Goal: Task Accomplishment & Management: Manage account settings

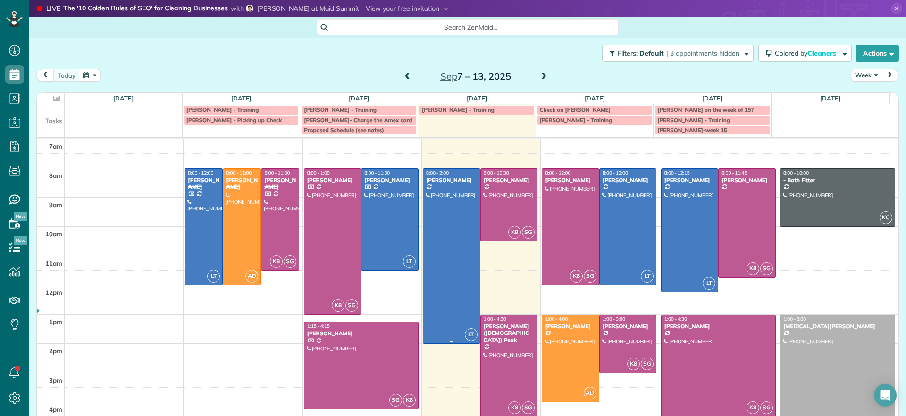
scroll to position [4, 4]
click at [541, 77] on span at bounding box center [543, 77] width 10 height 8
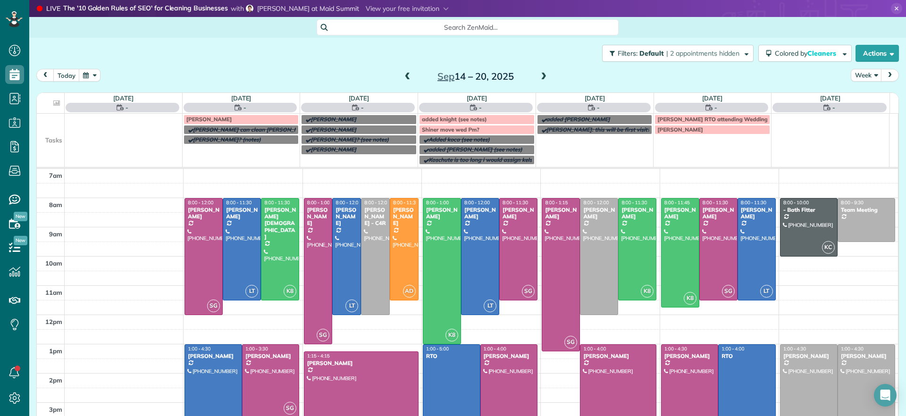
click at [541, 77] on span at bounding box center [543, 77] width 10 height 8
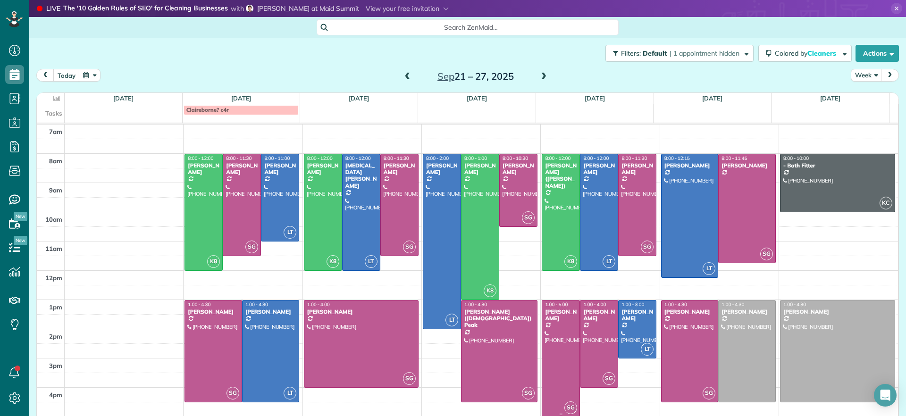
click at [553, 350] on div at bounding box center [560, 358] width 37 height 116
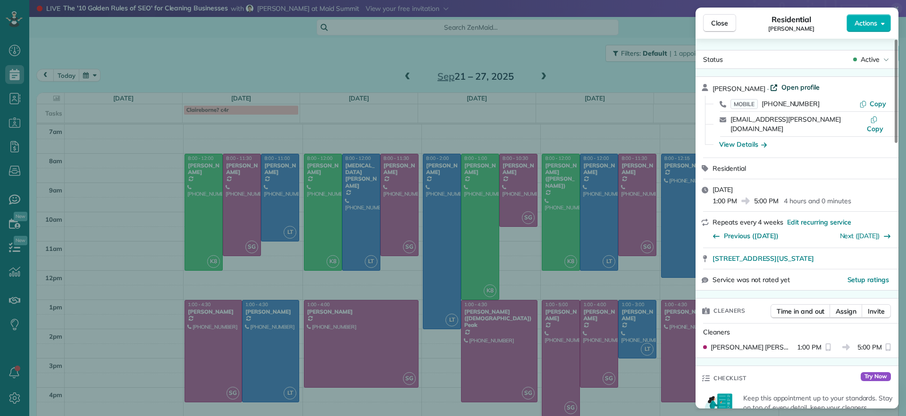
click at [796, 87] on span "Open profile" at bounding box center [800, 87] width 38 height 9
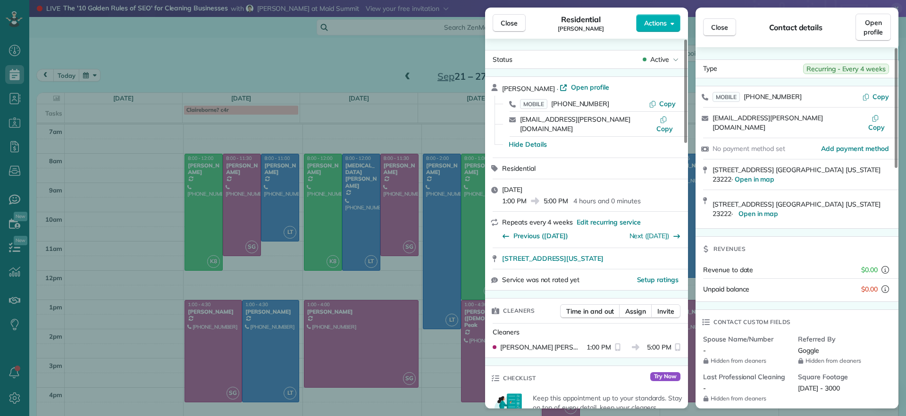
click at [308, 59] on div "Close Residential Emma Arata Actions Status Active Emma Arata · Open profile MO…" at bounding box center [453, 208] width 906 height 416
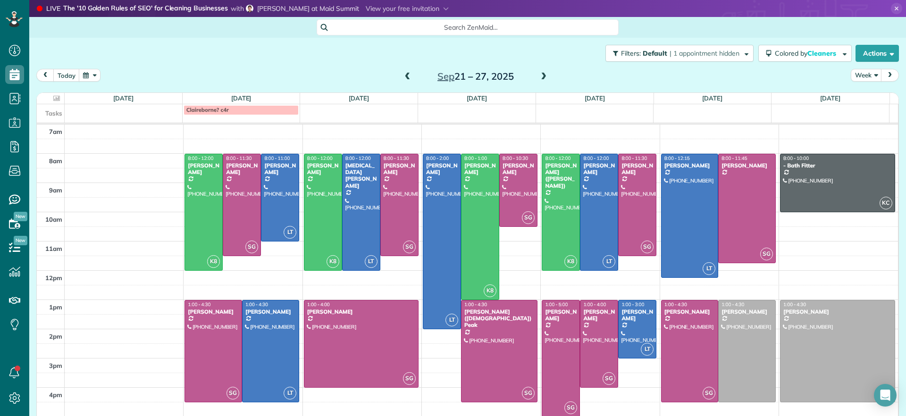
click at [252, 110] on div "Claireborne? c4r" at bounding box center [241, 110] width 110 height 7
click at [579, 83] on div "**********" at bounding box center [453, 208] width 906 height 416
click at [402, 77] on span at bounding box center [407, 77] width 10 height 8
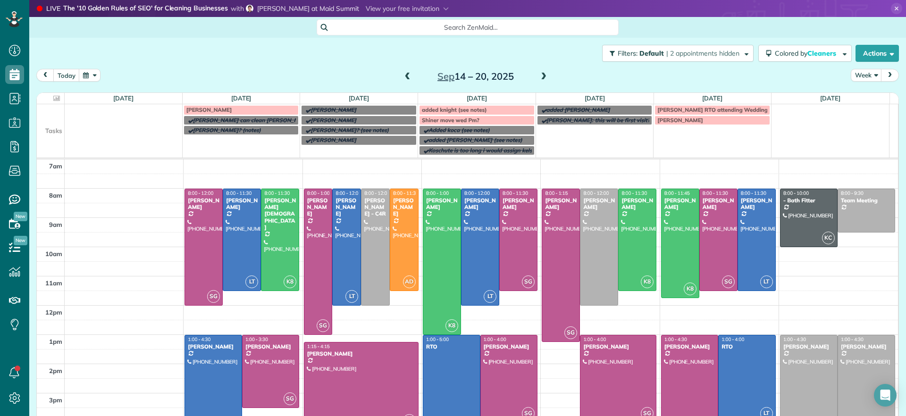
click at [404, 80] on span at bounding box center [407, 77] width 10 height 8
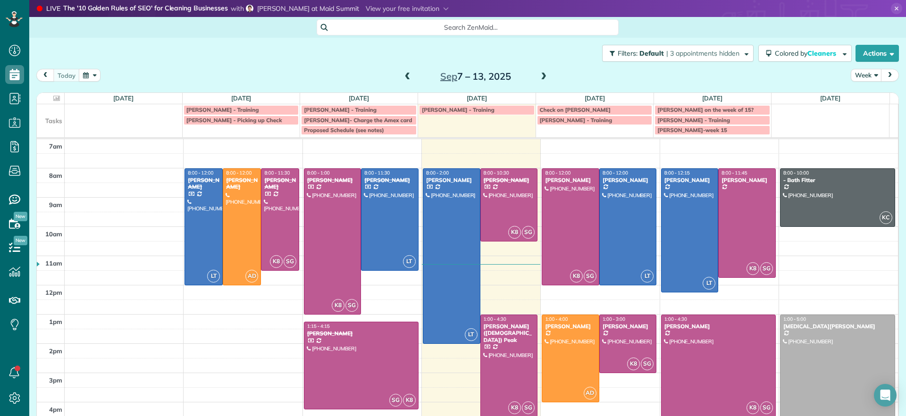
click at [404, 79] on span at bounding box center [407, 77] width 10 height 8
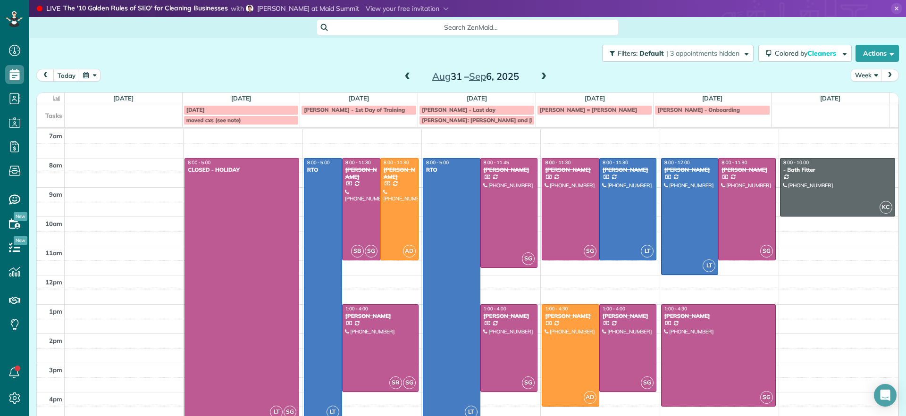
click at [539, 74] on span at bounding box center [543, 77] width 10 height 8
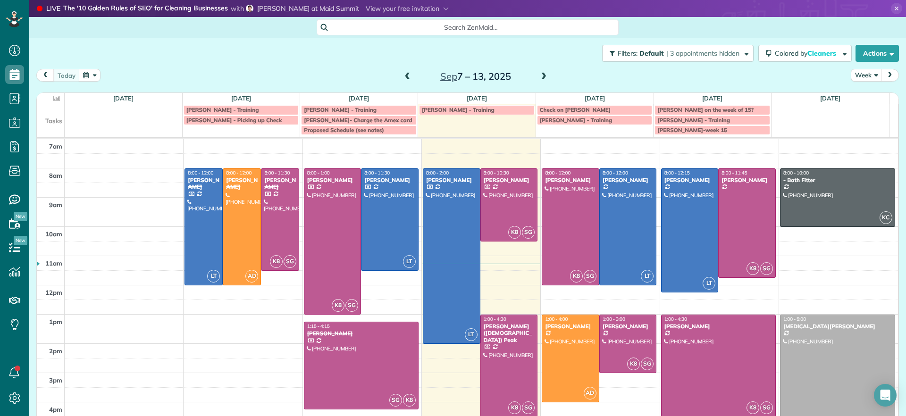
click at [539, 74] on span at bounding box center [543, 77] width 10 height 8
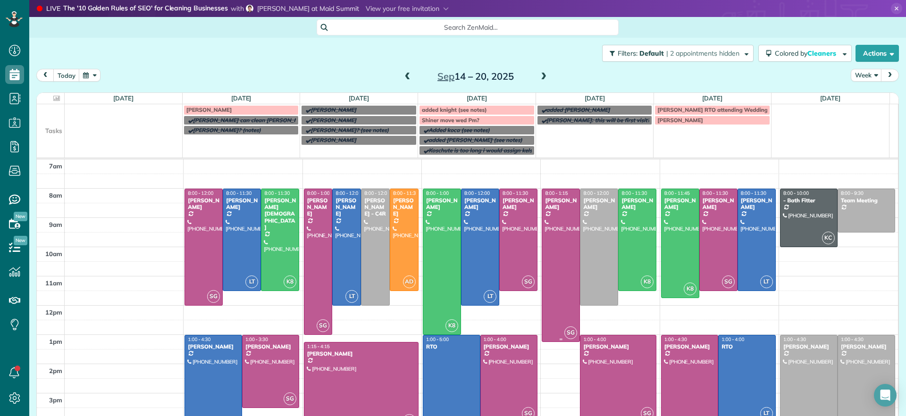
click at [555, 319] on div at bounding box center [560, 265] width 37 height 153
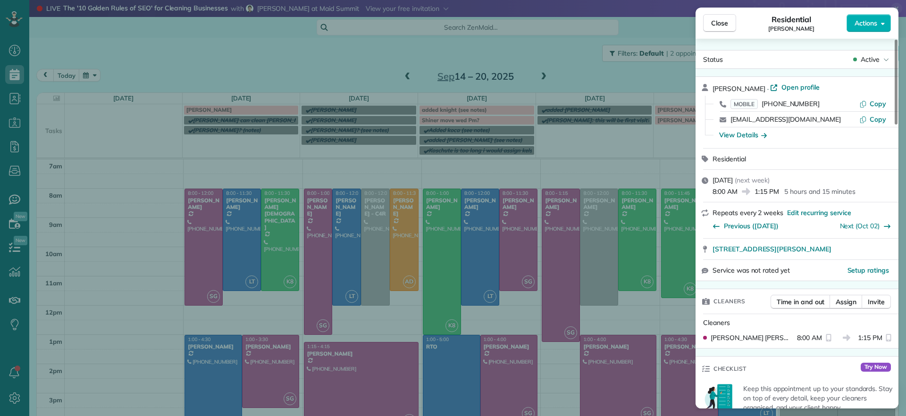
click at [632, 333] on div "Close Residential Jennifer Hunte Actions Status Active Jennifer Hunte · Open pr…" at bounding box center [453, 208] width 906 height 416
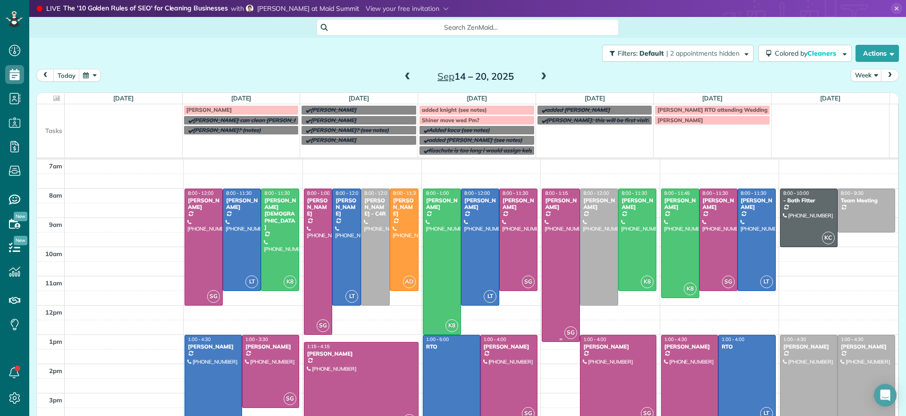
click at [557, 279] on div at bounding box center [560, 265] width 37 height 153
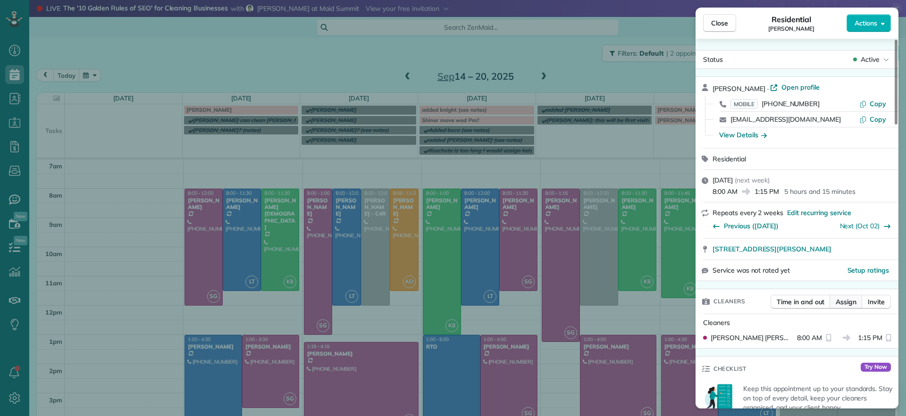
click at [848, 308] on button "Assign" at bounding box center [845, 302] width 33 height 14
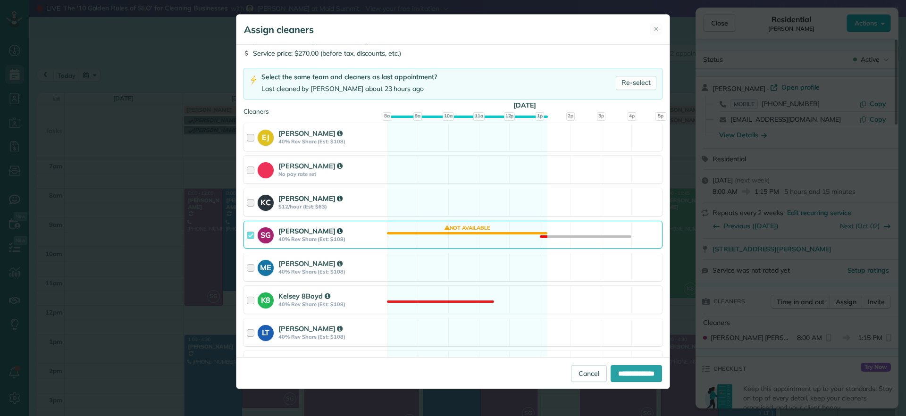
scroll to position [59, 0]
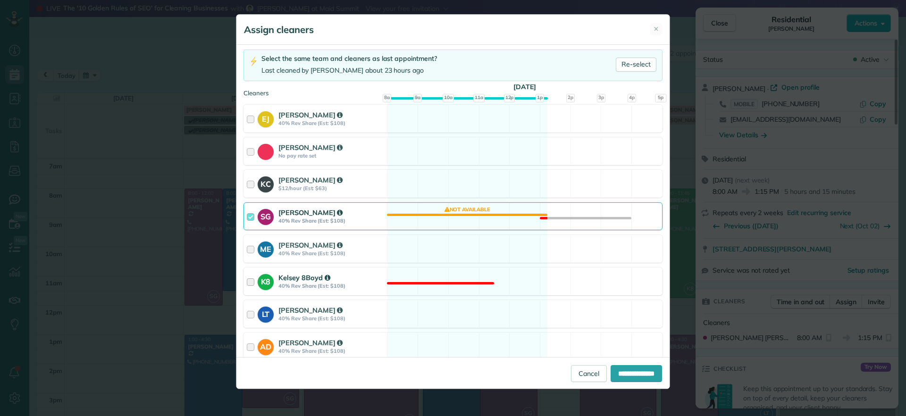
click at [449, 287] on div "K8 Kelsey 8Boyd 40% Rev Share (Est: $108) Not available" at bounding box center [452, 281] width 419 height 28
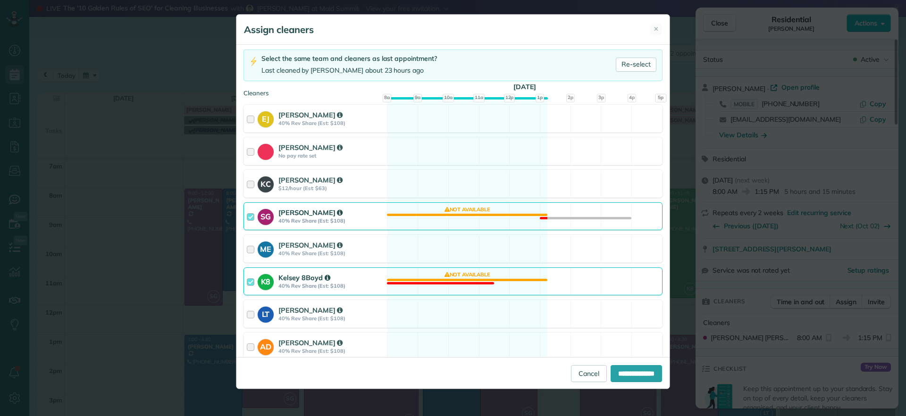
click at [466, 279] on div "K8 Kelsey 8Boyd 40% Rev Share (Est: $108) Not available" at bounding box center [452, 281] width 419 height 28
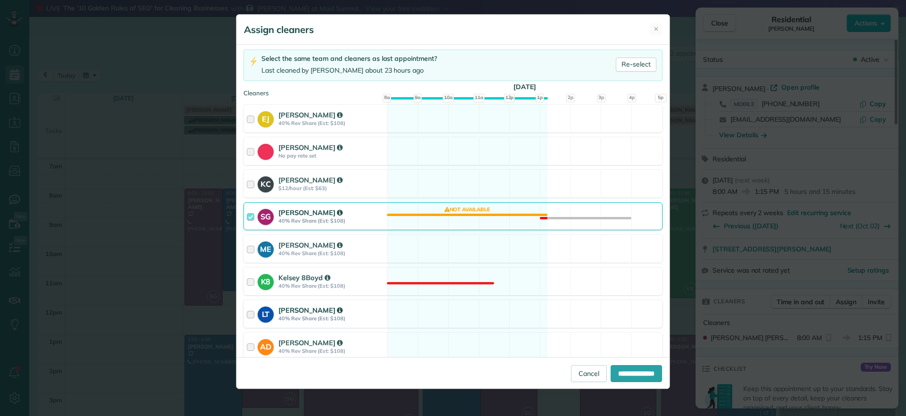
click at [461, 314] on div "LT Laura Thaller 40% Rev Share (Est: $108) Available" at bounding box center [452, 314] width 419 height 28
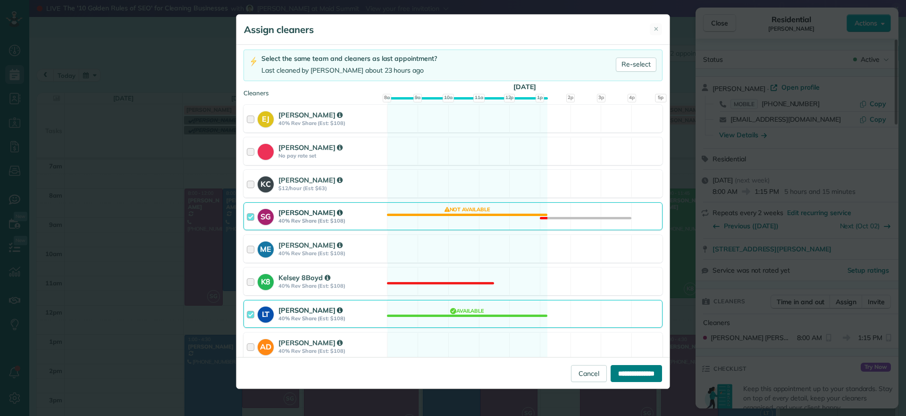
click at [632, 378] on input "**********" at bounding box center [635, 373] width 51 height 17
type input "**********"
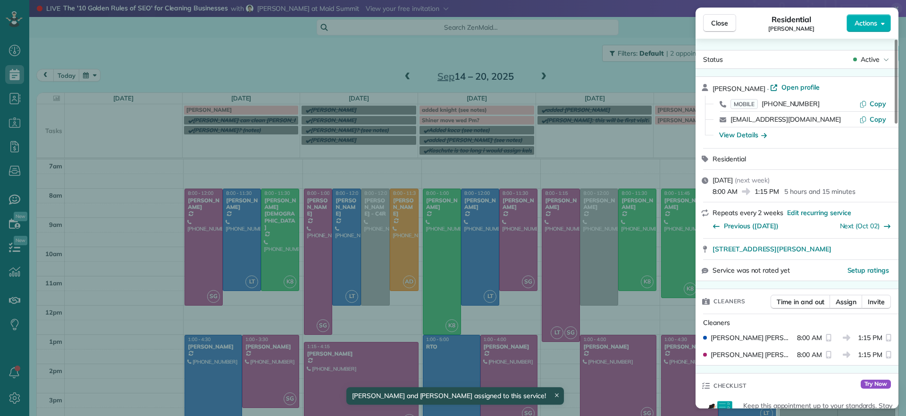
click at [558, 315] on div "Close Residential Jennifer Hunte Actions Status Active Jennifer Hunte · Open pr…" at bounding box center [453, 208] width 906 height 416
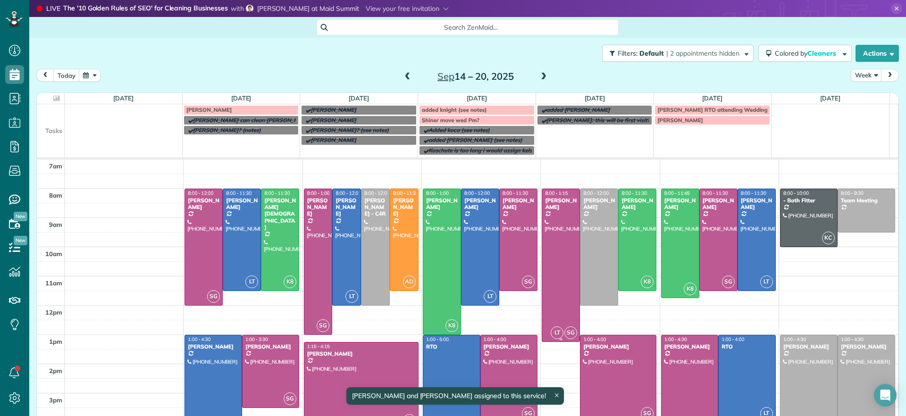
click at [546, 310] on div at bounding box center [560, 265] width 37 height 153
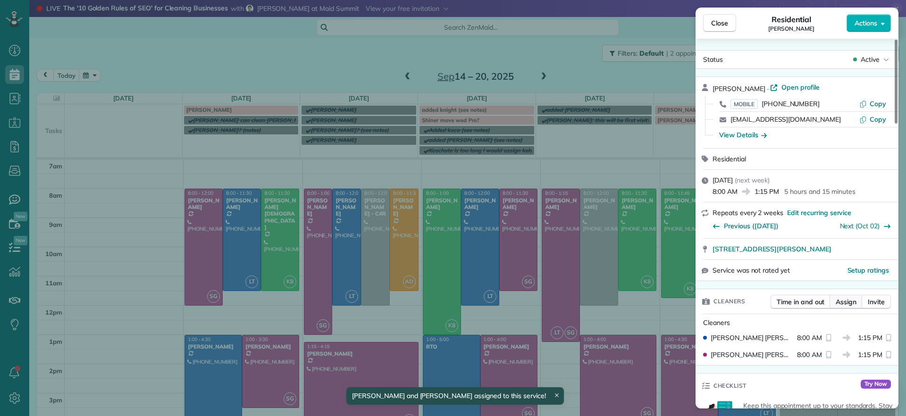
click at [845, 306] on button "Assign" at bounding box center [845, 302] width 33 height 14
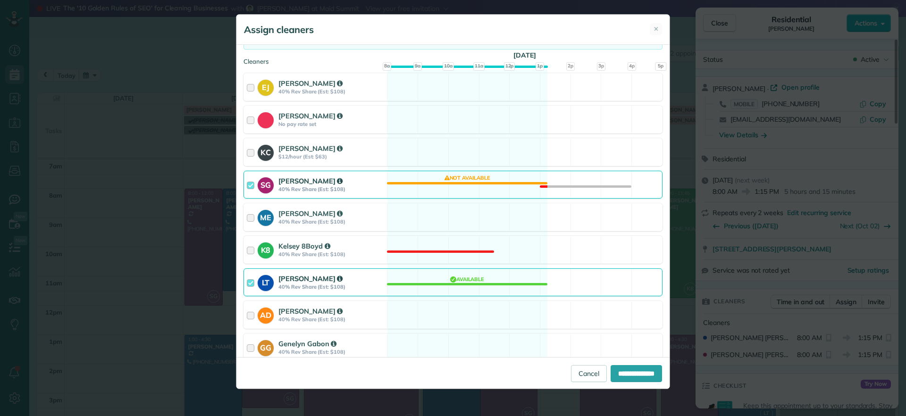
scroll to position [118, 0]
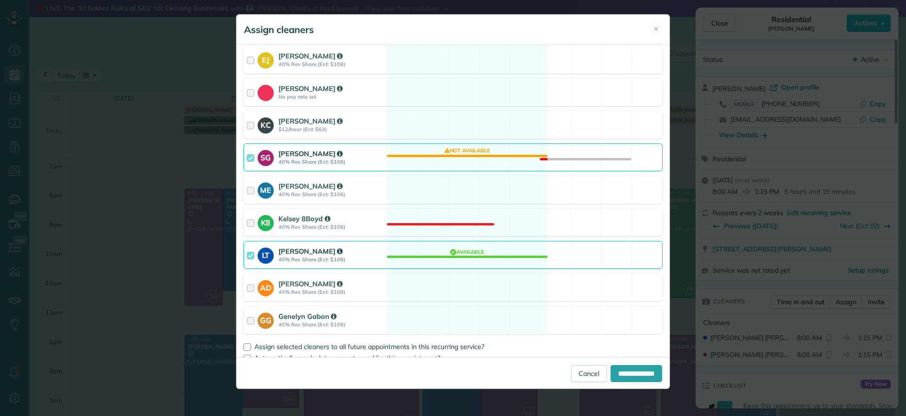
click at [448, 258] on div "LT Laura Thaller 40% Rev Share (Est: $108) Available" at bounding box center [452, 255] width 419 height 28
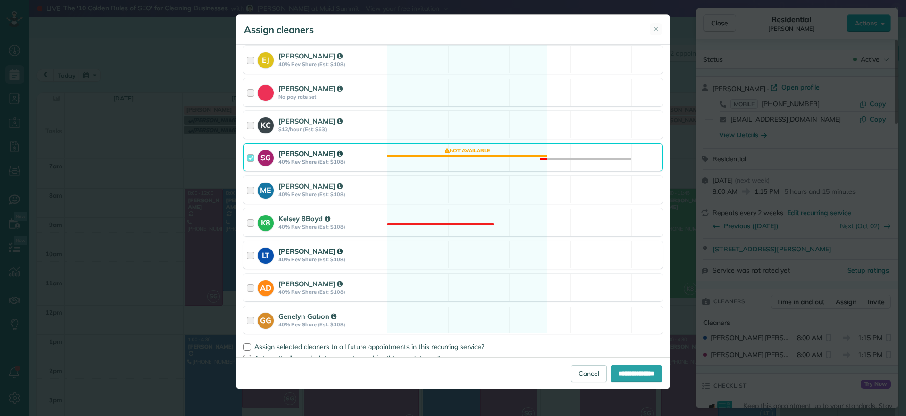
click at [448, 258] on div "LT Laura Thaller 40% Rev Share (Est: $108) Available" at bounding box center [452, 255] width 419 height 28
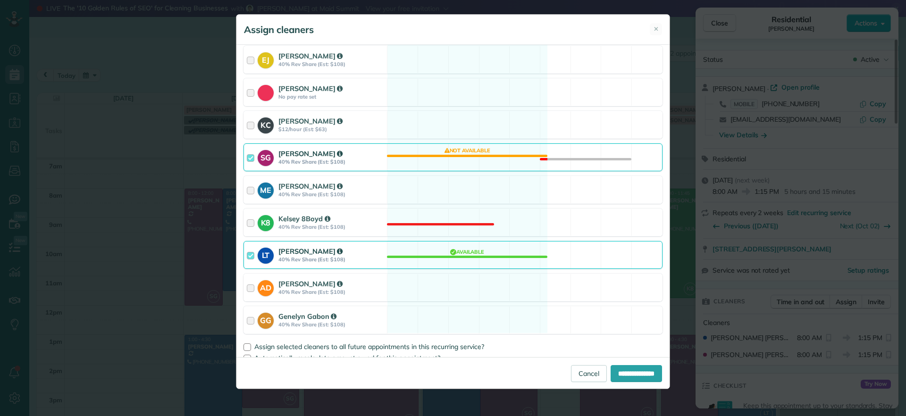
click at [473, 163] on div "SG Sophie Gibbs 40% Rev Share (Est: $108) Not available" at bounding box center [452, 157] width 419 height 28
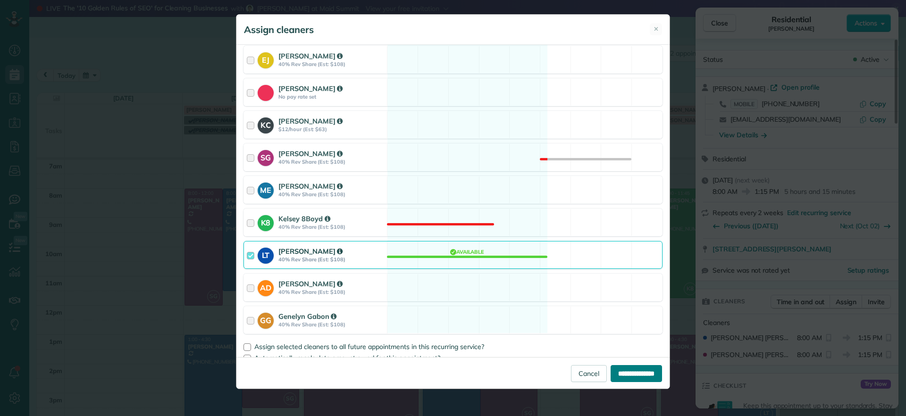
click at [622, 375] on input "**********" at bounding box center [635, 373] width 51 height 17
type input "**********"
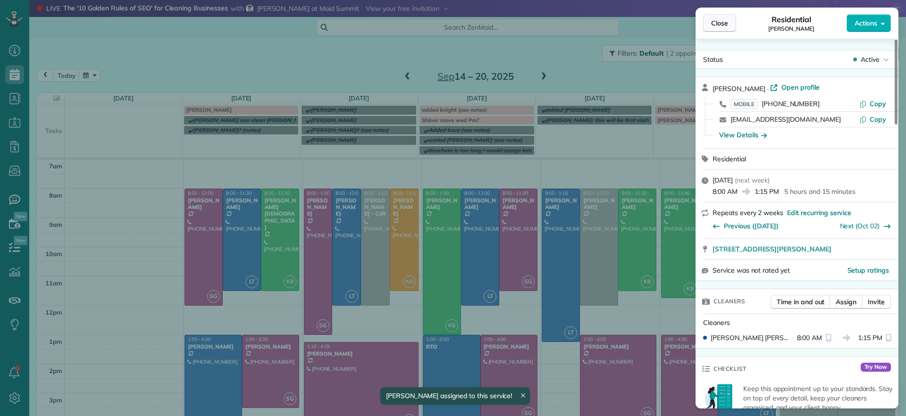
click at [709, 21] on button "Close" at bounding box center [719, 23] width 33 height 18
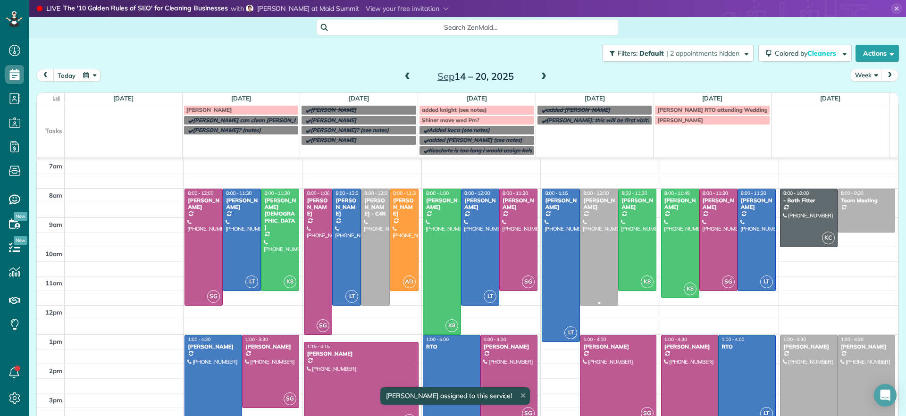
click at [590, 266] on div at bounding box center [598, 247] width 37 height 116
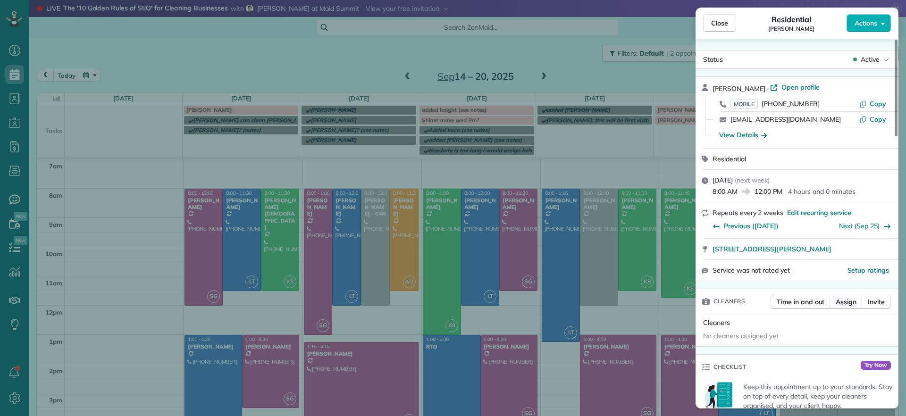
click at [843, 306] on span "Assign" at bounding box center [845, 301] width 21 height 9
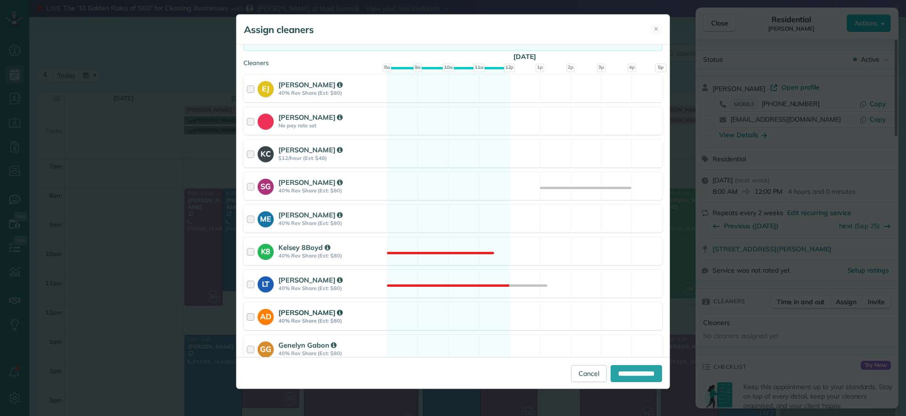
scroll to position [70, 0]
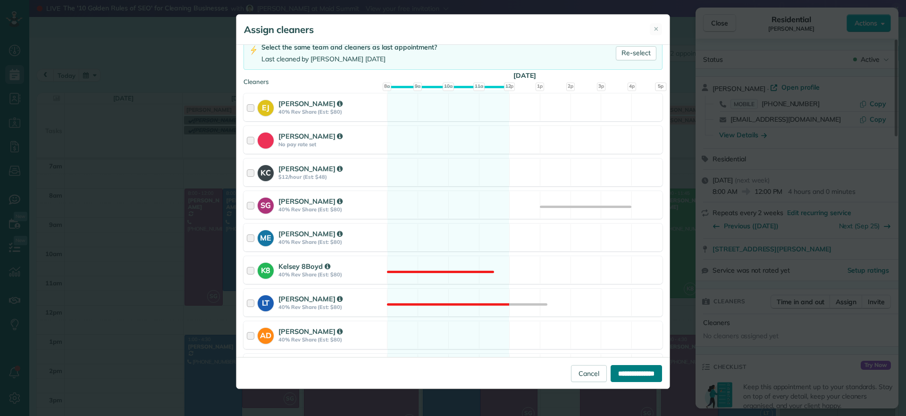
click at [629, 375] on input "**********" at bounding box center [635, 373] width 51 height 17
type input "**********"
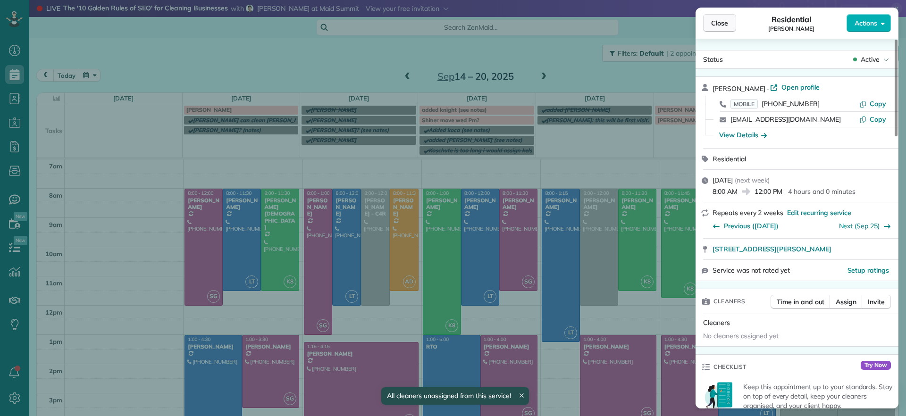
click at [722, 31] on button "Close" at bounding box center [719, 23] width 33 height 18
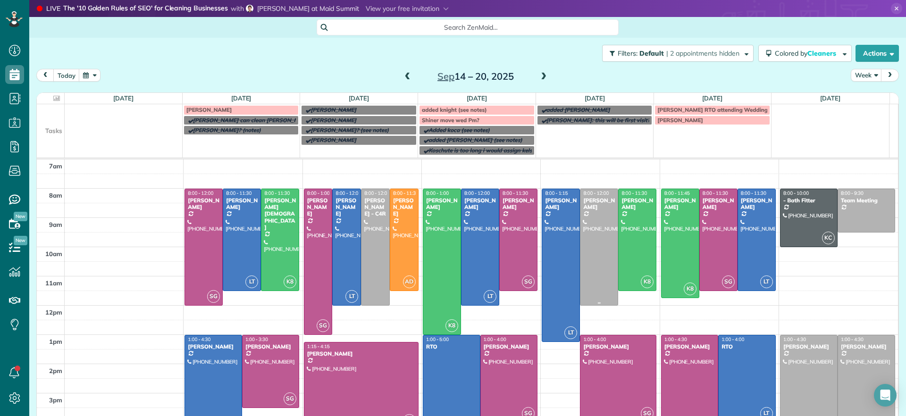
click at [580, 245] on div at bounding box center [598, 247] width 37 height 116
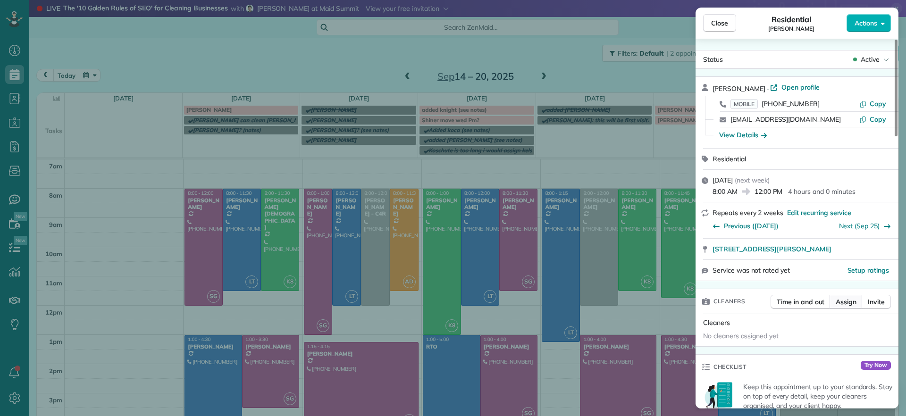
click at [848, 305] on span "Assign" at bounding box center [845, 301] width 21 height 9
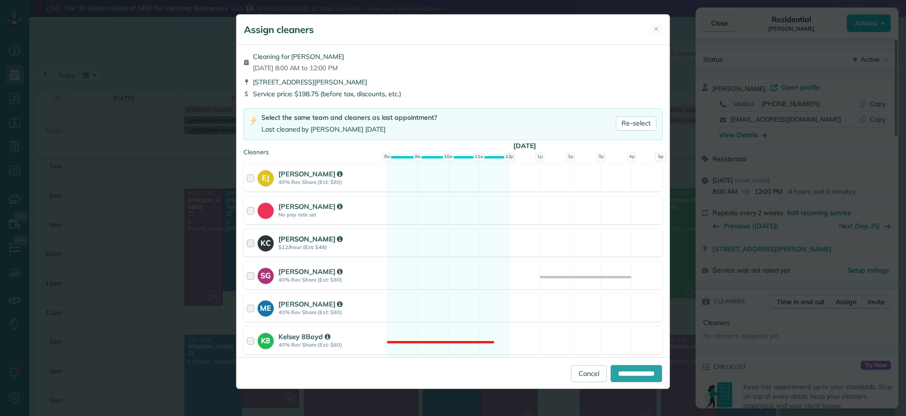
scroll to position [59, 0]
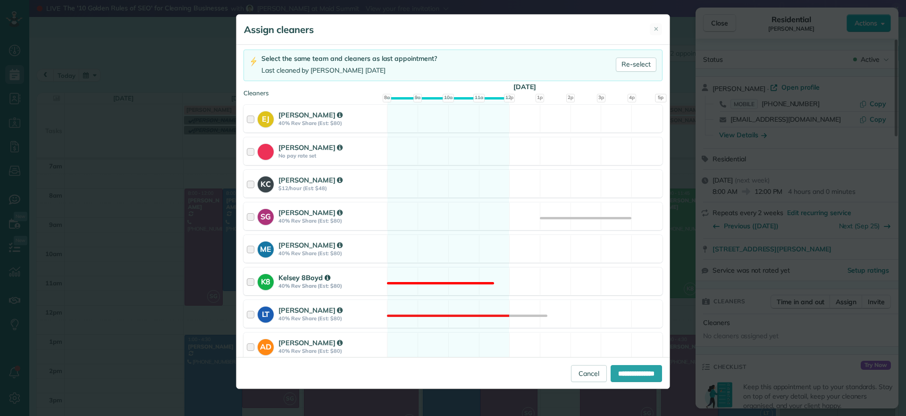
click at [460, 281] on div "K8 Kelsey 8Boyd 40% Rev Share (Est: $80) Not available" at bounding box center [452, 281] width 419 height 28
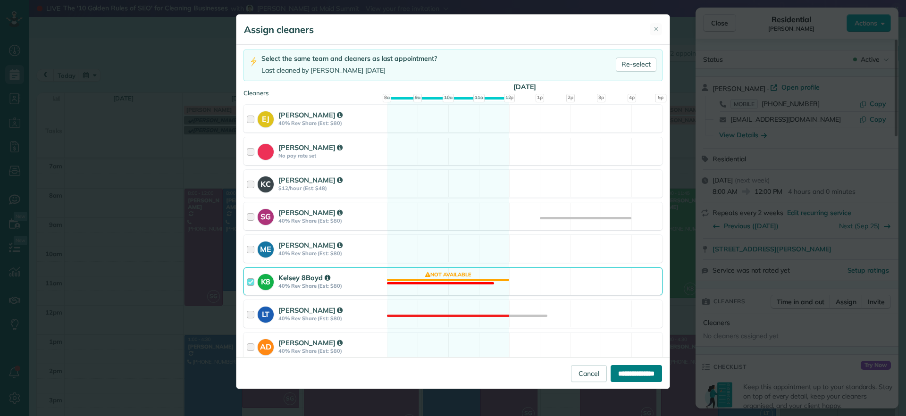
click at [622, 371] on input "**********" at bounding box center [635, 373] width 51 height 17
type input "**********"
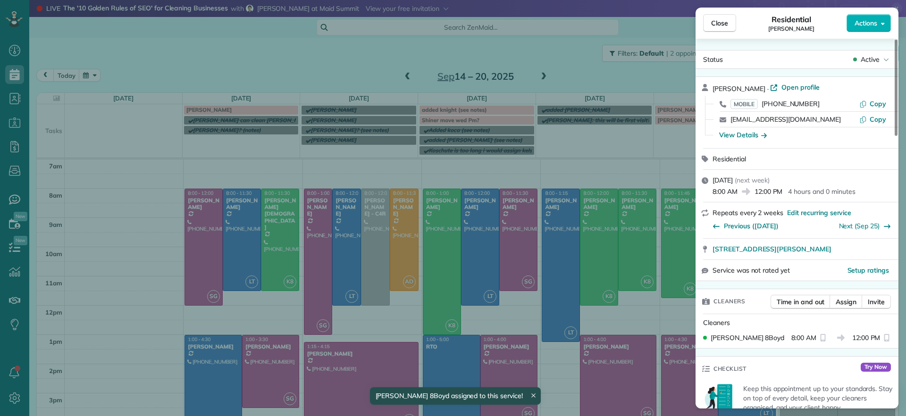
click at [630, 263] on div "Close Residential Katie Fraker Actions Status Active Katie Fraker · Open profil…" at bounding box center [453, 208] width 906 height 416
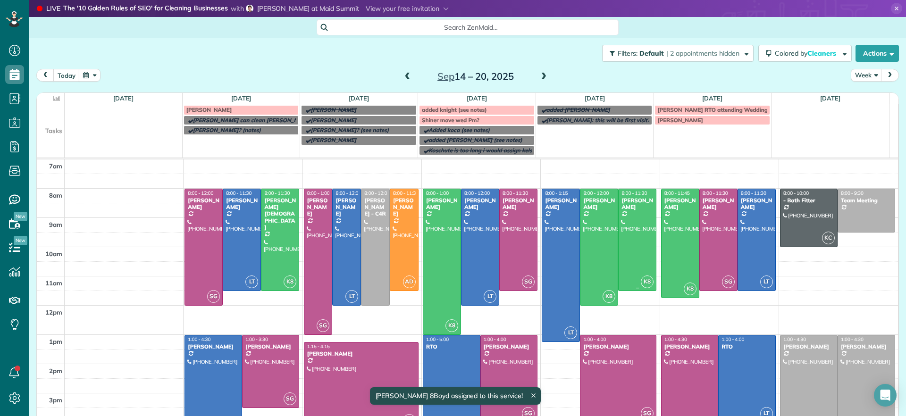
click at [630, 263] on div at bounding box center [636, 239] width 37 height 101
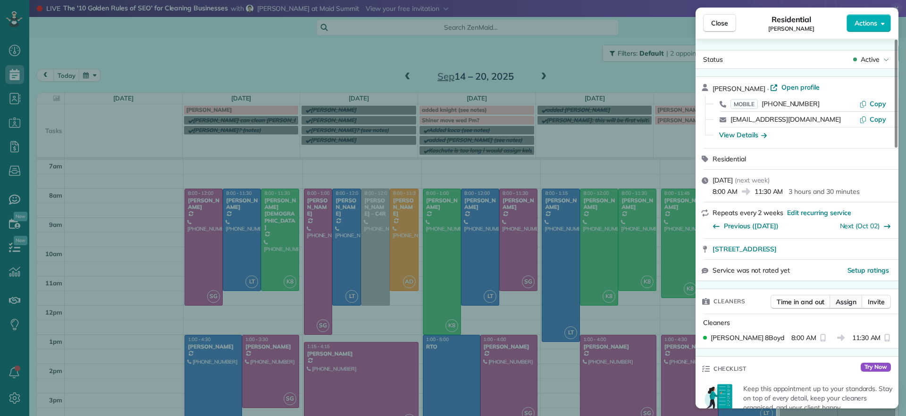
click at [845, 299] on span "Assign" at bounding box center [845, 301] width 21 height 9
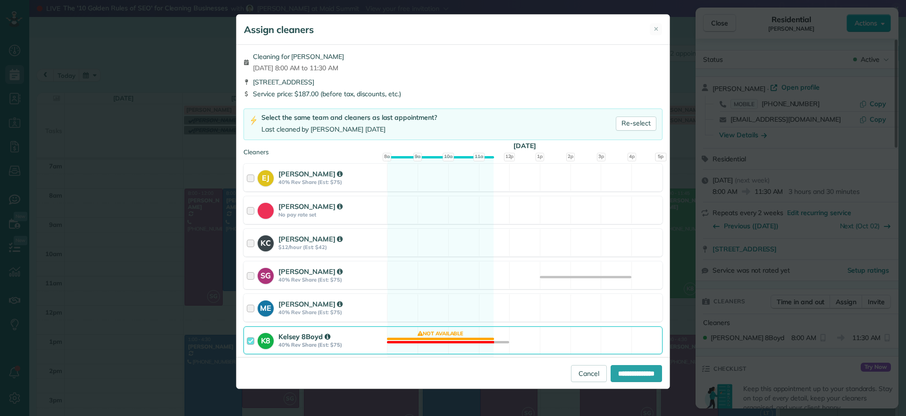
click at [422, 345] on div "K8 Kelsey 8Boyd 40% Rev Share (Est: $75) Not available" at bounding box center [452, 340] width 419 height 28
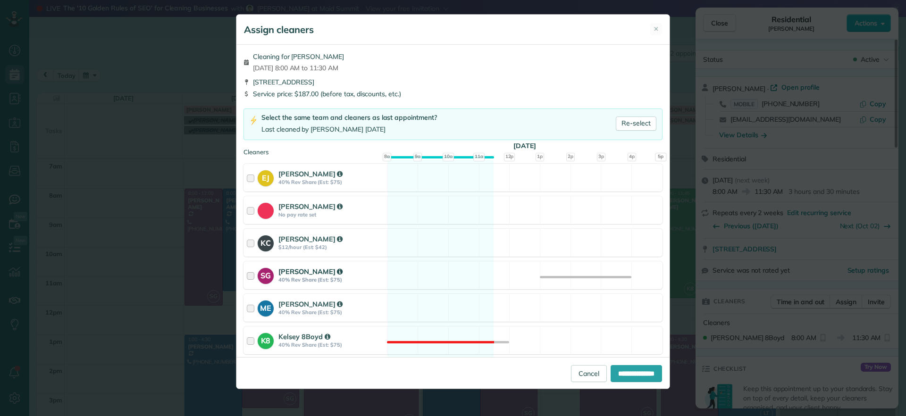
click at [444, 286] on div "SG Sophie Gibbs 40% Rev Share (Est: $75) Available" at bounding box center [452, 275] width 419 height 28
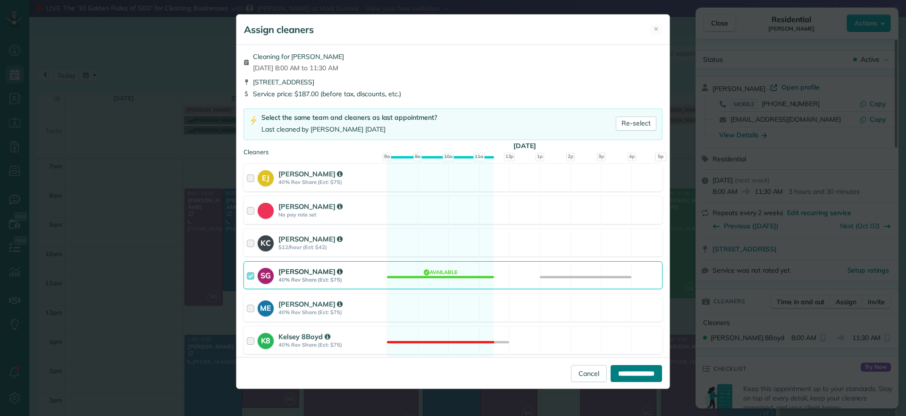
click at [639, 370] on input "**********" at bounding box center [635, 373] width 51 height 17
type input "**********"
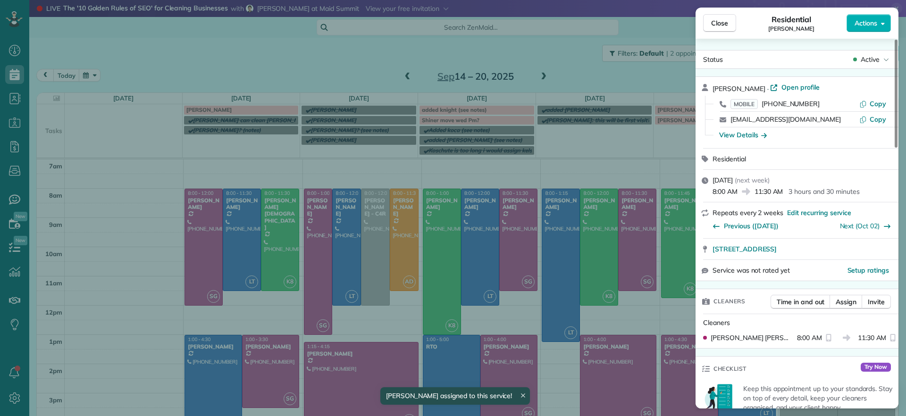
drag, startPoint x: 380, startPoint y: 306, endPoint x: 382, endPoint y: 300, distance: 5.8
click at [380, 307] on div "Close Residential Madeline Brown Actions Status Active Madeline Brown · Open pr…" at bounding box center [453, 208] width 906 height 416
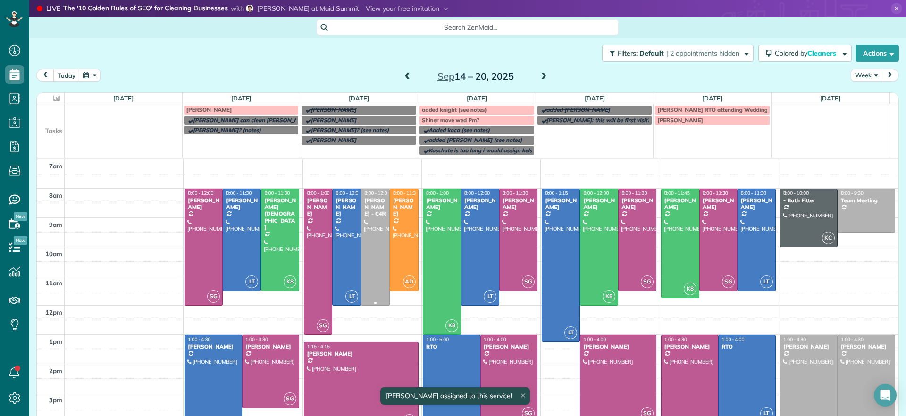
click at [369, 276] on div at bounding box center [375, 247] width 28 height 116
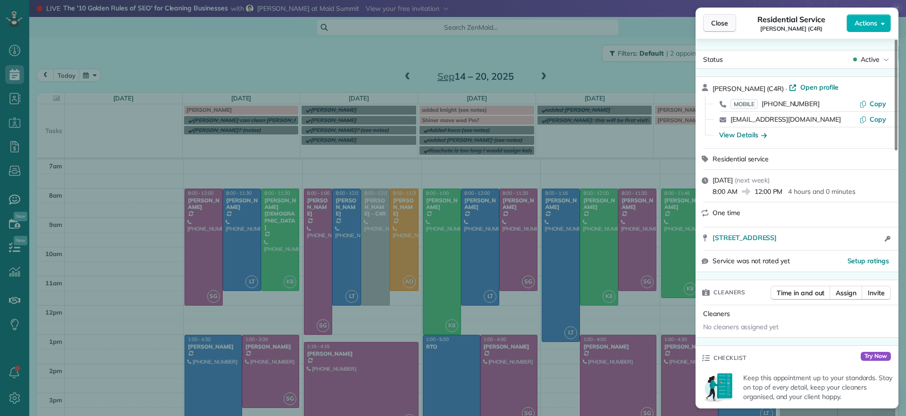
click at [726, 27] on span "Close" at bounding box center [719, 22] width 17 height 9
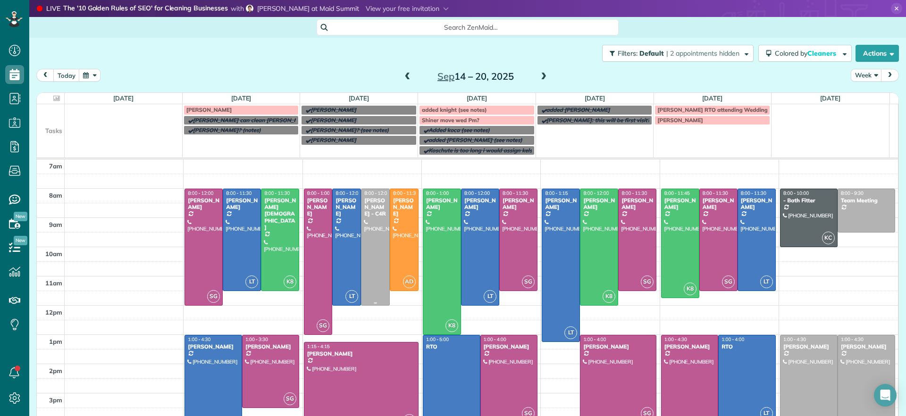
click at [373, 242] on div at bounding box center [375, 247] width 28 height 116
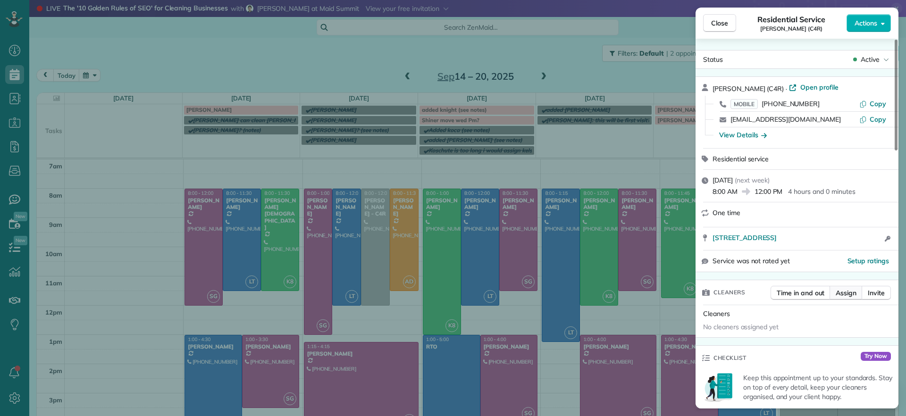
click at [851, 290] on span "Assign" at bounding box center [845, 292] width 21 height 9
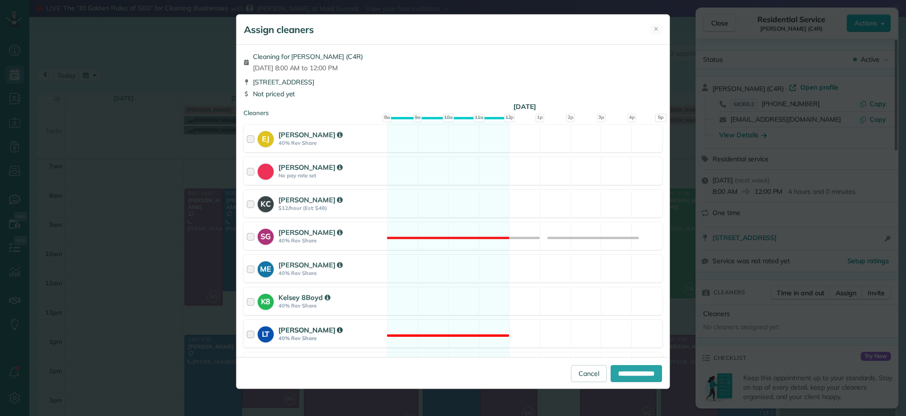
click at [450, 336] on div "LT Laura Thaller 40% Rev Share Not available" at bounding box center [452, 334] width 419 height 28
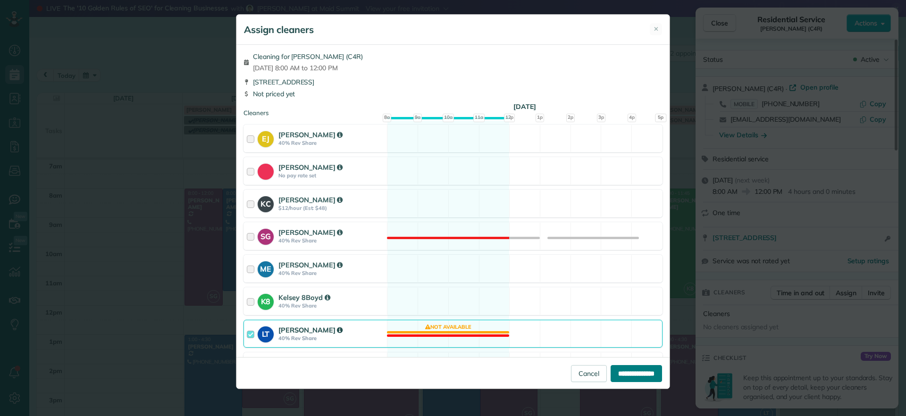
click at [642, 375] on input "**********" at bounding box center [635, 373] width 51 height 17
type input "**********"
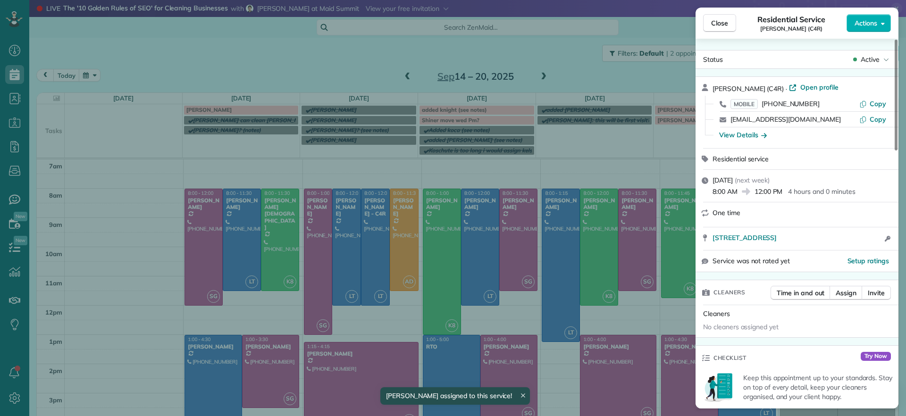
click at [341, 250] on div "Close Residential Service Tamika Claiborne (C4R) Actions Status Active Tamika C…" at bounding box center [453, 208] width 906 height 416
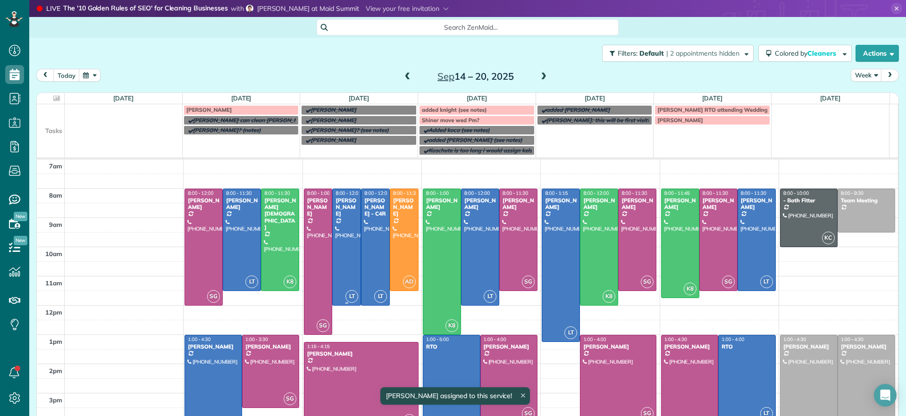
click at [341, 250] on div at bounding box center [347, 247] width 28 height 116
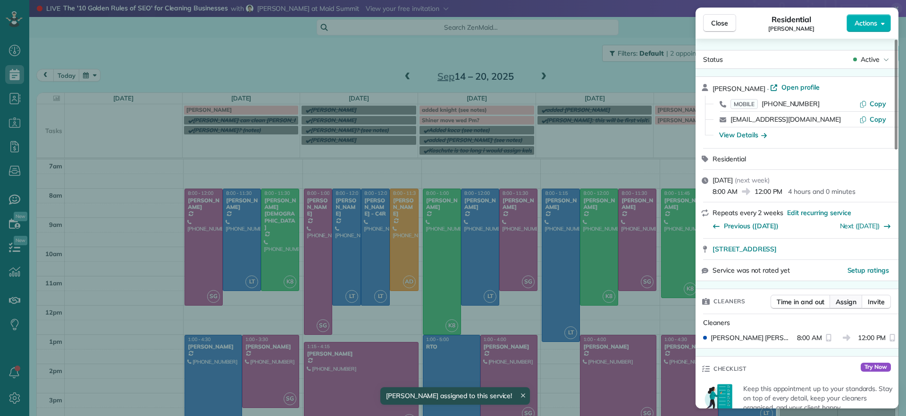
click at [844, 302] on span "Assign" at bounding box center [845, 301] width 21 height 9
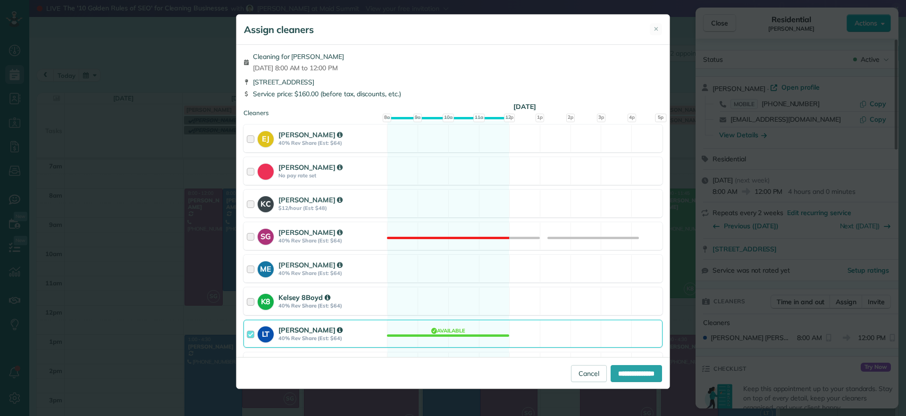
click at [437, 297] on div "K8 Kelsey 8Boyd 40% Rev Share (Est: $64) Available" at bounding box center [452, 301] width 419 height 28
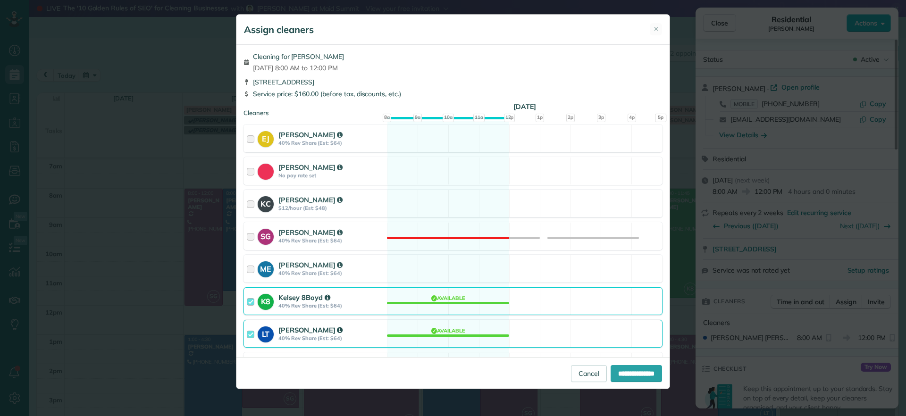
click at [474, 338] on div "LT Laura Thaller 40% Rev Share (Est: $64) Available" at bounding box center [452, 334] width 419 height 28
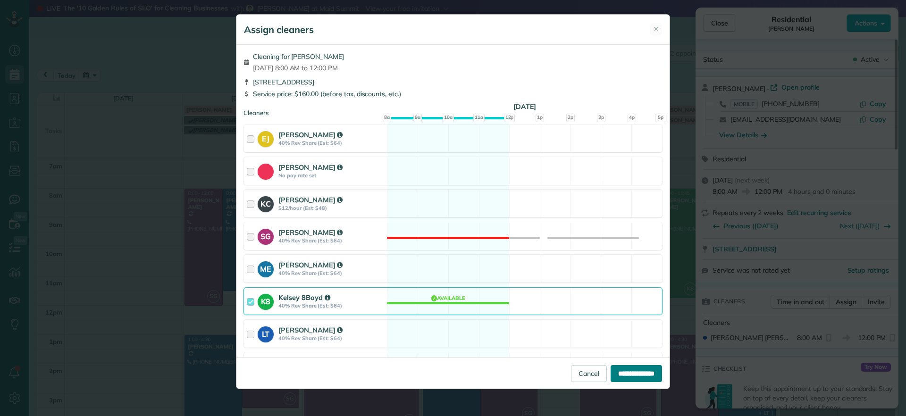
click at [642, 379] on input "**********" at bounding box center [635, 373] width 51 height 17
type input "**********"
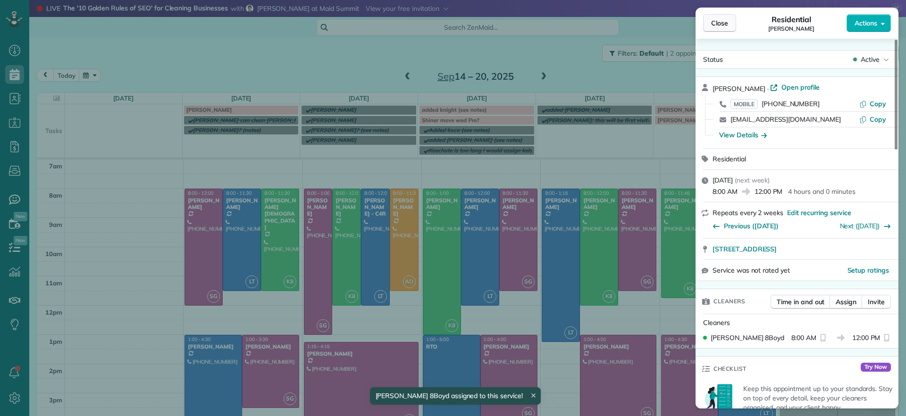
click at [727, 27] on span "Close" at bounding box center [719, 22] width 17 height 9
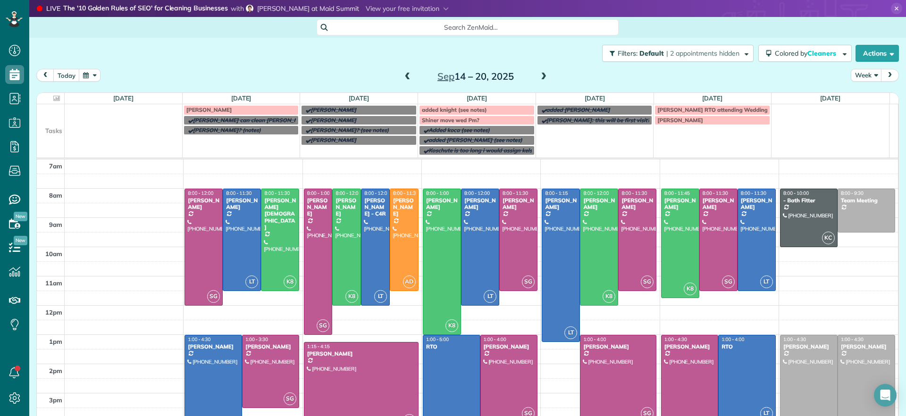
click at [360, 70] on div "today Week Sep 14 – 20, 2025" at bounding box center [467, 77] width 862 height 17
click at [371, 375] on div at bounding box center [361, 385] width 114 height 87
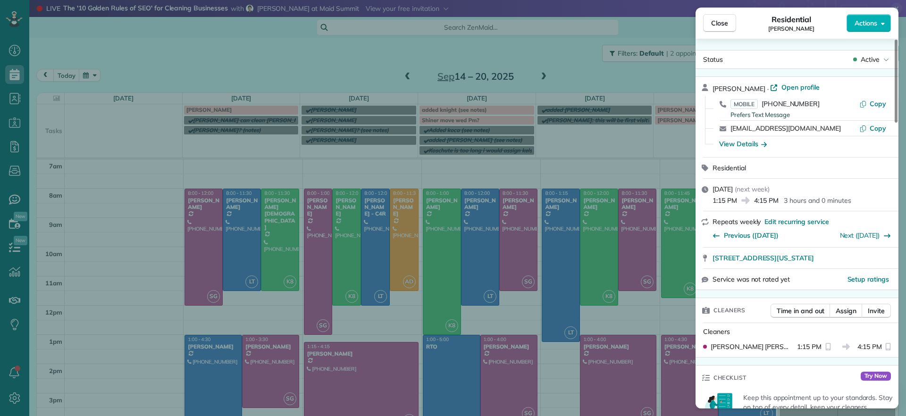
click at [708, 27] on button "Close" at bounding box center [719, 23] width 33 height 18
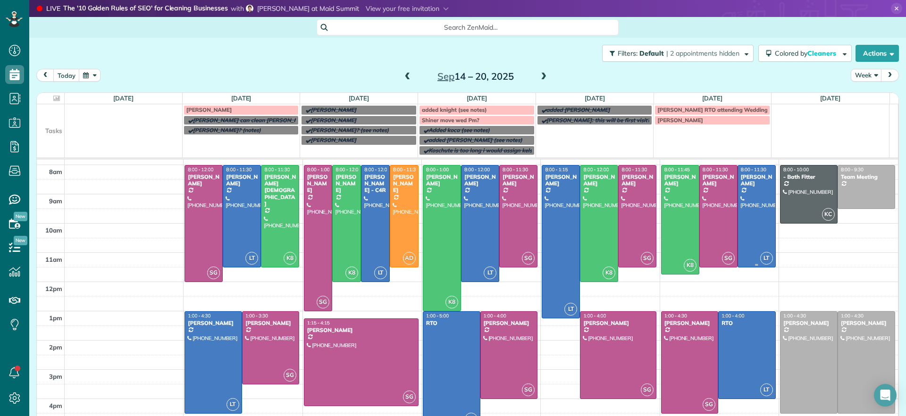
scroll to position [35, 0]
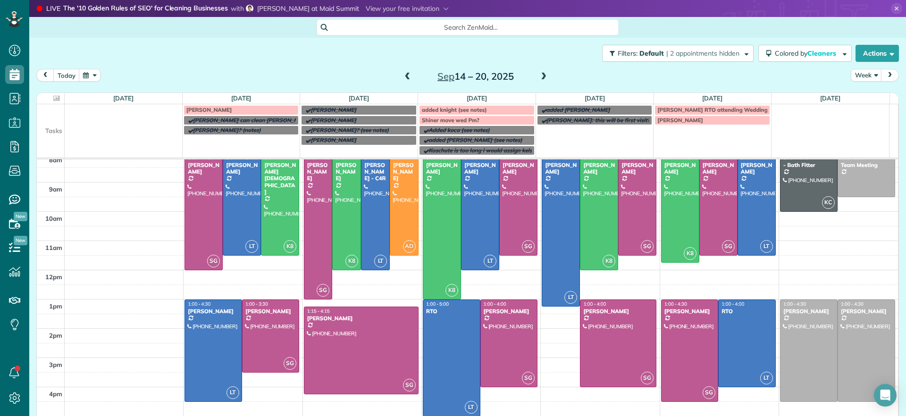
click at [541, 78] on span at bounding box center [543, 77] width 10 height 8
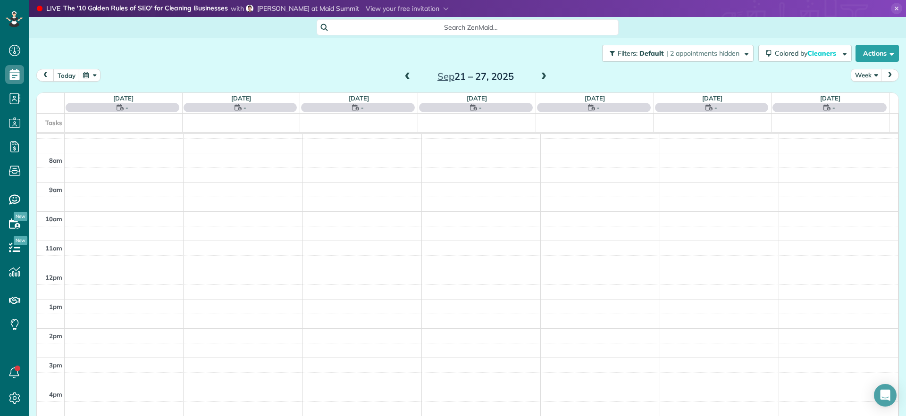
click at [541, 73] on span at bounding box center [543, 77] width 10 height 8
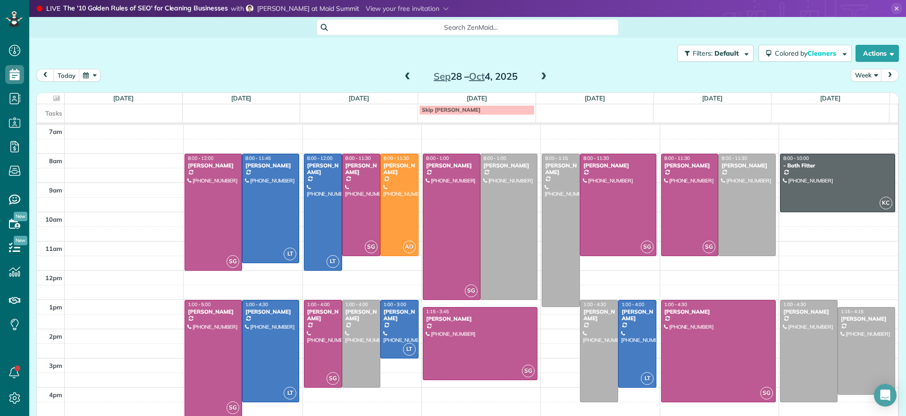
click at [402, 80] on span at bounding box center [407, 77] width 10 height 8
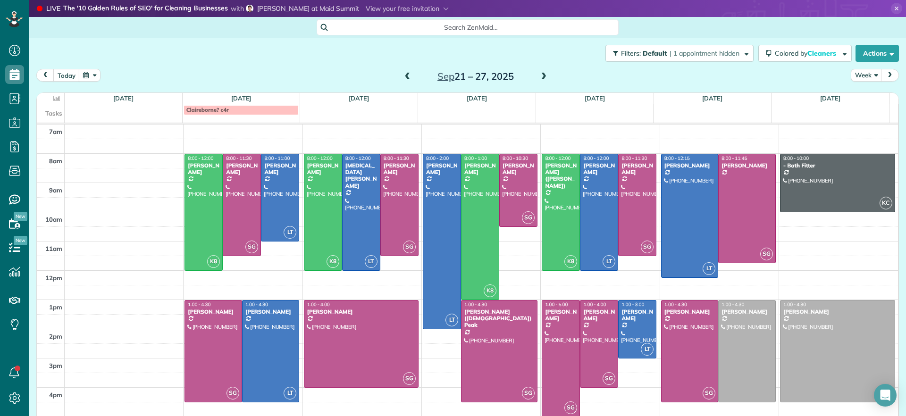
drag, startPoint x: 246, startPoint y: 107, endPoint x: 233, endPoint y: 107, distance: 13.2
click at [233, 107] on div "Claireborne? c4r" at bounding box center [241, 110] width 110 height 7
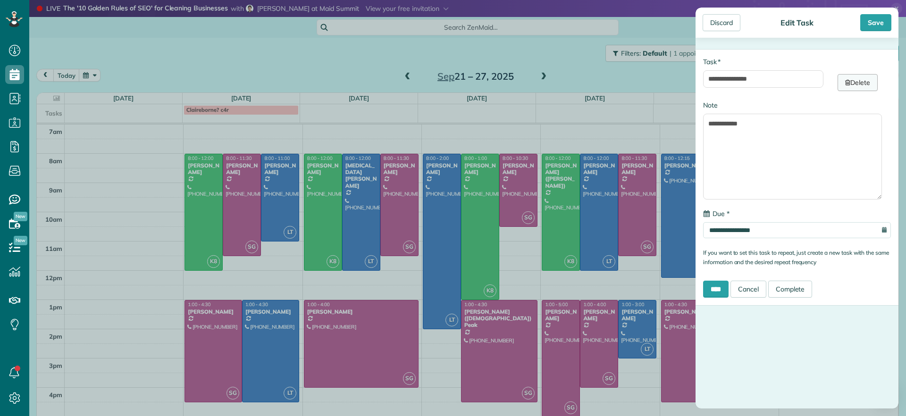
drag, startPoint x: 844, startPoint y: 80, endPoint x: 840, endPoint y: 94, distance: 14.2
click at [845, 80] on icon at bounding box center [847, 82] width 5 height 7
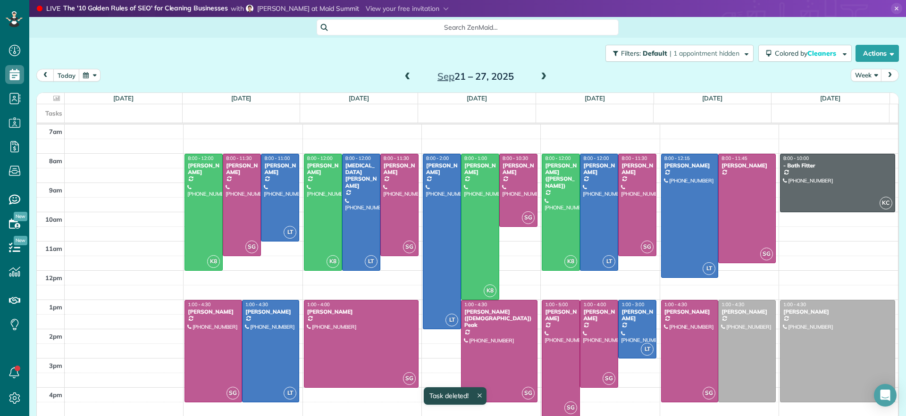
click at [404, 75] on span at bounding box center [407, 77] width 10 height 8
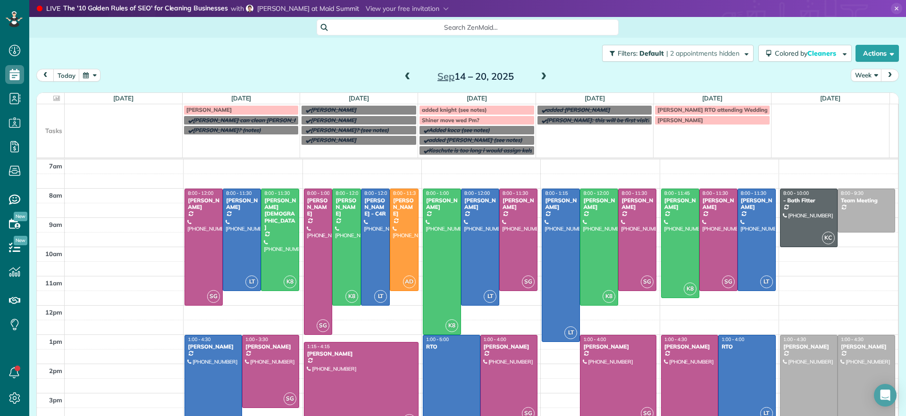
click at [843, 388] on div at bounding box center [866, 385] width 57 height 101
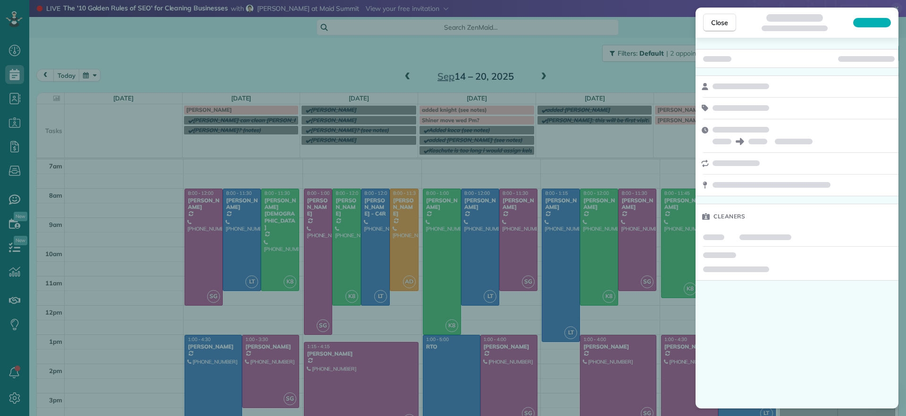
click at [562, 68] on div "Close Cleaners" at bounding box center [453, 208] width 906 height 416
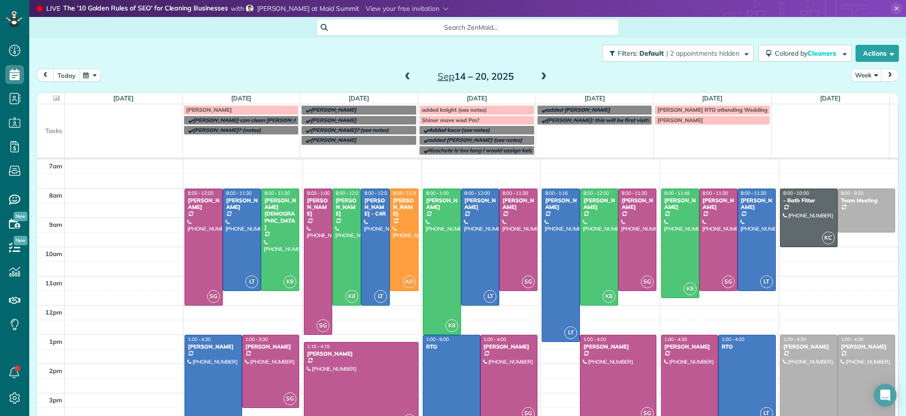
click at [540, 76] on span at bounding box center [543, 77] width 10 height 8
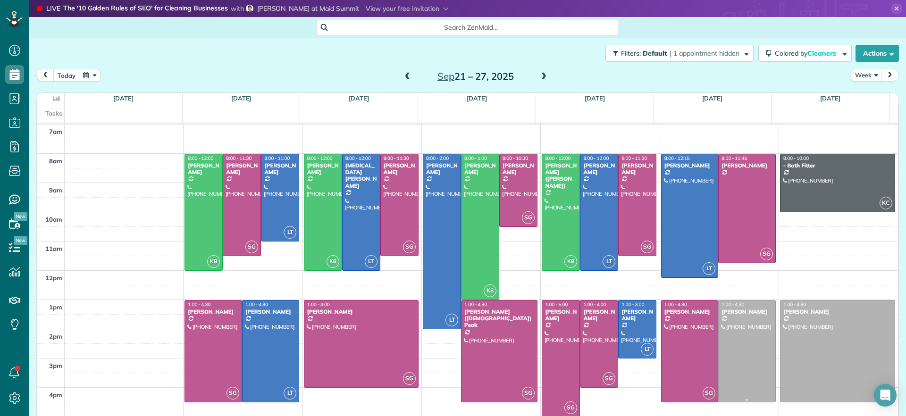
click at [731, 339] on div at bounding box center [746, 350] width 57 height 101
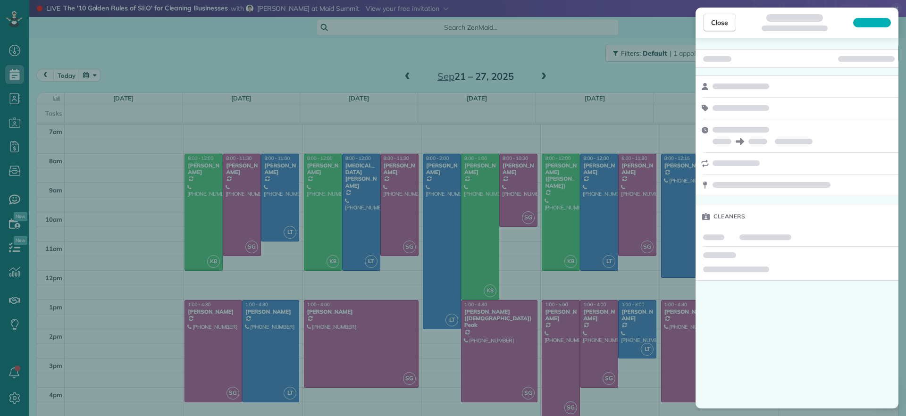
click at [675, 280] on div "Close Cleaners" at bounding box center [453, 208] width 906 height 416
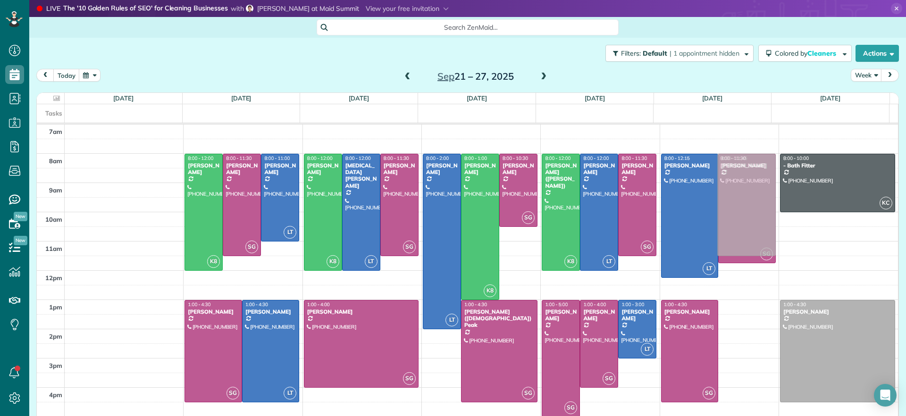
drag, startPoint x: 727, startPoint y: 365, endPoint x: 713, endPoint y: 222, distance: 143.6
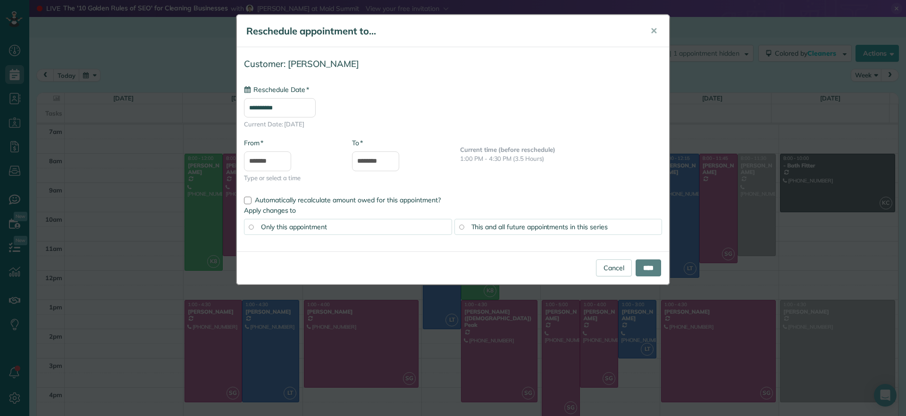
type input "**********"
click at [657, 36] on button "✕" at bounding box center [653, 31] width 21 height 23
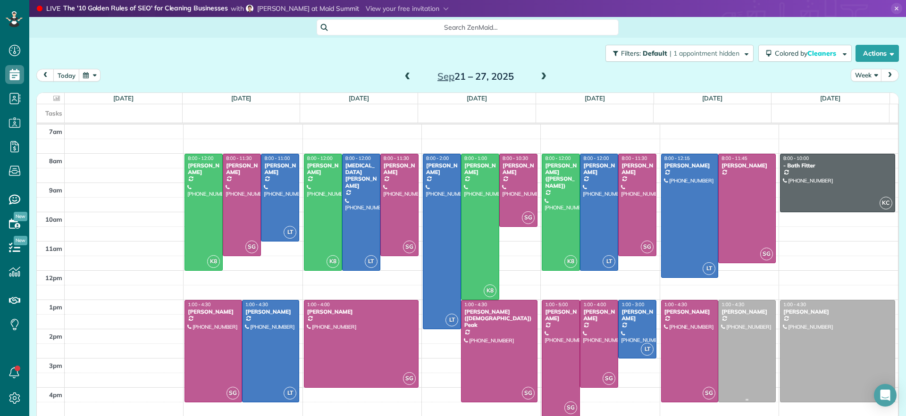
click at [728, 332] on div at bounding box center [746, 350] width 57 height 101
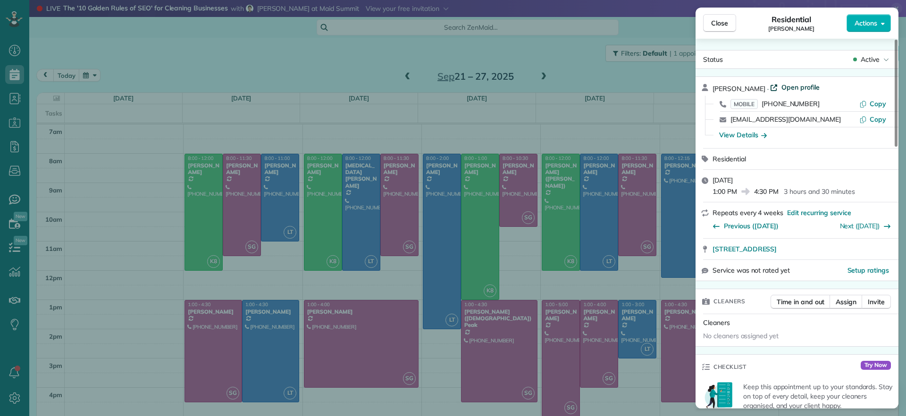
click at [796, 85] on span "Open profile" at bounding box center [800, 87] width 38 height 9
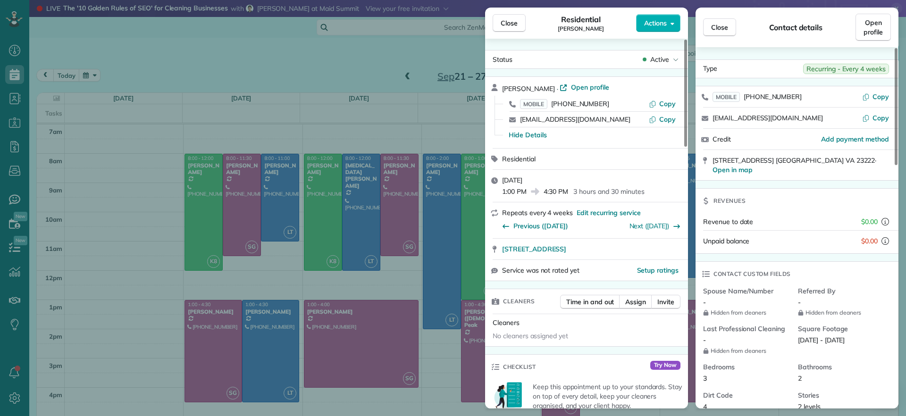
click at [351, 100] on div "Close Residential Charles Perretti Actions Status Active Charles Perretti · Ope…" at bounding box center [453, 208] width 906 height 416
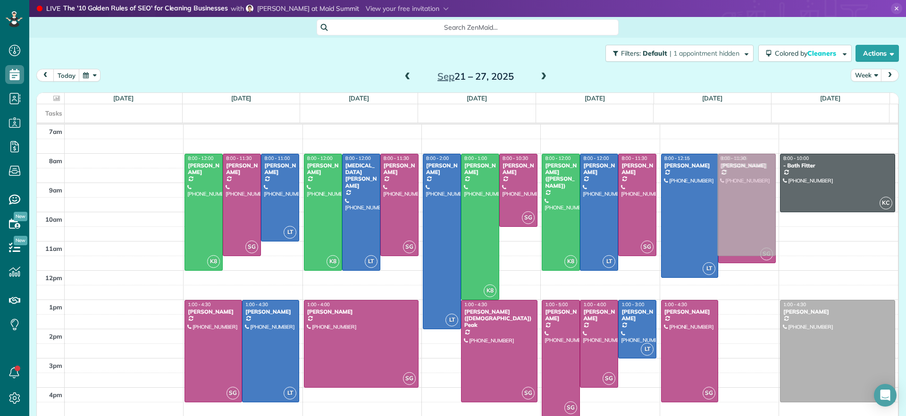
drag, startPoint x: 727, startPoint y: 357, endPoint x: 734, endPoint y: 209, distance: 148.3
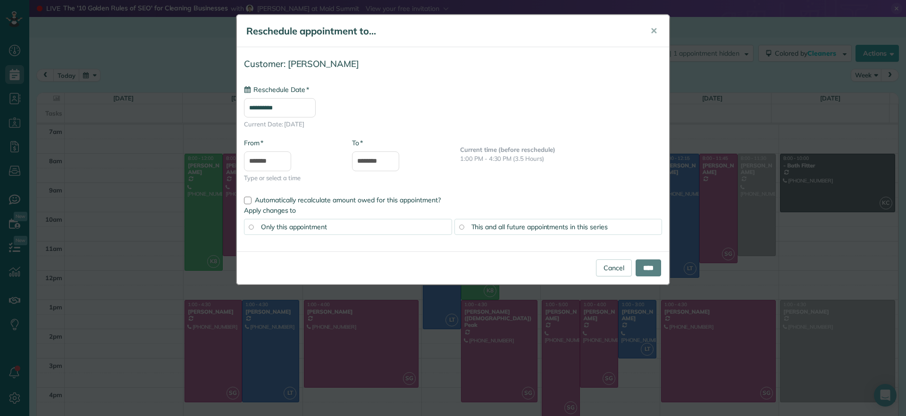
type input "**********"
click at [653, 273] on input "****" at bounding box center [647, 267] width 25 height 17
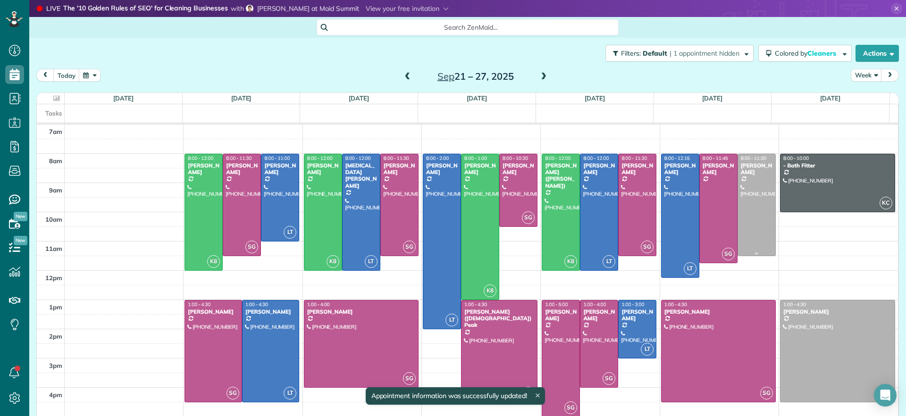
click at [743, 196] on div at bounding box center [756, 204] width 37 height 101
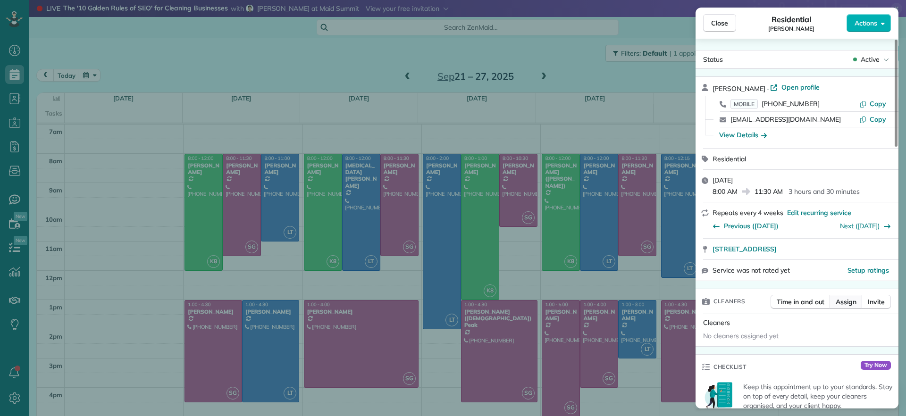
click at [844, 305] on span "Assign" at bounding box center [845, 301] width 21 height 9
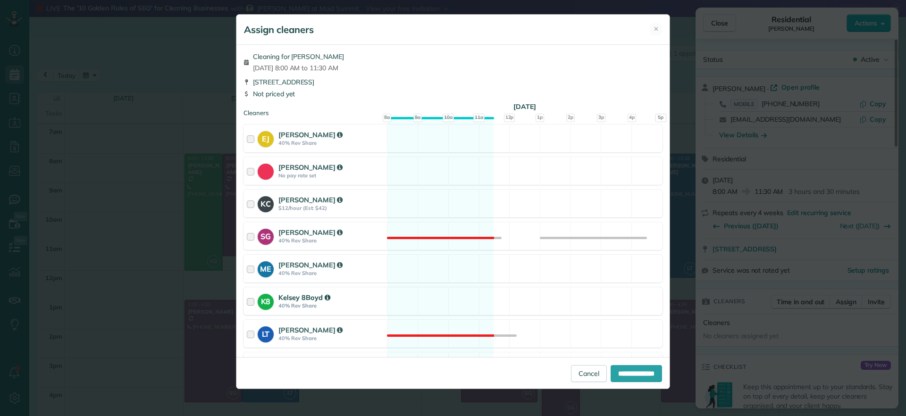
click at [411, 296] on div "K8 Kelsey 8Boyd 40% Rev Share Available" at bounding box center [452, 301] width 419 height 28
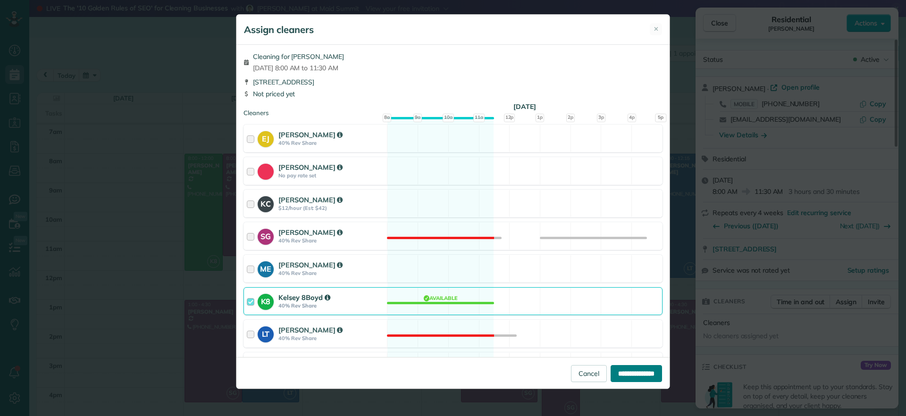
click at [618, 367] on input "**********" at bounding box center [635, 373] width 51 height 17
type input "**********"
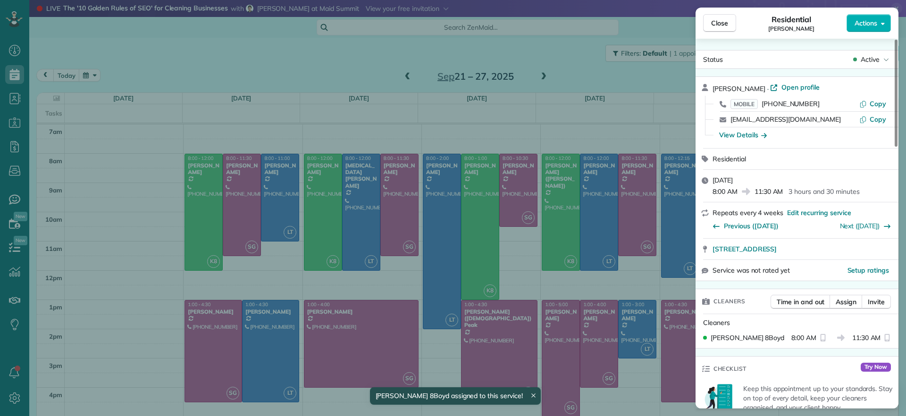
click at [629, 79] on div "Close Residential Charles Perretti Actions Status Active Charles Perretti · Ope…" at bounding box center [453, 208] width 906 height 416
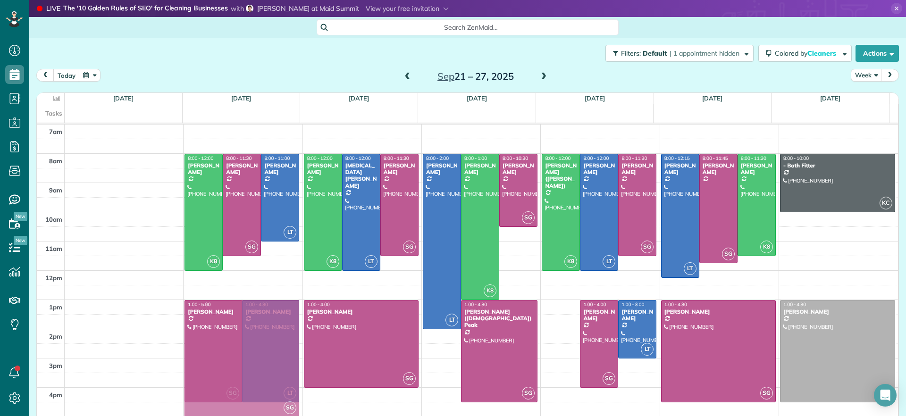
drag, startPoint x: 557, startPoint y: 349, endPoint x: 219, endPoint y: 349, distance: 338.6
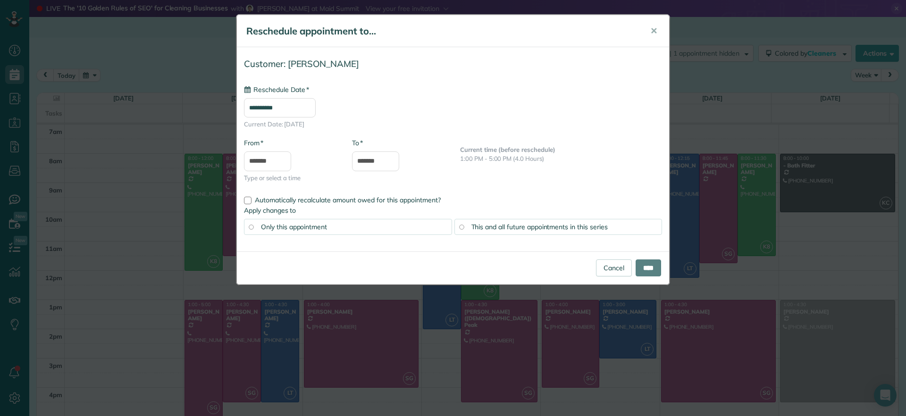
type input "**********"
click at [645, 271] on input "****" at bounding box center [647, 267] width 25 height 17
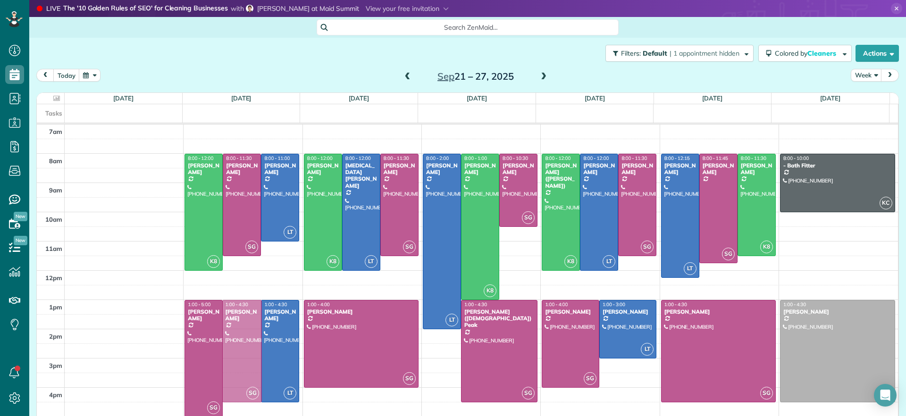
drag, startPoint x: 240, startPoint y: 352, endPoint x: 263, endPoint y: 349, distance: 23.3
click at [263, 125] on div "K8 8:00 - 12:00 John Behen (804) 378-1167 11918 Nevis Drive Midlothian, VA 2311…" at bounding box center [241, 125] width 115 height 0
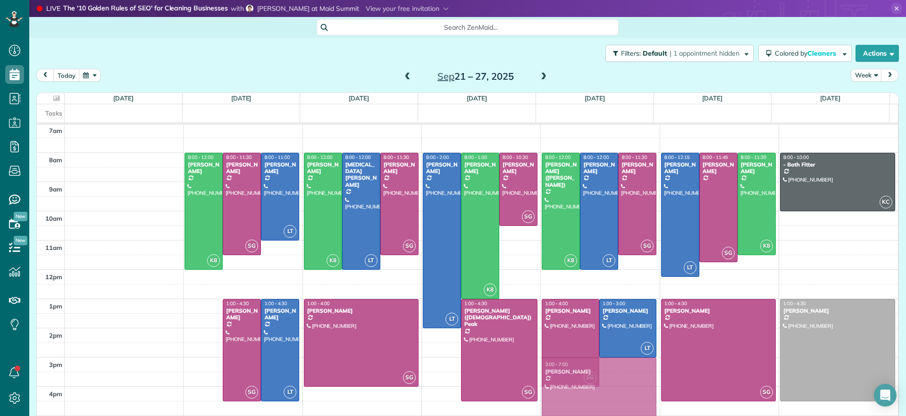
scroll to position [0, 0]
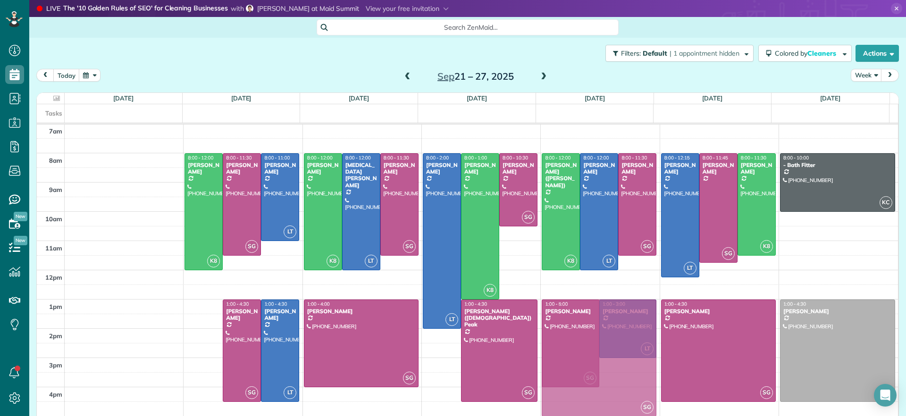
drag, startPoint x: 208, startPoint y: 349, endPoint x: 576, endPoint y: 349, distance: 368.8
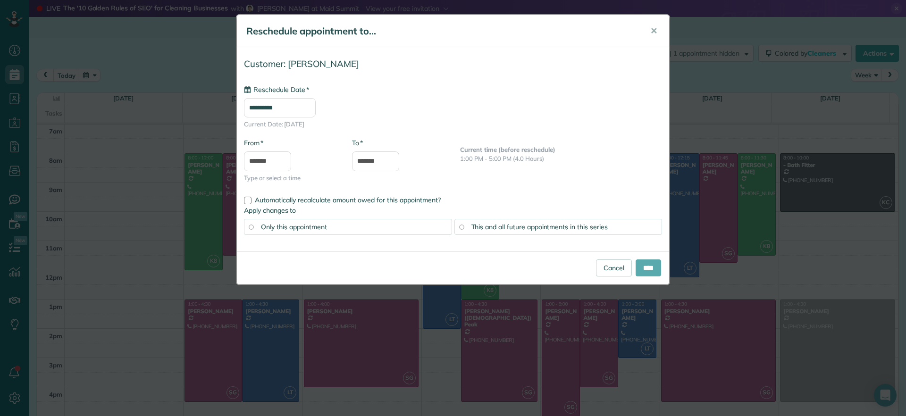
type input "**********"
click at [650, 270] on input "****" at bounding box center [647, 267] width 25 height 17
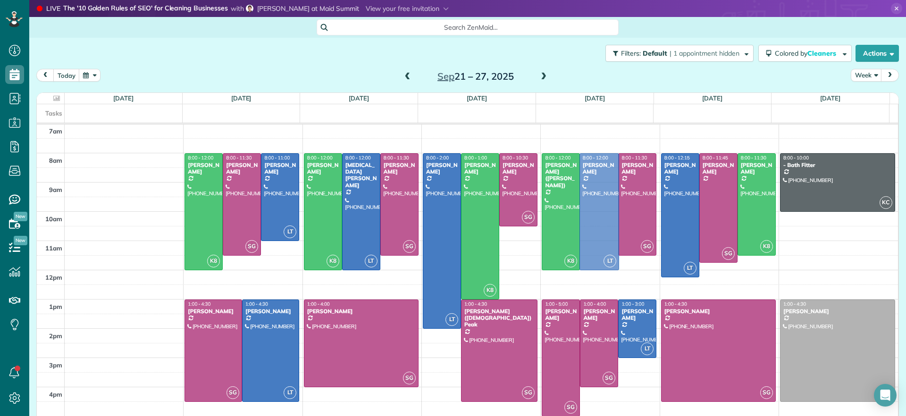
drag, startPoint x: 582, startPoint y: 193, endPoint x: 605, endPoint y: 196, distance: 23.2
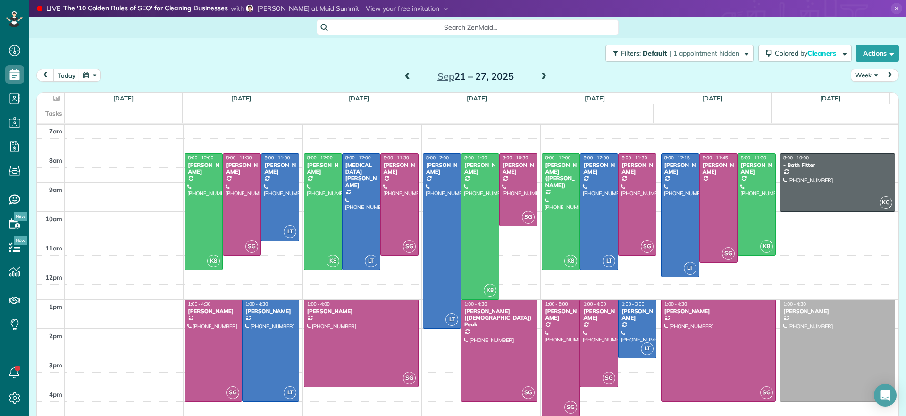
click at [596, 196] on div at bounding box center [598, 212] width 37 height 116
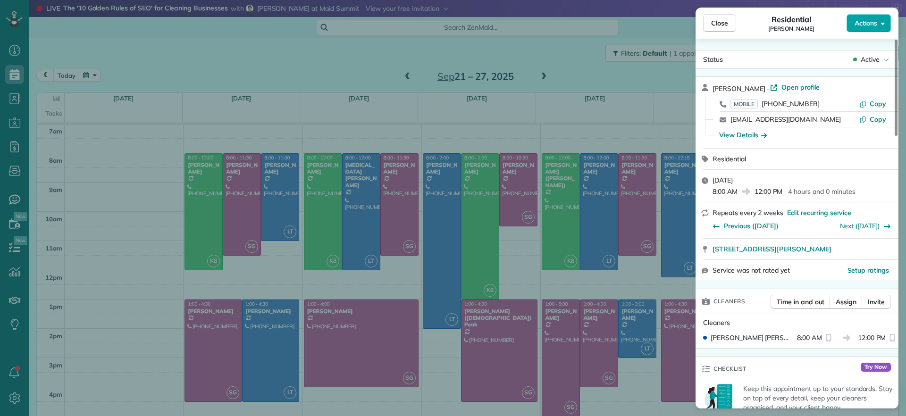
click at [864, 27] on span "Actions" at bounding box center [865, 22] width 23 height 9
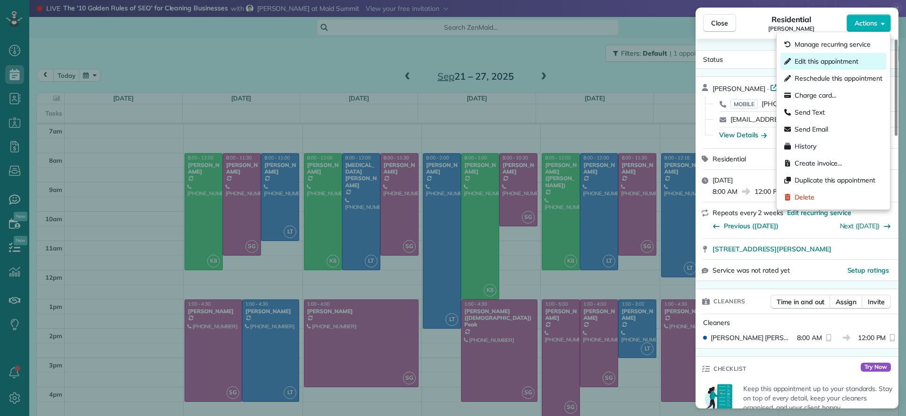
click at [840, 60] on span "Edit this appointment" at bounding box center [826, 61] width 64 height 9
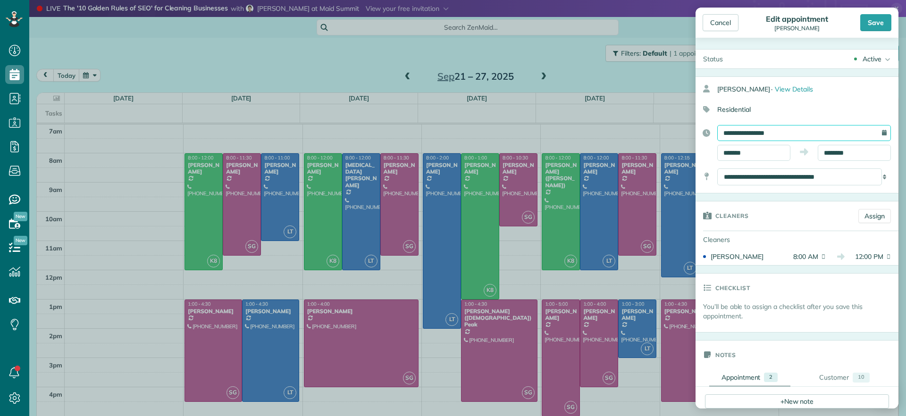
click at [868, 131] on input "**********" at bounding box center [804, 133] width 174 height 16
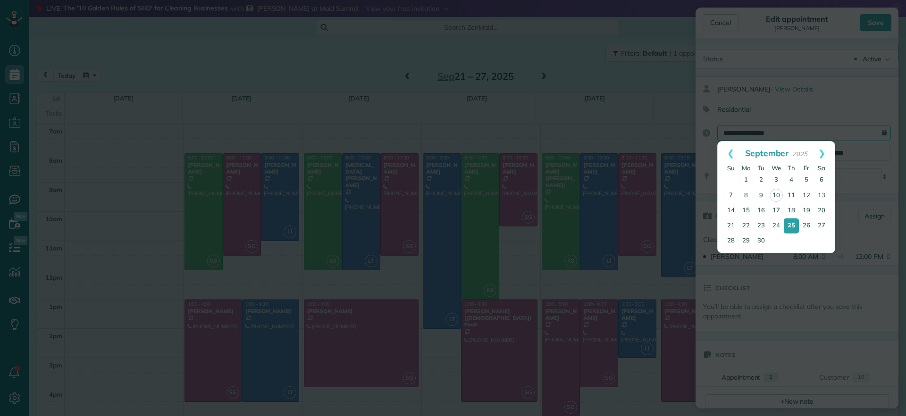
click at [575, 67] on body "Dashboard Scheduling Calendar View List View Dispatch View - Weekly scheduling …" at bounding box center [453, 208] width 906 height 416
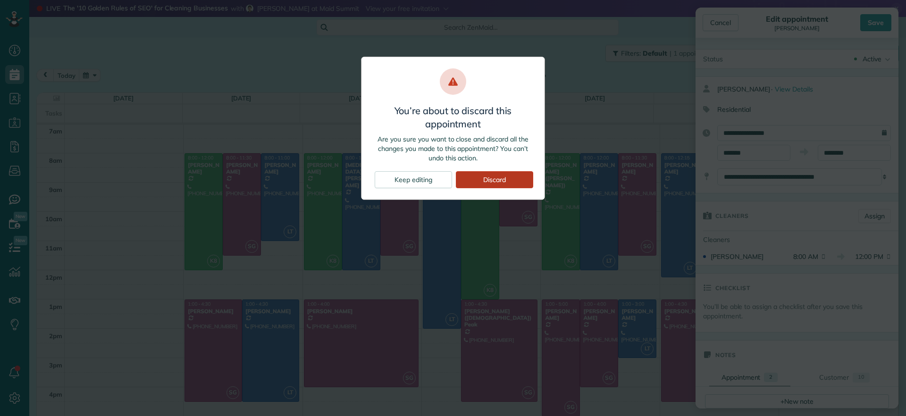
click at [484, 178] on div "Discard" at bounding box center [494, 179] width 77 height 17
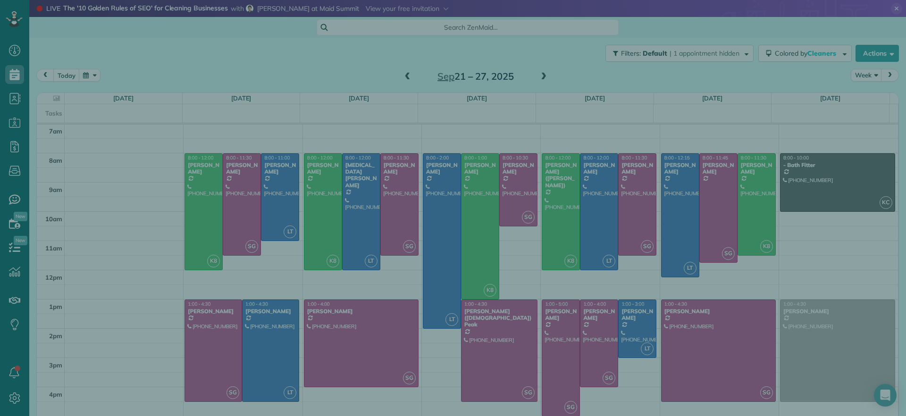
click at [578, 202] on div "Close Residential Katie Fraker Actions Status Active Katie Fraker · Open profil…" at bounding box center [453, 208] width 906 height 416
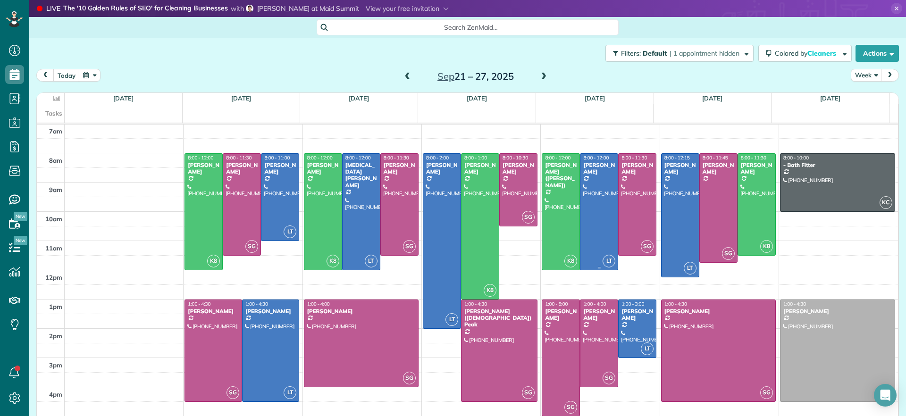
click at [582, 202] on div at bounding box center [598, 212] width 37 height 116
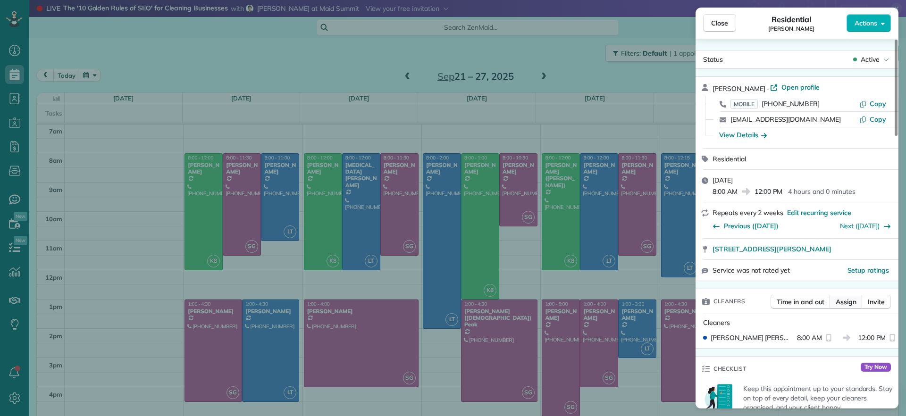
click at [858, 296] on button "Assign" at bounding box center [845, 302] width 33 height 14
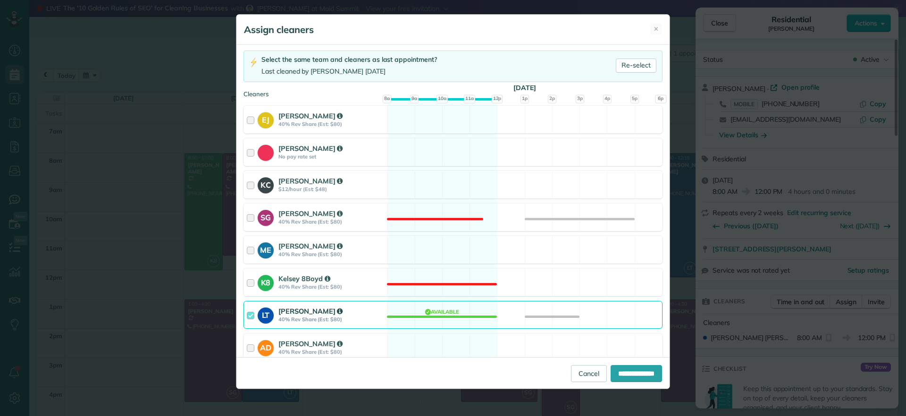
scroll to position [118, 0]
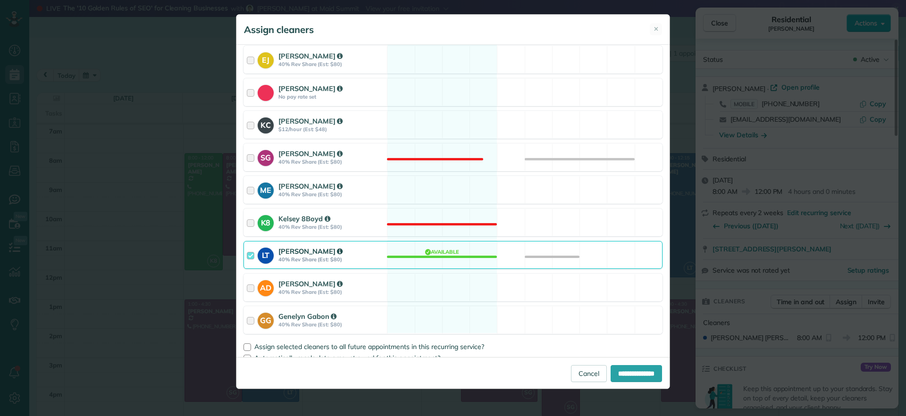
click at [440, 257] on div "LT Laura Thaller 40% Rev Share (Est: $80) Available" at bounding box center [452, 255] width 419 height 28
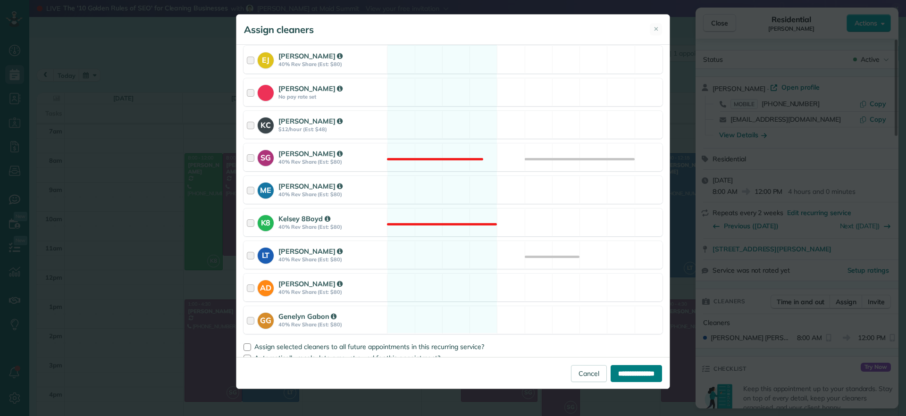
click at [627, 378] on input "**********" at bounding box center [635, 373] width 51 height 17
type input "**********"
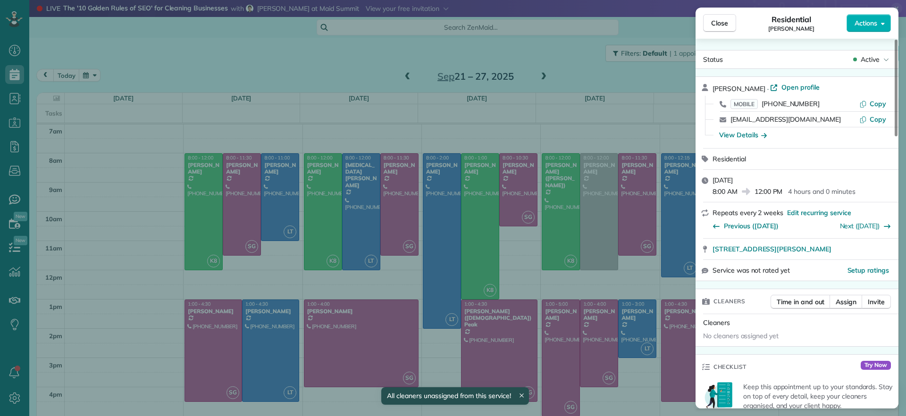
click at [520, 70] on div "Close Residential Katie Fraker Actions Status Active Katie Fraker · Open profil…" at bounding box center [453, 208] width 906 height 416
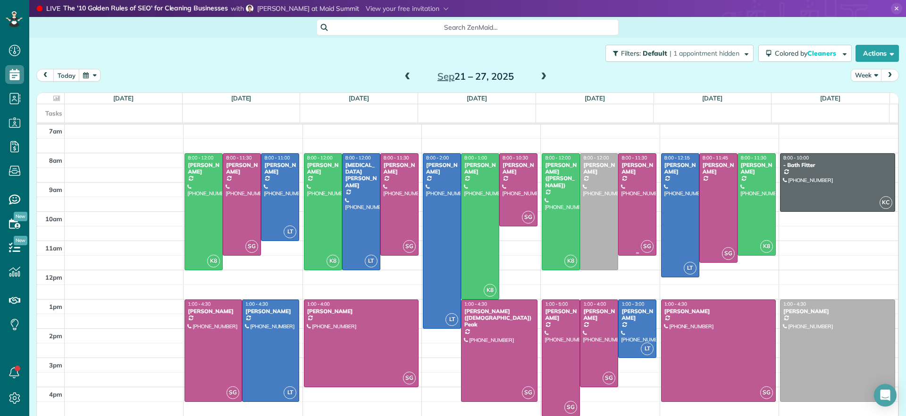
click at [629, 227] on div at bounding box center [636, 204] width 37 height 101
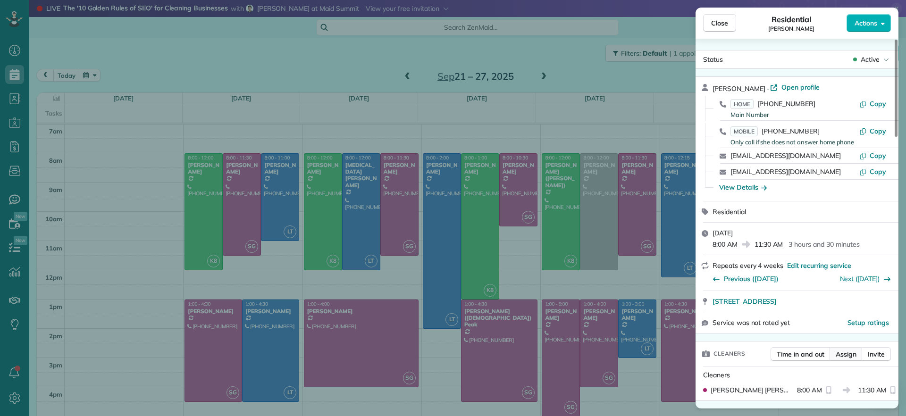
click at [851, 349] on span "Assign" at bounding box center [845, 353] width 21 height 9
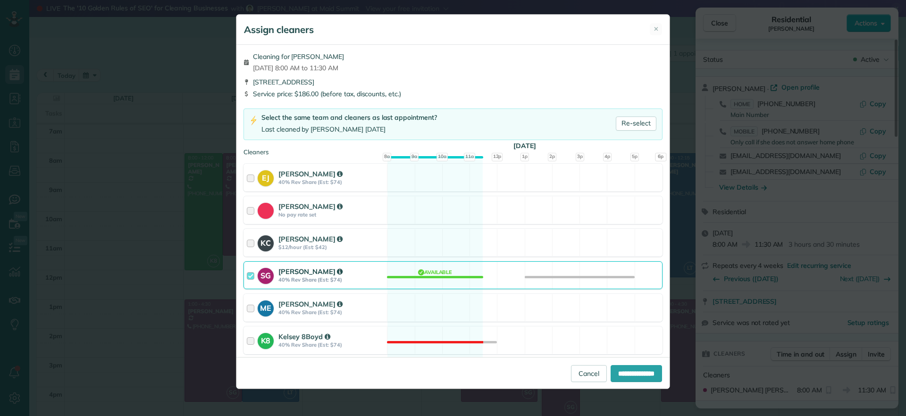
click at [449, 273] on div "SG Sophie Gibbs 40% Rev Share (Est: $74) Available" at bounding box center [452, 275] width 419 height 28
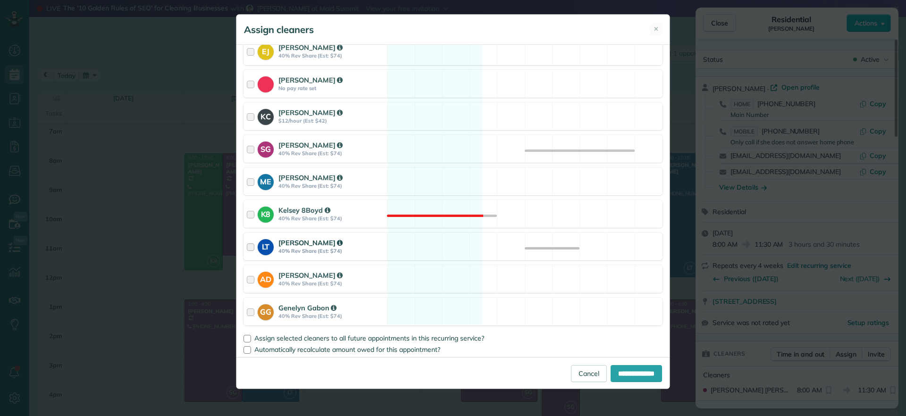
scroll to position [129, 0]
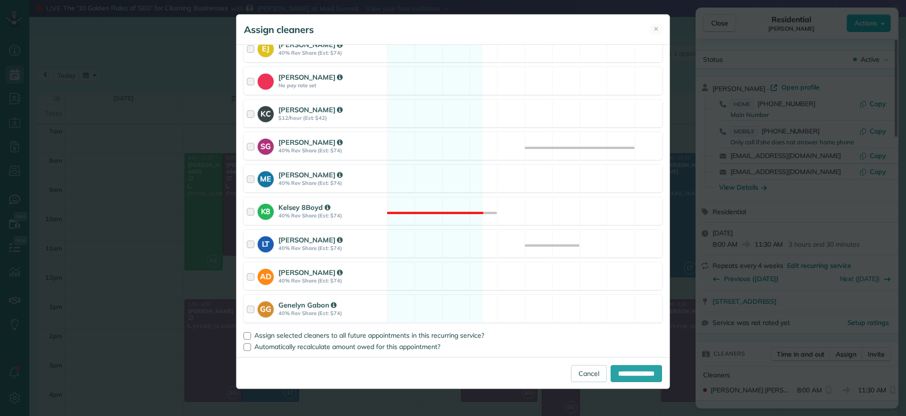
click at [655, 31] on span "✕" at bounding box center [655, 29] width 5 height 9
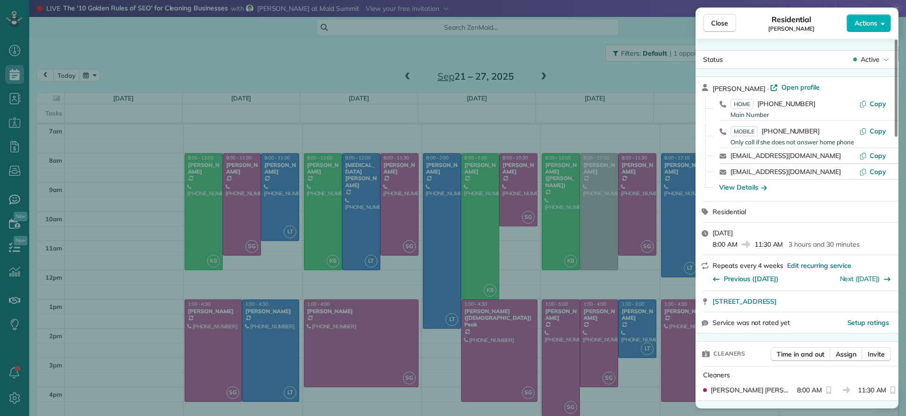
click at [634, 211] on div "Close Residential Mary Spencer Actions Status Active Mary Spencer · Open profil…" at bounding box center [453, 208] width 906 height 416
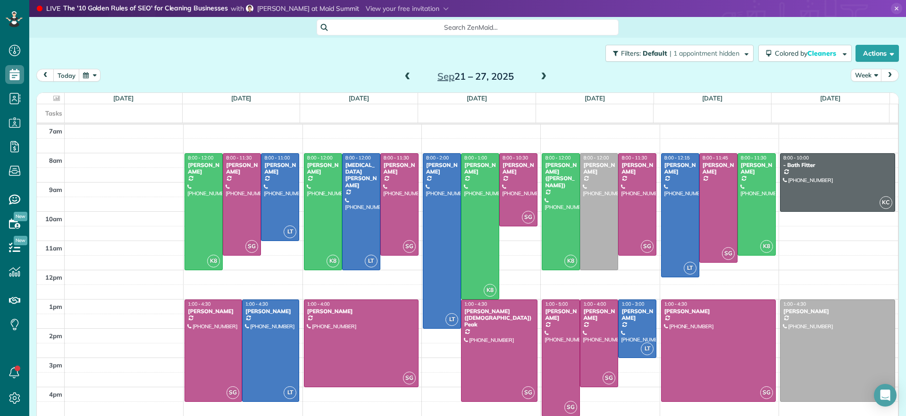
click at [633, 213] on div at bounding box center [636, 204] width 37 height 101
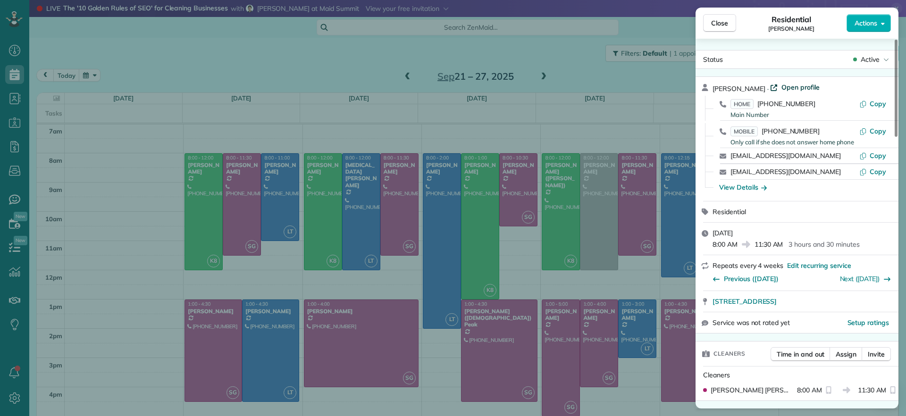
click at [793, 86] on span "Open profile" at bounding box center [800, 87] width 38 height 9
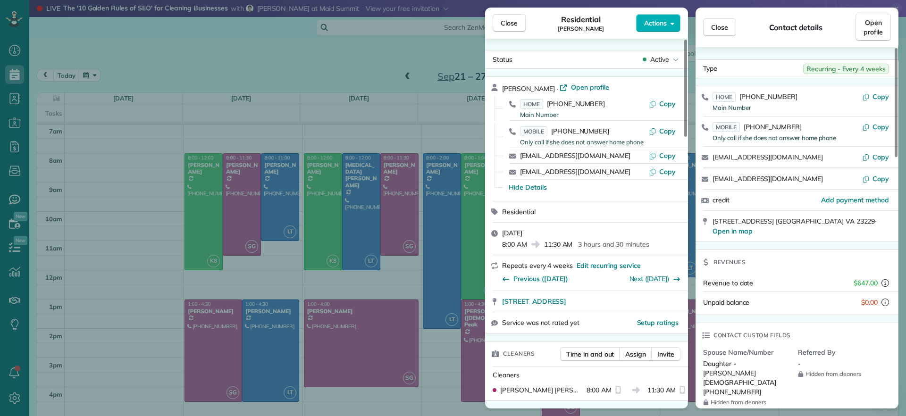
click at [369, 72] on div "Close Residential Mary Spencer Actions Status Active Mary Spencer · Open profil…" at bounding box center [453, 208] width 906 height 416
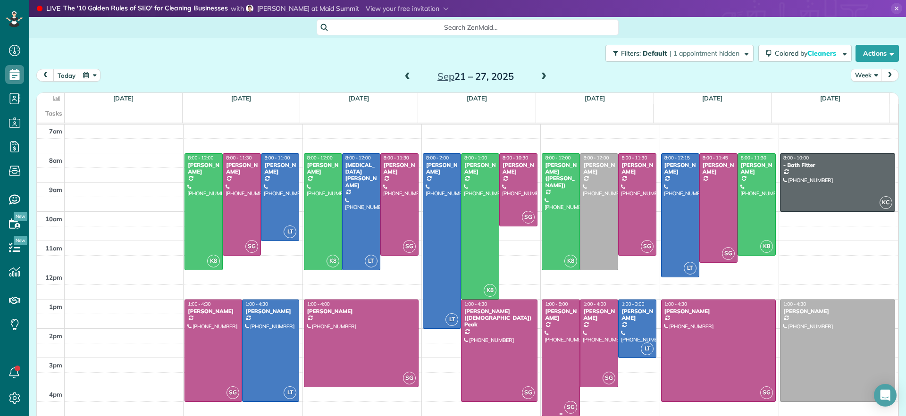
click at [547, 353] on div at bounding box center [560, 358] width 37 height 116
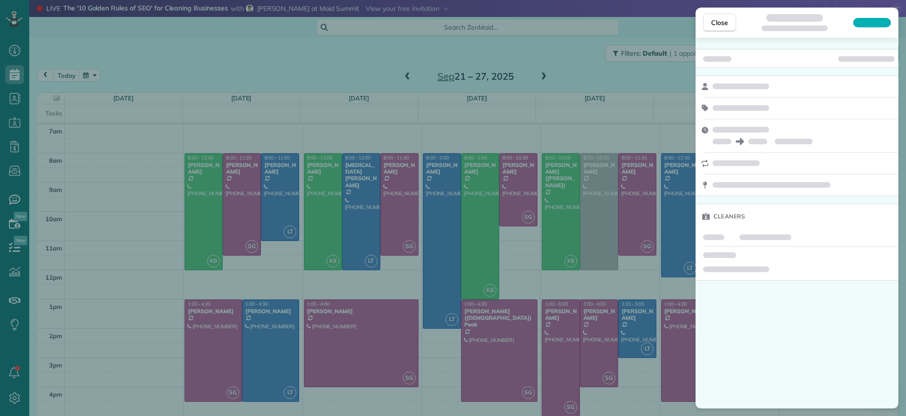
click at [220, 321] on div "Close Cleaners" at bounding box center [453, 208] width 906 height 416
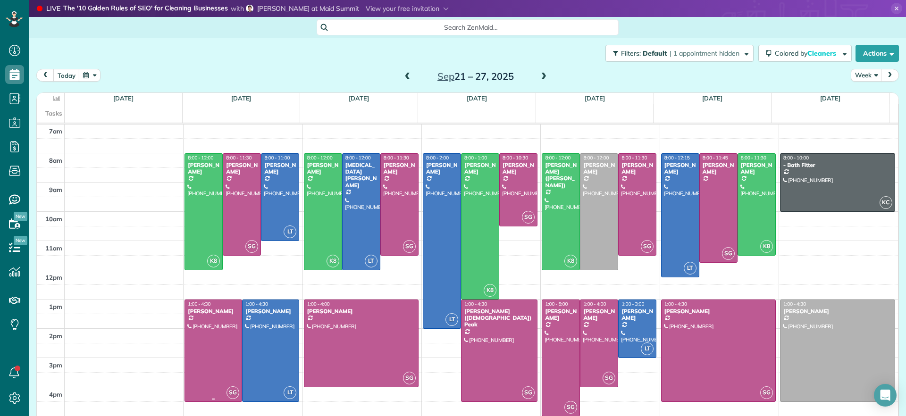
click at [220, 321] on div at bounding box center [213, 350] width 57 height 101
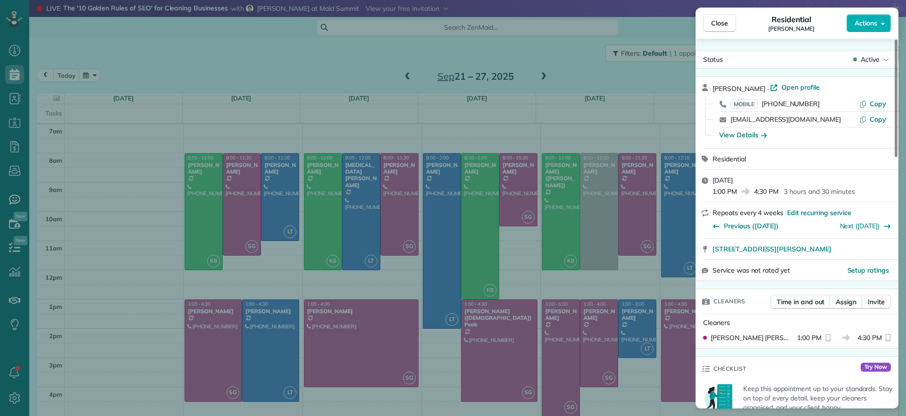
click at [372, 63] on div "Close Residential Gary Murphree Actions Status Active Gary Murphree · Open prof…" at bounding box center [453, 208] width 906 height 416
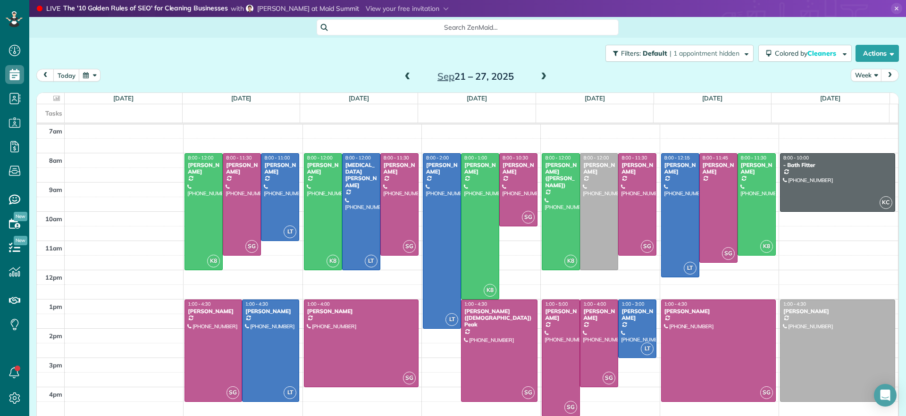
click at [711, 110] on div "Tasks" at bounding box center [463, 113] width 852 height 18
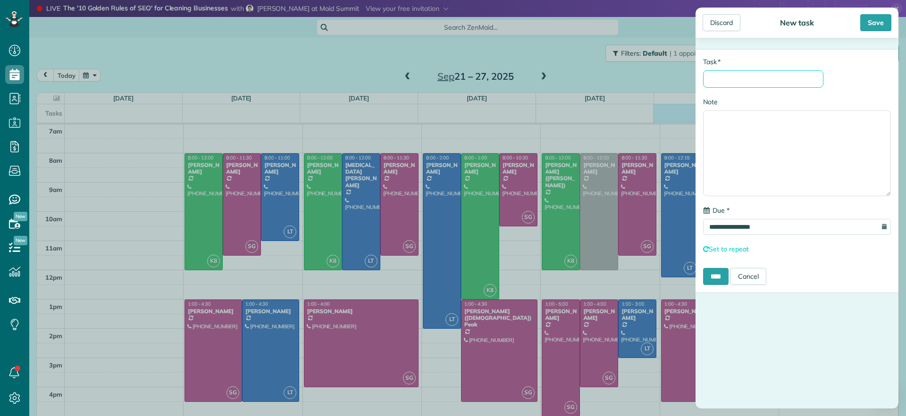
click at [743, 78] on input "* Task" at bounding box center [763, 78] width 120 height 17
type input "*"
type input "**********"
click at [719, 281] on input "****" at bounding box center [715, 276] width 25 height 17
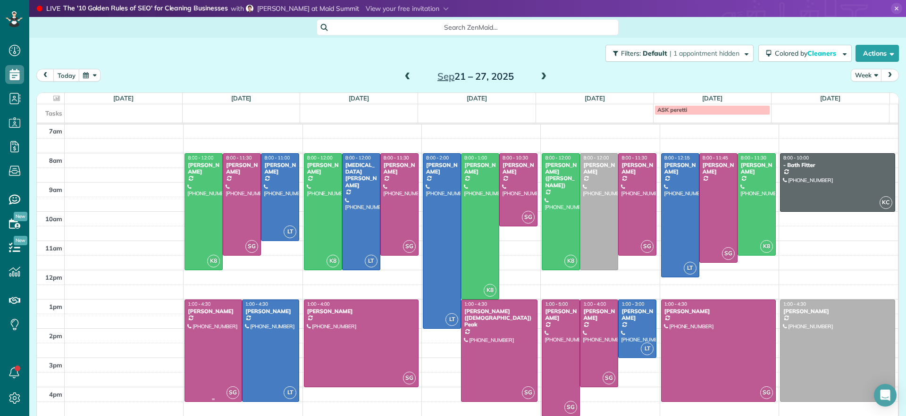
click at [214, 364] on div at bounding box center [213, 350] width 57 height 101
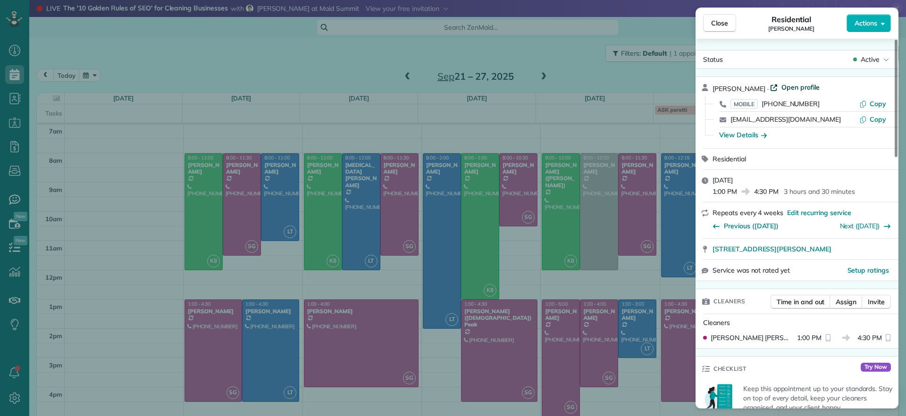
click at [799, 87] on span "Open profile" at bounding box center [800, 87] width 38 height 9
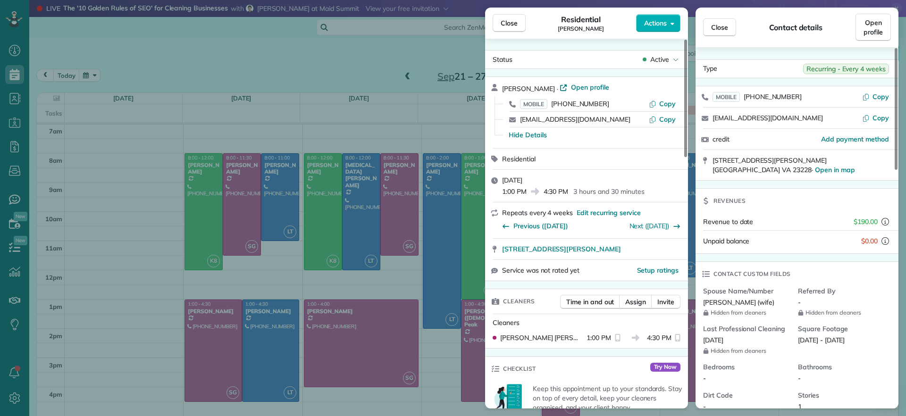
click at [142, 338] on div "Close Residential Gary Murphree Actions Status Active Gary Murphree · Open prof…" at bounding box center [453, 208] width 906 height 416
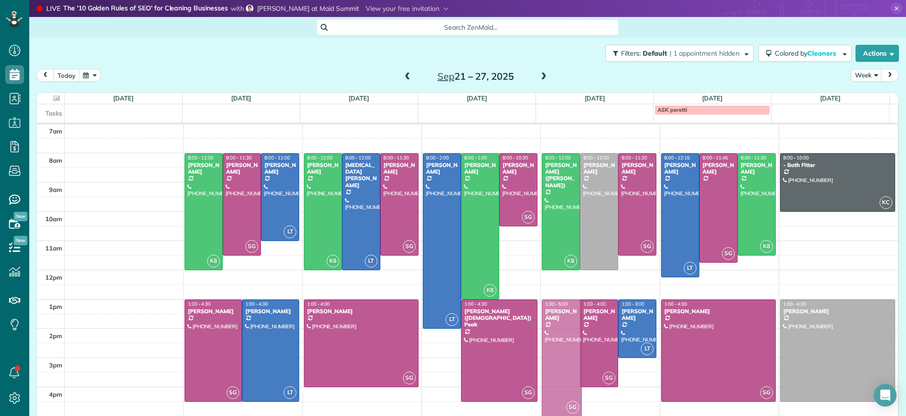
drag, startPoint x: 554, startPoint y: 350, endPoint x: 562, endPoint y: 353, distance: 8.7
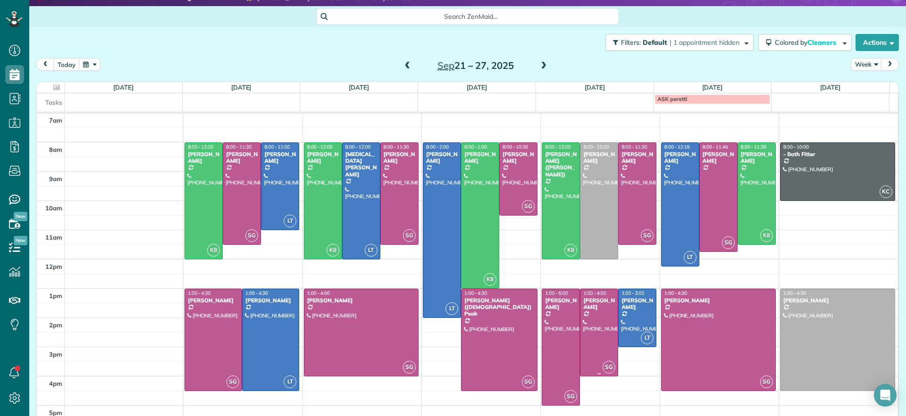
scroll to position [29, 0]
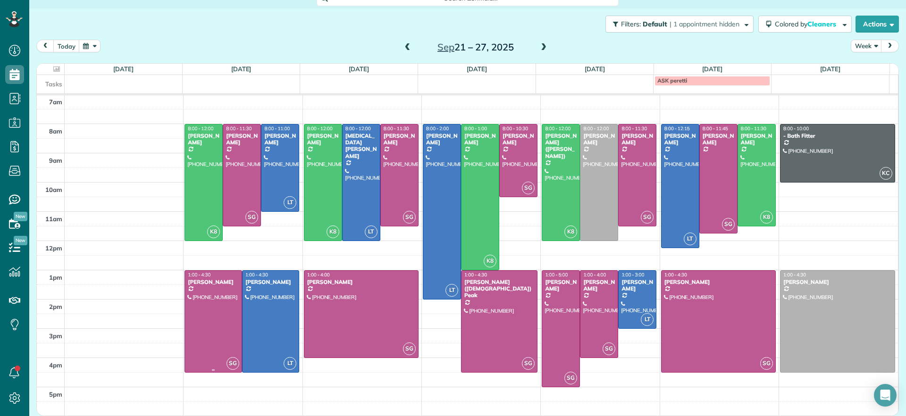
click at [223, 310] on div at bounding box center [213, 321] width 57 height 101
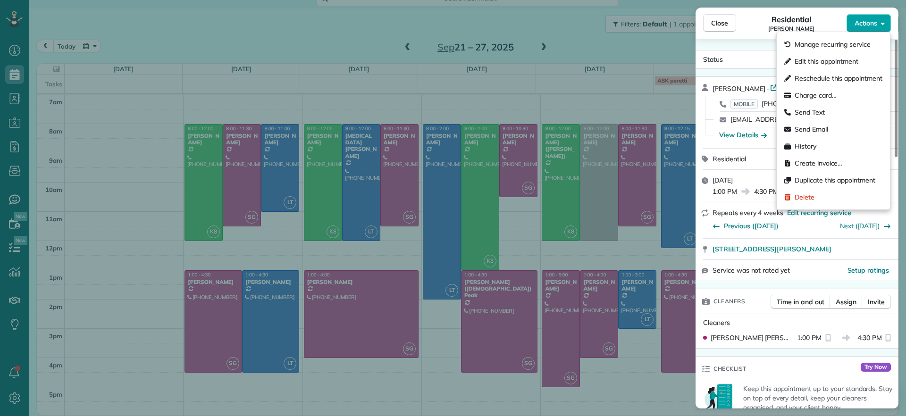
click at [870, 19] on span "Actions" at bounding box center [865, 22] width 23 height 9
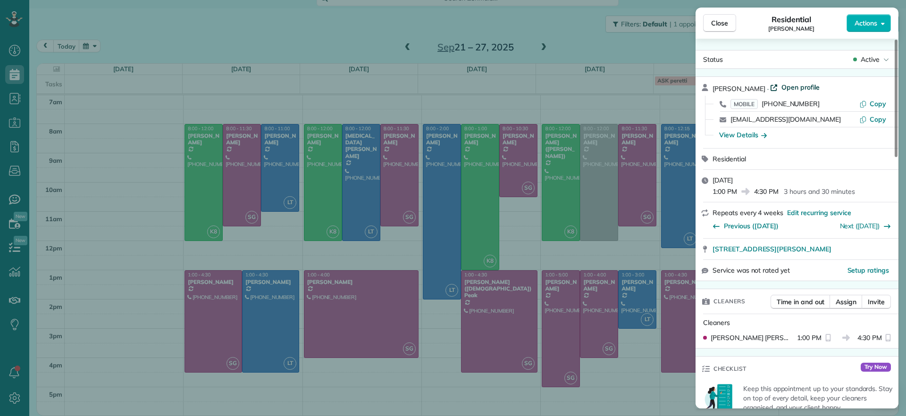
drag, startPoint x: 775, startPoint y: 81, endPoint x: 780, endPoint y: 89, distance: 8.7
click at [776, 82] on div "Gary Murphree · Open profile MOBILE (804) 240-7617 Copy gmurphree2@gmail.com Co…" at bounding box center [796, 112] width 203 height 71
click at [781, 89] on span "Open profile" at bounding box center [800, 87] width 38 height 9
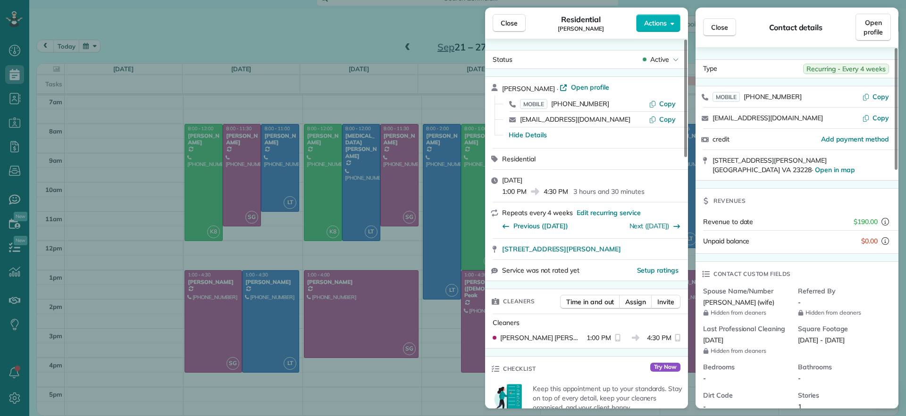
click at [88, 204] on div "Close Residential Gary Murphree Actions Status Active Gary Murphree · Open prof…" at bounding box center [453, 208] width 906 height 416
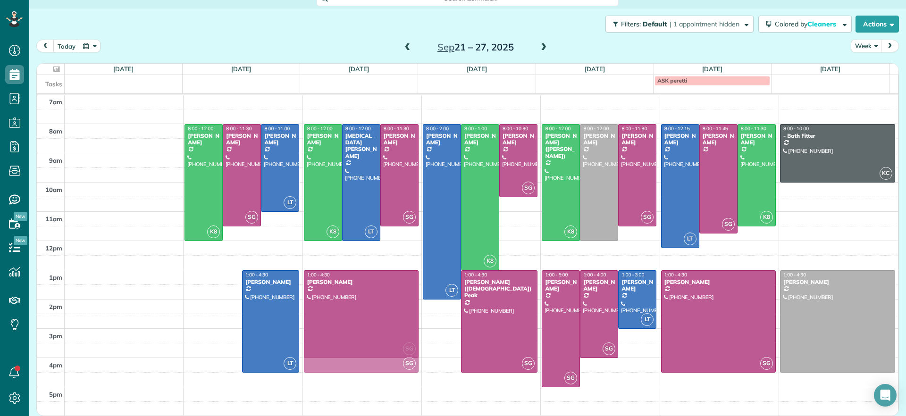
drag, startPoint x: 211, startPoint y: 304, endPoint x: 344, endPoint y: 302, distance: 133.0
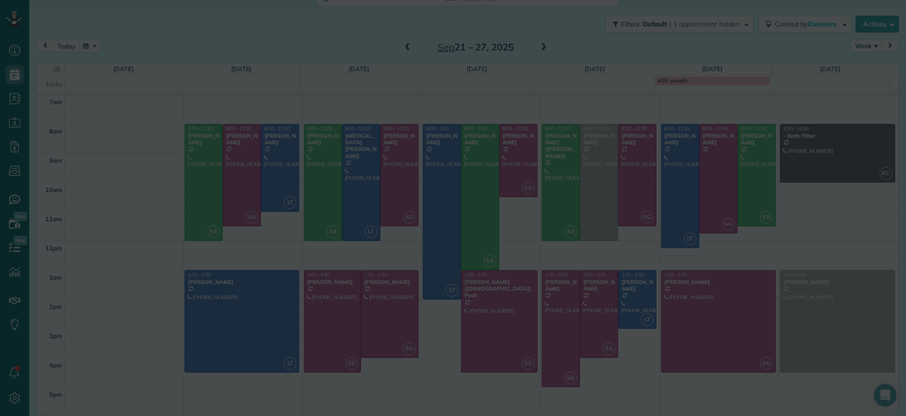
scroll to position [28, 0]
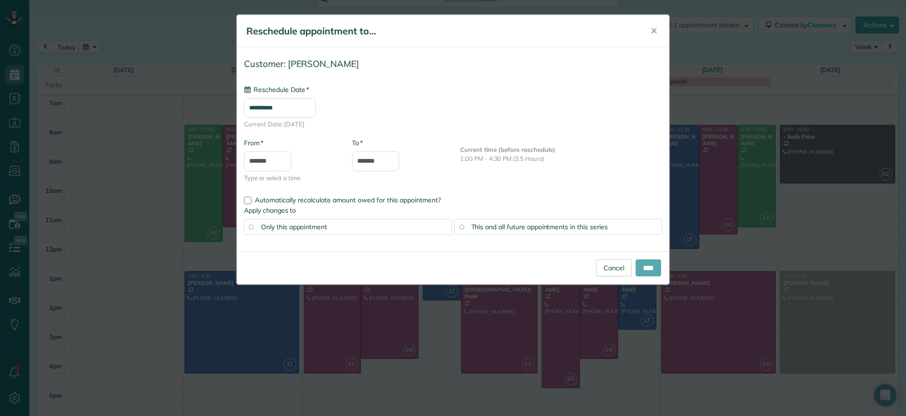
type input "**********"
click at [649, 270] on input "****" at bounding box center [647, 267] width 25 height 17
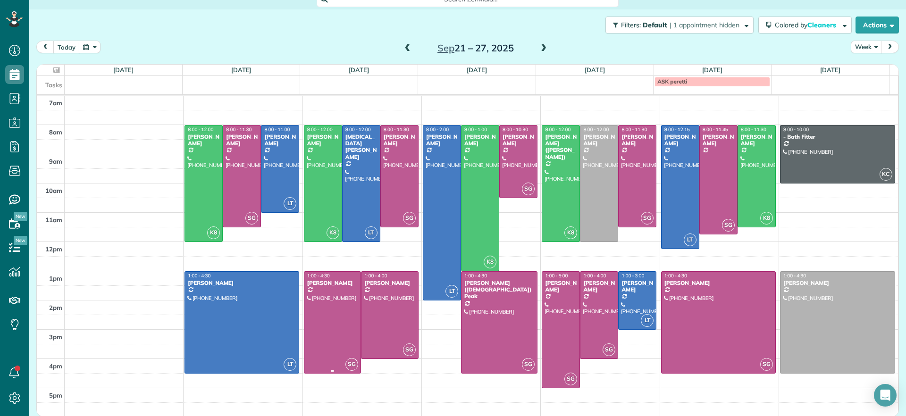
click at [316, 334] on div at bounding box center [332, 322] width 57 height 101
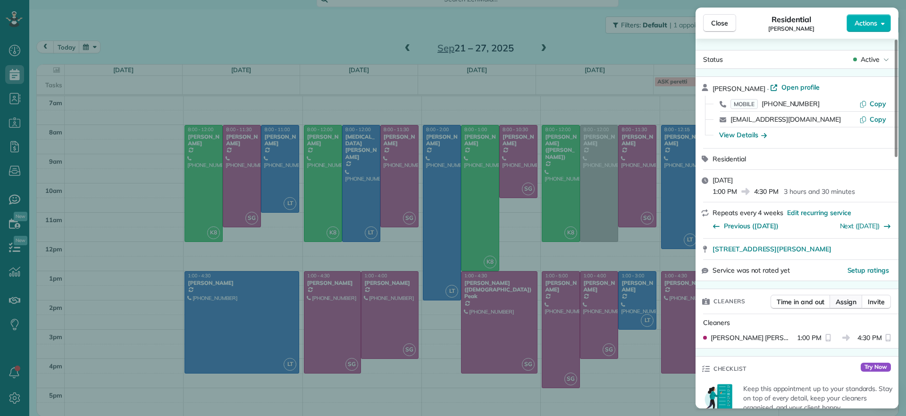
click at [844, 303] on span "Assign" at bounding box center [845, 301] width 21 height 9
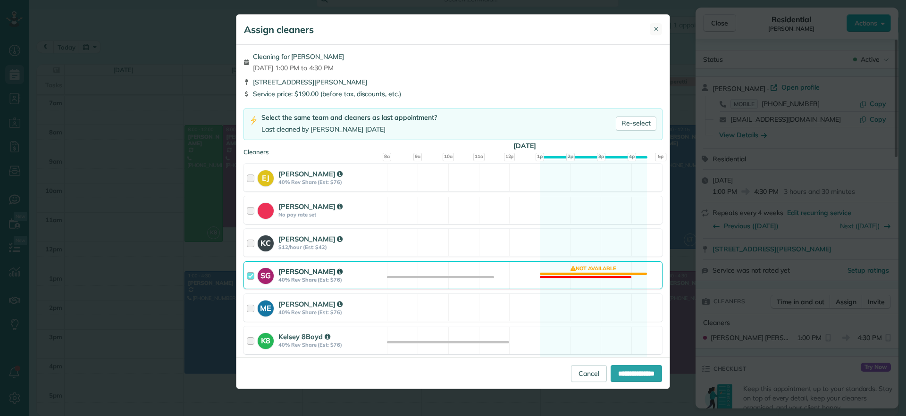
click at [658, 33] on span "✕" at bounding box center [655, 29] width 5 height 9
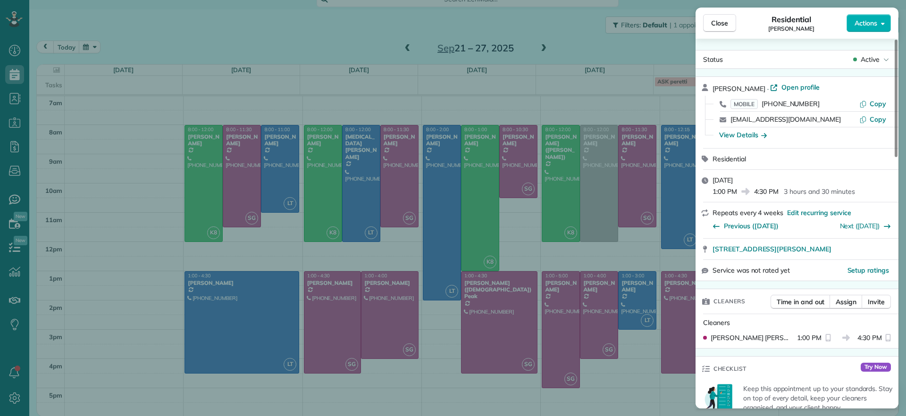
click at [457, 392] on div "Close Residential Gary Murphree Actions Status Active Gary Murphree · Open prof…" at bounding box center [453, 208] width 906 height 416
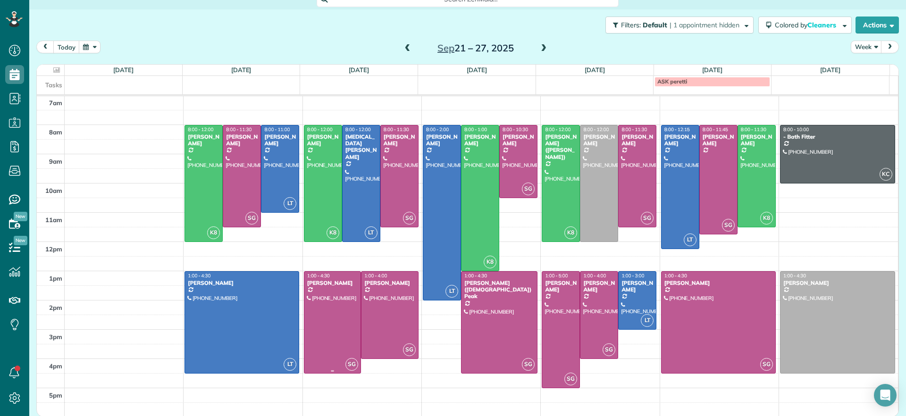
click at [332, 322] on div at bounding box center [332, 322] width 57 height 101
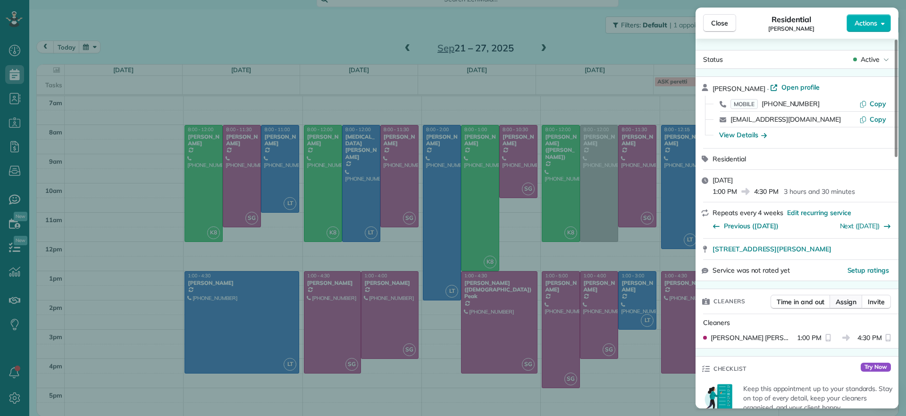
click at [844, 303] on span "Assign" at bounding box center [845, 301] width 21 height 9
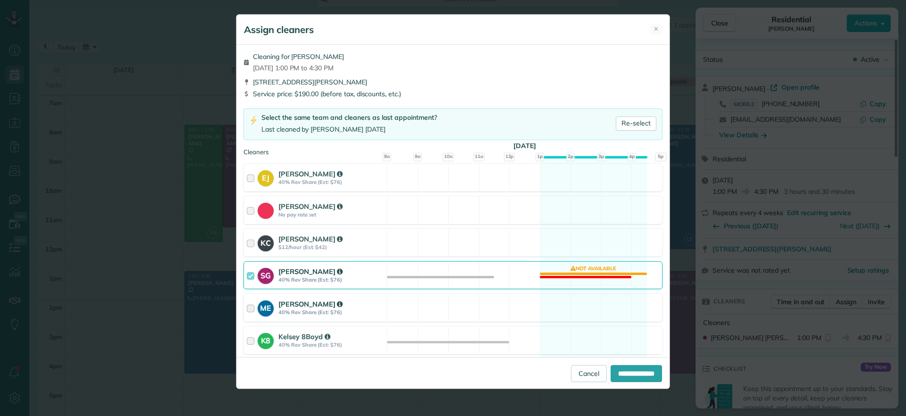
scroll to position [118, 0]
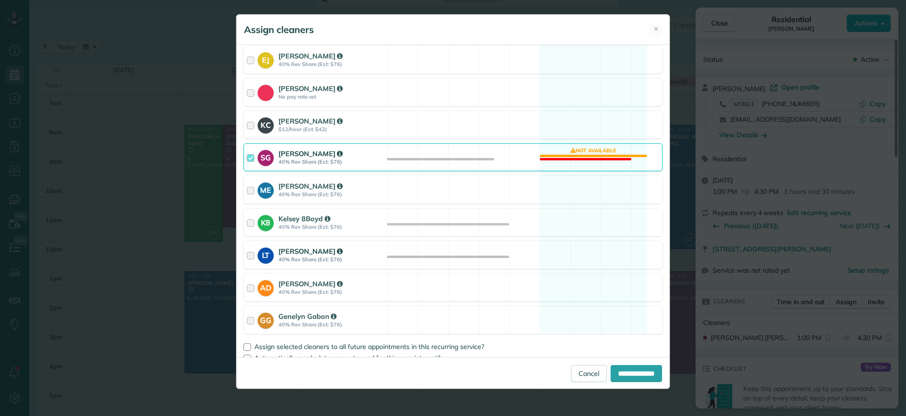
click at [456, 257] on div "LT Laura Thaller 40% Rev Share (Est: $76) Available" at bounding box center [452, 255] width 419 height 28
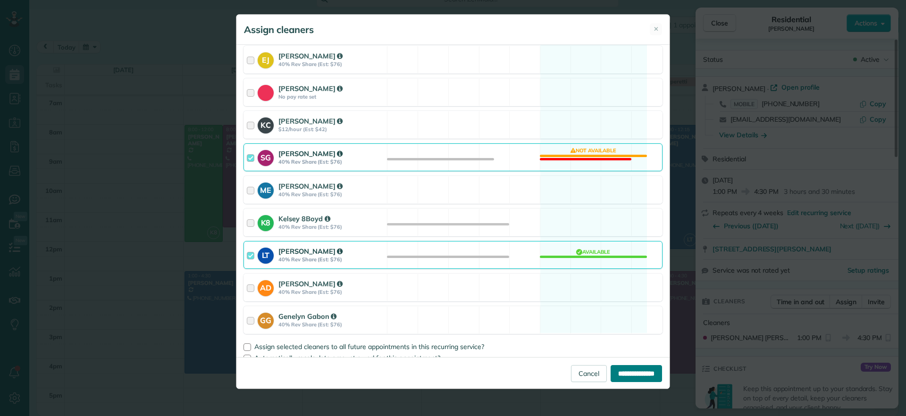
click at [626, 371] on input "**********" at bounding box center [635, 373] width 51 height 17
type input "**********"
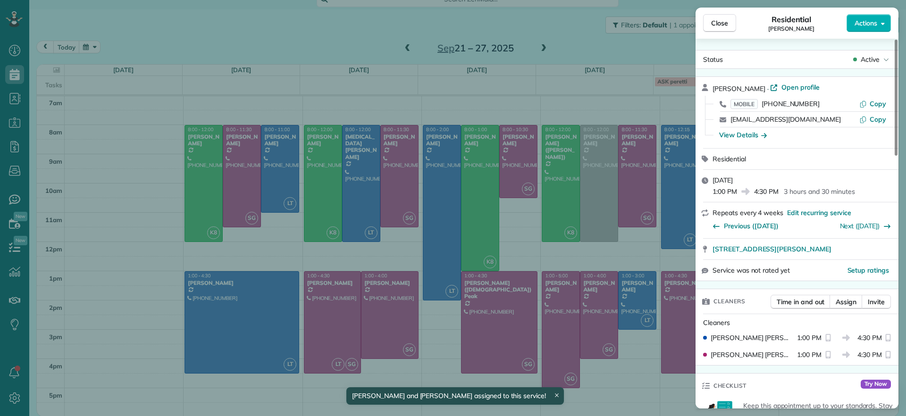
click at [398, 323] on div "Close Residential Gary Murphree Actions Status Active Gary Murphree · Open prof…" at bounding box center [453, 208] width 906 height 416
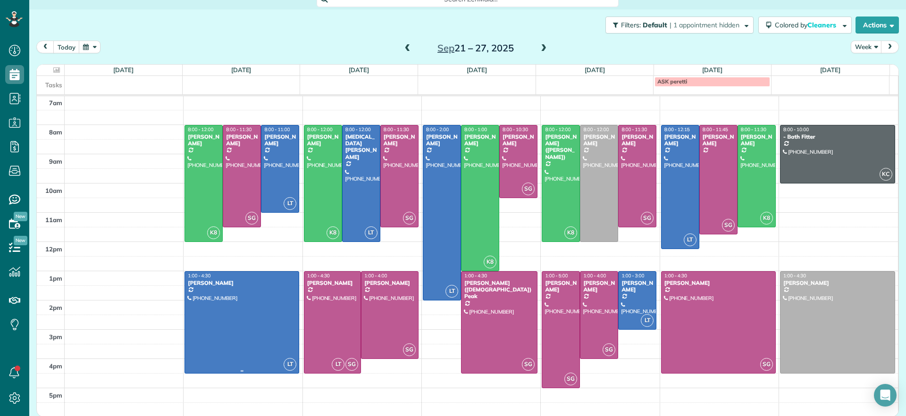
click at [228, 327] on div at bounding box center [242, 322] width 114 height 101
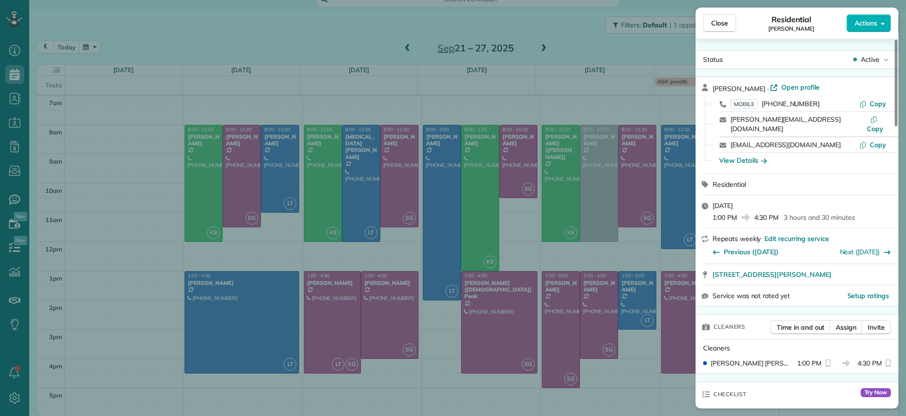
click at [147, 236] on div "Close Residential James Crenshaw Actions Status Active James Crenshaw · Open pr…" at bounding box center [453, 208] width 906 height 416
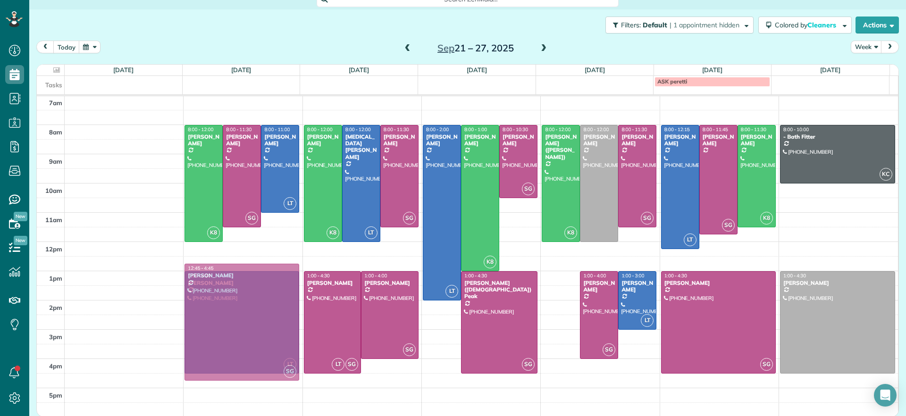
drag, startPoint x: 548, startPoint y: 307, endPoint x: 258, endPoint y: 303, distance: 290.6
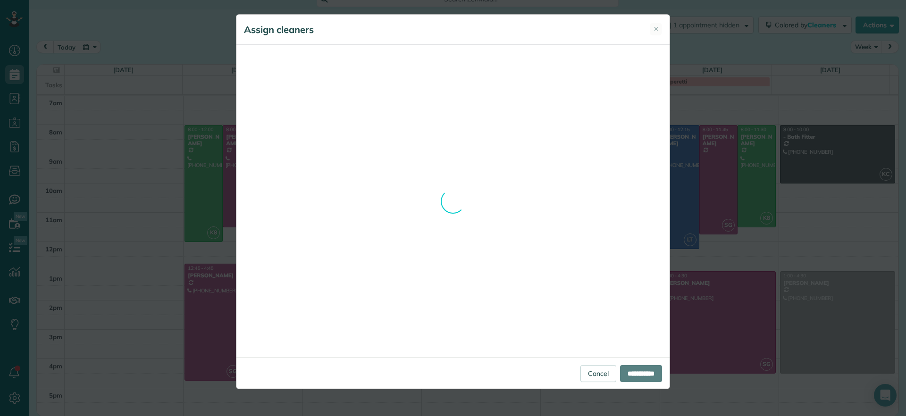
click at [595, 371] on div "Assign cleaners ✕ Cleaning for Gary Murphree Tue, Sep 23 - 1:00 PM to 4:30 PM 6…" at bounding box center [453, 201] width 434 height 375
click at [657, 33] on div "Assign cleaners ✕ Cleaning for Gary Murphree Tue, Sep 23 - 1:00 PM to 4:30 PM 6…" at bounding box center [453, 201] width 434 height 375
click at [716, 44] on div "Assign cleaners ✕ Cleaning for Gary Murphree Tue, Sep 23 - 1:00 PM to 4:30 PM 6…" at bounding box center [453, 208] width 906 height 416
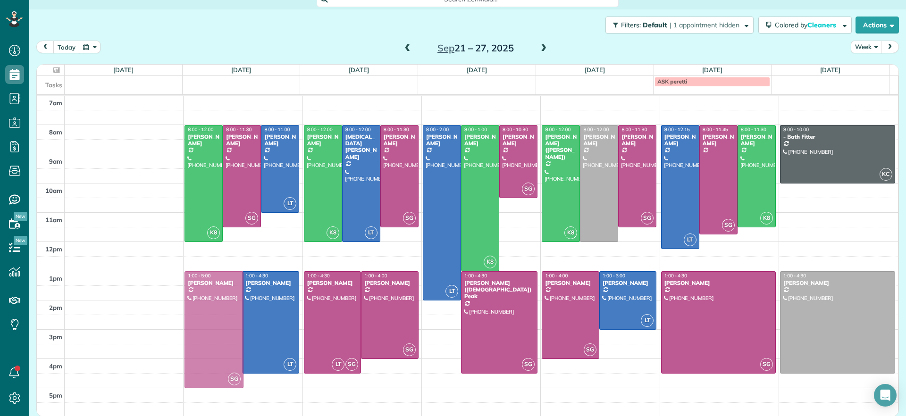
drag, startPoint x: 201, startPoint y: 280, endPoint x: 201, endPoint y: 291, distance: 10.8
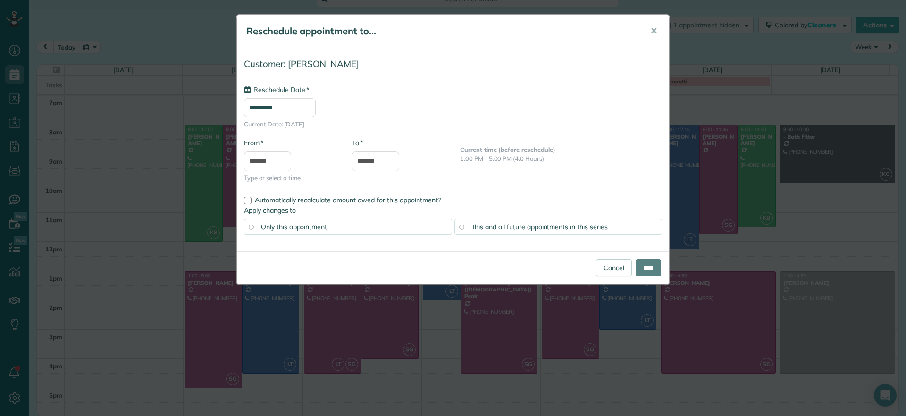
type input "**********"
click at [656, 33] on span "✕" at bounding box center [653, 30] width 7 height 11
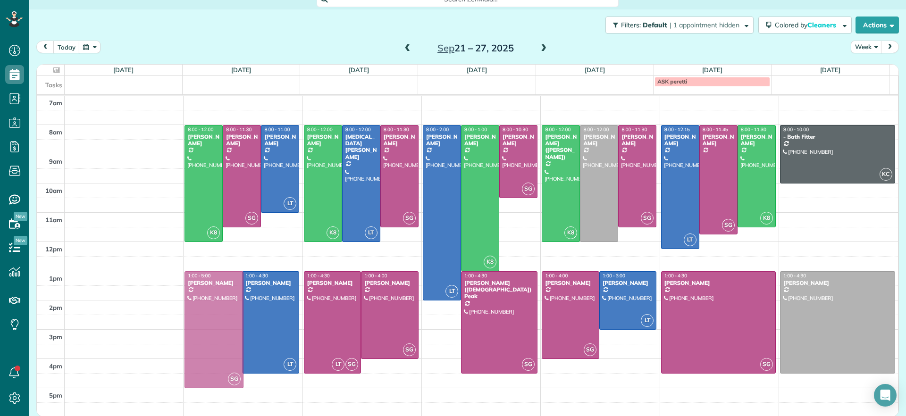
drag, startPoint x: 225, startPoint y: 337, endPoint x: 228, endPoint y: 346, distance: 9.3
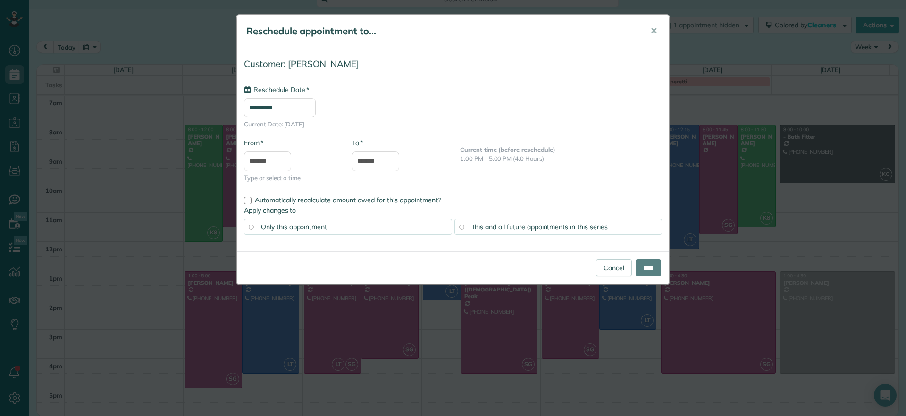
type input "**********"
click at [651, 274] on input "****" at bounding box center [647, 267] width 25 height 17
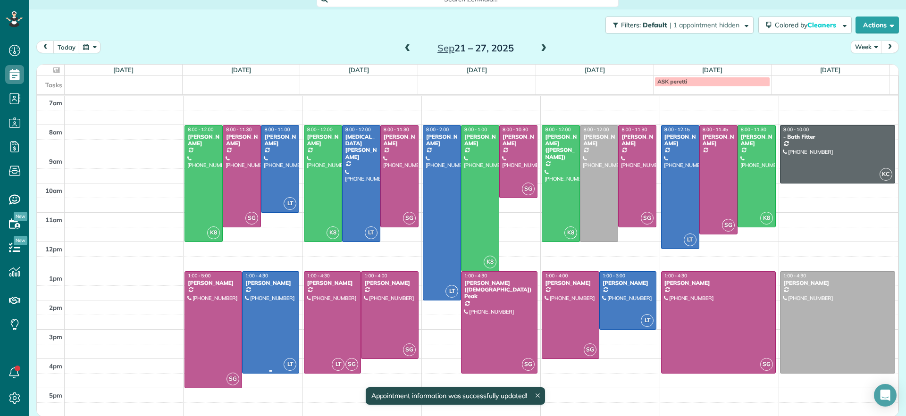
click at [282, 342] on div at bounding box center [270, 322] width 57 height 101
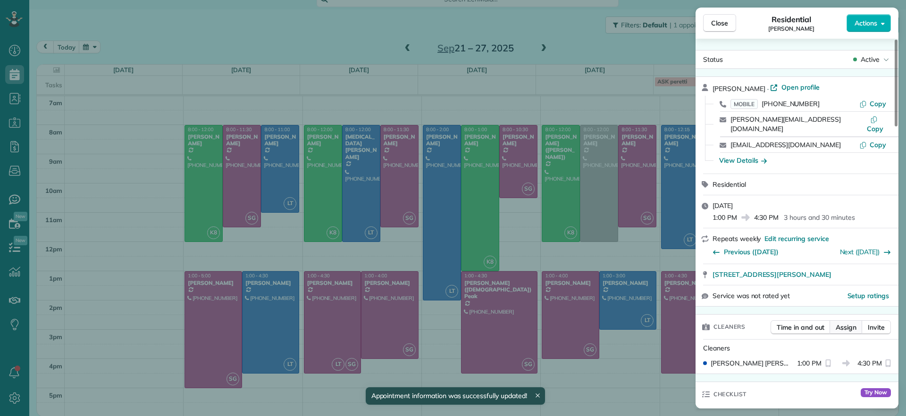
click at [848, 323] on span "Assign" at bounding box center [845, 327] width 21 height 9
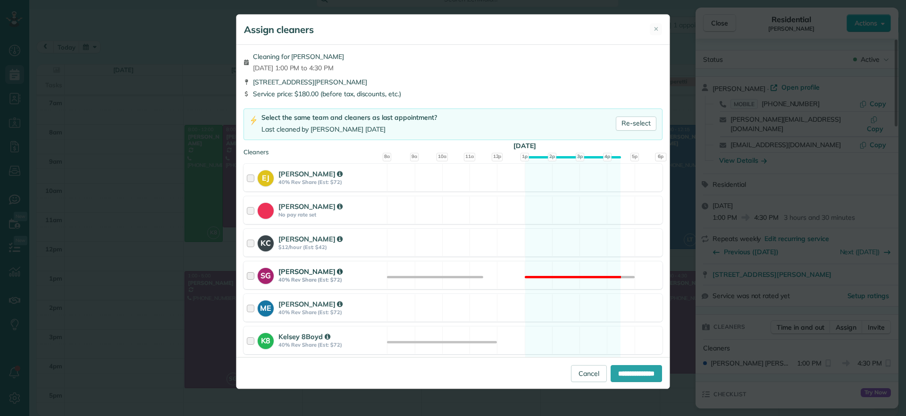
click at [551, 281] on div "SG Sophie Gibbs 40% Rev Share (Est: $72) Not available" at bounding box center [452, 275] width 419 height 28
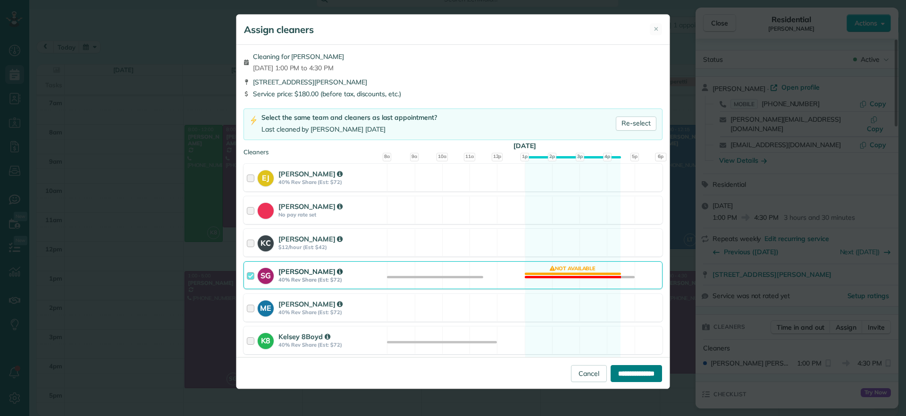
click at [628, 368] on input "**********" at bounding box center [635, 373] width 51 height 17
type input "**********"
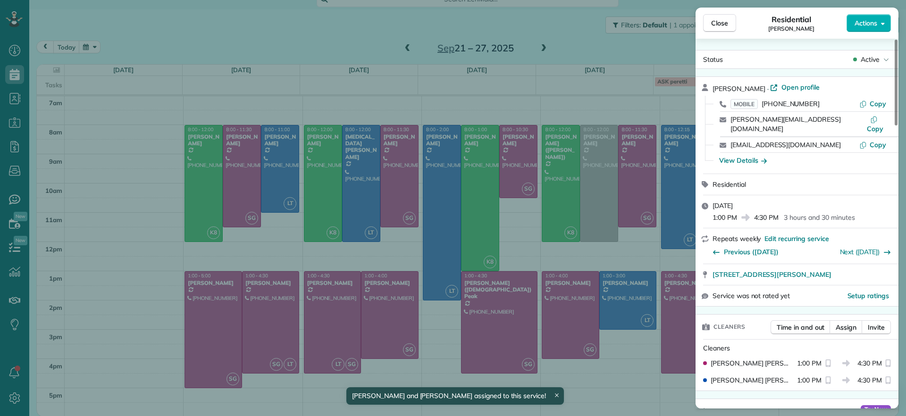
click at [288, 304] on div "Close Residential James Crenshaw Actions Status Active James Crenshaw · Open pr…" at bounding box center [453, 208] width 906 height 416
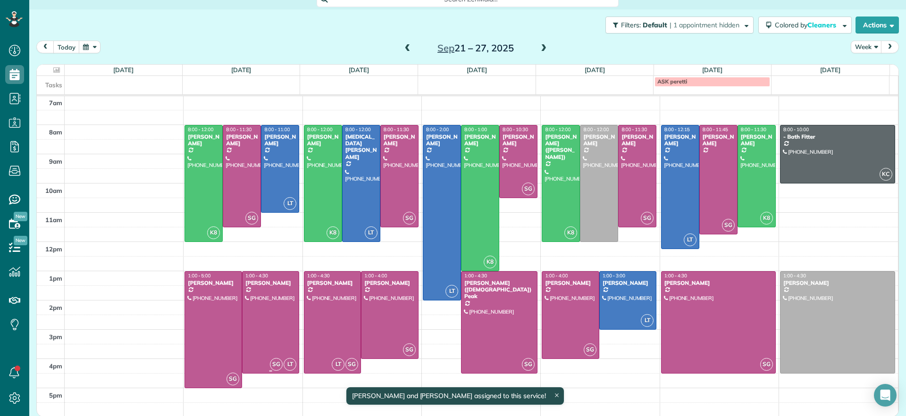
click at [268, 313] on div at bounding box center [270, 322] width 57 height 101
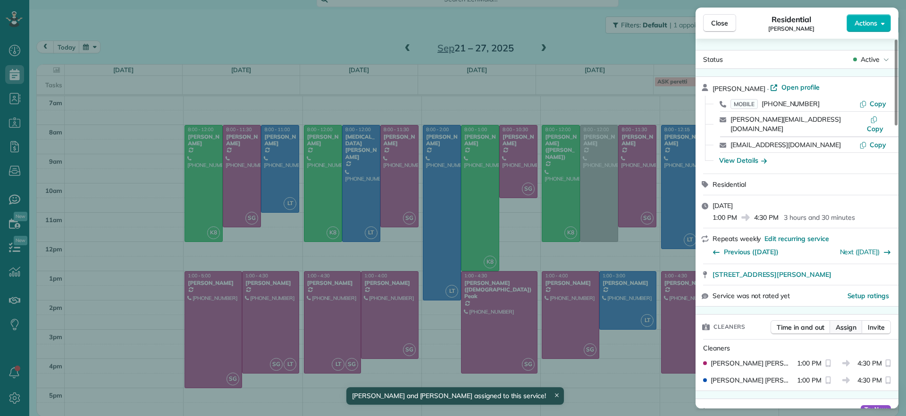
click at [841, 323] on span "Assign" at bounding box center [845, 327] width 21 height 9
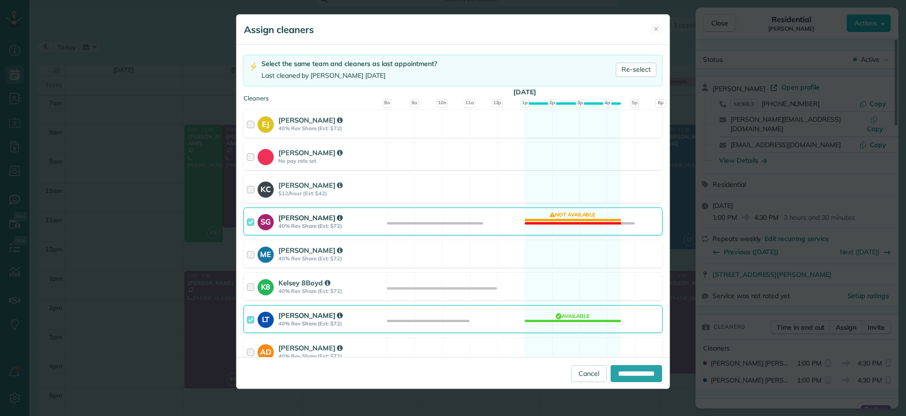
scroll to position [118, 0]
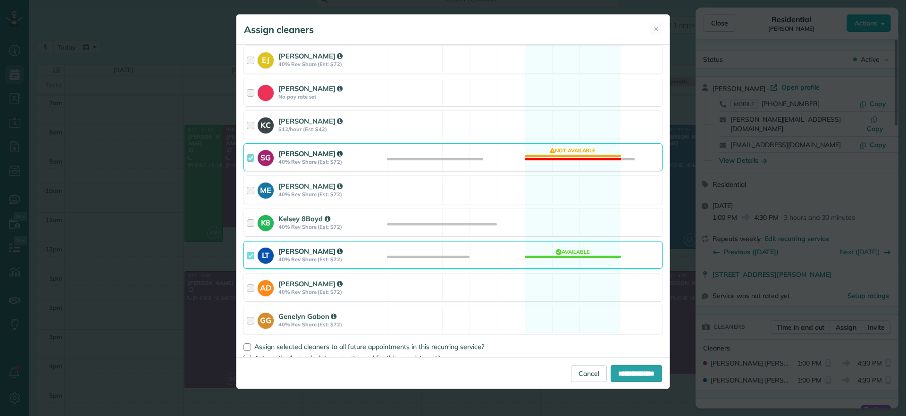
click at [573, 255] on div "LT Laura Thaller 40% Rev Share (Est: $72) Available" at bounding box center [452, 255] width 419 height 28
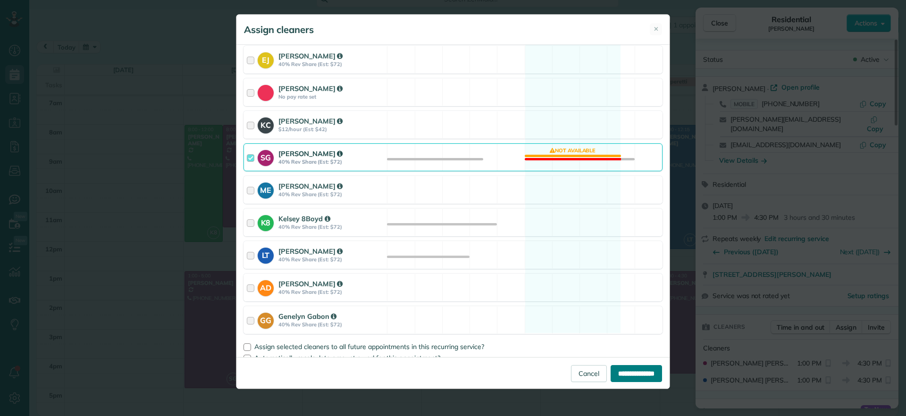
click at [639, 367] on input "**********" at bounding box center [635, 373] width 51 height 17
type input "**********"
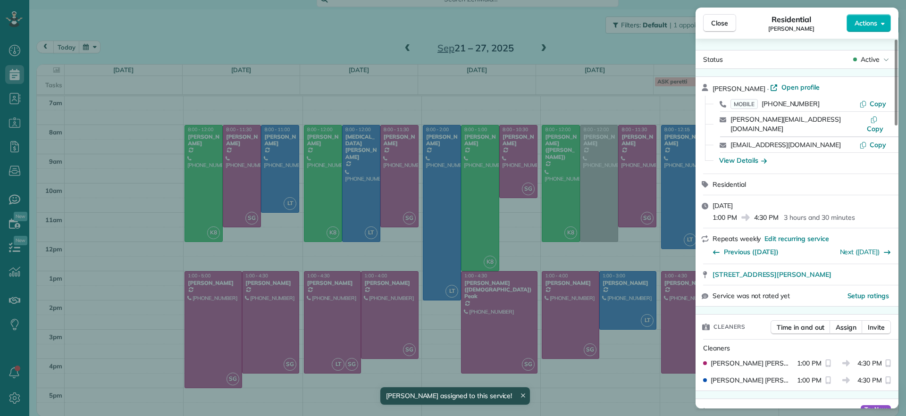
click at [317, 355] on div "Close Residential James Crenshaw Actions Status Active James Crenshaw · Open pr…" at bounding box center [453, 208] width 906 height 416
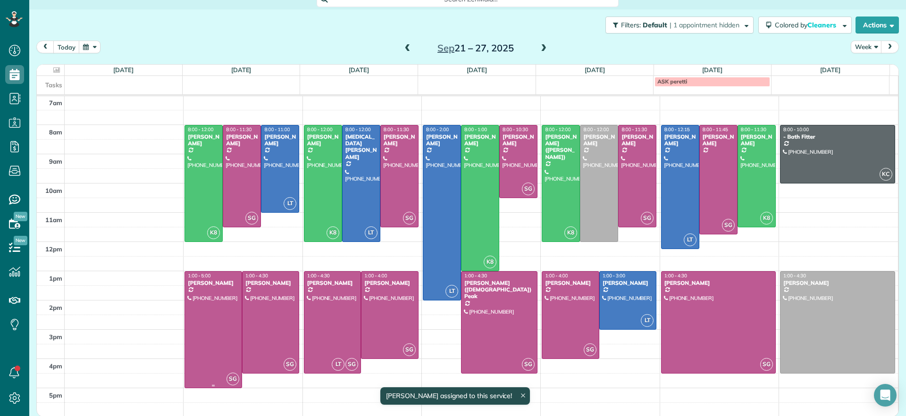
click at [212, 347] on div at bounding box center [213, 330] width 57 height 116
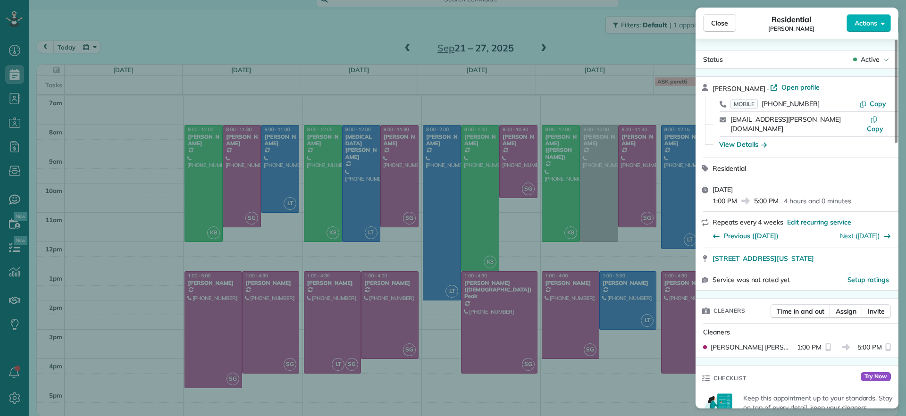
drag, startPoint x: 424, startPoint y: 47, endPoint x: 406, endPoint y: 54, distance: 19.1
click at [424, 47] on div "Close Residential Emma Arata Actions Status Active Emma Arata · Open profile MO…" at bounding box center [453, 208] width 906 height 416
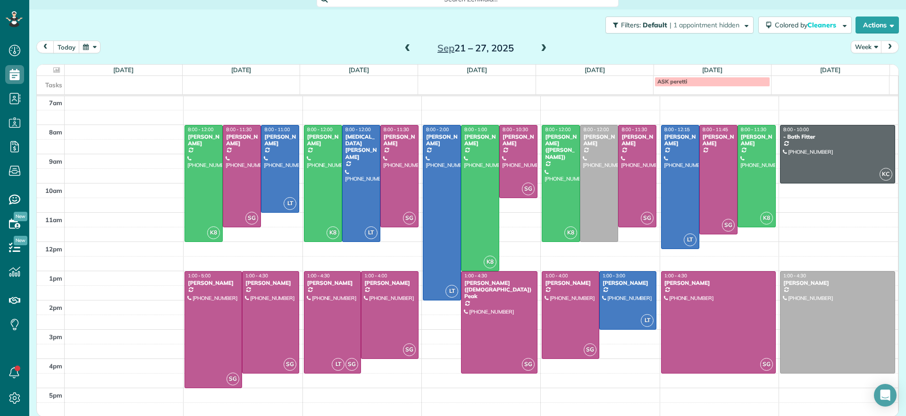
click at [406, 49] on span at bounding box center [407, 48] width 10 height 8
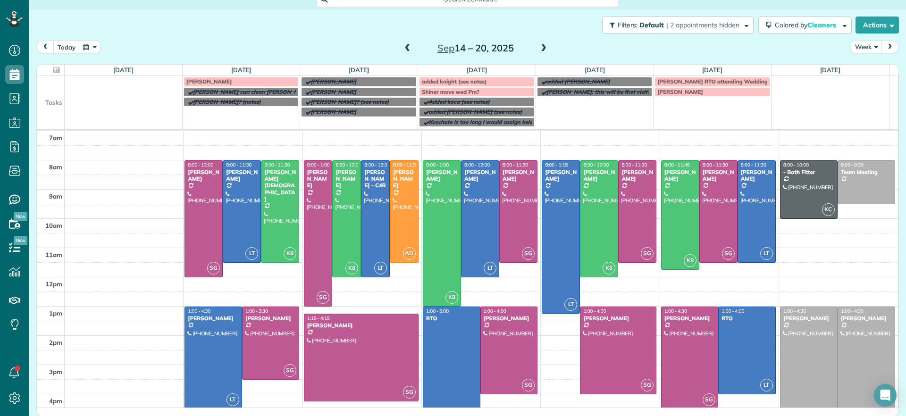
click at [538, 47] on span at bounding box center [543, 48] width 10 height 8
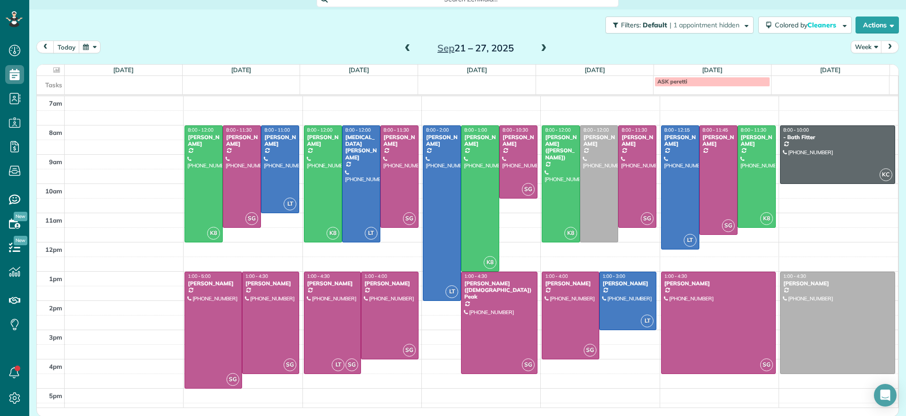
click at [404, 51] on span at bounding box center [407, 48] width 10 height 8
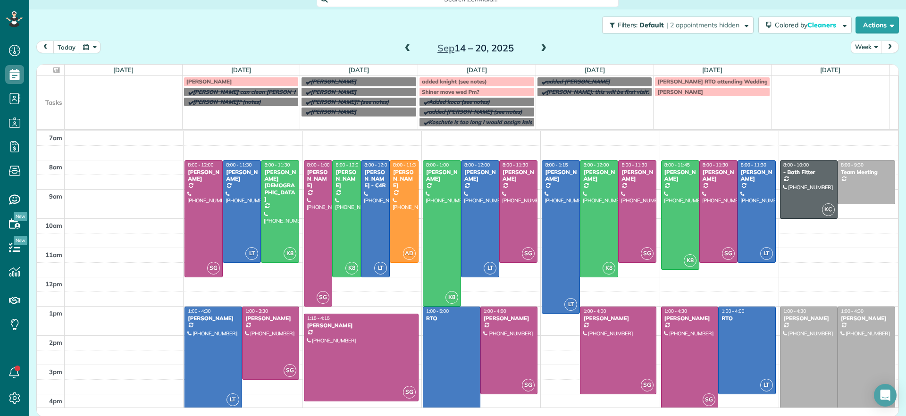
click at [564, 116] on td "[PERSON_NAME]: this will be first visit?" at bounding box center [594, 107] width 118 height 41
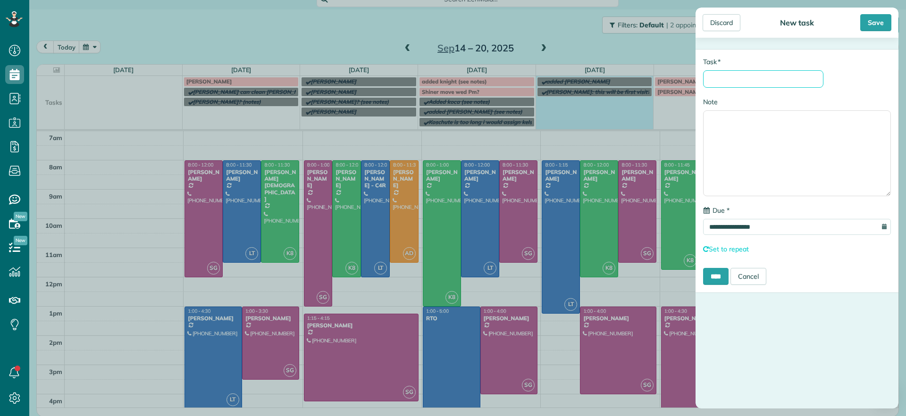
click at [768, 77] on input "* Task" at bounding box center [763, 78] width 120 height 17
type input "******"
click at [727, 143] on textarea "Note" at bounding box center [797, 153] width 188 height 86
click at [713, 278] on input "****" at bounding box center [715, 276] width 25 height 17
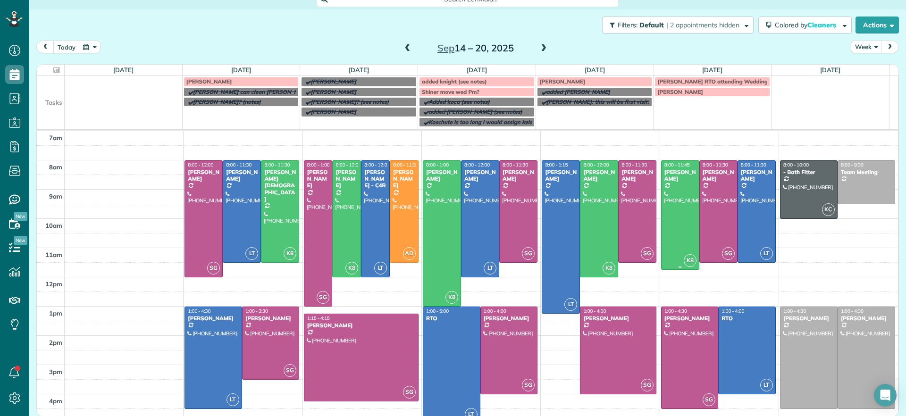
click at [679, 186] on div at bounding box center [679, 215] width 37 height 109
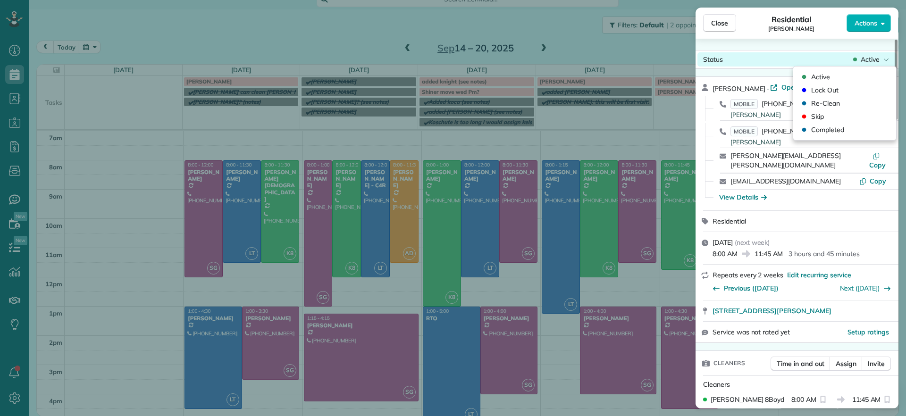
click at [867, 58] on span "Active" at bounding box center [869, 59] width 19 height 9
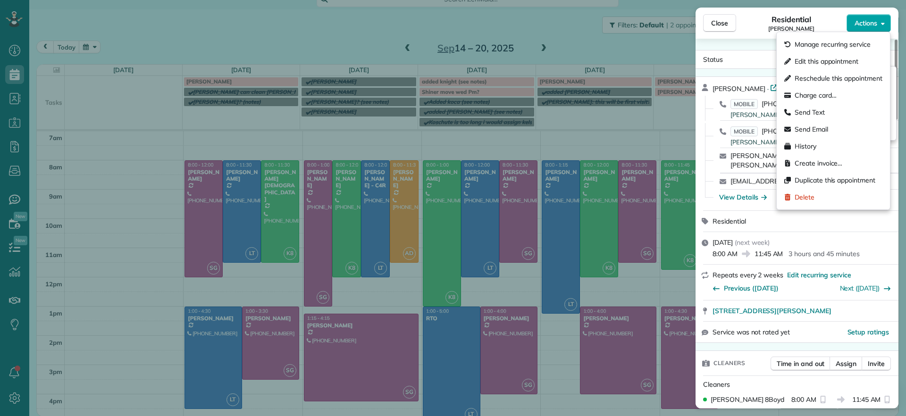
click at [878, 18] on button "Actions" at bounding box center [868, 23] width 44 height 18
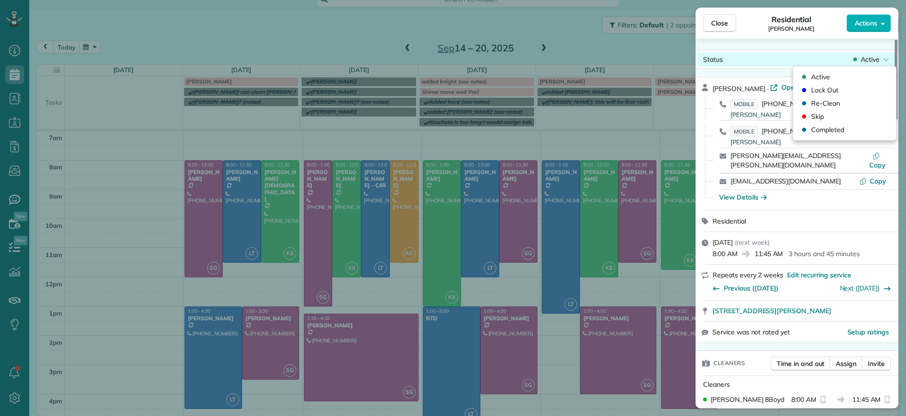
click at [740, 58] on div "Status Active" at bounding box center [796, 59] width 199 height 14
click at [782, 89] on span "Open profile" at bounding box center [800, 87] width 38 height 9
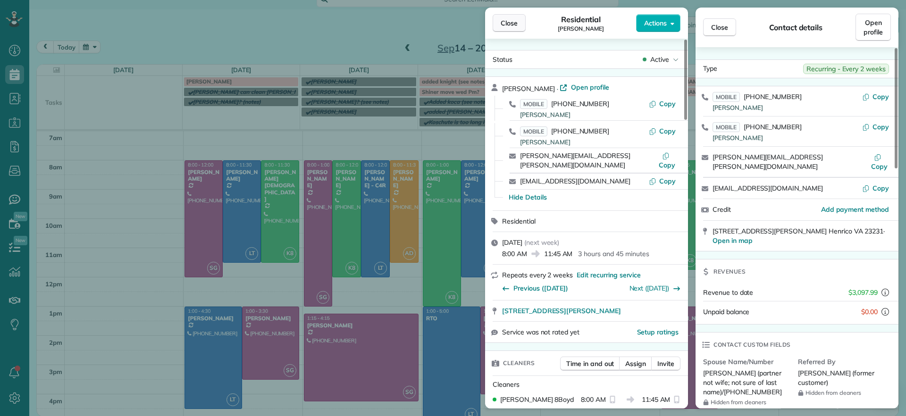
click at [510, 24] on span "Close" at bounding box center [508, 22] width 17 height 9
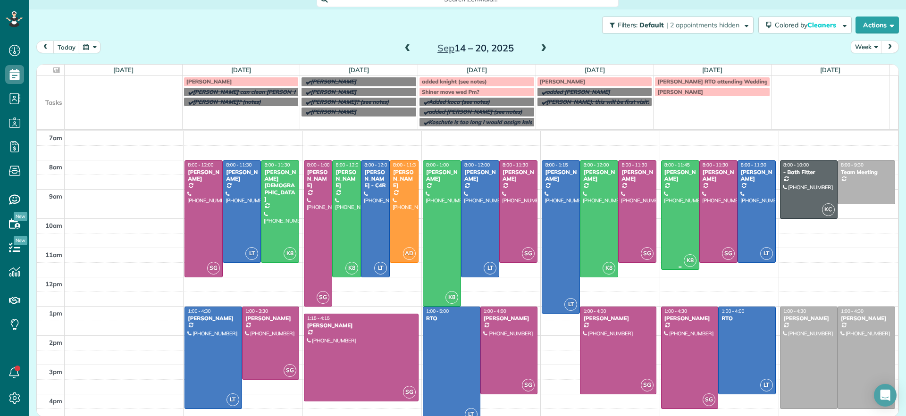
click at [661, 182] on div at bounding box center [679, 215] width 37 height 109
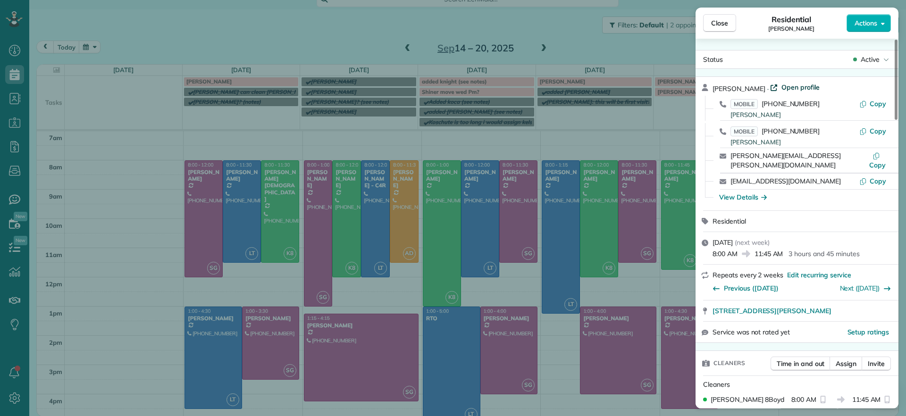
click at [800, 85] on span "Open profile" at bounding box center [800, 87] width 38 height 9
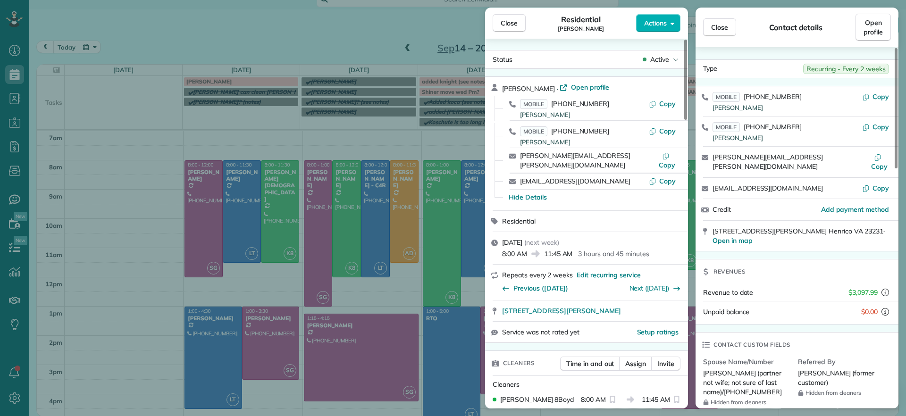
click at [169, 220] on div "Close Residential Chris Seamon Actions Status Active Chris Seamon · Open profil…" at bounding box center [453, 208] width 906 height 416
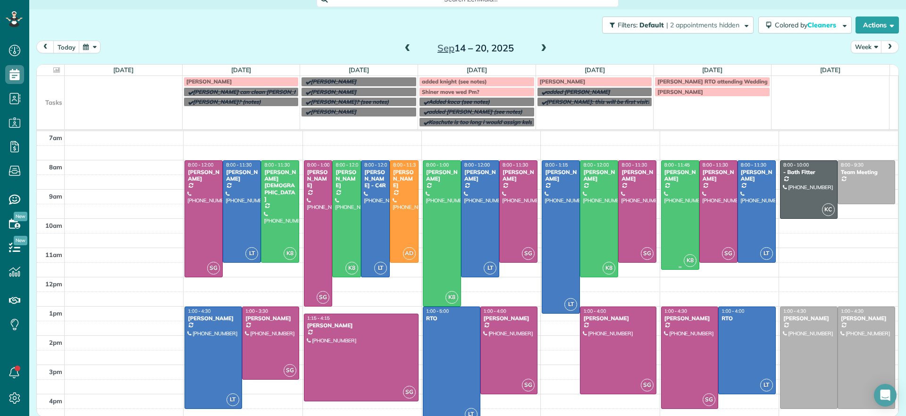
click at [666, 202] on div at bounding box center [679, 215] width 37 height 109
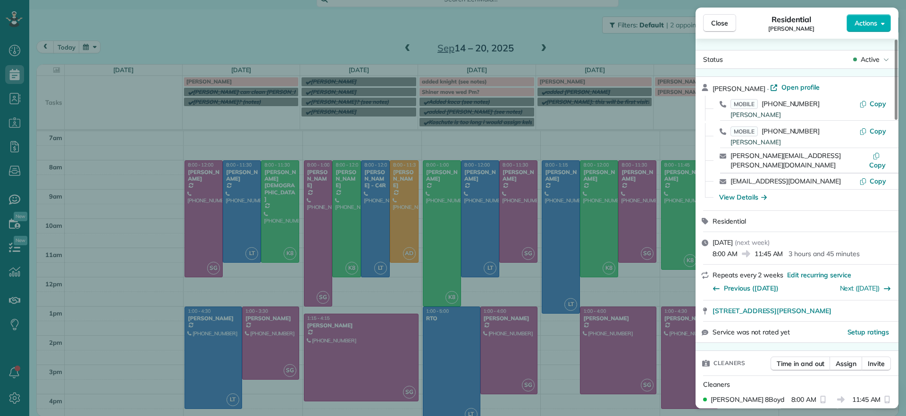
click at [666, 202] on div "Close Residential Chris Seamon Actions Status Active Chris Seamon · Open profil…" at bounding box center [453, 208] width 906 height 416
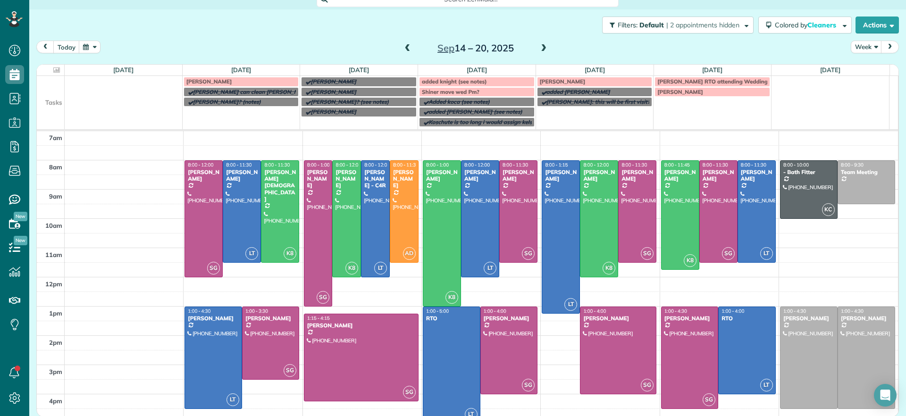
click at [541, 48] on span at bounding box center [543, 48] width 10 height 8
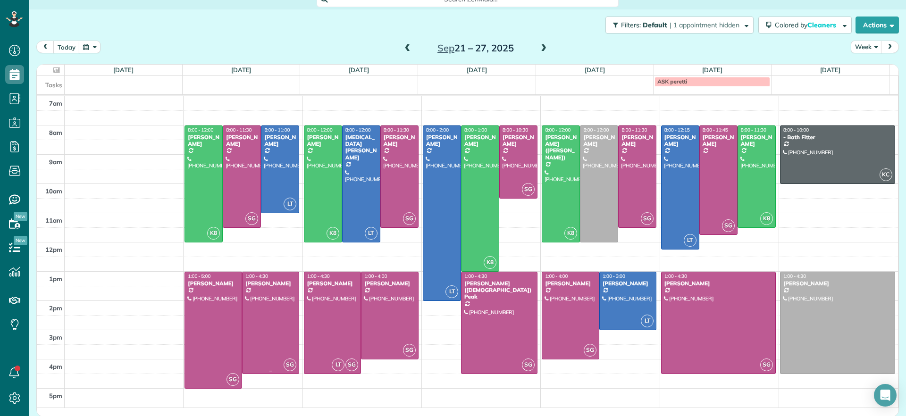
click at [274, 333] on div at bounding box center [270, 322] width 57 height 101
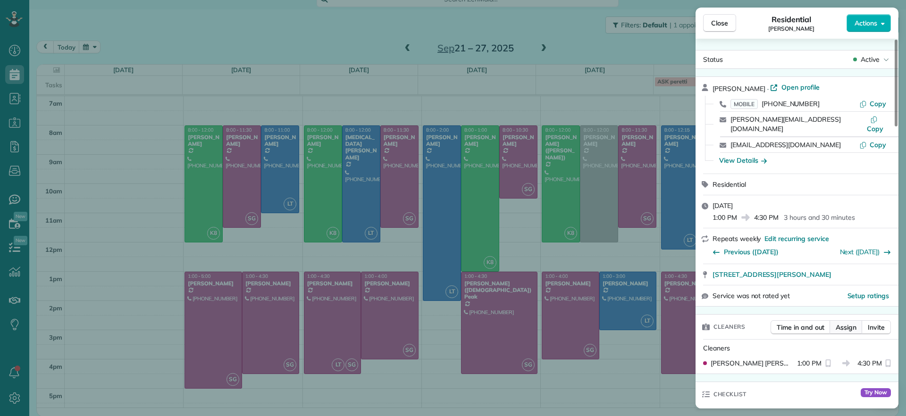
click at [841, 323] on span "Assign" at bounding box center [845, 327] width 21 height 9
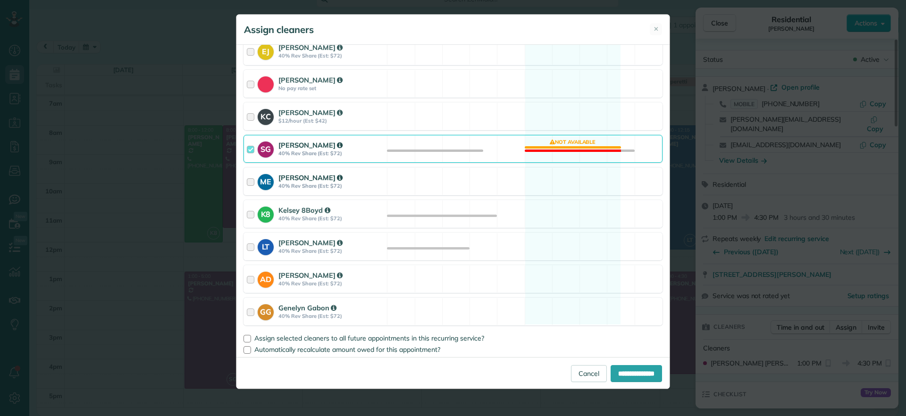
scroll to position [129, 0]
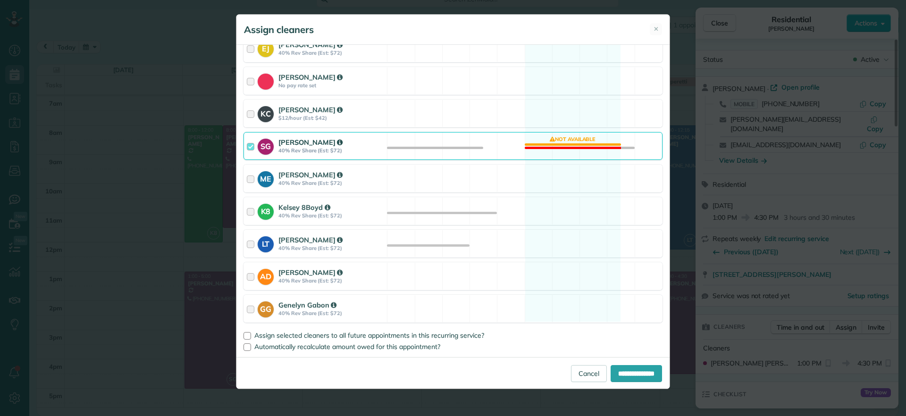
click at [550, 143] on div "SG Sophie Gibbs 40% Rev Share (Est: $72) Not available" at bounding box center [452, 146] width 419 height 28
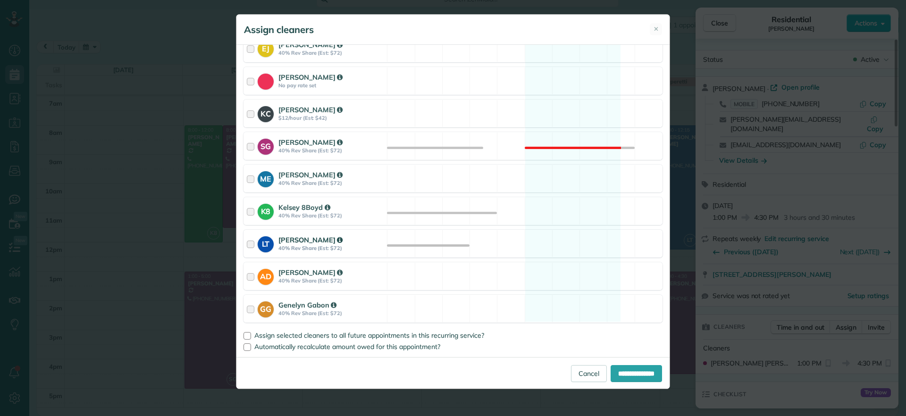
click at [543, 235] on div "LT Laura Thaller 40% Rev Share (Est: $72) Available" at bounding box center [452, 244] width 419 height 28
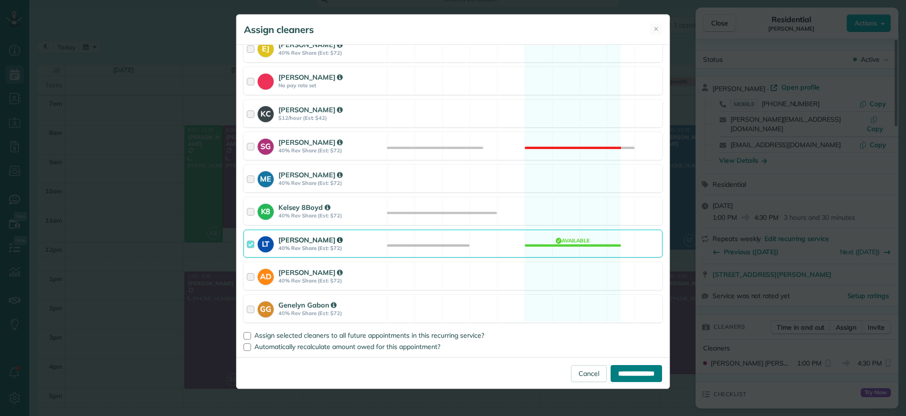
click at [617, 374] on input "**********" at bounding box center [635, 373] width 51 height 17
type input "**********"
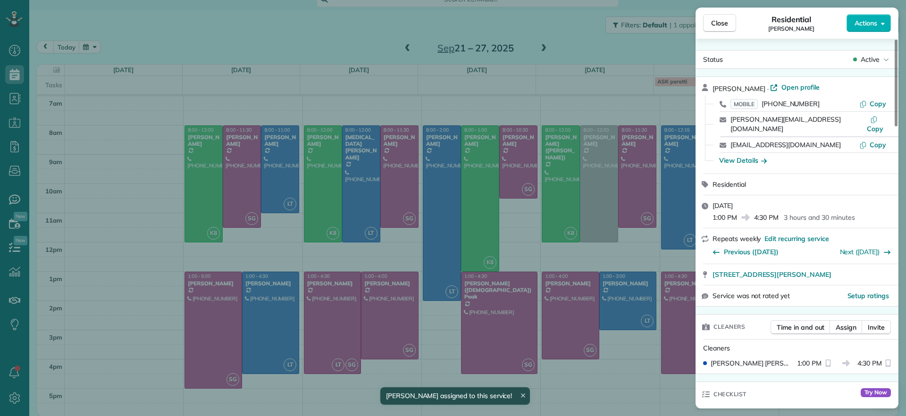
click at [144, 233] on div "Close Residential James Crenshaw Actions Status Active James Crenshaw · Open pr…" at bounding box center [453, 208] width 906 height 416
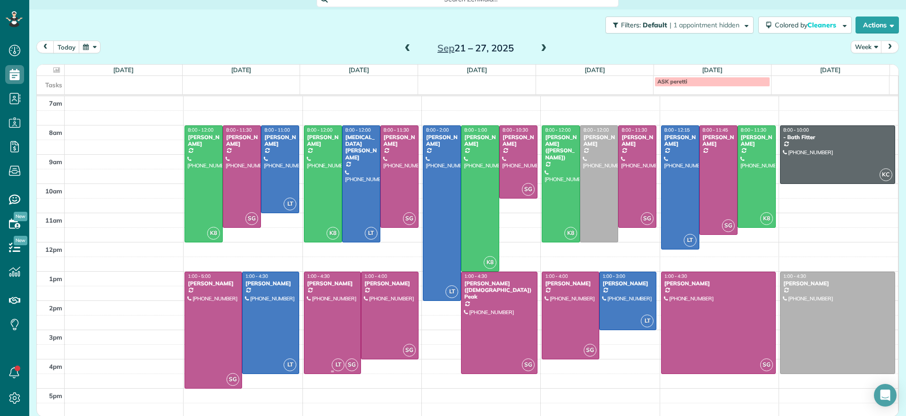
click at [333, 350] on div at bounding box center [332, 322] width 57 height 101
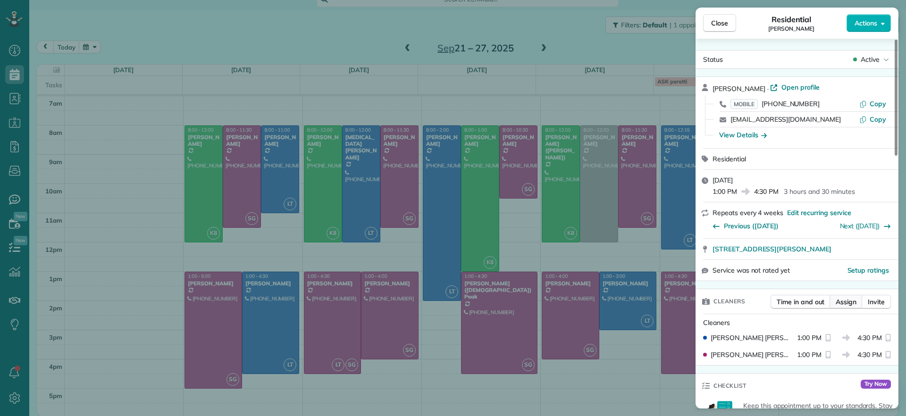
click at [849, 299] on span "Assign" at bounding box center [845, 301] width 21 height 9
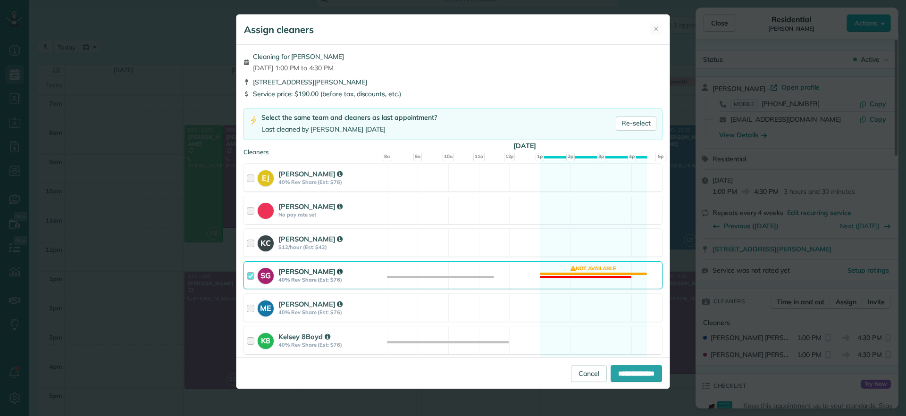
click at [559, 280] on div "SG Sophie Gibbs 40% Rev Share (Est: $76) Not available" at bounding box center [452, 275] width 419 height 28
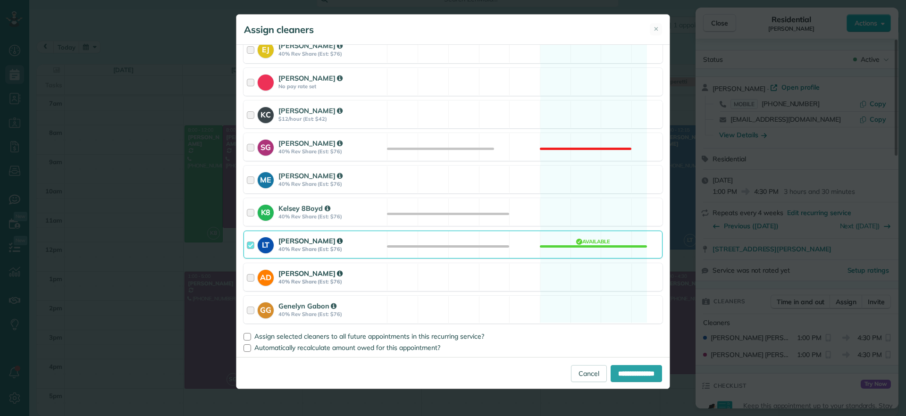
scroll to position [129, 0]
click at [636, 371] on input "**********" at bounding box center [635, 373] width 51 height 17
type input "**********"
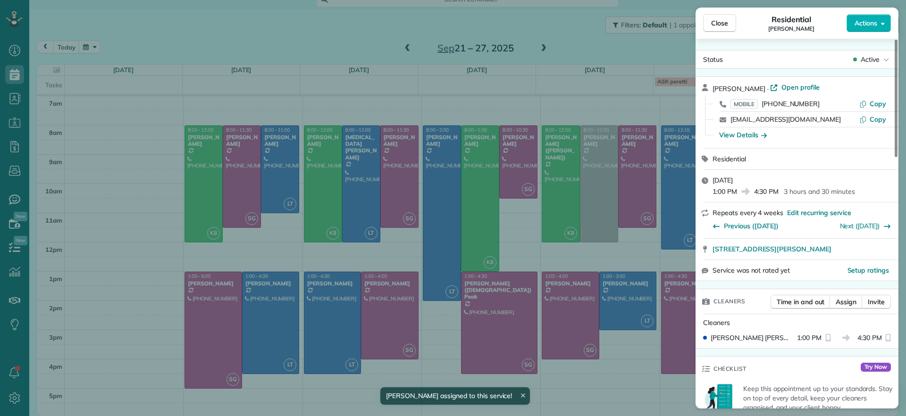
click at [437, 349] on div "Close Residential Gary Murphree Actions Status Active Gary Murphree · Open prof…" at bounding box center [453, 208] width 906 height 416
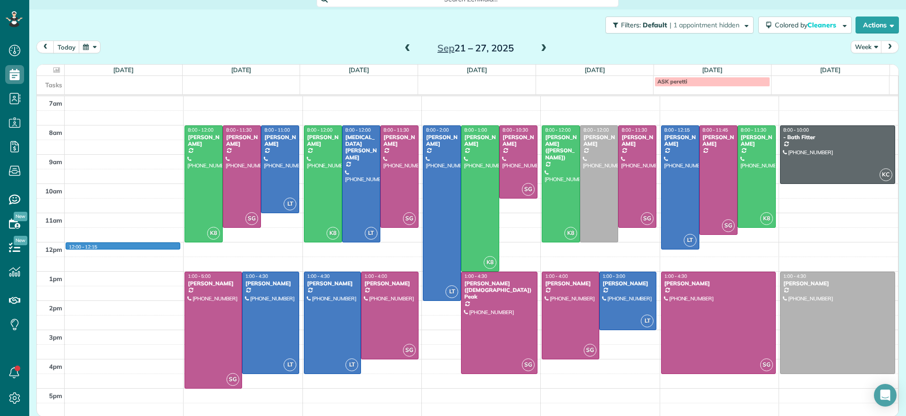
click at [71, 249] on div "7am 8am 9am 10am 11am 12pm 1pm 2pm 3pm 4pm 5pm 12:00 - 12:15 K8 8:00 - 12:00 Jo…" at bounding box center [467, 256] width 861 height 321
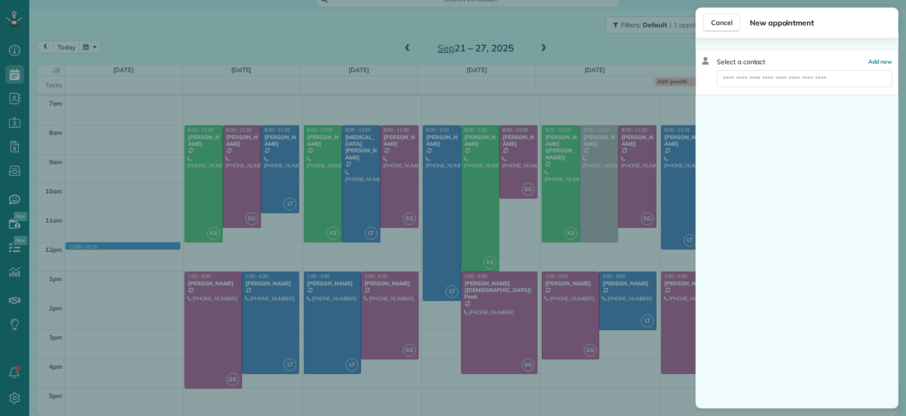
click at [395, 62] on div "Cancel New appointment Select a contact Add new" at bounding box center [453, 208] width 906 height 416
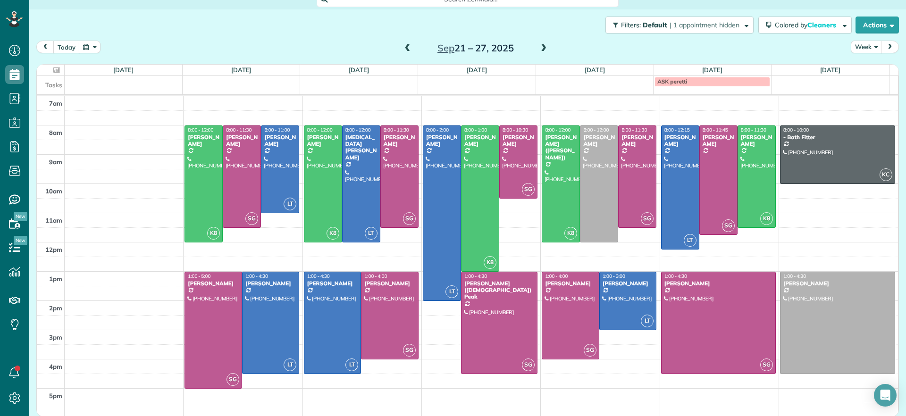
click at [411, 50] on div "Sep 21 – 27, 2025" at bounding box center [475, 48] width 151 height 15
click at [404, 49] on span at bounding box center [407, 48] width 10 height 8
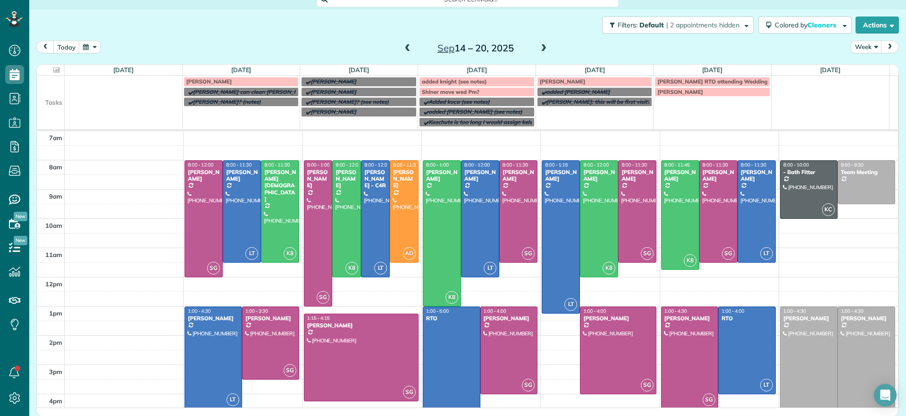
click at [404, 49] on span at bounding box center [407, 48] width 10 height 8
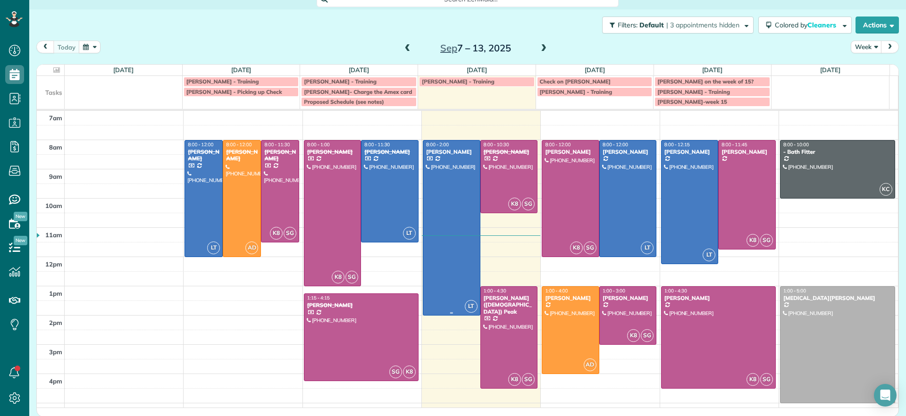
click at [438, 178] on div at bounding box center [451, 228] width 57 height 175
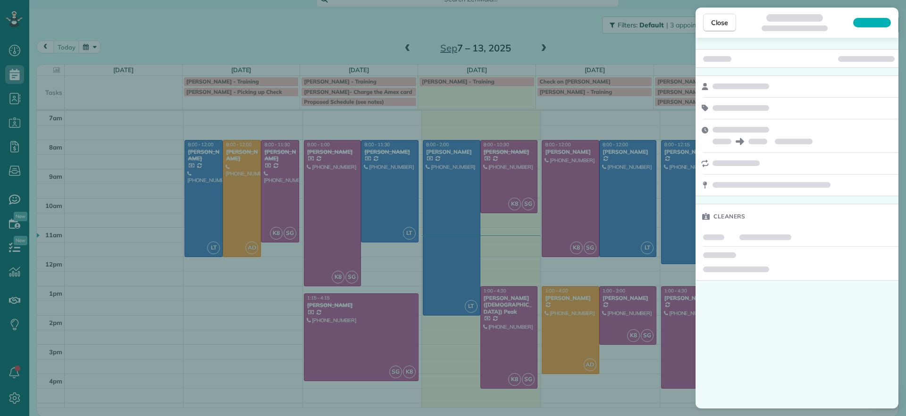
click at [438, 178] on div "Close Cleaners" at bounding box center [453, 208] width 906 height 416
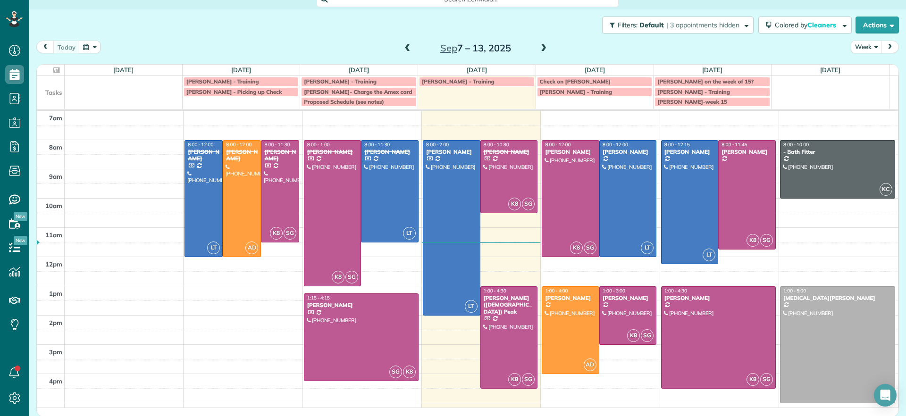
click at [406, 49] on span at bounding box center [407, 48] width 10 height 8
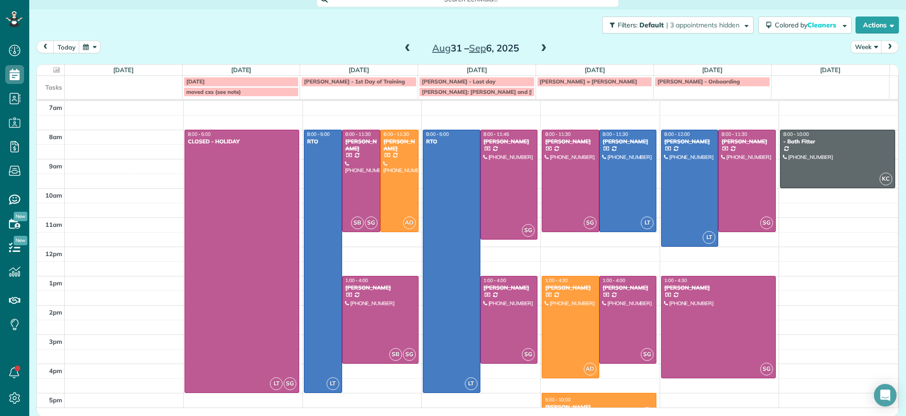
click at [403, 47] on span at bounding box center [407, 48] width 10 height 8
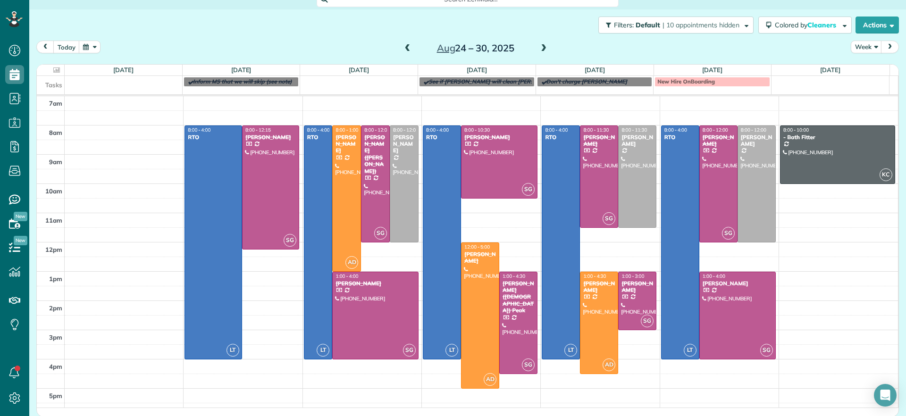
click at [404, 47] on span at bounding box center [407, 48] width 10 height 8
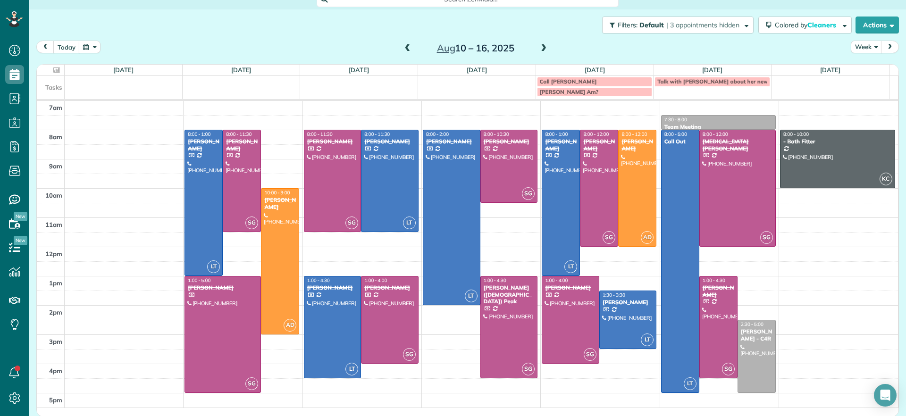
click at [402, 45] on span at bounding box center [407, 48] width 10 height 8
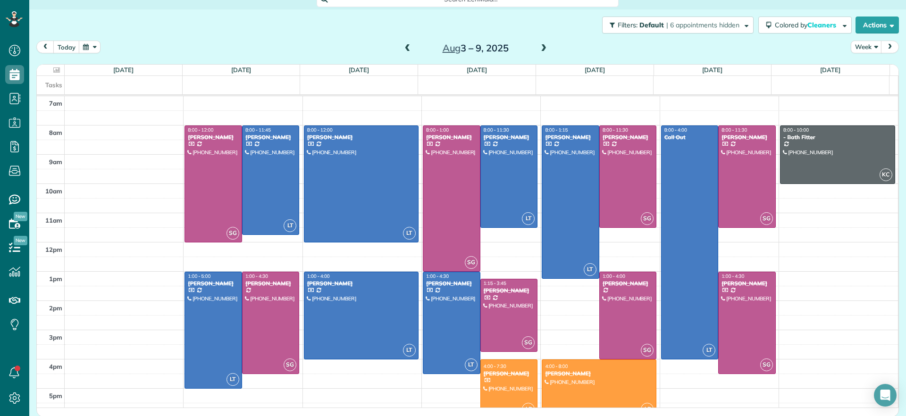
click at [538, 47] on span at bounding box center [543, 48] width 10 height 8
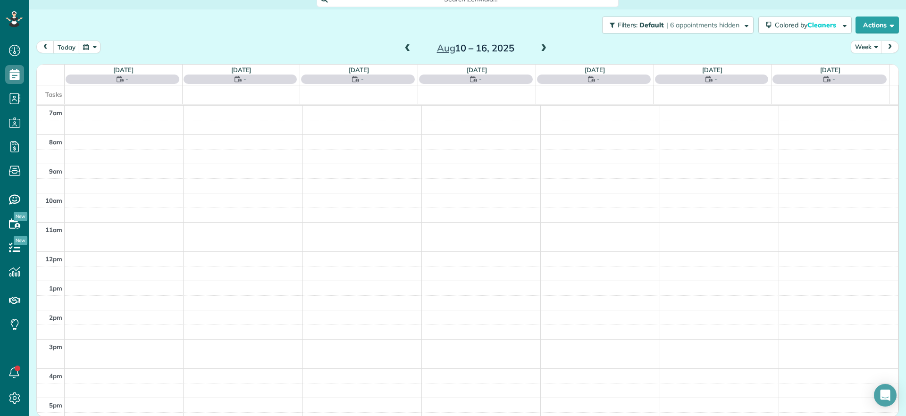
click at [538, 47] on span at bounding box center [543, 48] width 10 height 8
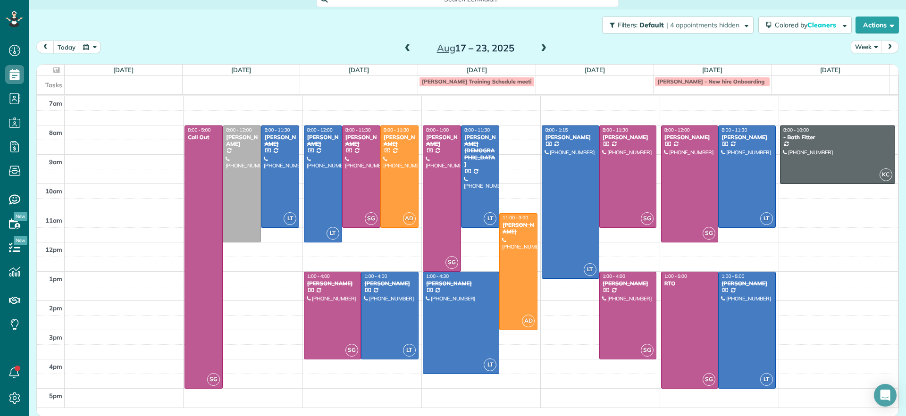
click at [538, 47] on span at bounding box center [543, 48] width 10 height 8
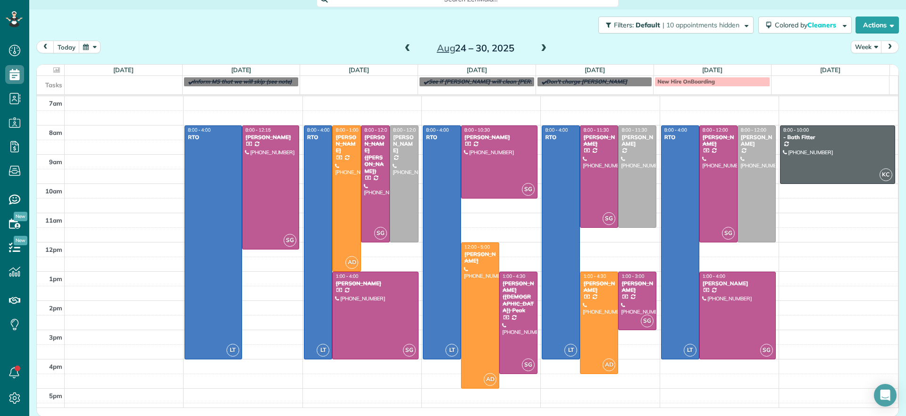
click at [538, 47] on span at bounding box center [543, 48] width 10 height 8
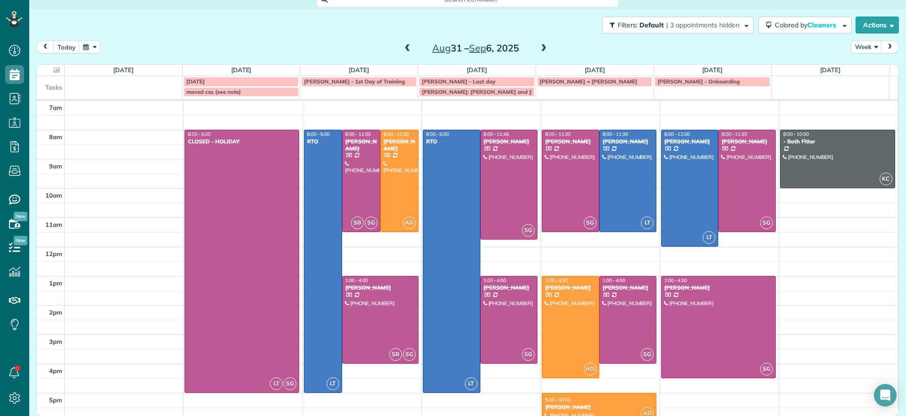
click at [538, 47] on span at bounding box center [543, 48] width 10 height 8
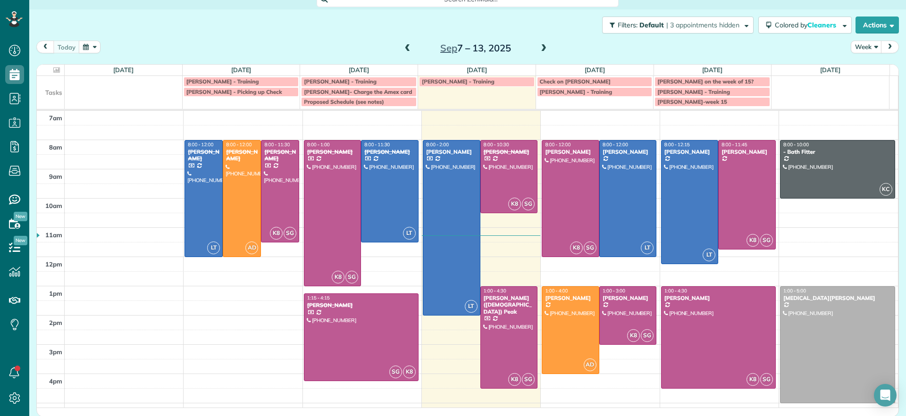
click at [541, 45] on span at bounding box center [543, 48] width 10 height 8
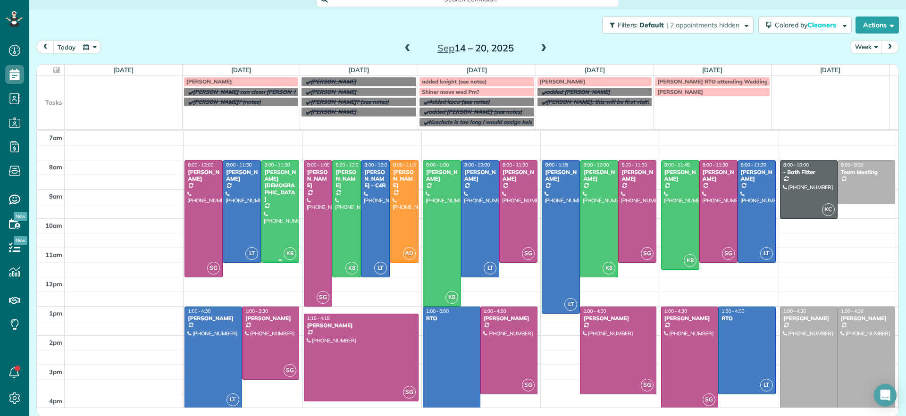
click at [279, 204] on div at bounding box center [279, 211] width 37 height 101
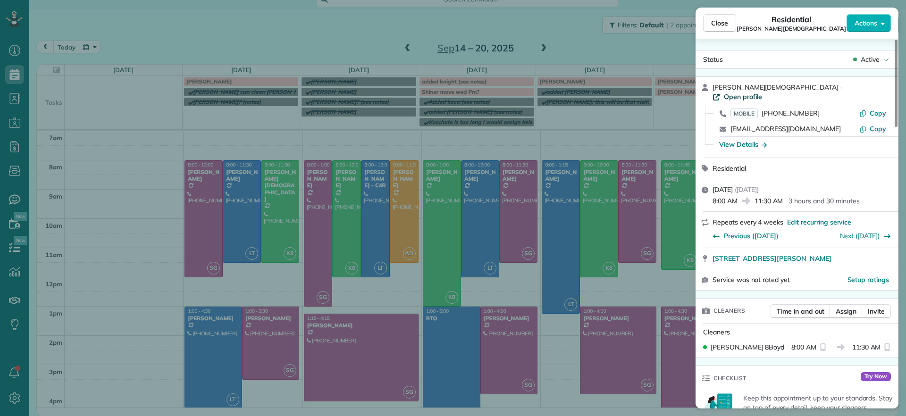
click at [762, 92] on span "Open profile" at bounding box center [743, 96] width 38 height 9
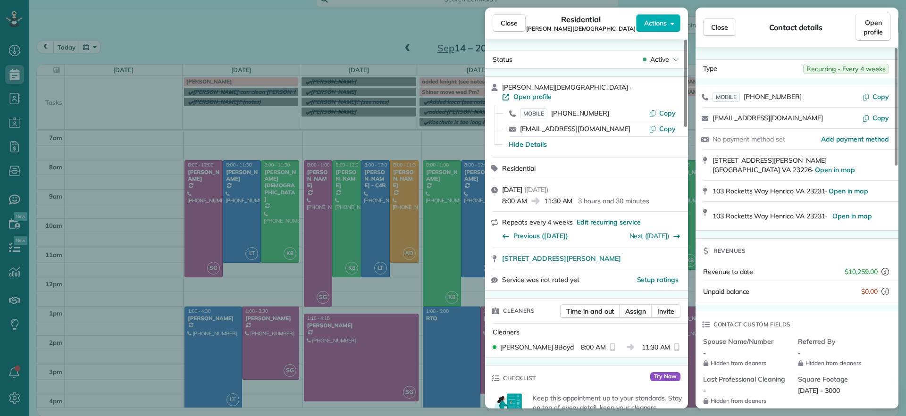
click at [120, 164] on div "Close Residential Tom Gay Actions Status Active Tom Gay · Open profile MOBILE (…" at bounding box center [453, 208] width 906 height 416
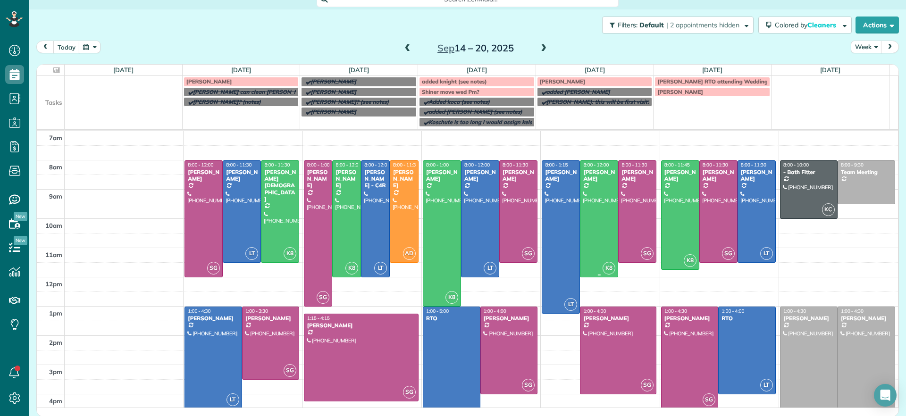
click at [582, 178] on div "[PERSON_NAME]" at bounding box center [598, 176] width 33 height 14
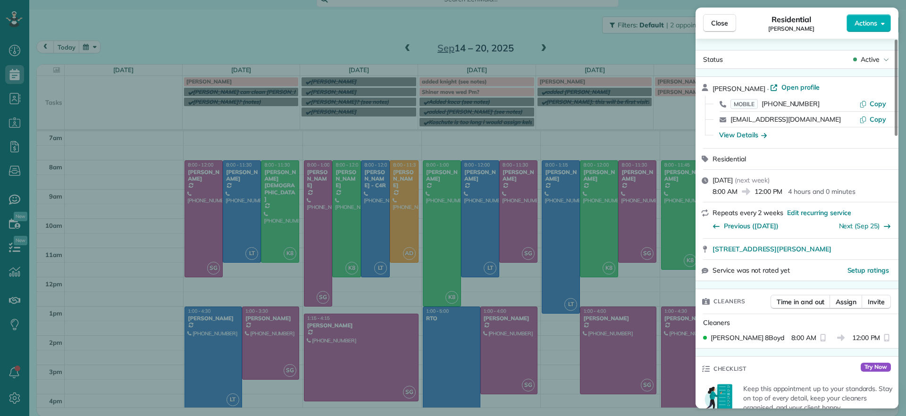
click at [541, 23] on div "Close Residential [PERSON_NAME] Actions Status Active [PERSON_NAME] · Open prof…" at bounding box center [453, 208] width 906 height 416
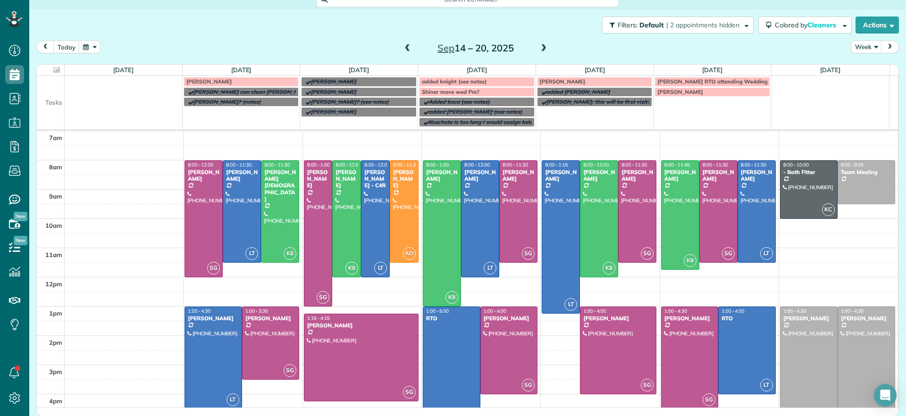
click at [539, 50] on span at bounding box center [543, 48] width 10 height 8
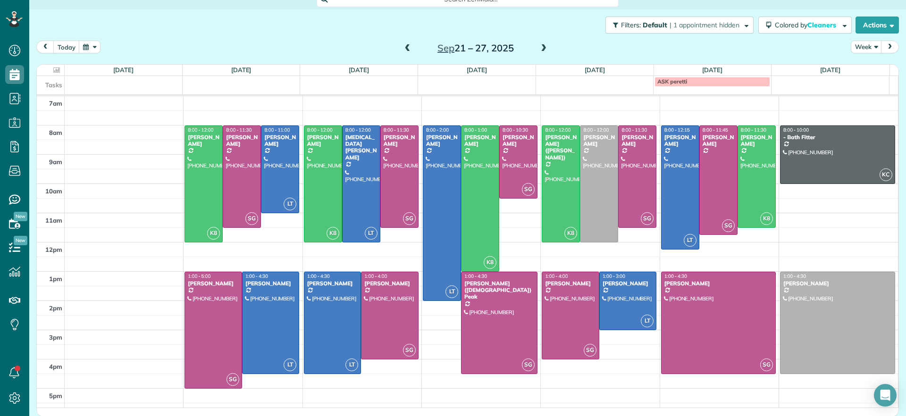
click at [402, 47] on span at bounding box center [407, 48] width 10 height 8
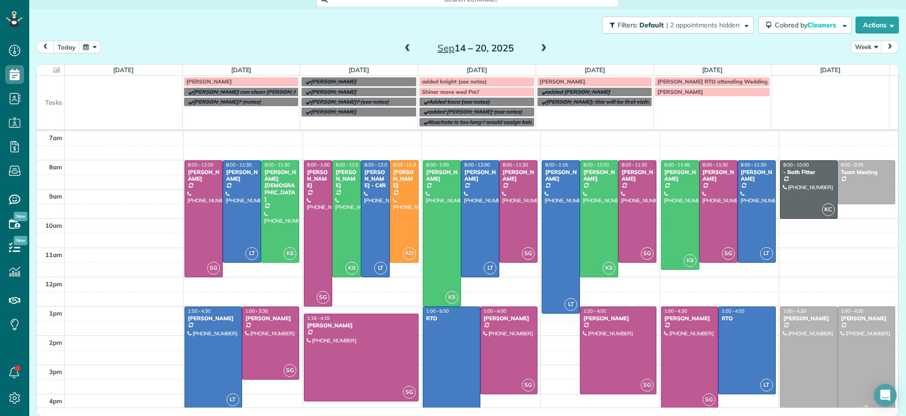
click at [862, 350] on div at bounding box center [866, 357] width 57 height 101
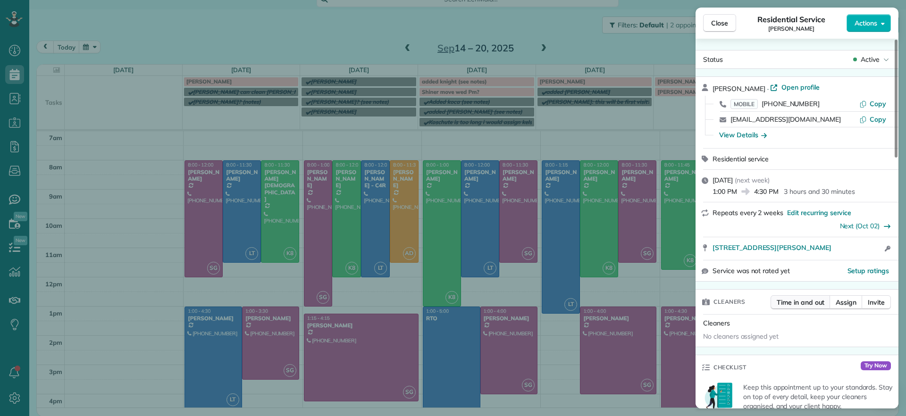
drag, startPoint x: 709, startPoint y: 250, endPoint x: 819, endPoint y: 303, distance: 121.5
click at [873, 105] on span "Copy" at bounding box center [877, 104] width 17 height 8
click at [618, 54] on div "Close Residential Service Carla Bowman Actions Status Active Carla Bowman · Ope…" at bounding box center [453, 208] width 906 height 416
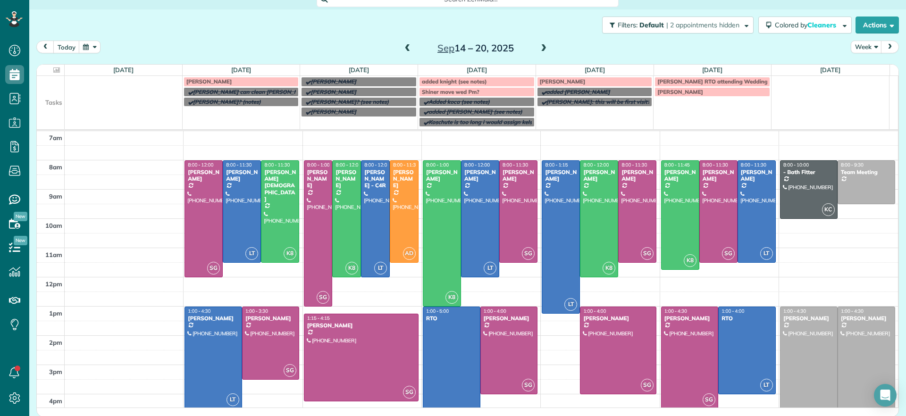
click at [538, 47] on span at bounding box center [543, 48] width 10 height 8
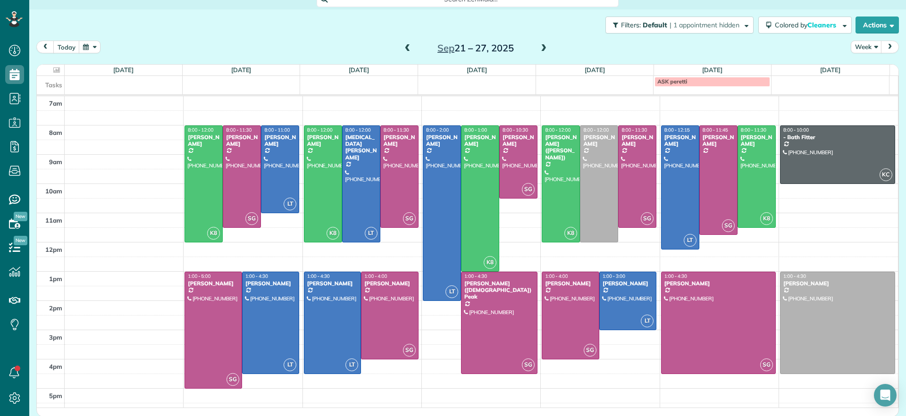
click at [402, 47] on span at bounding box center [407, 48] width 10 height 8
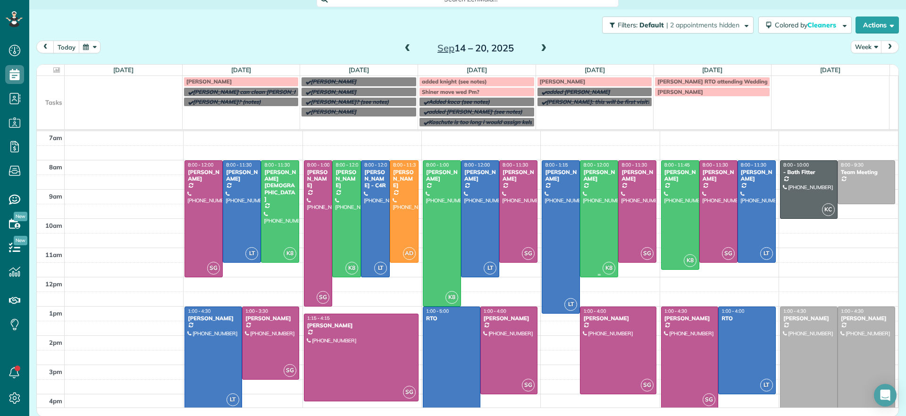
click at [597, 238] on div at bounding box center [598, 219] width 37 height 116
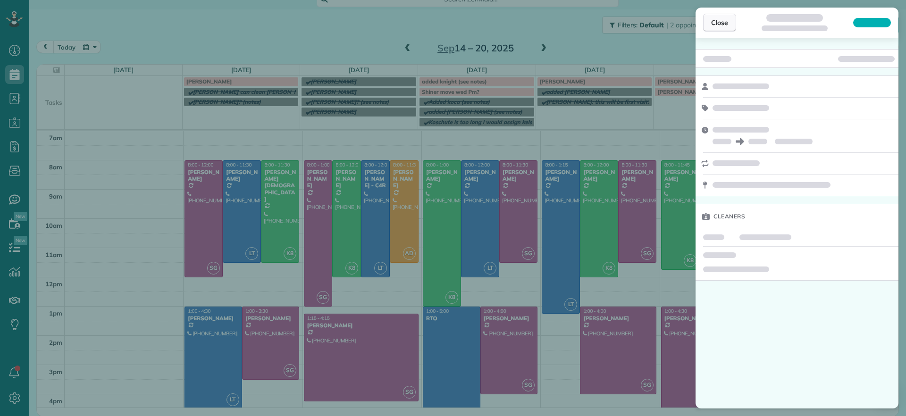
click at [724, 21] on span "Close" at bounding box center [719, 22] width 17 height 9
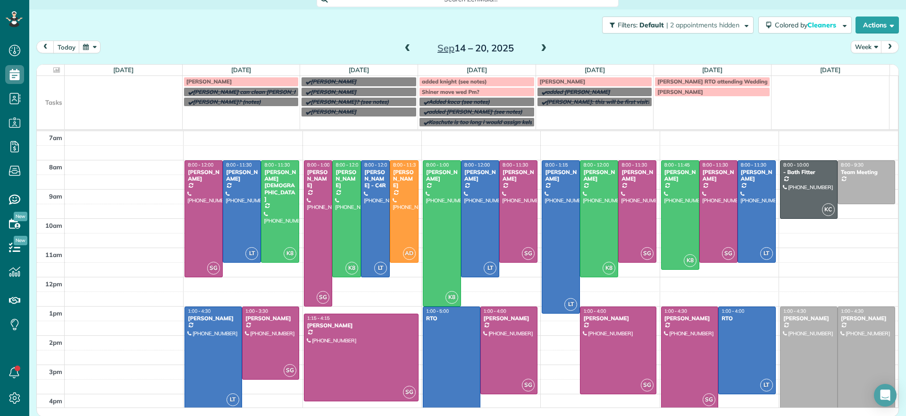
click at [538, 50] on span at bounding box center [543, 48] width 10 height 8
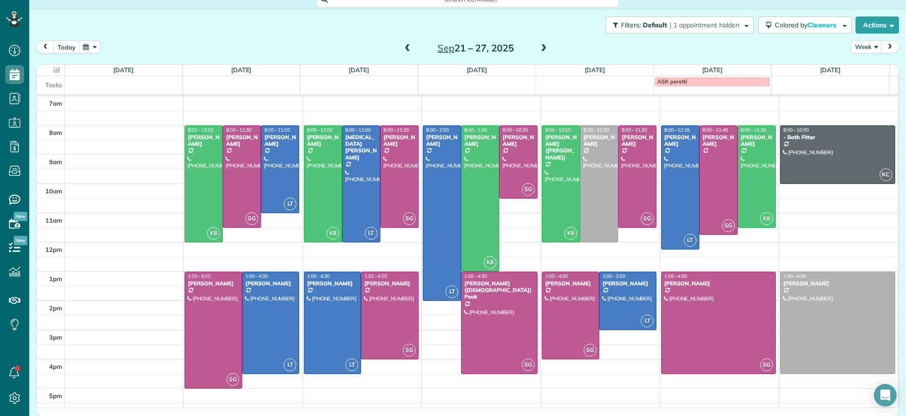
click at [402, 49] on span at bounding box center [407, 48] width 10 height 8
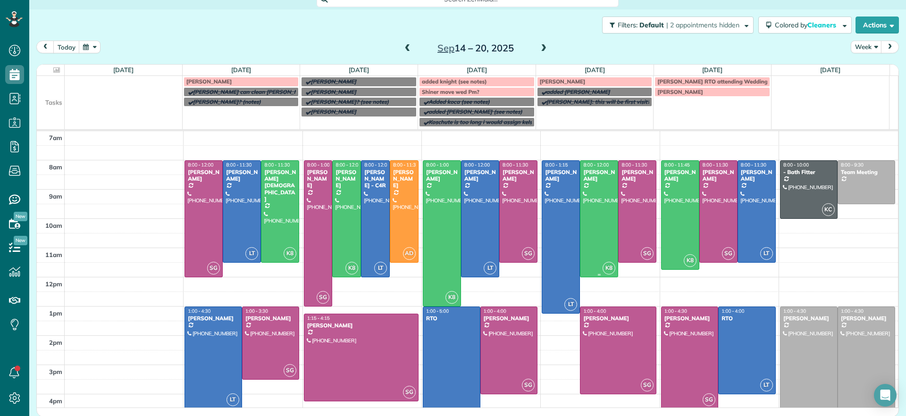
click at [591, 230] on div at bounding box center [598, 219] width 37 height 116
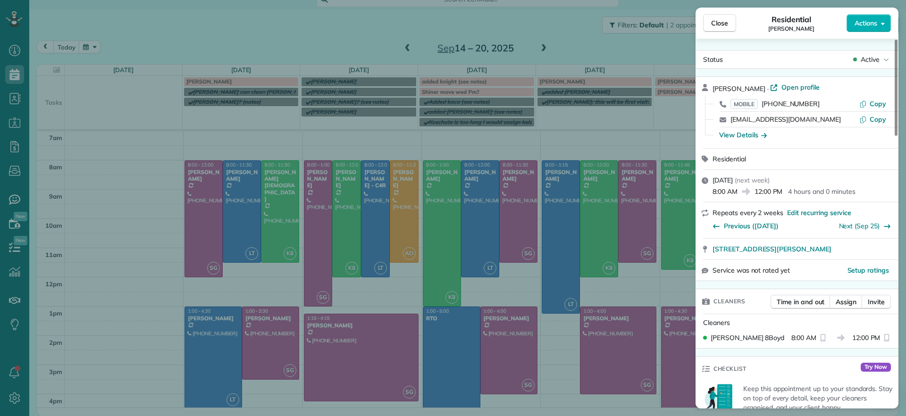
click at [585, 140] on div "Close Residential [PERSON_NAME] Actions Status Active [PERSON_NAME] · Open prof…" at bounding box center [453, 208] width 906 height 416
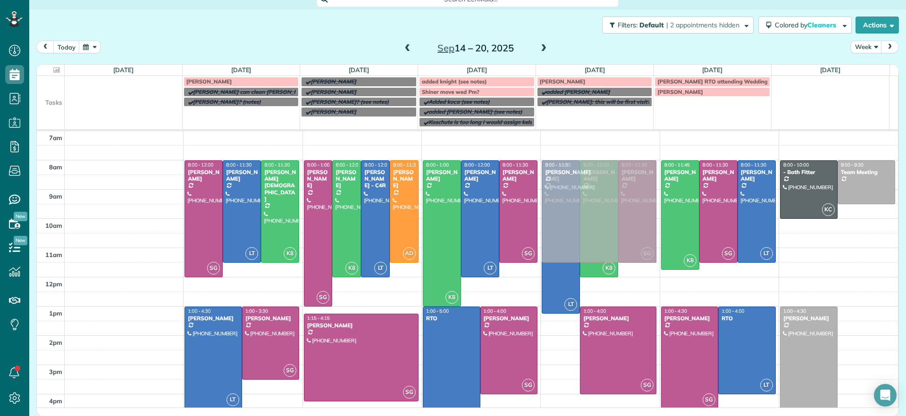
drag, startPoint x: 840, startPoint y: 342, endPoint x: 574, endPoint y: 193, distance: 305.1
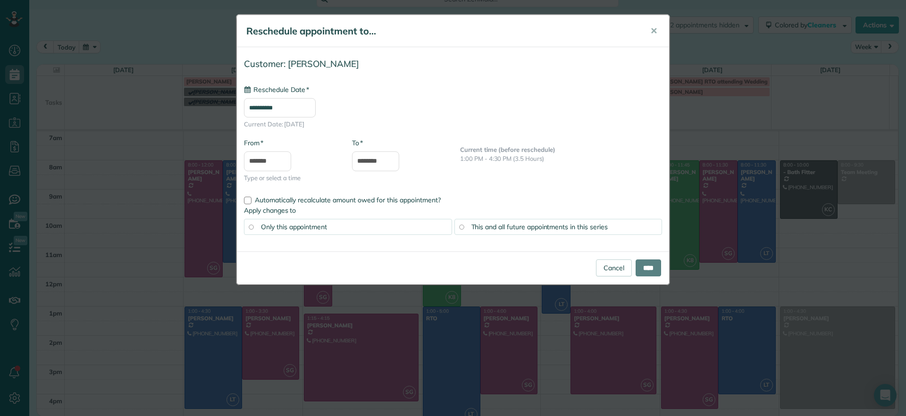
type input "**********"
click at [644, 270] on input "****" at bounding box center [647, 267] width 25 height 17
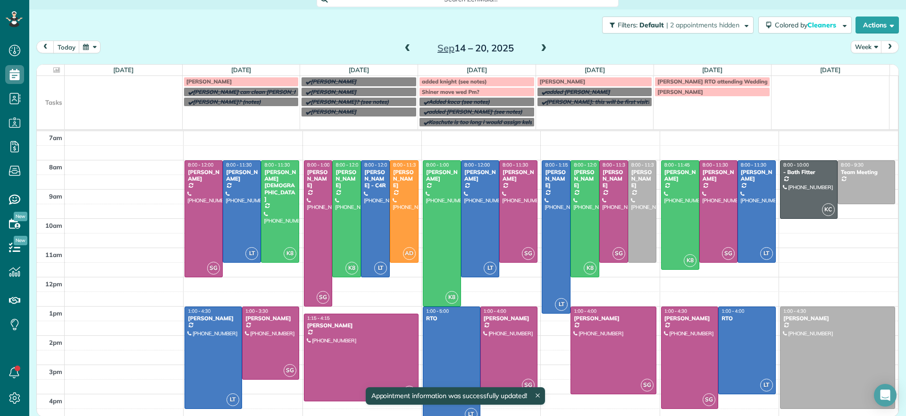
click at [539, 49] on span at bounding box center [543, 48] width 10 height 8
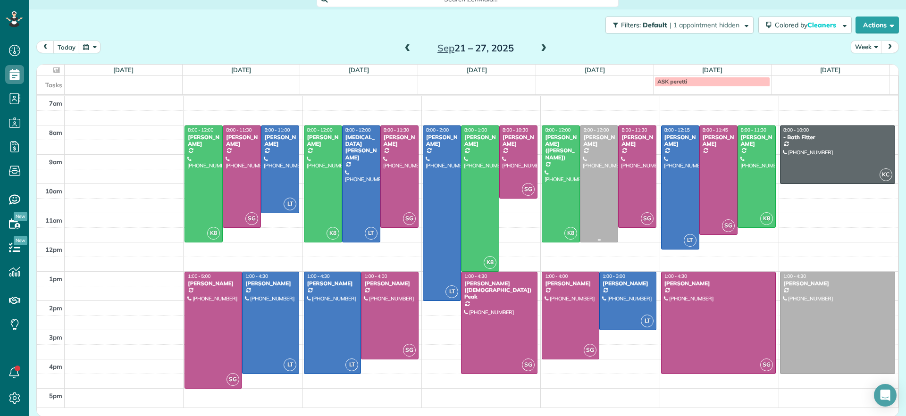
click at [588, 179] on div at bounding box center [598, 184] width 37 height 116
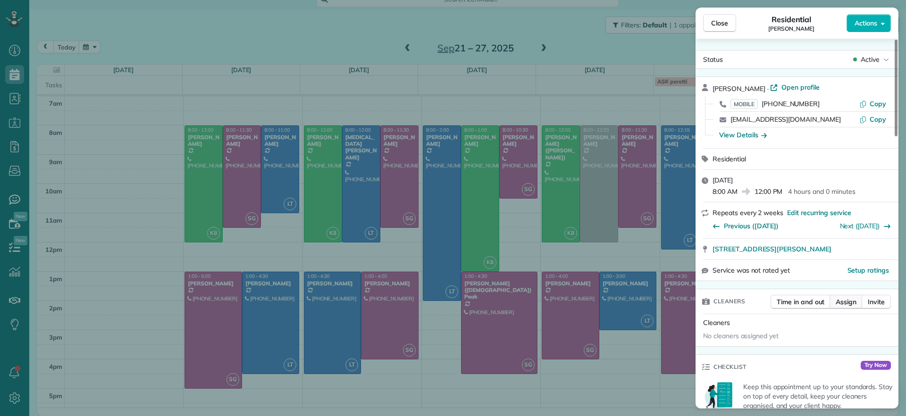
click at [842, 301] on span "Assign" at bounding box center [845, 301] width 21 height 9
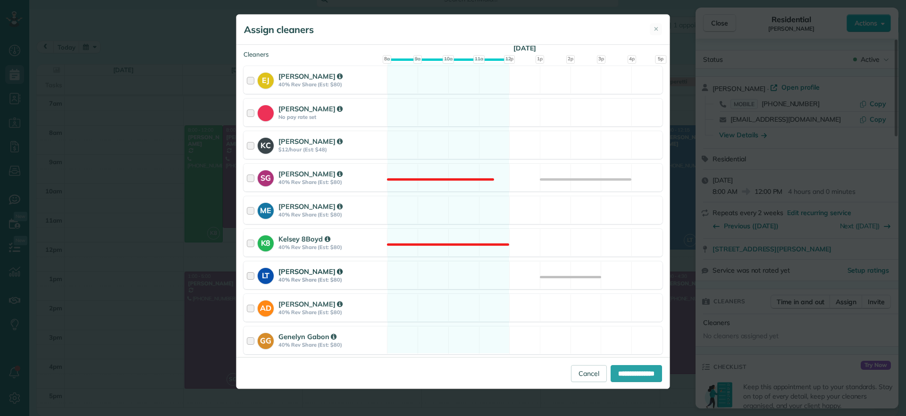
scroll to position [118, 0]
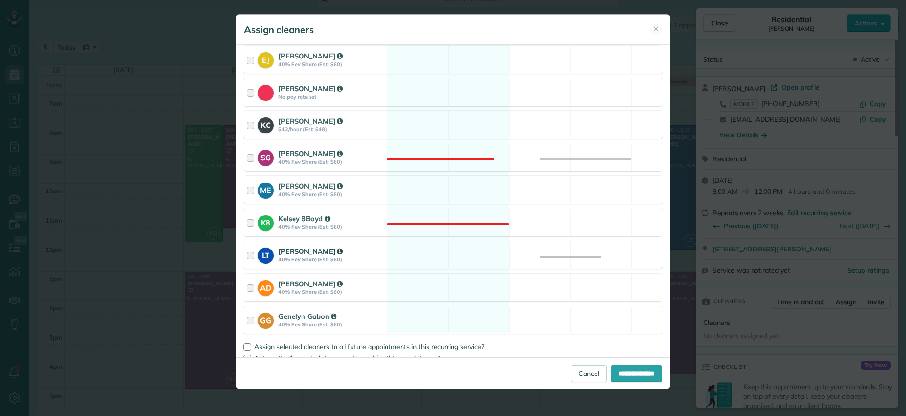
click at [443, 254] on div "LT Laura Thaller 40% Rev Share (Est: $80) Available" at bounding box center [452, 255] width 419 height 28
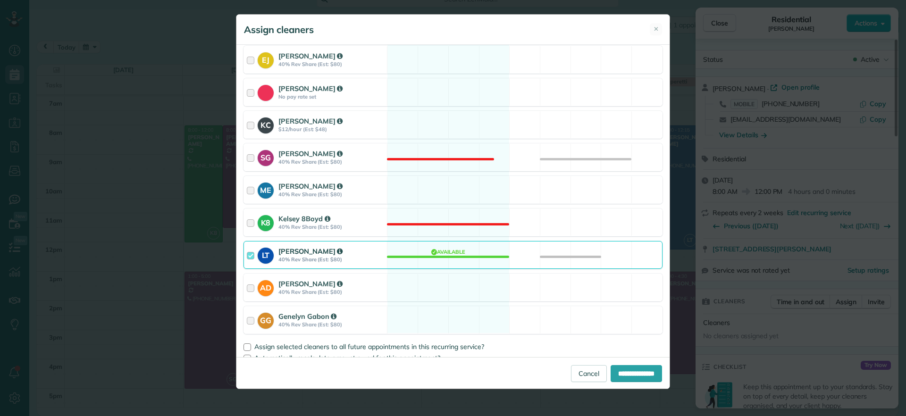
click at [610, 385] on div "**********" at bounding box center [452, 373] width 433 height 32
click at [616, 374] on input "**********" at bounding box center [635, 373] width 51 height 17
type input "**********"
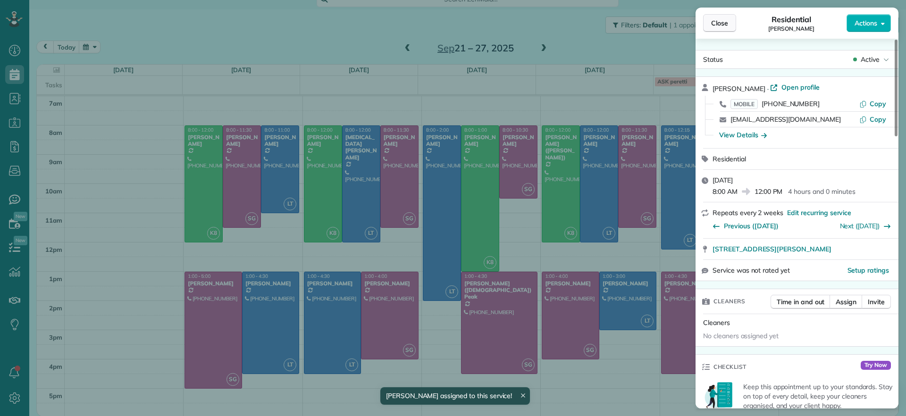
click at [724, 26] on span "Close" at bounding box center [719, 22] width 17 height 9
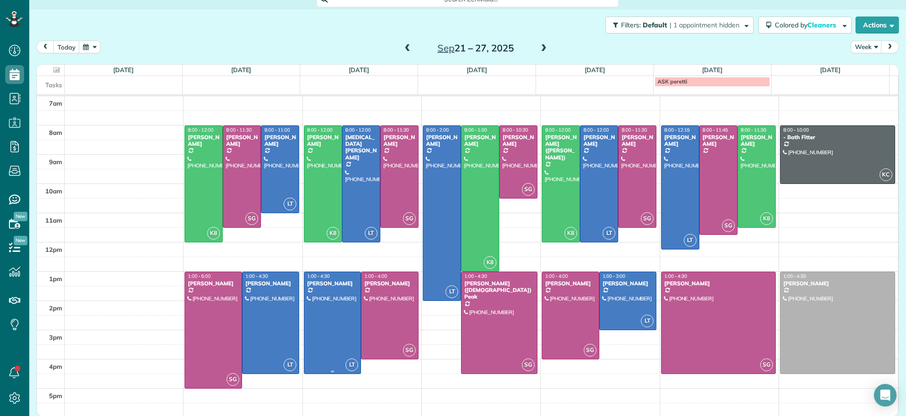
click at [339, 315] on div at bounding box center [332, 322] width 57 height 101
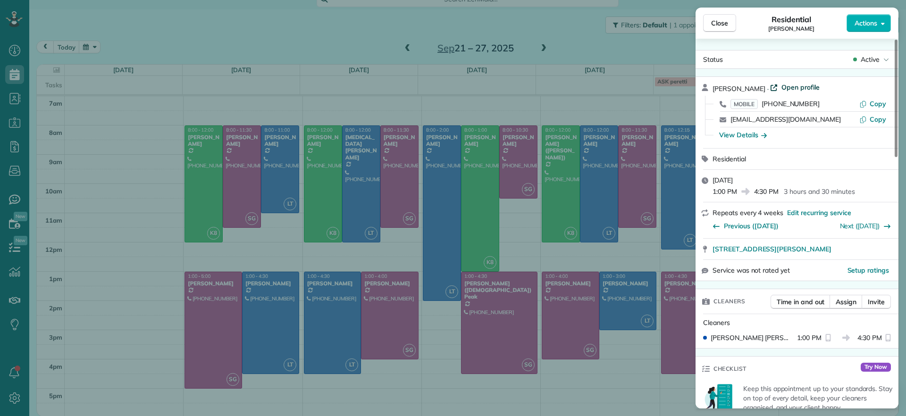
click at [799, 86] on span "Open profile" at bounding box center [800, 87] width 38 height 9
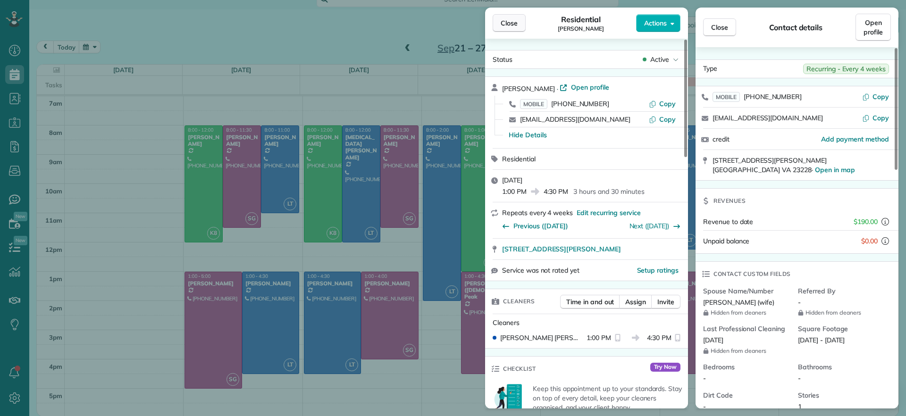
click at [503, 28] on button "Close" at bounding box center [508, 23] width 33 height 18
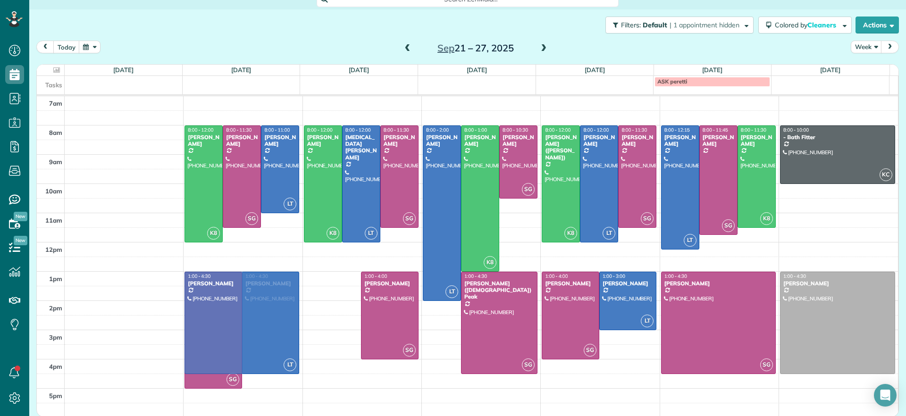
drag, startPoint x: 323, startPoint y: 342, endPoint x: 278, endPoint y: 341, distance: 44.8
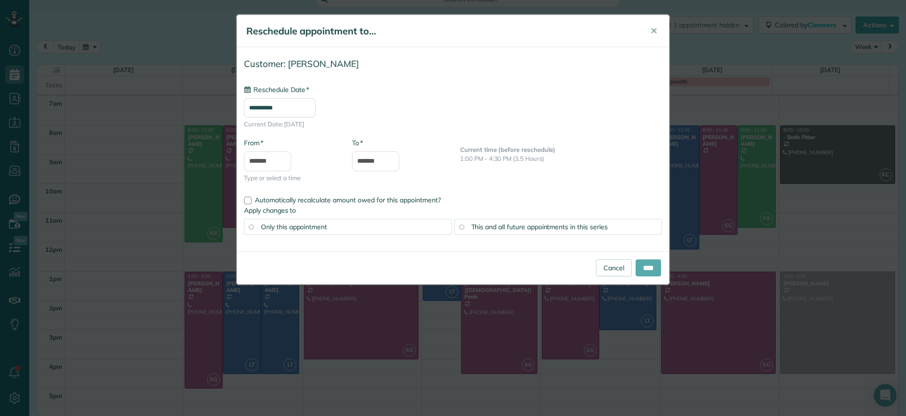
type input "**********"
click at [648, 269] on input "****" at bounding box center [647, 267] width 25 height 17
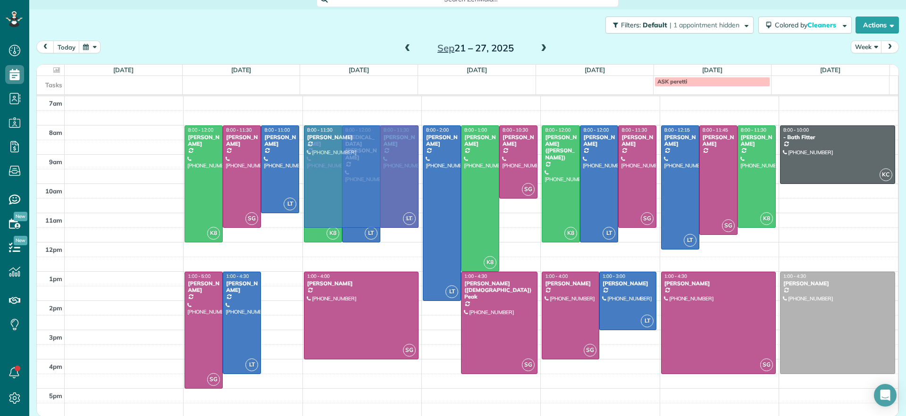
drag, startPoint x: 274, startPoint y: 312, endPoint x: 318, endPoint y: 163, distance: 155.7
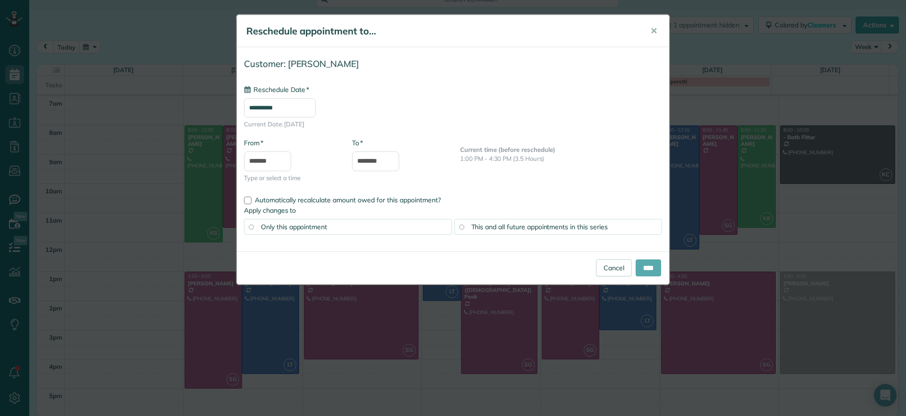
type input "**********"
click at [641, 272] on input "****" at bounding box center [647, 267] width 25 height 17
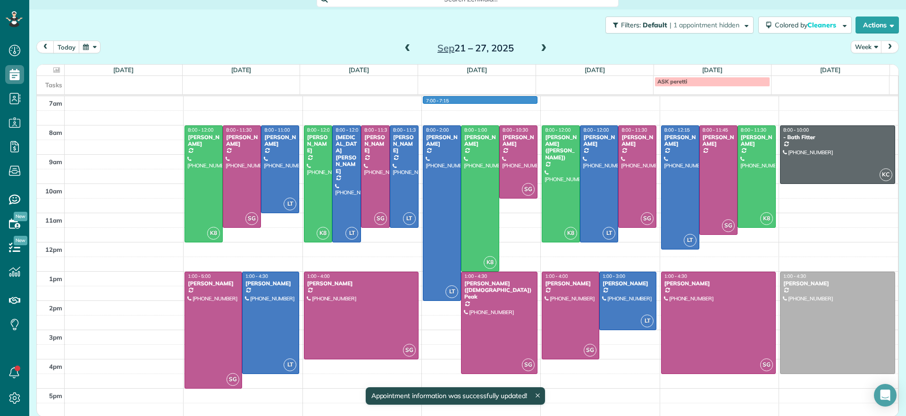
click at [415, 102] on div "7am 8am 9am 10am 11am 12pm 1pm 2pm 3pm 4pm 5pm K8 8:00 - 12:00 John Behen (804)…" at bounding box center [467, 256] width 861 height 321
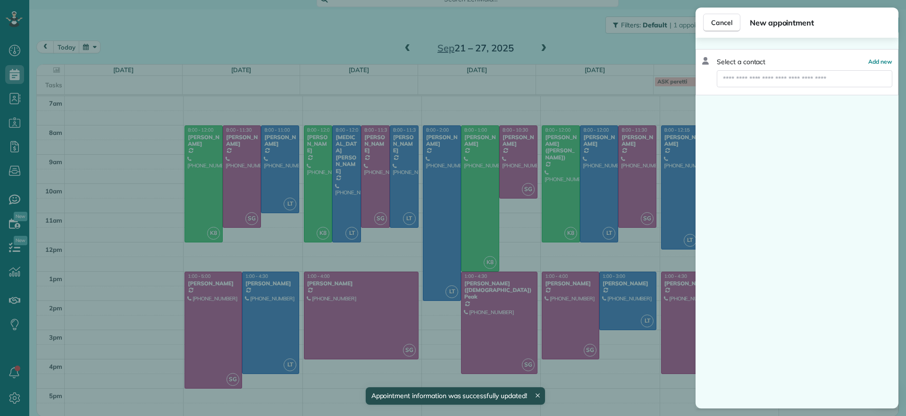
click at [436, 39] on div "Cancel New appointment Select a contact Add new" at bounding box center [453, 208] width 906 height 416
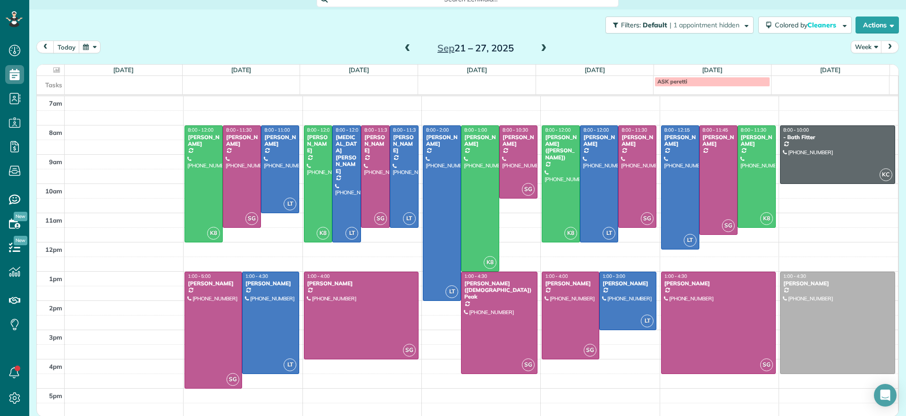
click at [404, 45] on span at bounding box center [407, 48] width 10 height 8
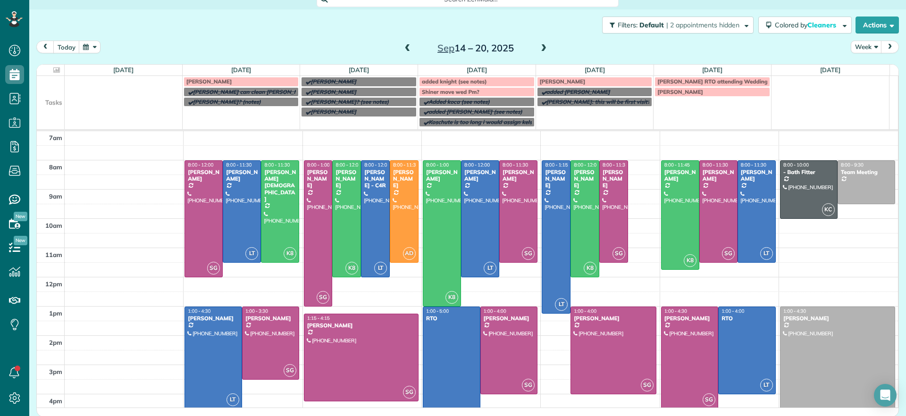
drag, startPoint x: 625, startPoint y: 200, endPoint x: 809, endPoint y: 348, distance: 235.6
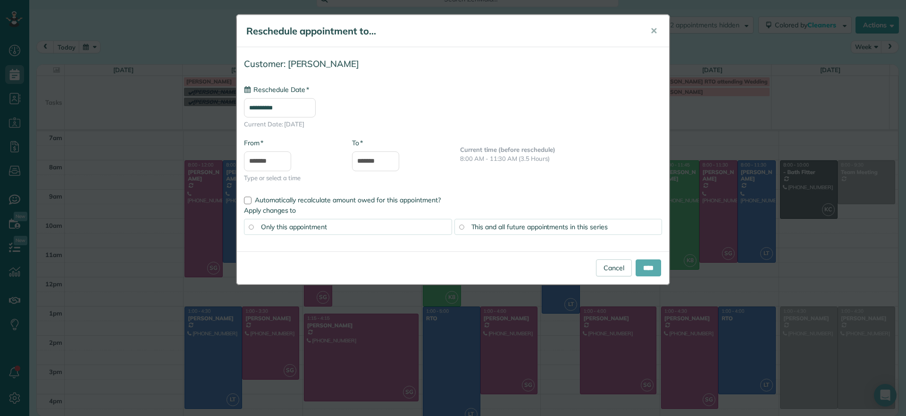
type input "**********"
click at [640, 265] on input "****" at bounding box center [647, 267] width 25 height 17
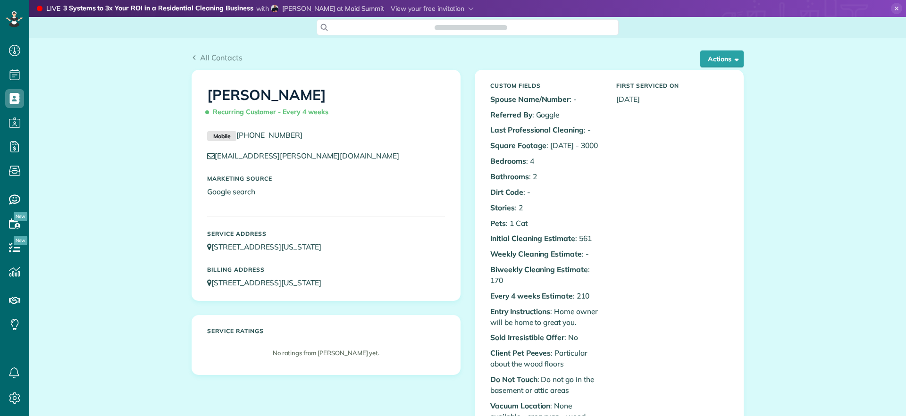
scroll to position [4, 4]
click at [720, 62] on button "Actions" at bounding box center [721, 58] width 43 height 17
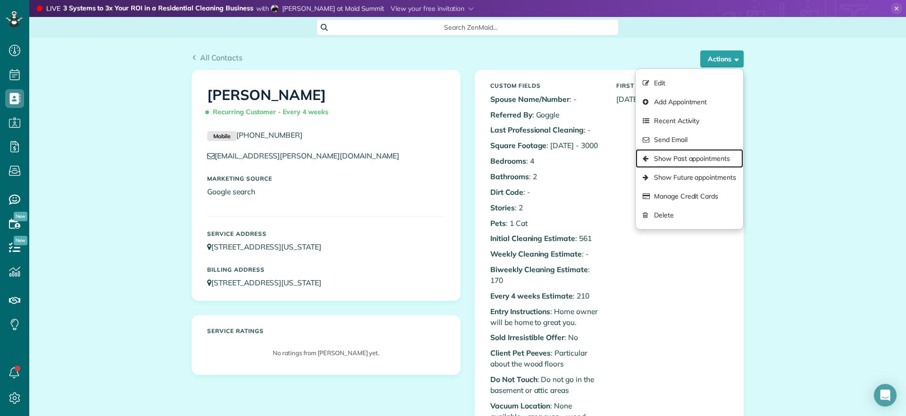
click at [681, 153] on link "Show Past appointments" at bounding box center [689, 158] width 108 height 19
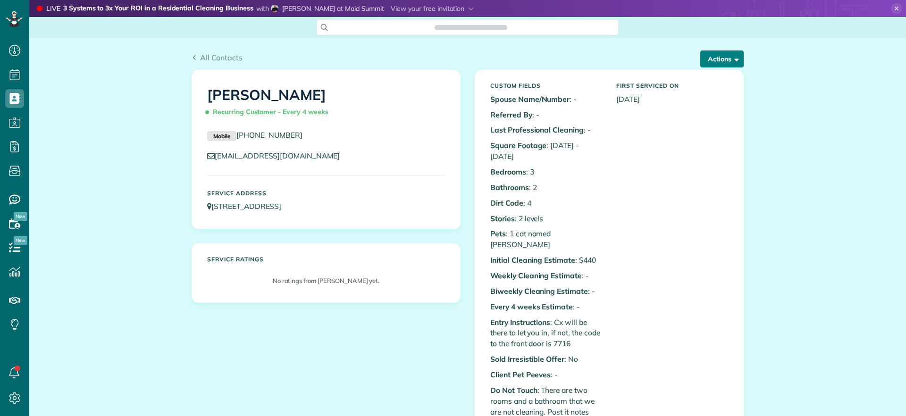
scroll to position [4, 4]
click at [724, 59] on button "Actions" at bounding box center [721, 58] width 43 height 17
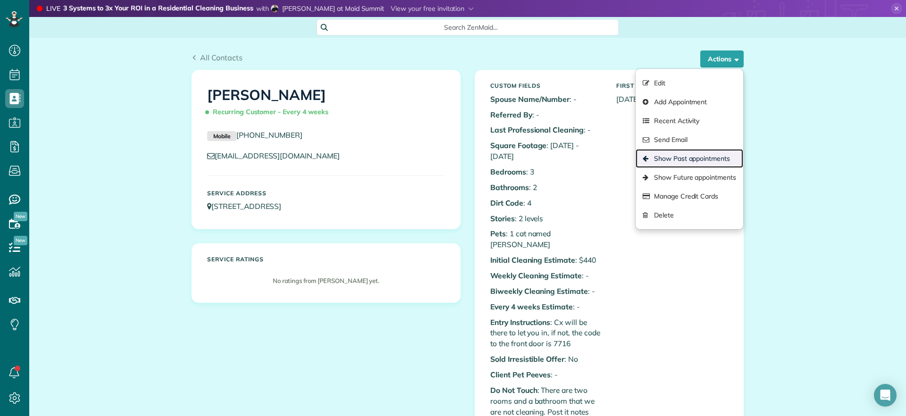
click at [703, 161] on link "Show Past appointments" at bounding box center [689, 158] width 108 height 19
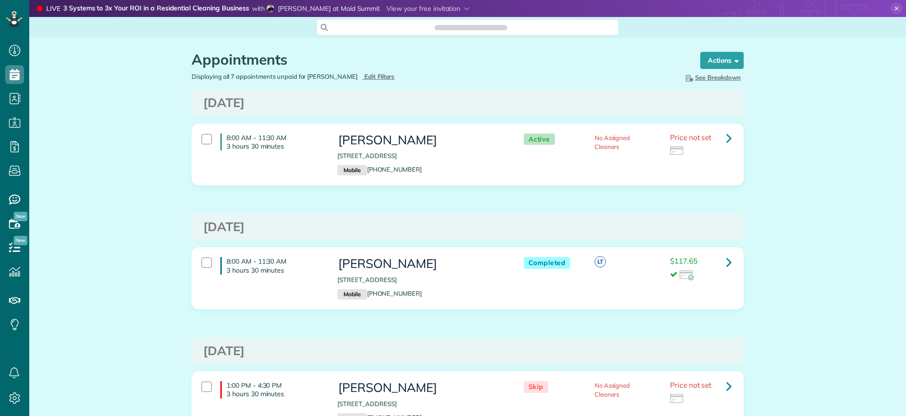
scroll to position [4, 4]
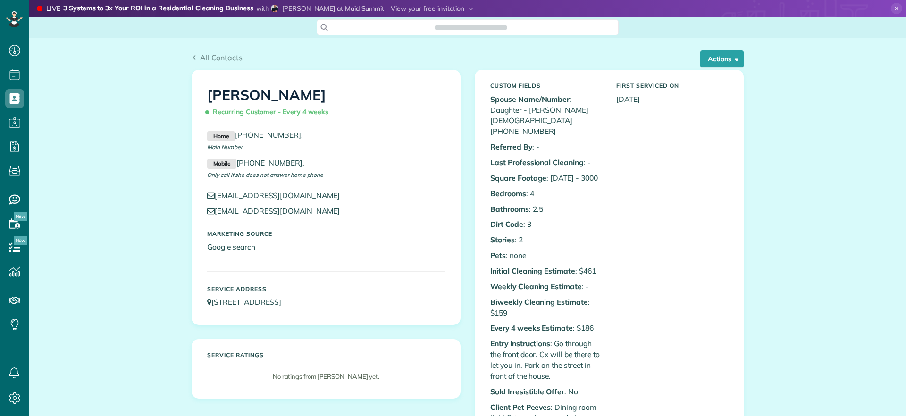
scroll to position [4, 4]
click at [724, 58] on button "Actions" at bounding box center [721, 58] width 43 height 17
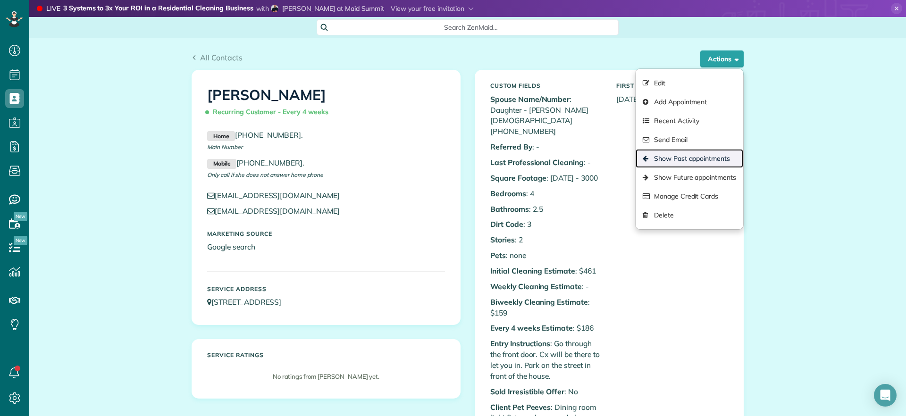
click at [690, 156] on link "Show Past appointments" at bounding box center [689, 158] width 108 height 19
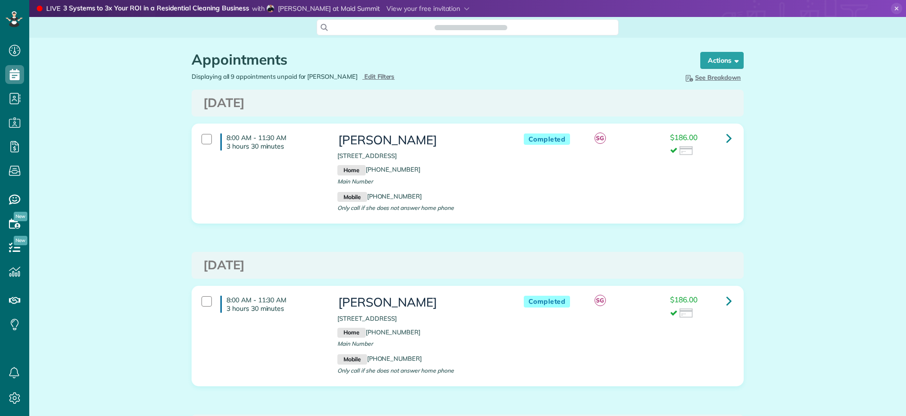
scroll to position [4, 4]
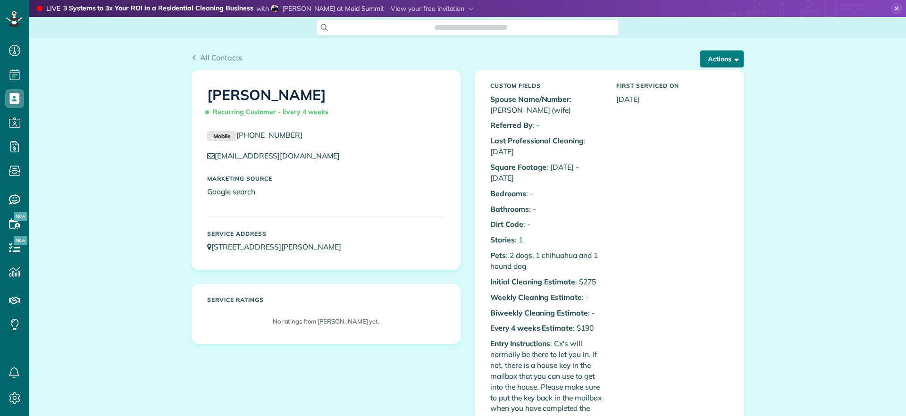
scroll to position [4, 4]
click at [707, 58] on button "Actions" at bounding box center [721, 58] width 43 height 17
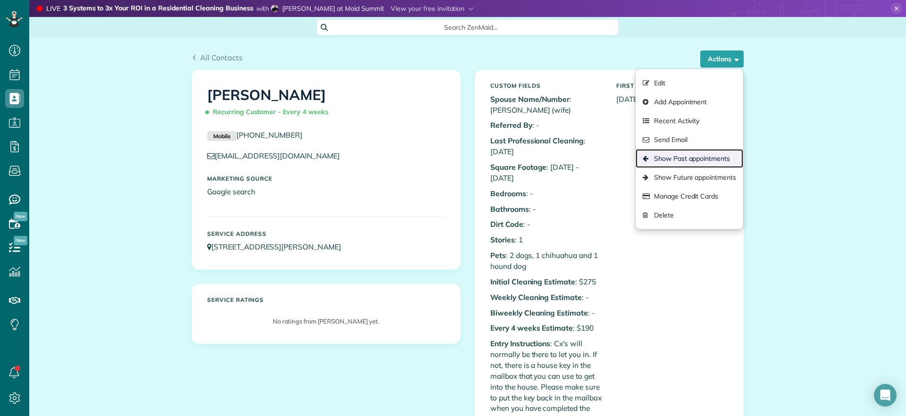
click at [692, 158] on link "Show Past appointments" at bounding box center [689, 158] width 108 height 19
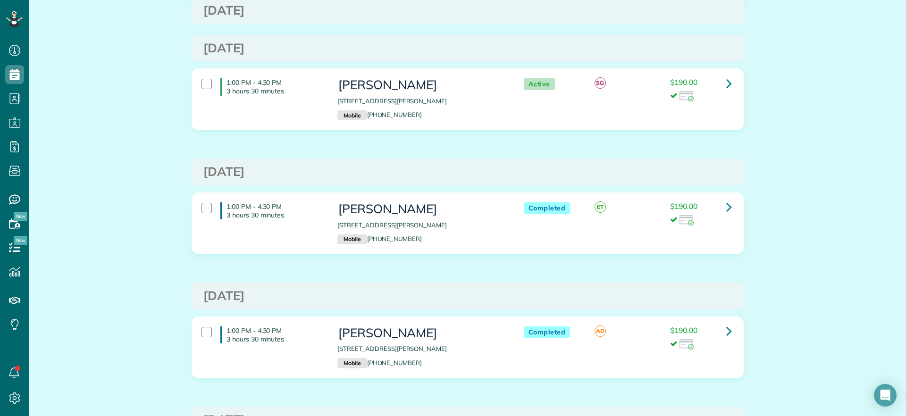
scroll to position [531, 0]
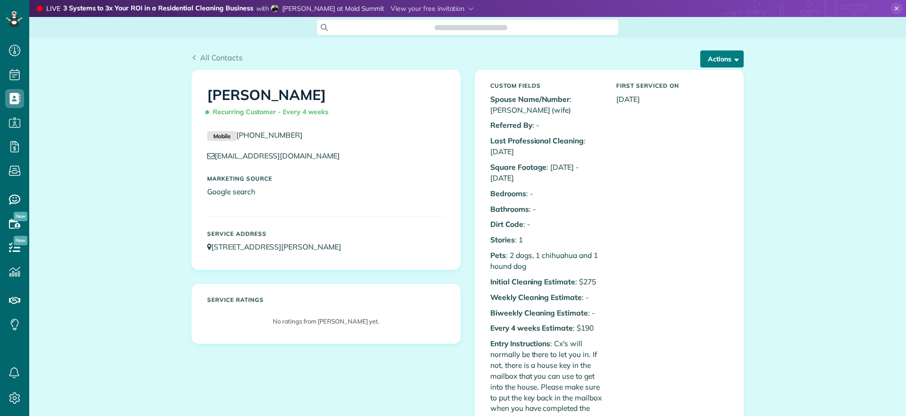
click at [722, 63] on button "Actions" at bounding box center [721, 58] width 43 height 17
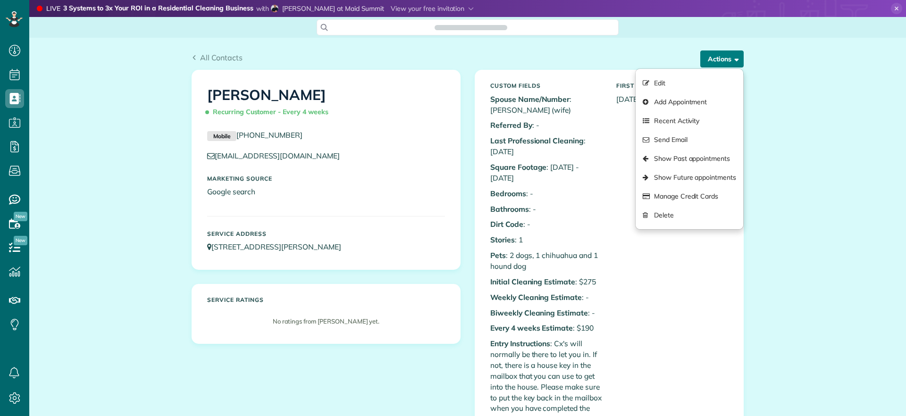
scroll to position [4, 4]
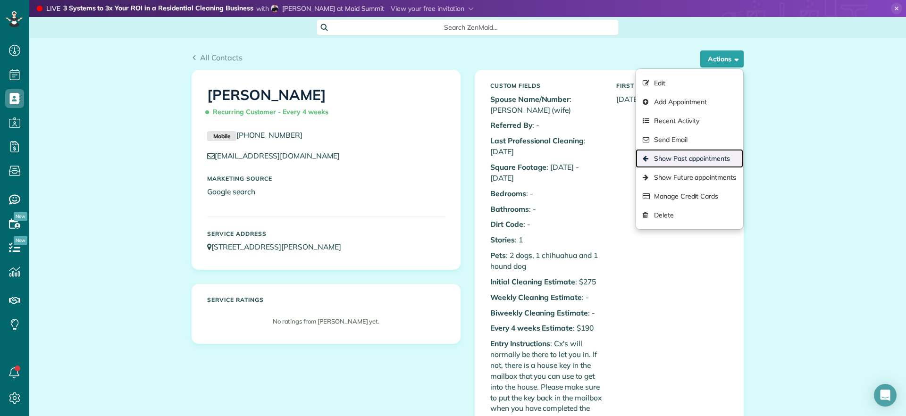
click at [690, 155] on link "Show Past appointments" at bounding box center [689, 158] width 108 height 19
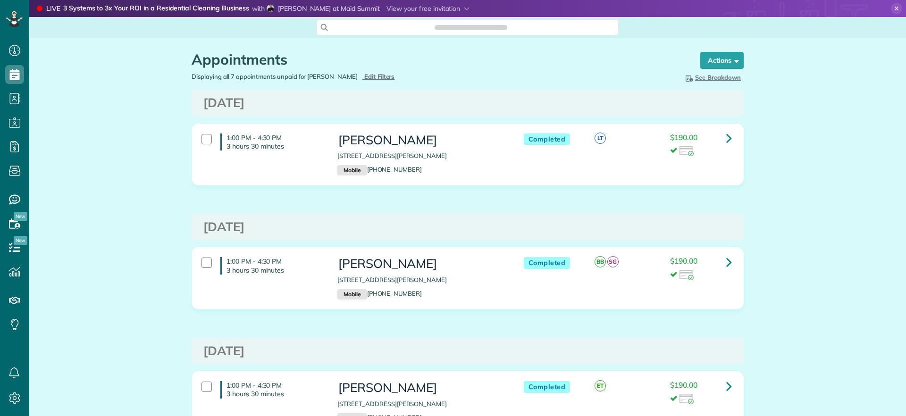
scroll to position [4, 4]
click at [422, 26] on span "Search ZenMaid…" at bounding box center [470, 27] width 287 height 9
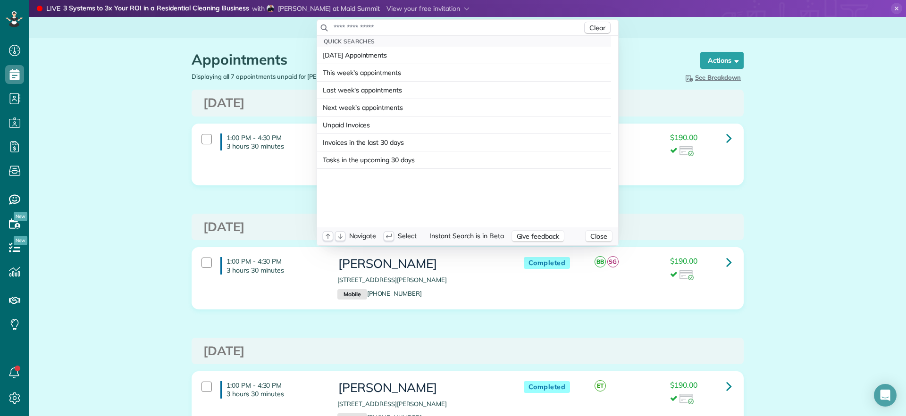
click at [422, 27] on input "text" at bounding box center [457, 27] width 249 height 9
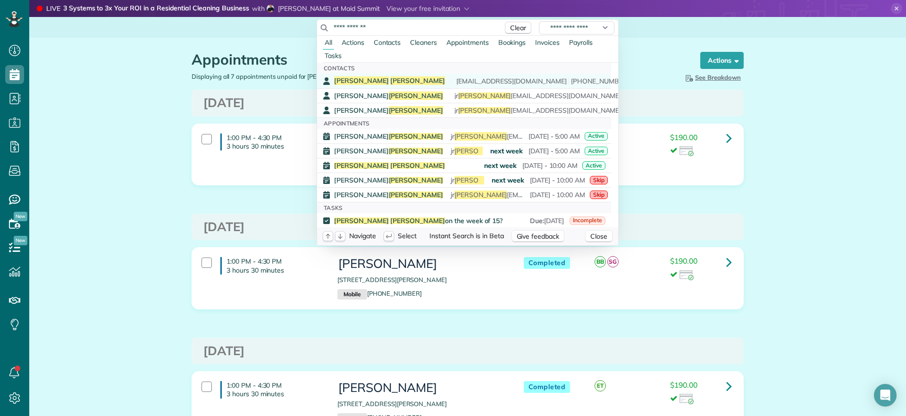
type input "**********"
click at [390, 77] on span "Bowman" at bounding box center [417, 80] width 55 height 8
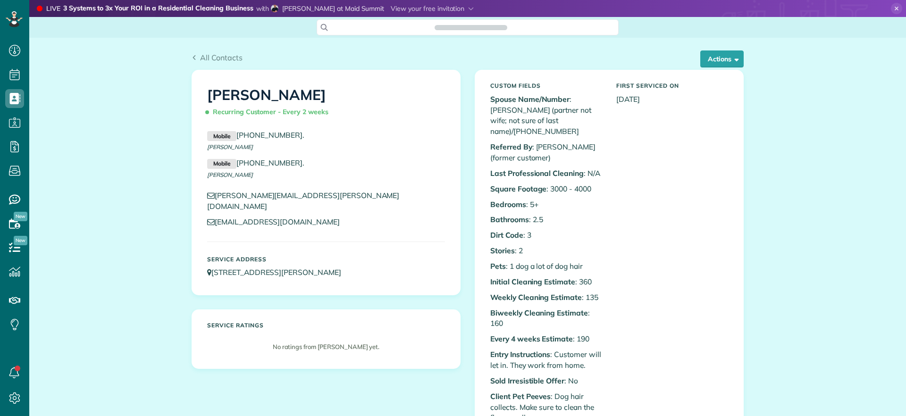
scroll to position [4, 4]
click at [712, 58] on button "Actions" at bounding box center [721, 58] width 43 height 17
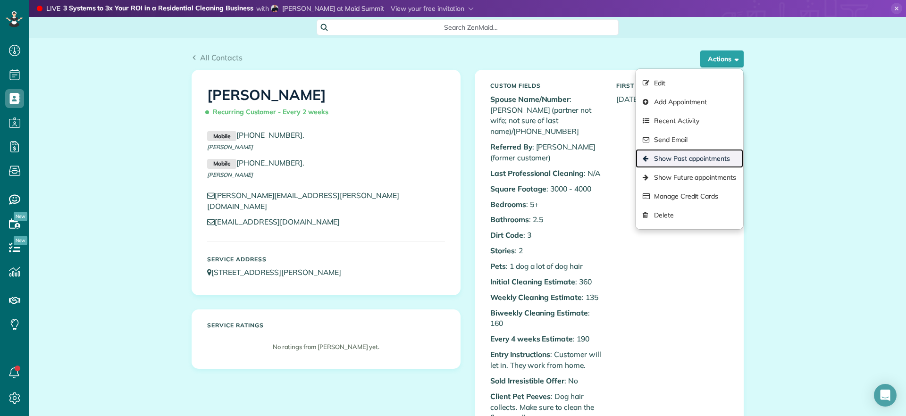
click at [687, 160] on link "Show Past appointments" at bounding box center [689, 158] width 108 height 19
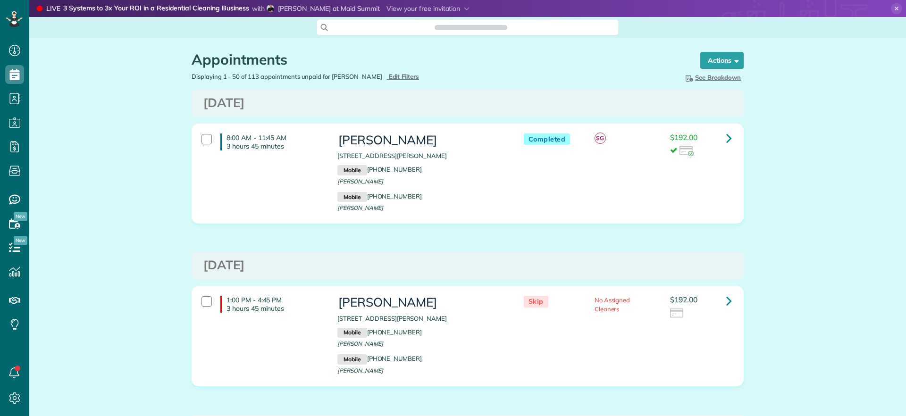
scroll to position [4, 4]
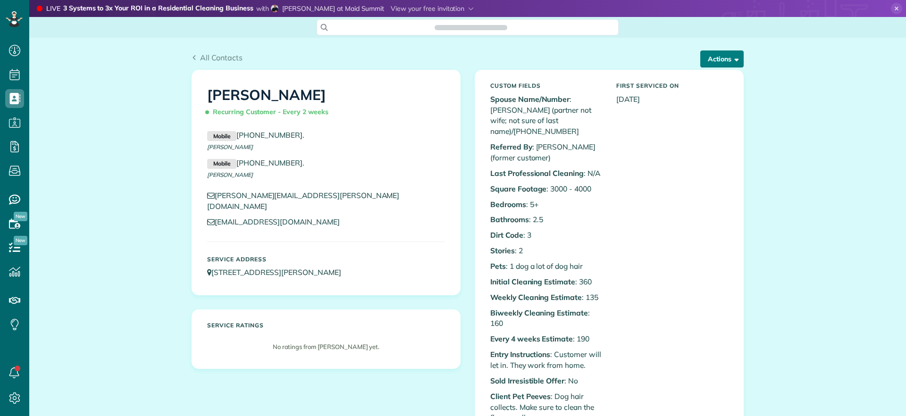
click at [717, 62] on button "Actions" at bounding box center [721, 58] width 43 height 17
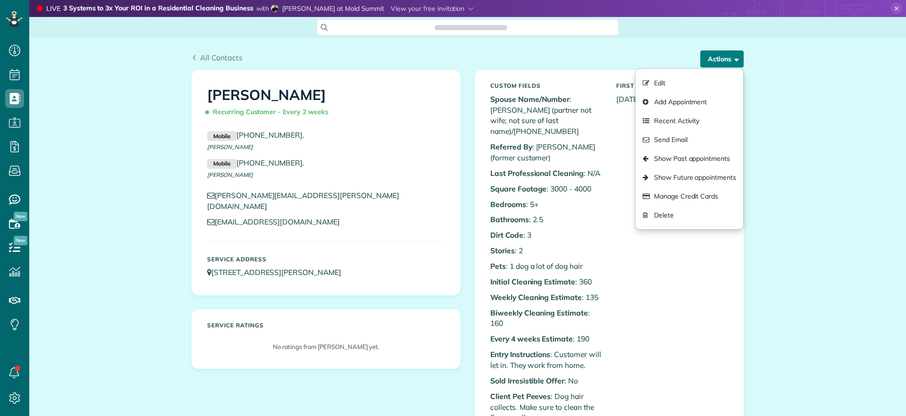
scroll to position [4, 4]
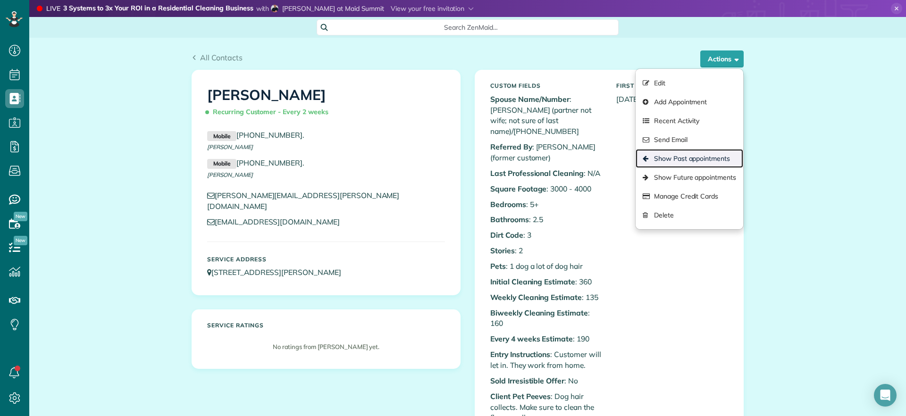
click at [694, 160] on link "Show Past appointments" at bounding box center [689, 158] width 108 height 19
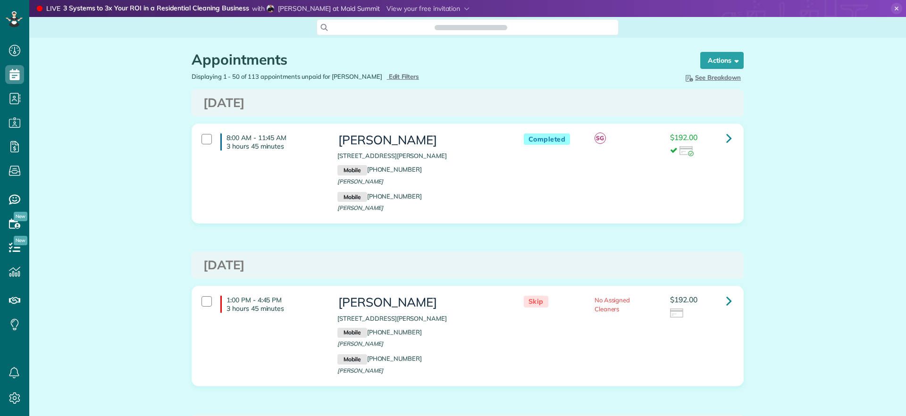
scroll to position [416, 29]
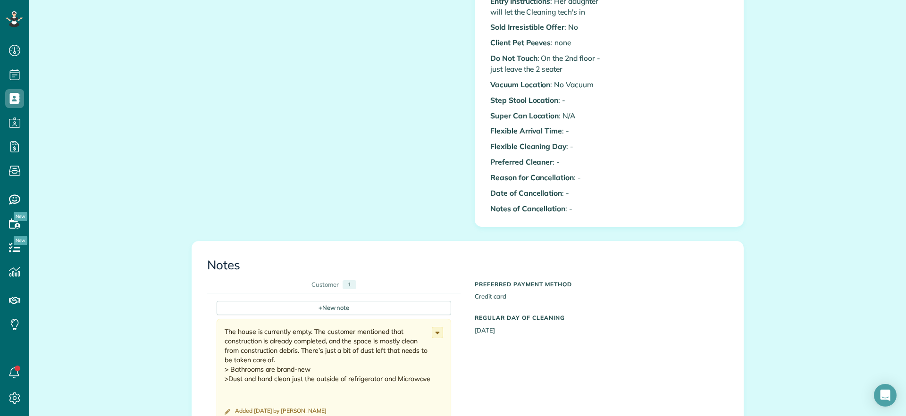
scroll to position [354, 0]
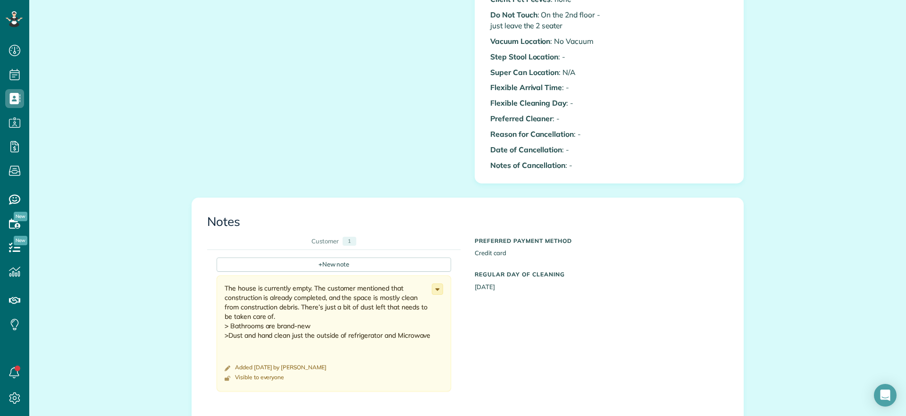
click at [433, 294] on icon at bounding box center [437, 289] width 10 height 10
click at [413, 335] on link "Edit note" at bounding box center [401, 325] width 81 height 17
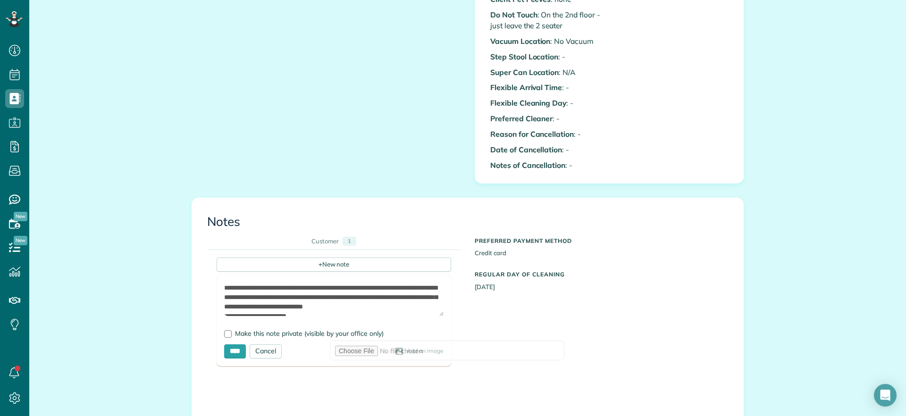
click at [224, 298] on textarea "**********" at bounding box center [333, 299] width 219 height 33
drag, startPoint x: 221, startPoint y: 299, endPoint x: 227, endPoint y: 299, distance: 6.1
click at [224, 299] on textarea "**********" at bounding box center [333, 299] width 219 height 33
click at [291, 316] on textarea "**********" at bounding box center [333, 299] width 219 height 33
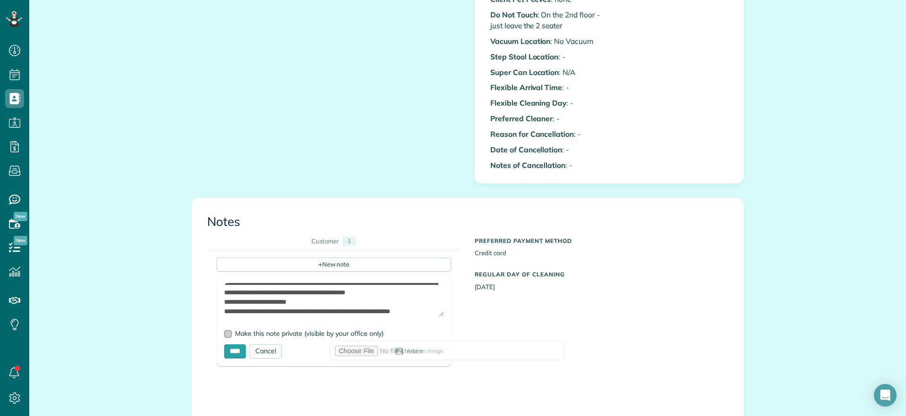
type textarea "**********"
drag, startPoint x: 224, startPoint y: 345, endPoint x: 237, endPoint y: 358, distance: 19.0
click at [224, 338] on div at bounding box center [228, 334] width 8 height 8
click at [225, 358] on input "****" at bounding box center [235, 351] width 22 height 14
type input "**********"
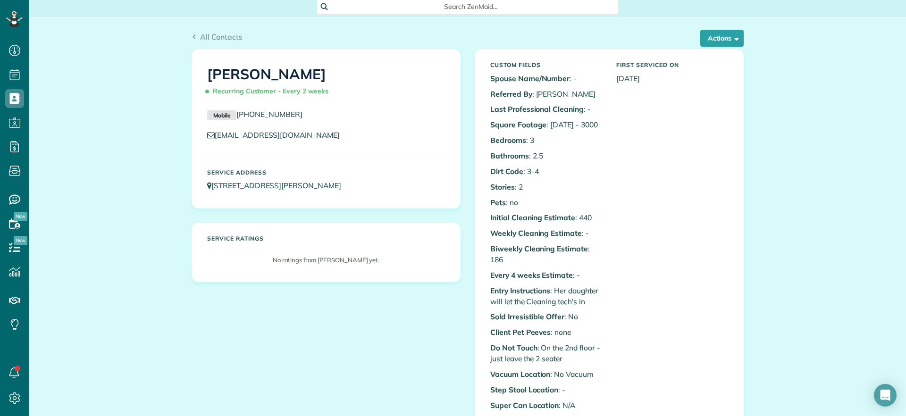
scroll to position [0, 0]
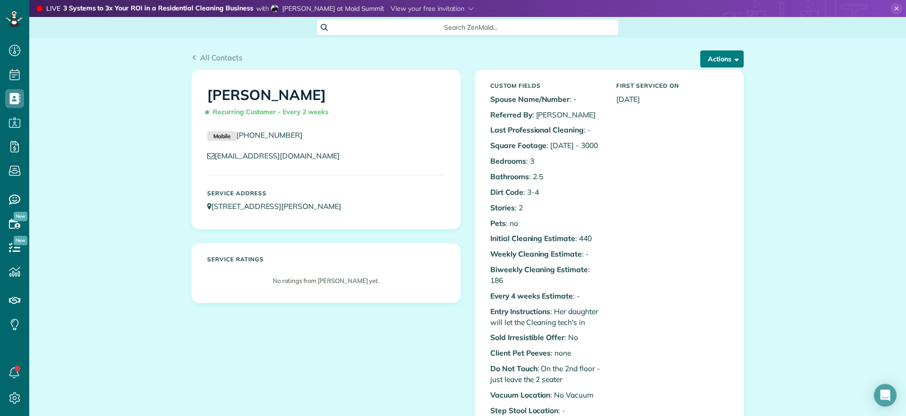
click at [711, 57] on button "Actions" at bounding box center [721, 58] width 43 height 17
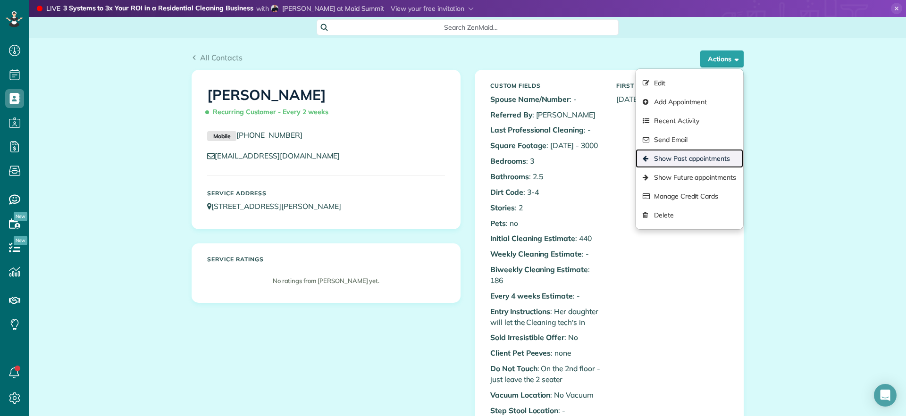
click at [663, 160] on link "Show Past appointments" at bounding box center [689, 158] width 108 height 19
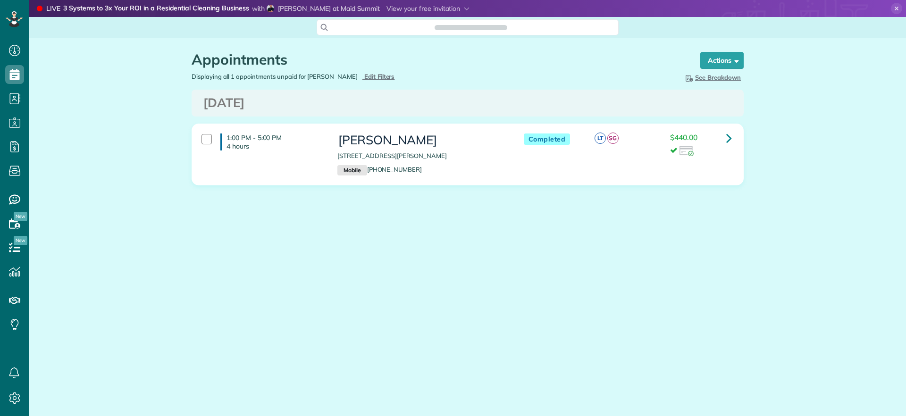
scroll to position [4, 4]
click at [726, 136] on icon at bounding box center [729, 138] width 6 height 17
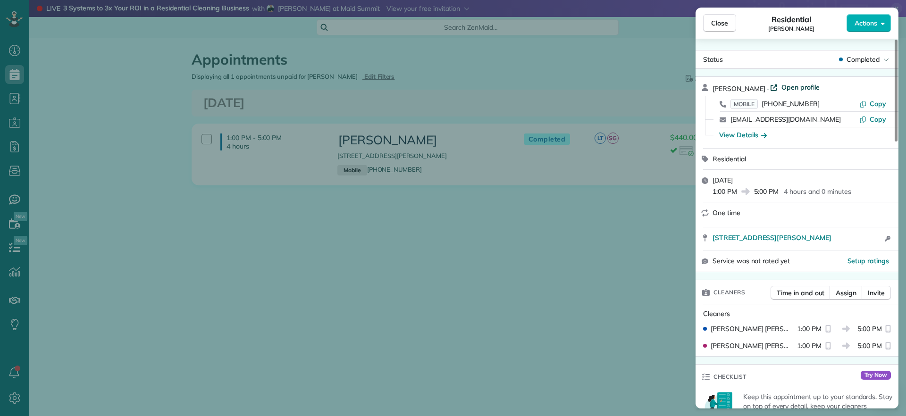
click at [791, 83] on span "Open profile" at bounding box center [800, 87] width 38 height 9
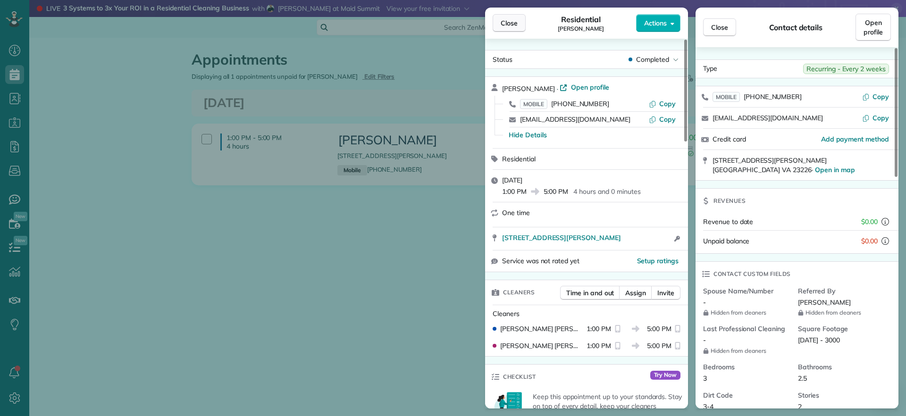
click at [495, 16] on button "Close" at bounding box center [508, 23] width 33 height 18
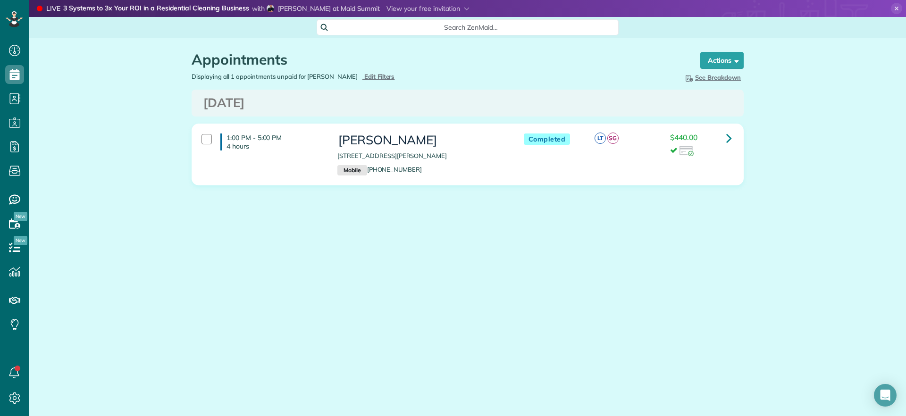
click at [512, 25] on body "Dashboard Scheduling Calendar View List View Dispatch View - Weekly scheduling …" at bounding box center [453, 208] width 906 height 416
click at [728, 138] on icon at bounding box center [729, 138] width 6 height 17
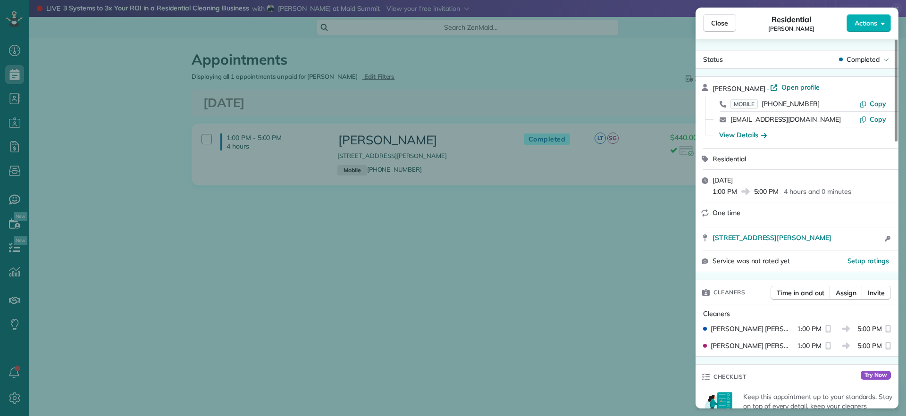
drag, startPoint x: 402, startPoint y: 285, endPoint x: 373, endPoint y: 235, distance: 58.1
click at [401, 281] on div "Close Residential Carla Bowman Actions Status Completed Carla Bowman · Open pro…" at bounding box center [453, 208] width 906 height 416
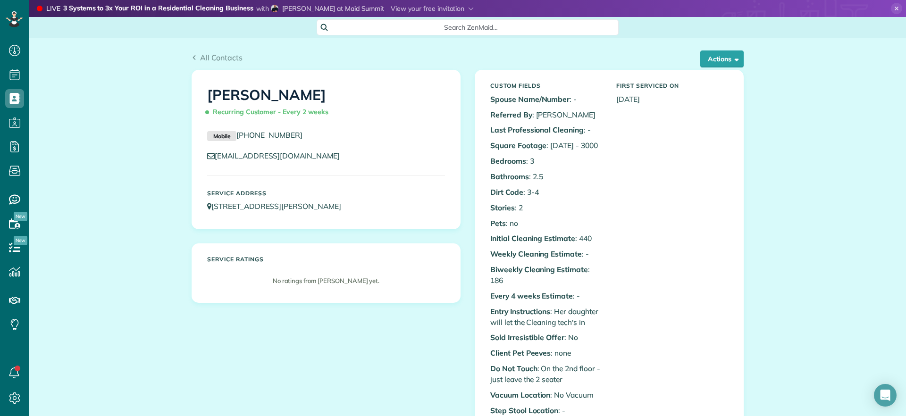
drag, startPoint x: 392, startPoint y: 204, endPoint x: 209, endPoint y: 211, distance: 183.1
click at [209, 211] on p "[STREET_ADDRESS][PERSON_NAME]" at bounding box center [326, 206] width 238 height 11
copy link "[STREET_ADDRESS][PERSON_NAME]"
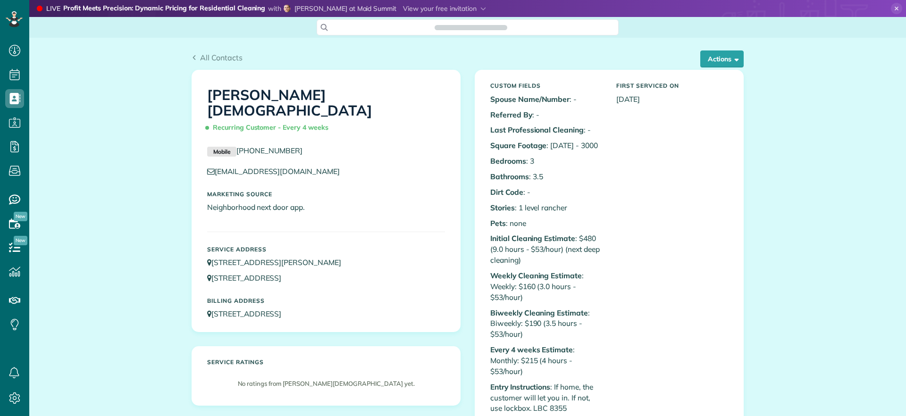
scroll to position [416, 29]
click at [693, 62] on div "Actions Edit Add Appointment Recent Activity Send Email Show Past appointments …" at bounding box center [718, 58] width 50 height 17
click at [707, 62] on button "Actions" at bounding box center [721, 58] width 43 height 17
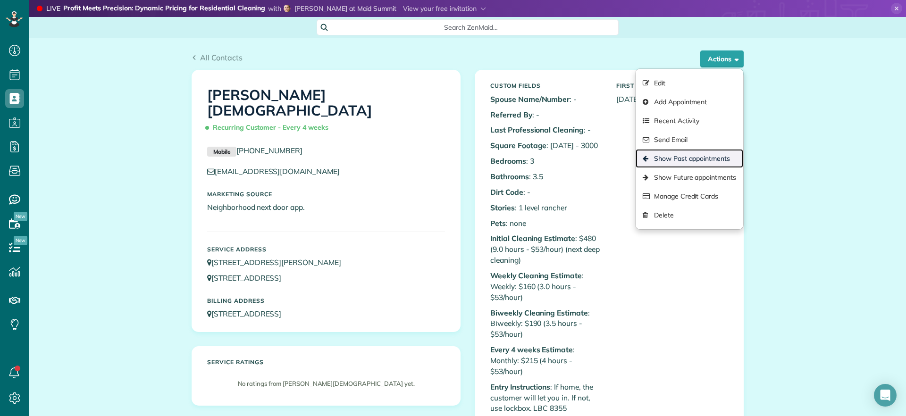
click at [705, 156] on link "Show Past appointments" at bounding box center [689, 158] width 108 height 19
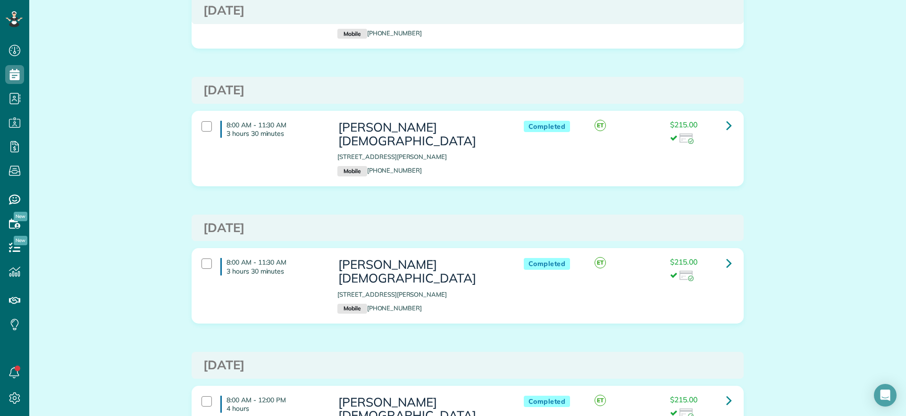
scroll to position [413, 0]
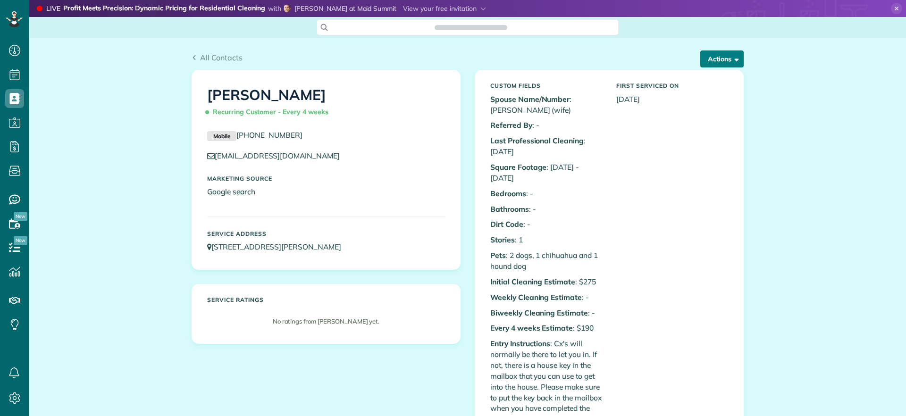
scroll to position [4, 4]
click at [715, 63] on button "Actions" at bounding box center [721, 58] width 43 height 17
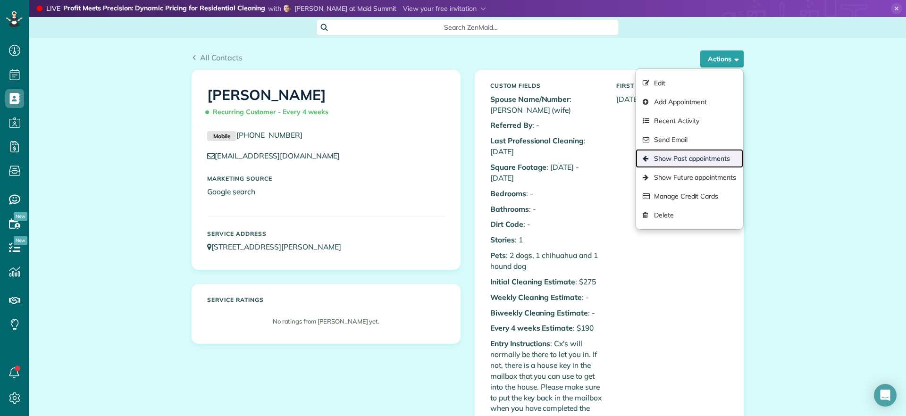
click at [696, 157] on link "Show Past appointments" at bounding box center [689, 158] width 108 height 19
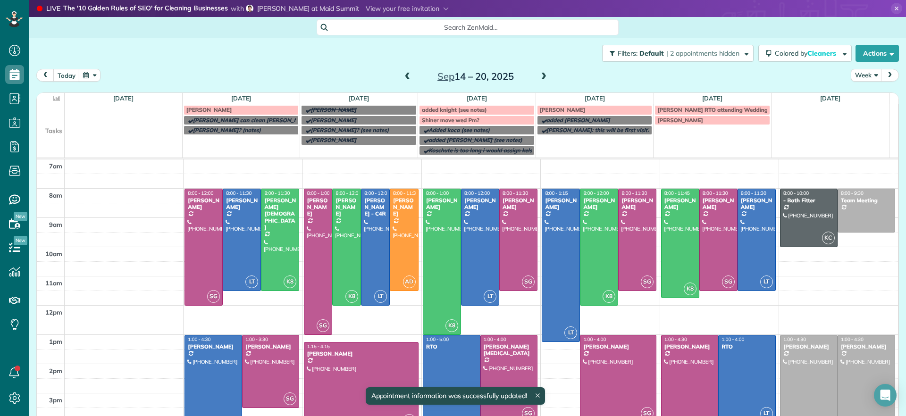
scroll to position [28, 0]
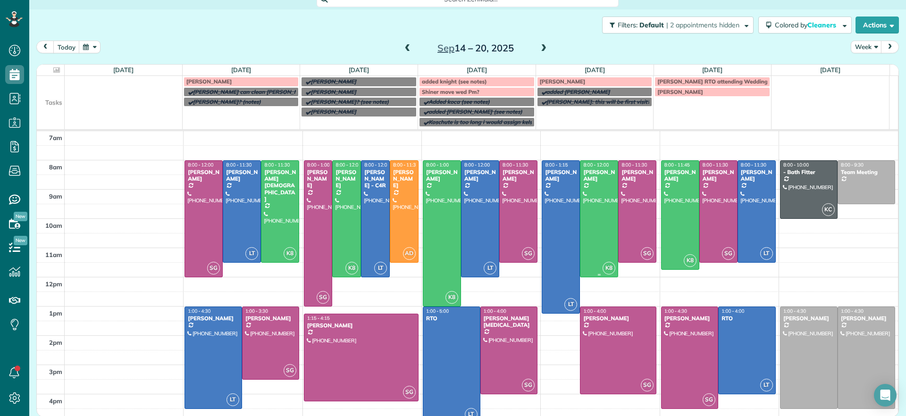
click at [596, 234] on div at bounding box center [598, 219] width 37 height 116
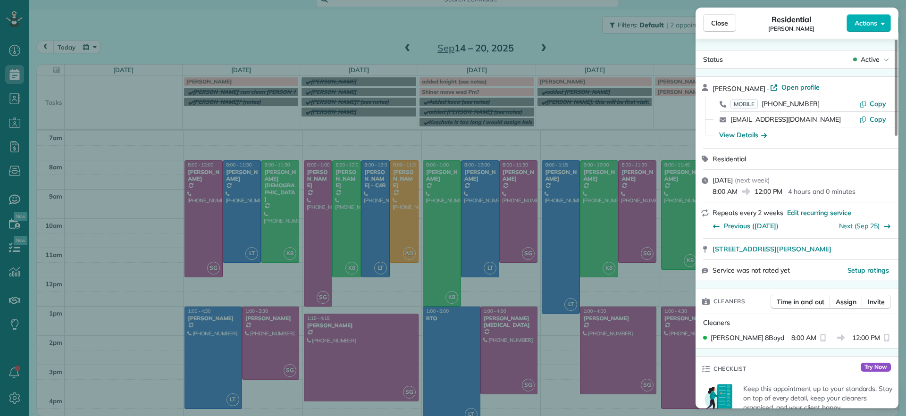
click at [593, 233] on div "Close Residential [PERSON_NAME] Actions Status Active [PERSON_NAME] · Open prof…" at bounding box center [453, 208] width 906 height 416
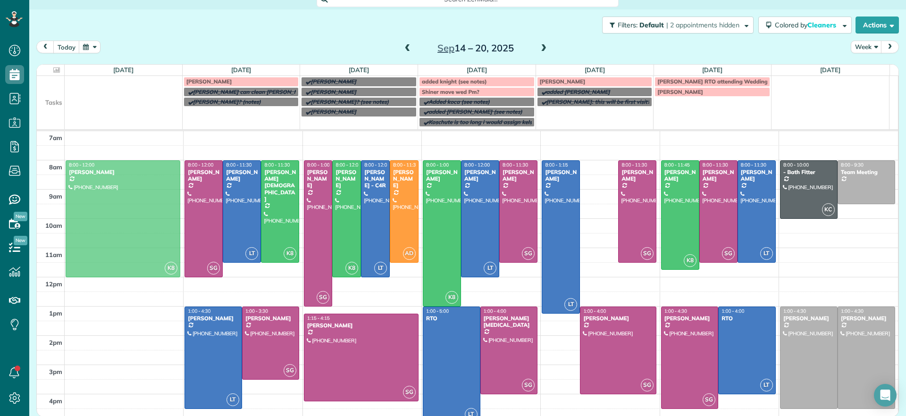
drag, startPoint x: 595, startPoint y: 191, endPoint x: 161, endPoint y: 190, distance: 433.9
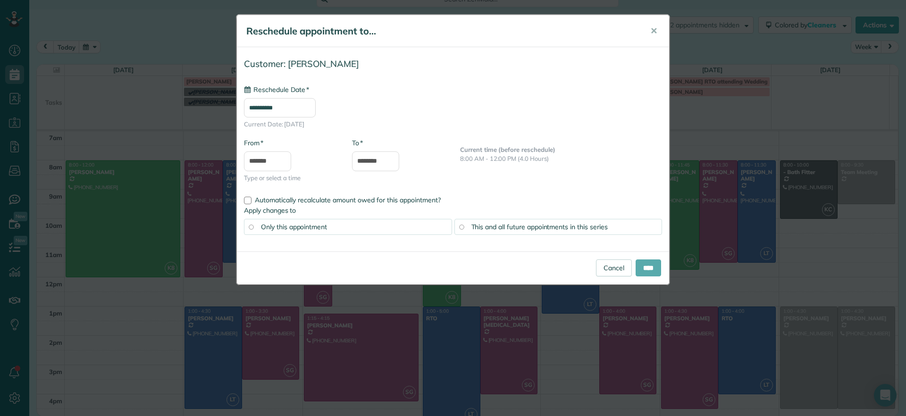
type input "**********"
click at [648, 271] on input "****" at bounding box center [647, 267] width 25 height 17
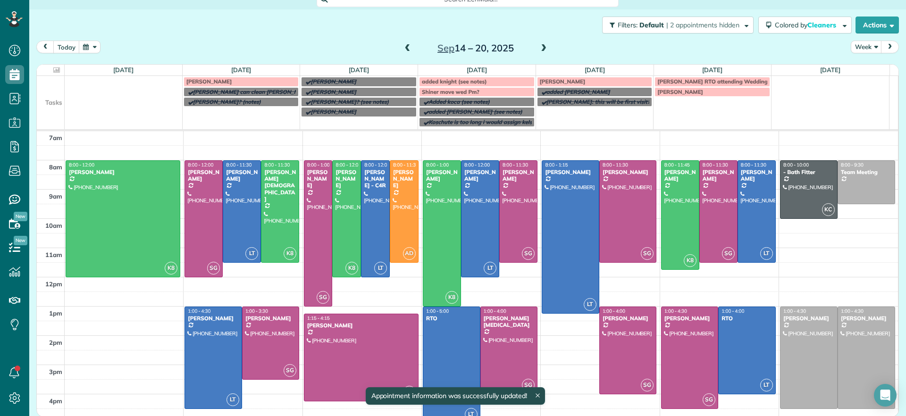
click at [403, 48] on span at bounding box center [407, 48] width 10 height 8
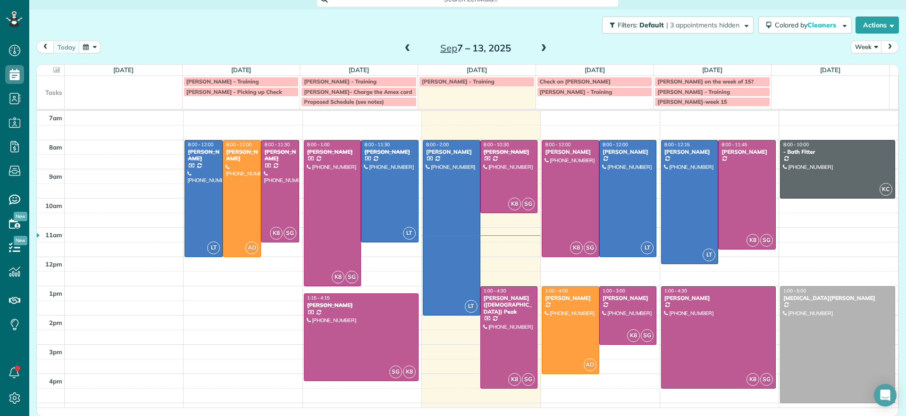
click at [539, 50] on span at bounding box center [543, 48] width 10 height 8
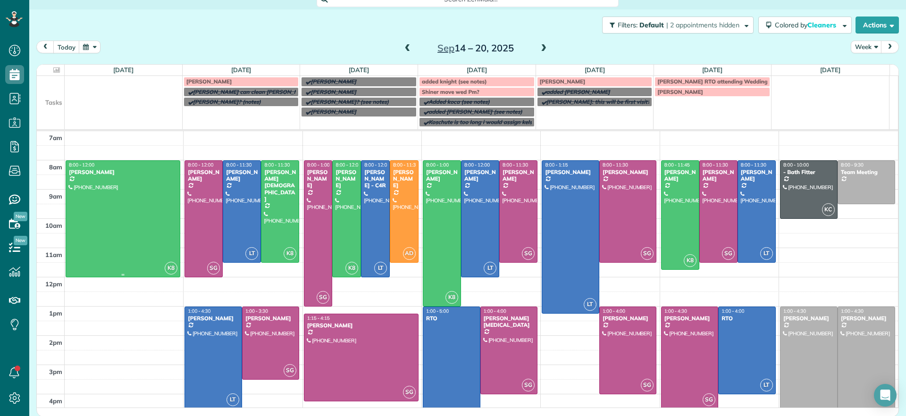
click at [142, 197] on div at bounding box center [123, 219] width 114 height 116
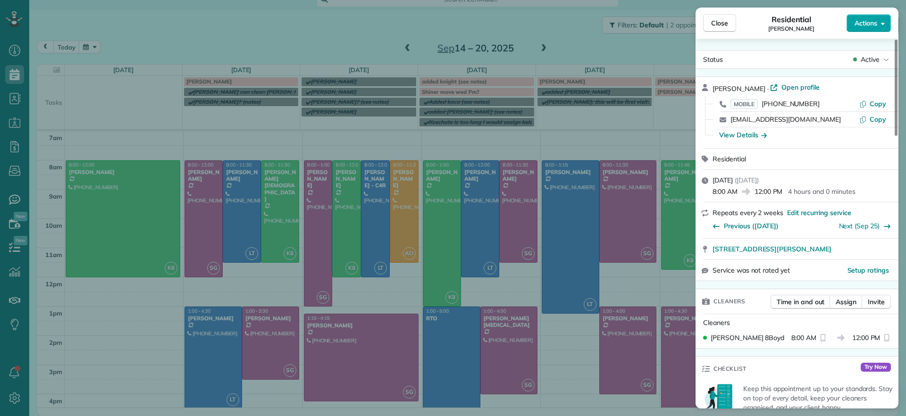
click at [878, 24] on button "Actions" at bounding box center [868, 23] width 44 height 18
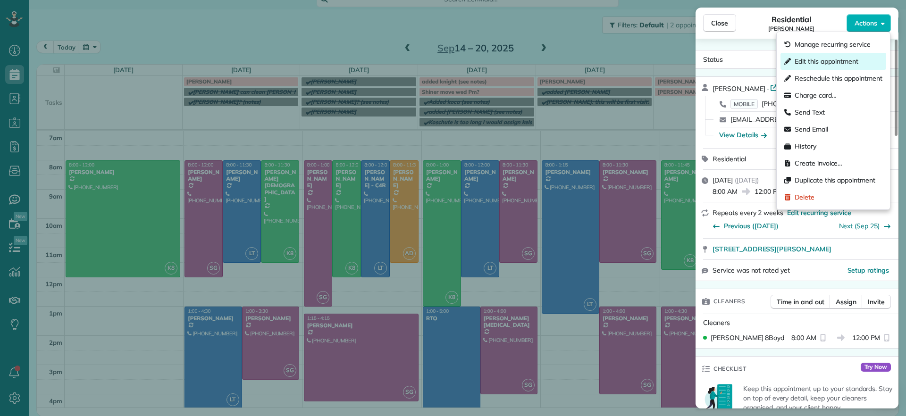
click at [823, 63] on span "Edit this appointment" at bounding box center [826, 61] width 64 height 9
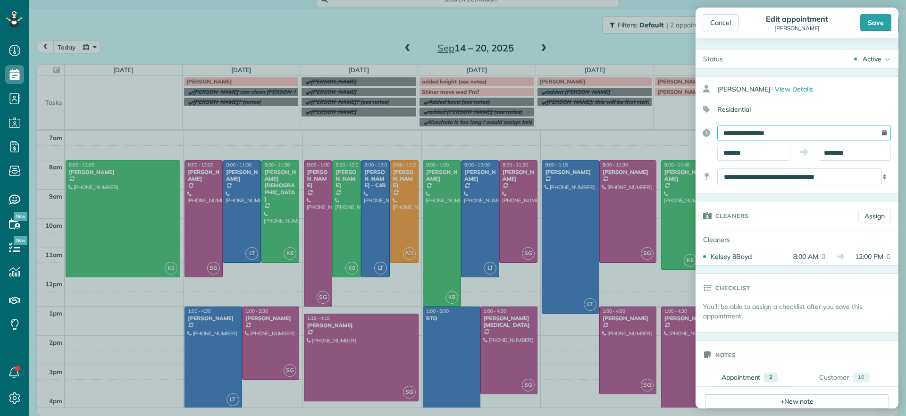
click at [844, 132] on input "**********" at bounding box center [804, 133] width 174 height 16
click at [722, 26] on div "Cancel" at bounding box center [720, 22] width 36 height 17
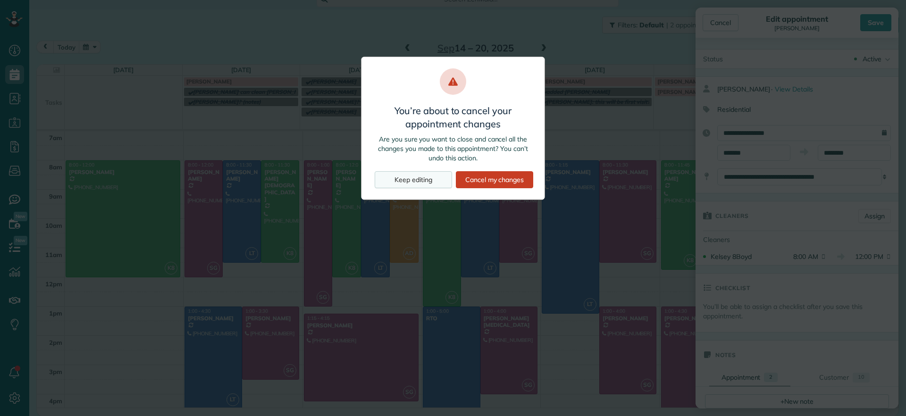
click at [430, 183] on div "Keep editing" at bounding box center [412, 179] width 77 height 17
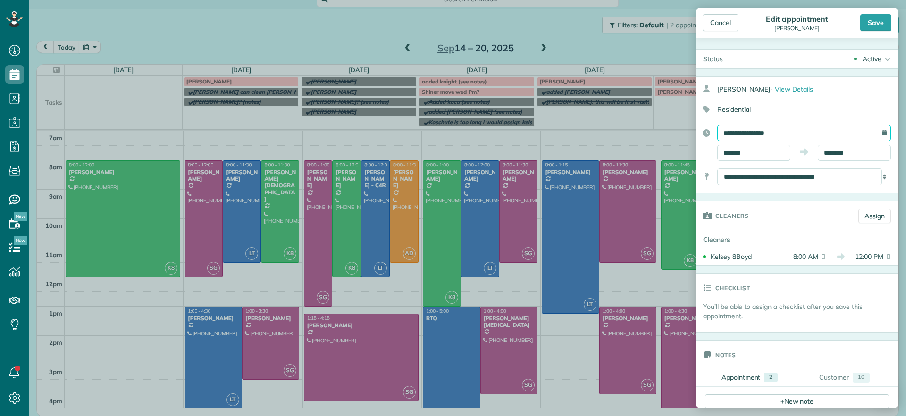
click at [795, 131] on input "**********" at bounding box center [804, 133] width 174 height 16
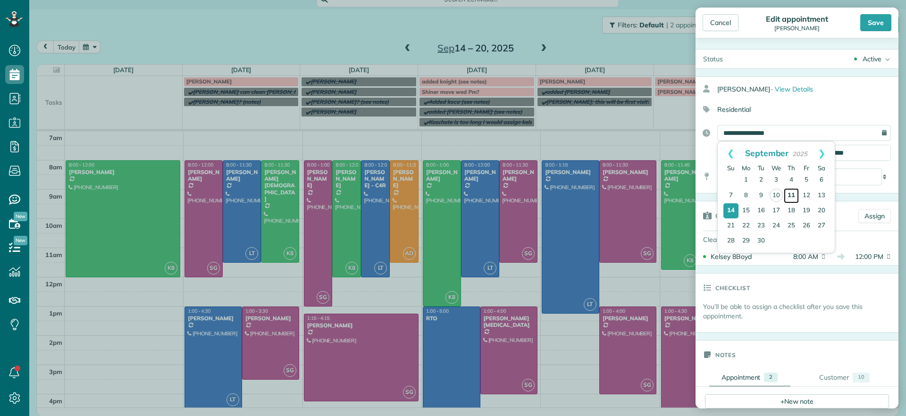
click at [792, 194] on link "11" at bounding box center [790, 195] width 15 height 15
type input "**********"
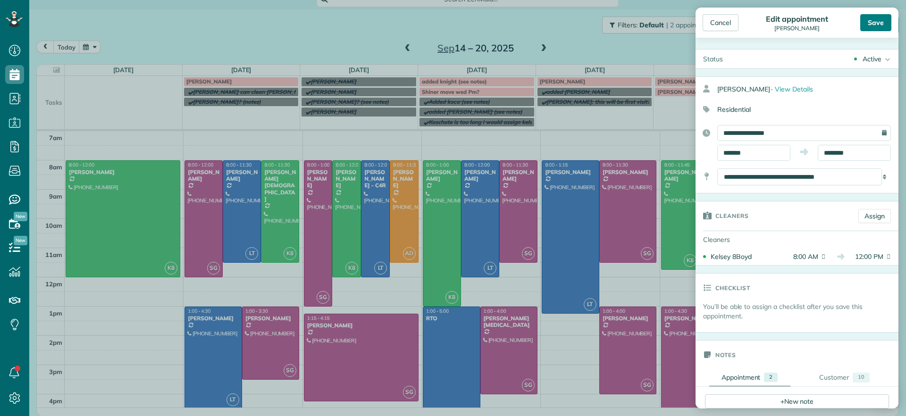
click at [871, 24] on div "Save" at bounding box center [875, 22] width 31 height 17
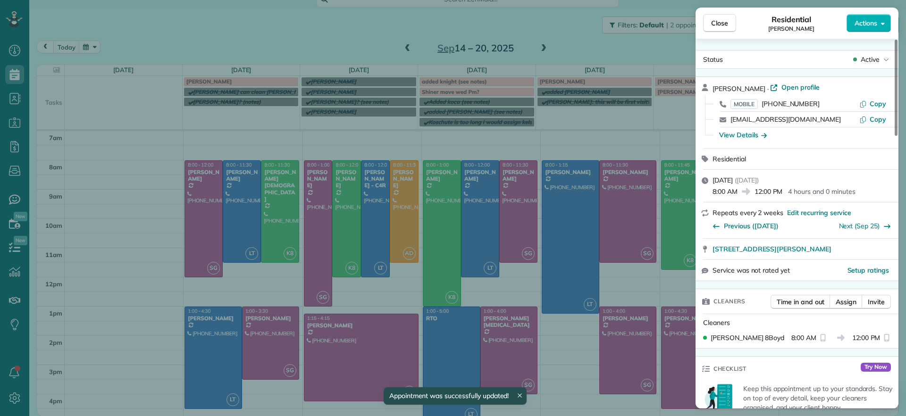
click at [406, 48] on div "Close Residential [PERSON_NAME] Actions Status Active [PERSON_NAME] · Open prof…" at bounding box center [453, 208] width 906 height 416
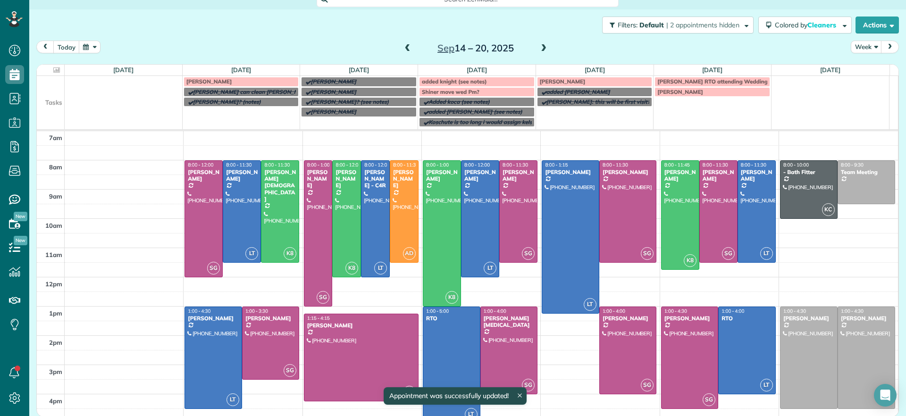
click at [405, 48] on span at bounding box center [407, 48] width 10 height 8
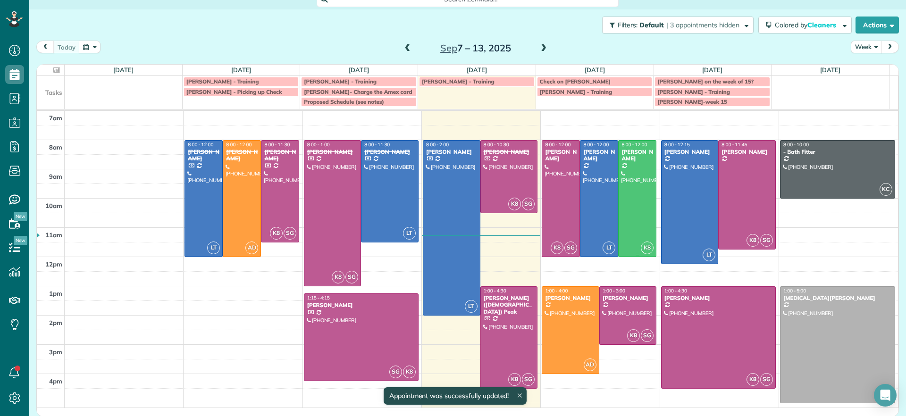
click at [630, 208] on div at bounding box center [636, 199] width 37 height 116
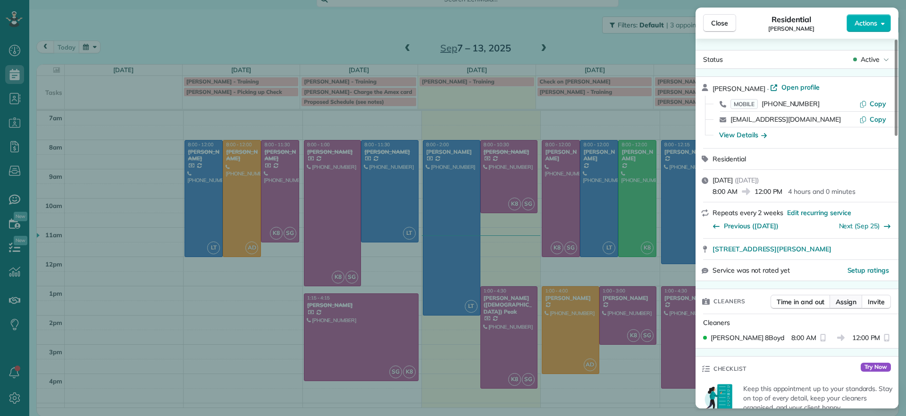
click at [850, 304] on span "Assign" at bounding box center [845, 301] width 21 height 9
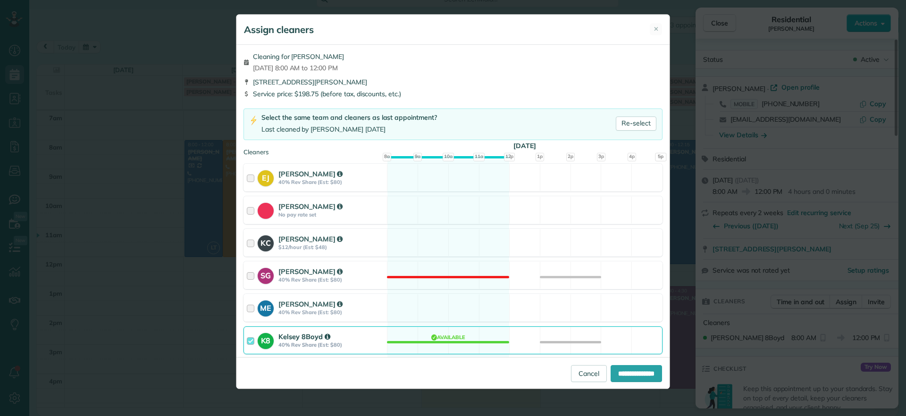
click at [449, 346] on div "K8 Kelsey 8Boyd 40% Rev Share (Est: $80) Available" at bounding box center [452, 340] width 419 height 28
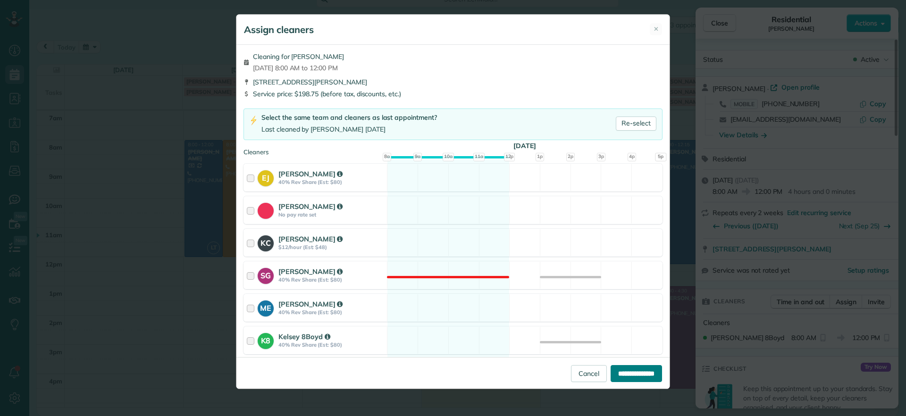
click at [615, 370] on input "**********" at bounding box center [635, 373] width 51 height 17
type input "**********"
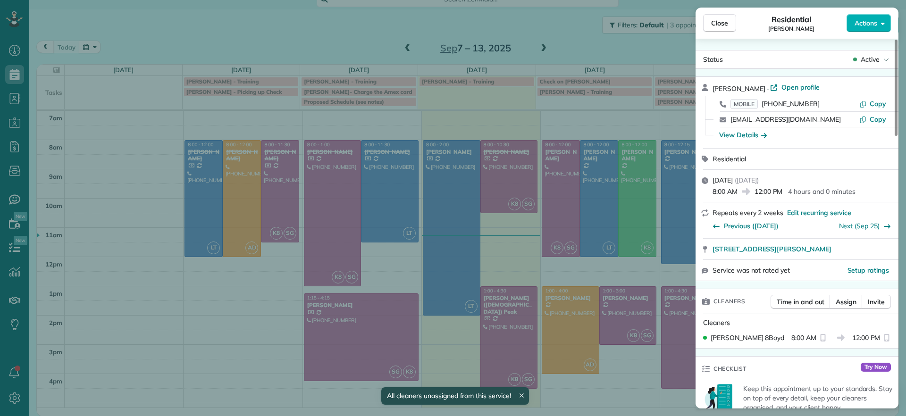
click at [627, 220] on div "Close Residential [PERSON_NAME] Actions Status Active [PERSON_NAME] · Open prof…" at bounding box center [453, 208] width 906 height 416
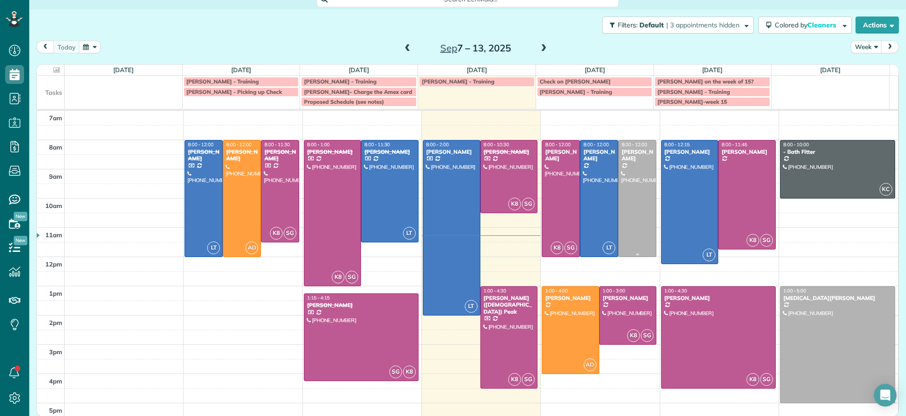
click at [637, 214] on div at bounding box center [636, 199] width 37 height 116
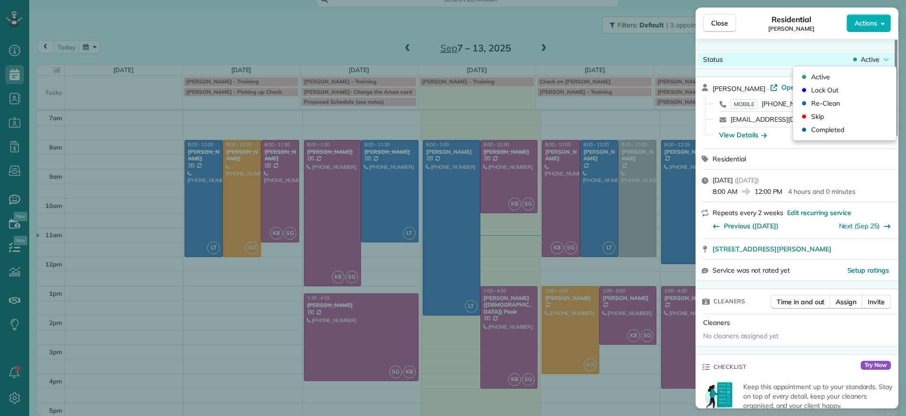
click at [882, 60] on div "Active" at bounding box center [871, 59] width 40 height 9
click at [825, 113] on div "Skip" at bounding box center [844, 116] width 95 height 13
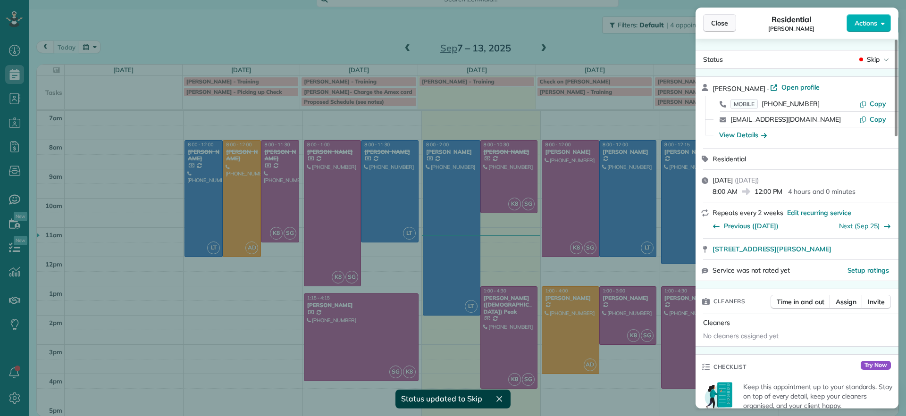
click at [730, 21] on button "Close" at bounding box center [719, 23] width 33 height 18
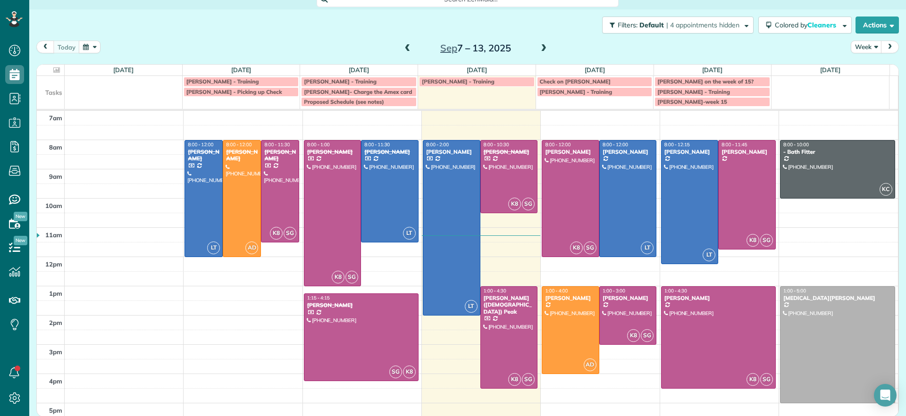
click at [542, 50] on span at bounding box center [543, 48] width 10 height 8
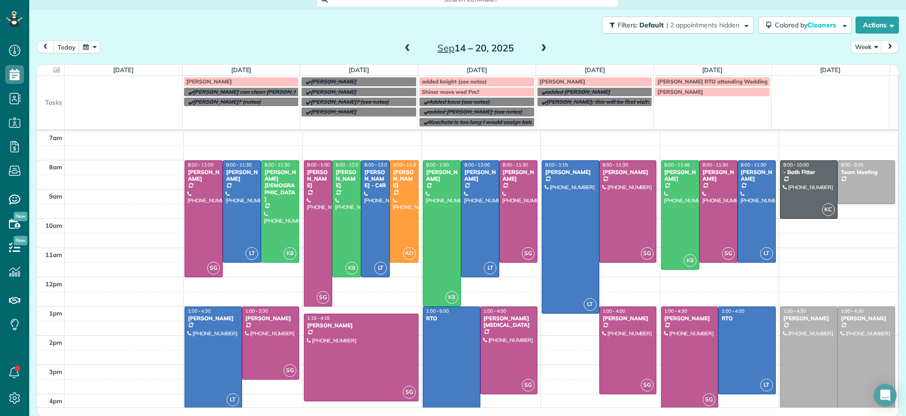
click at [403, 50] on span at bounding box center [407, 48] width 10 height 8
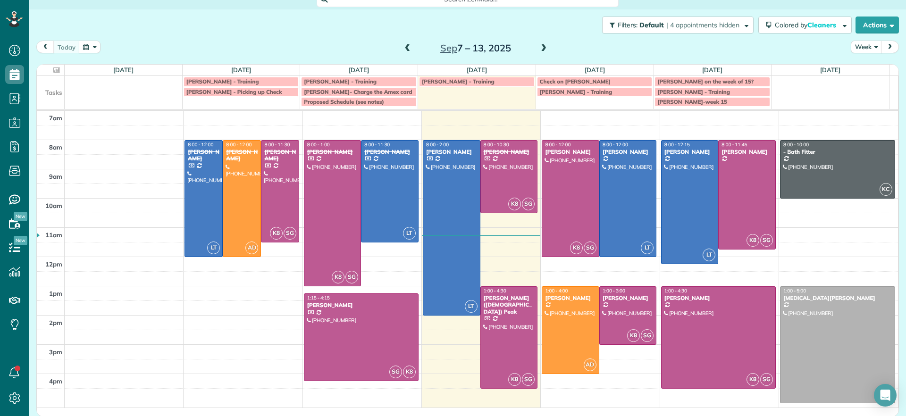
click at [538, 44] on span at bounding box center [543, 48] width 10 height 8
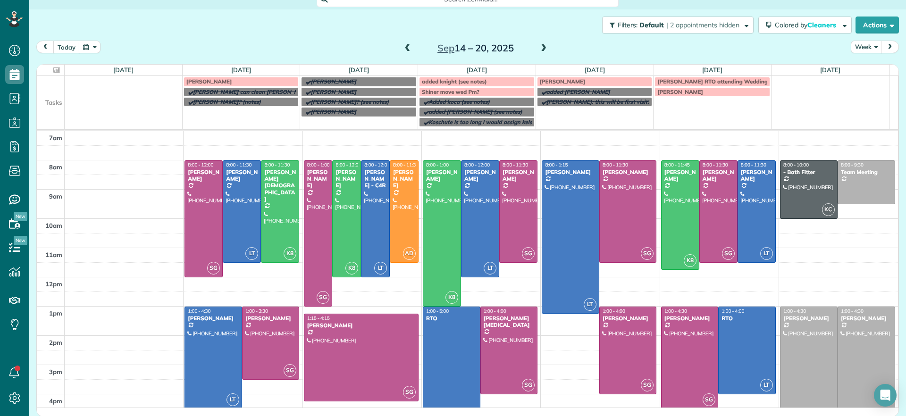
click at [402, 49] on span at bounding box center [407, 48] width 10 height 8
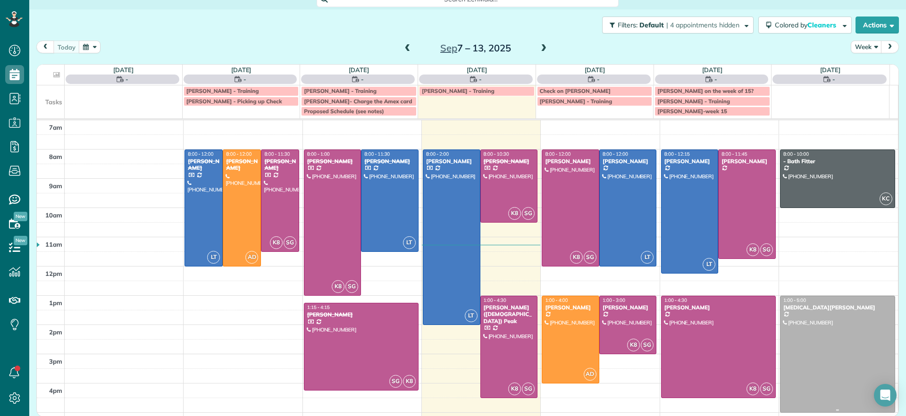
click at [782, 328] on div at bounding box center [837, 354] width 114 height 116
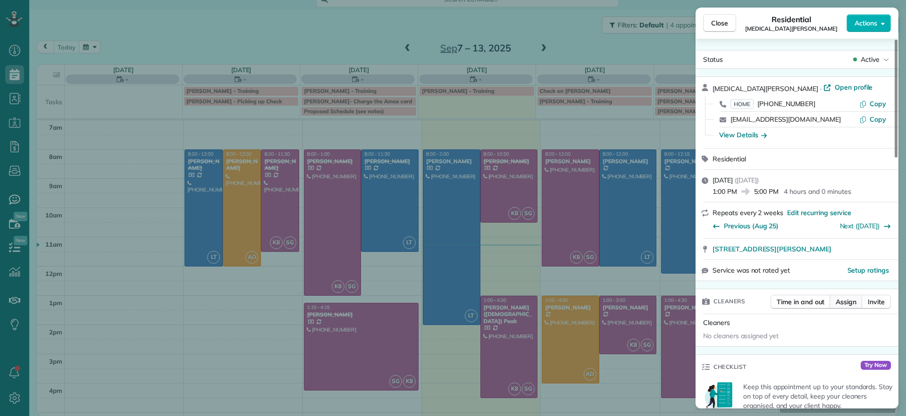
click at [844, 300] on span "Assign" at bounding box center [845, 301] width 21 height 9
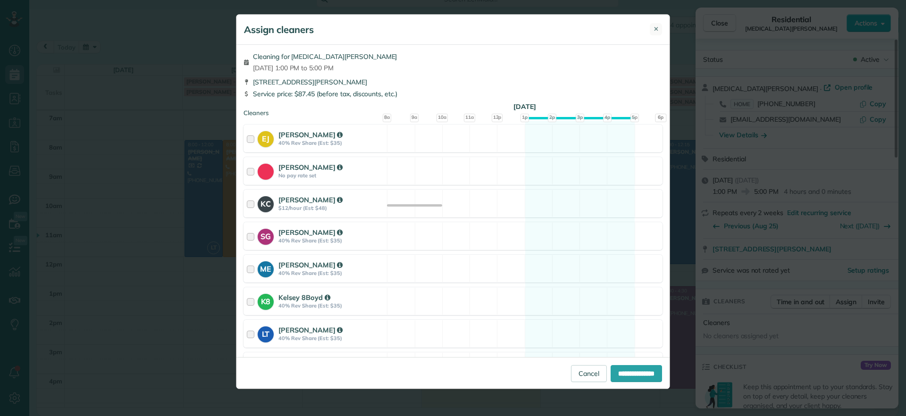
click at [654, 30] on span "✕" at bounding box center [655, 29] width 5 height 9
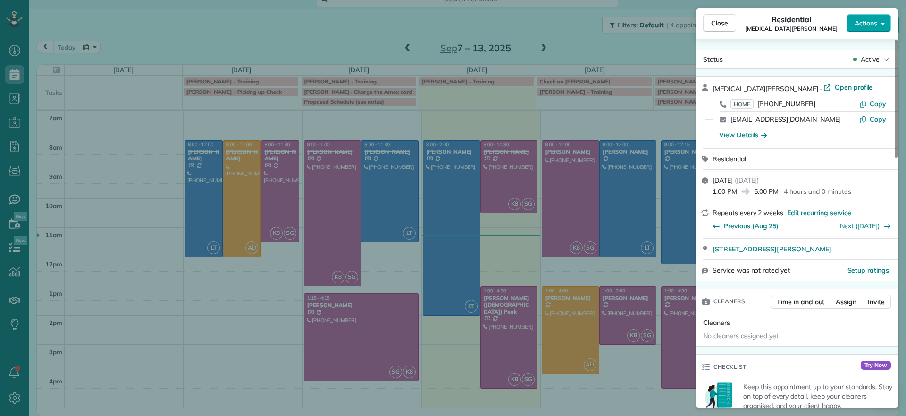
click at [867, 30] on button "Actions" at bounding box center [868, 23] width 44 height 18
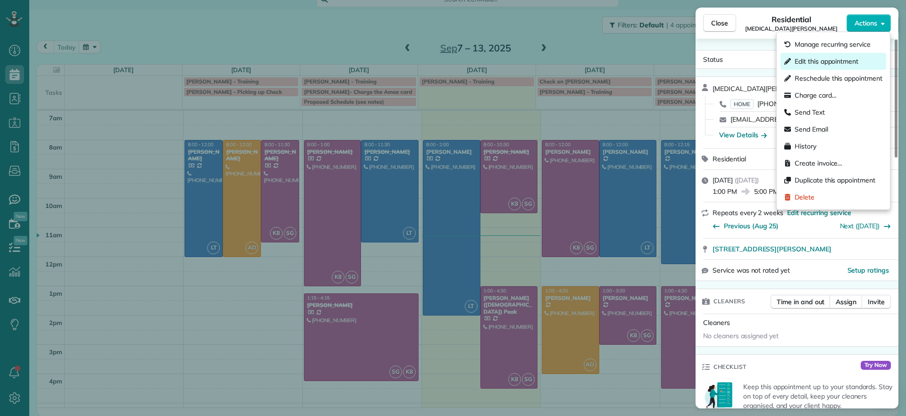
click at [841, 59] on span "Edit this appointment" at bounding box center [826, 61] width 64 height 9
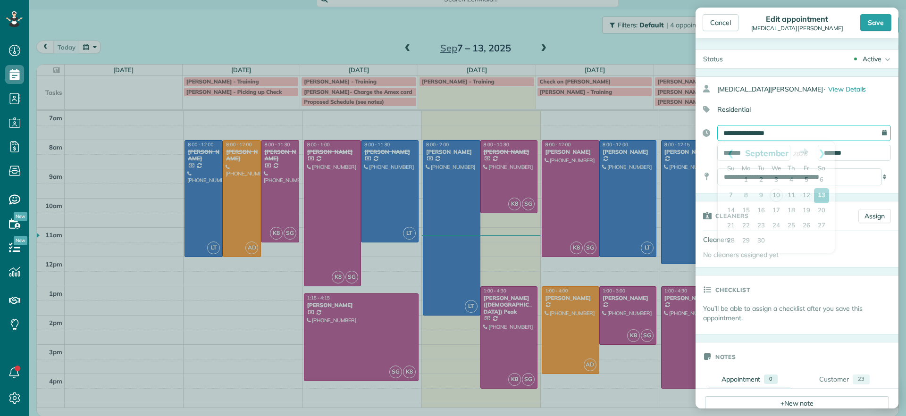
click at [814, 137] on input "**********" at bounding box center [804, 133] width 174 height 16
click at [792, 209] on link "18" at bounding box center [790, 210] width 15 height 15
type input "**********"
click at [870, 20] on div "Save" at bounding box center [875, 22] width 31 height 17
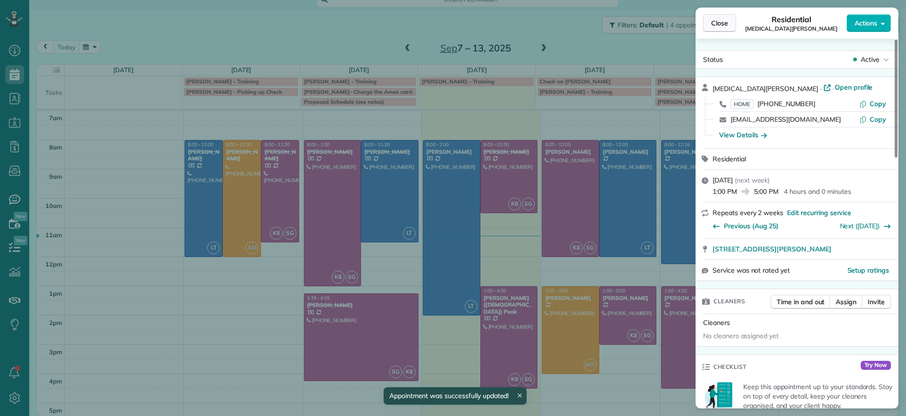
click at [724, 29] on button "Close" at bounding box center [719, 23] width 33 height 18
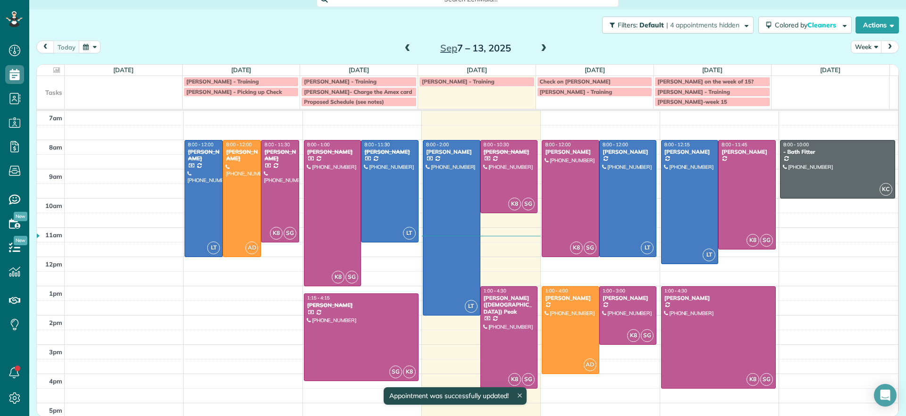
click at [544, 48] on div "[DATE] – [DATE]" at bounding box center [475, 48] width 151 height 15
click at [541, 48] on span at bounding box center [543, 48] width 10 height 8
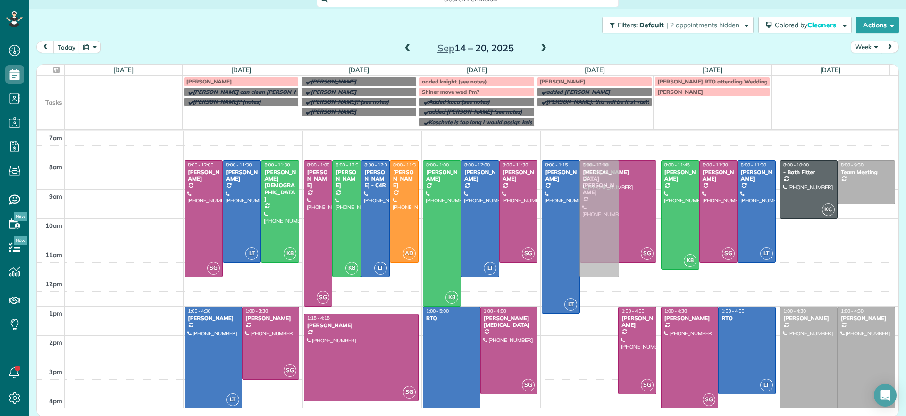
drag, startPoint x: 586, startPoint y: 360, endPoint x: 594, endPoint y: 214, distance: 146.0
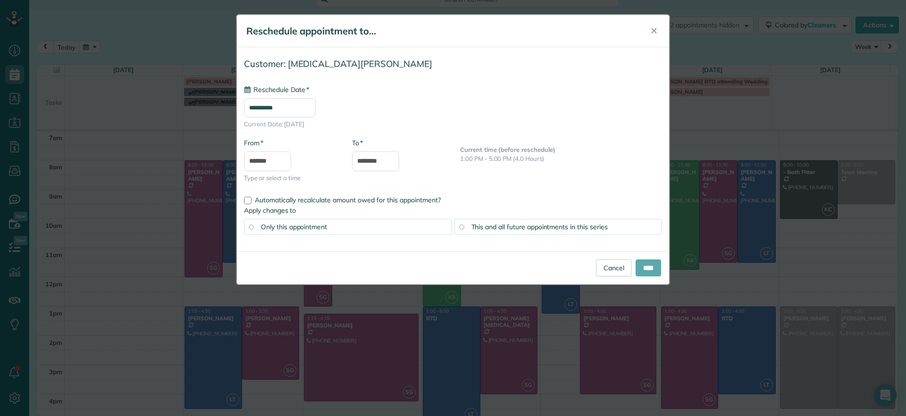
type input "**********"
click at [649, 267] on input "****" at bounding box center [647, 267] width 25 height 17
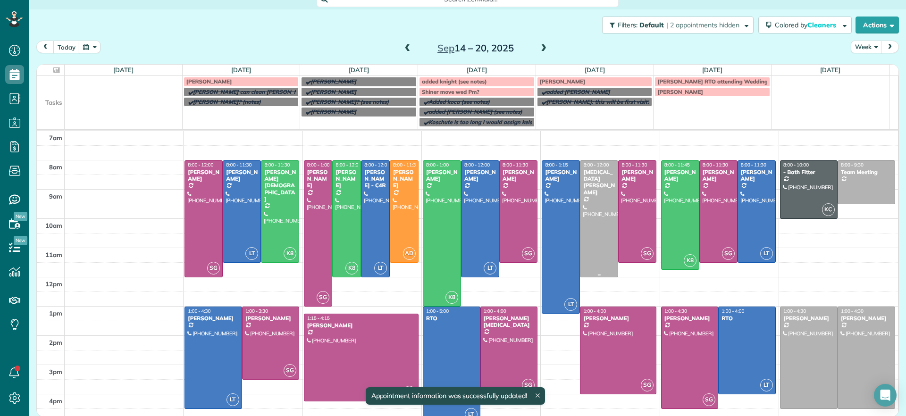
click at [581, 242] on div at bounding box center [598, 219] width 37 height 116
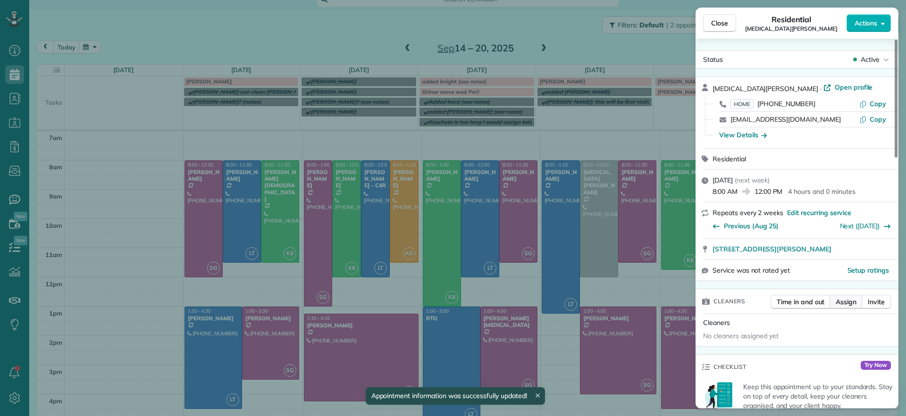
click at [853, 300] on span "Assign" at bounding box center [845, 301] width 21 height 9
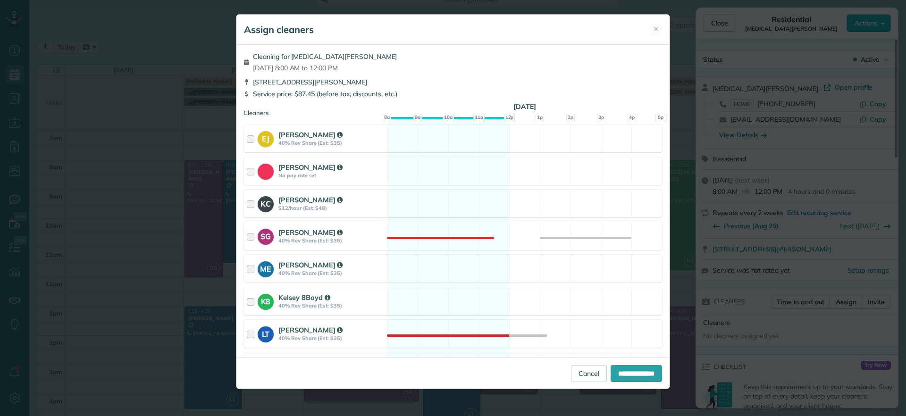
click at [449, 286] on div "Cleaning for [MEDICAL_DATA][PERSON_NAME] [DATE] 8:00 AM to 12:00 PM [STREET_ADD…" at bounding box center [452, 201] width 433 height 312
drag, startPoint x: 451, startPoint y: 296, endPoint x: 493, endPoint y: 319, distance: 47.5
click at [452, 295] on div "K8 Kelsey 8Boyd 40% Rev Share (Est: $35) Available" at bounding box center [452, 301] width 419 height 28
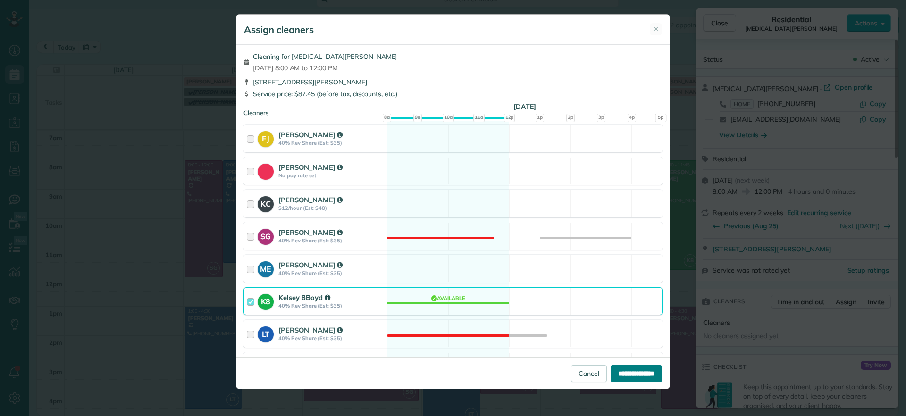
click at [630, 368] on input "**********" at bounding box center [635, 373] width 51 height 17
type input "**********"
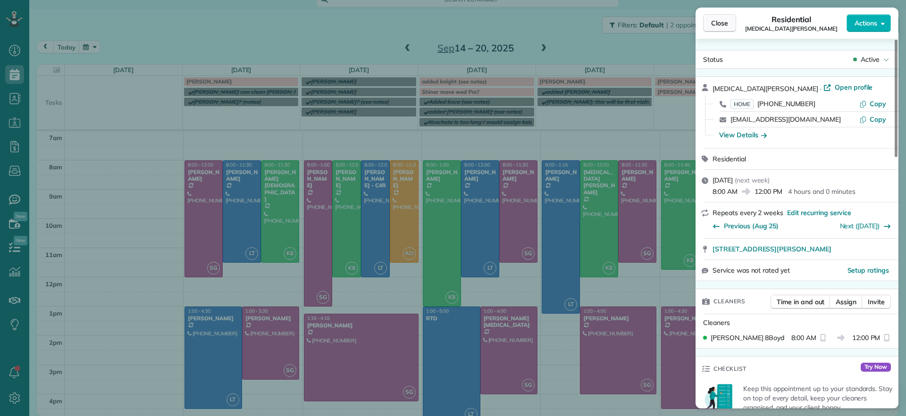
click at [717, 25] on span "Close" at bounding box center [719, 22] width 17 height 9
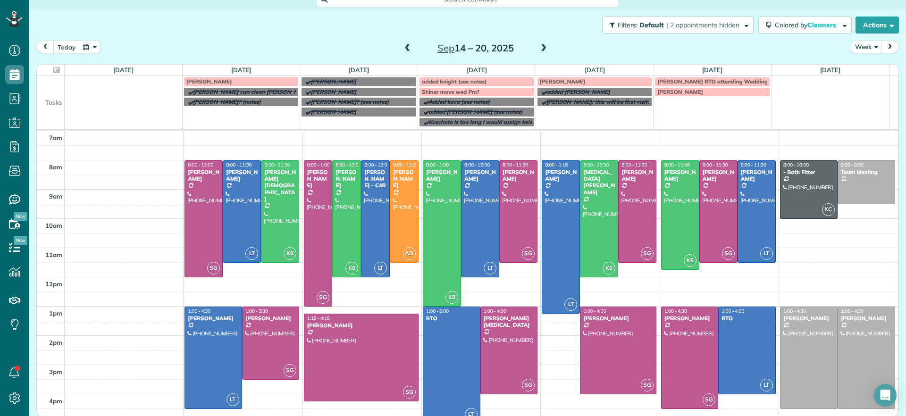
click at [539, 47] on span at bounding box center [543, 48] width 10 height 8
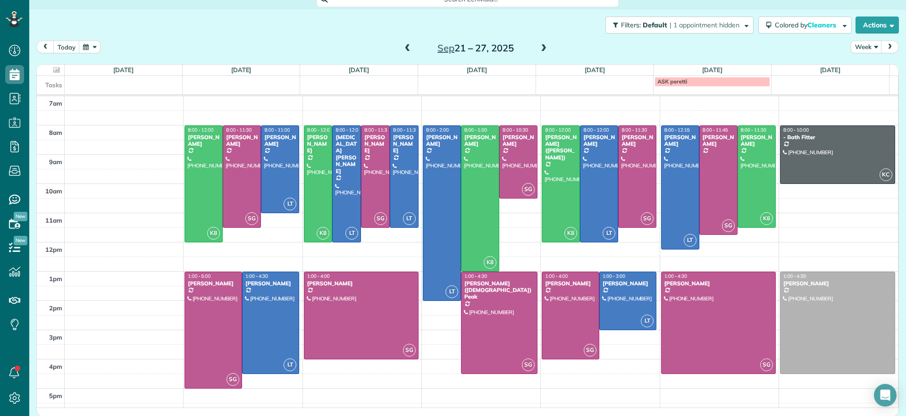
click at [406, 50] on span at bounding box center [407, 48] width 10 height 8
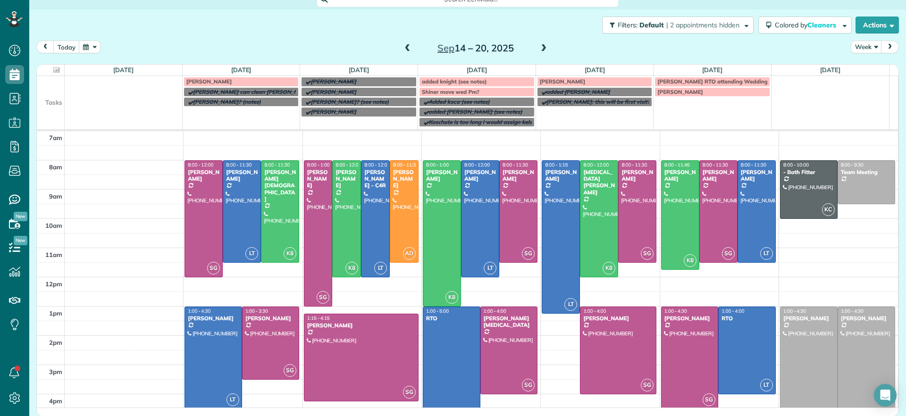
click at [538, 46] on span at bounding box center [543, 48] width 10 height 8
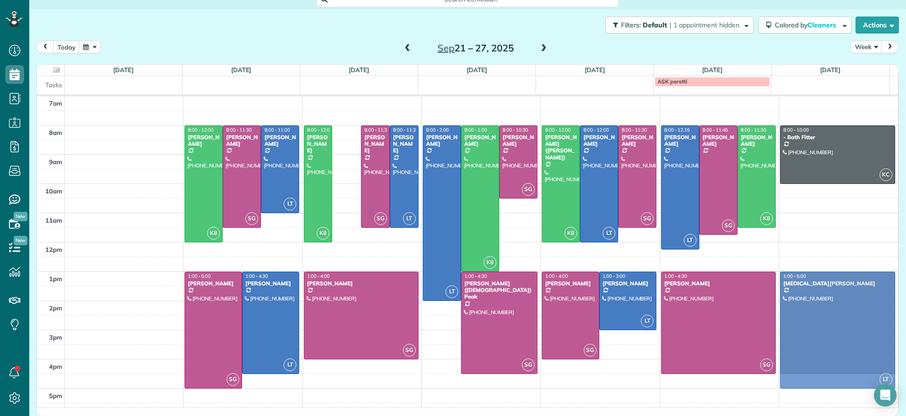
drag, startPoint x: 364, startPoint y: 165, endPoint x: 824, endPoint y: 303, distance: 480.9
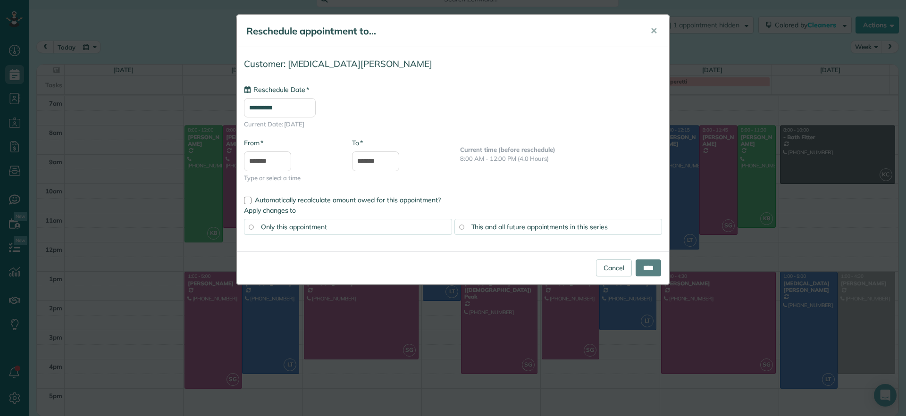
type input "**********"
click at [280, 224] on span "Only this appointment" at bounding box center [294, 227] width 66 height 8
click at [647, 271] on input "****" at bounding box center [647, 267] width 25 height 17
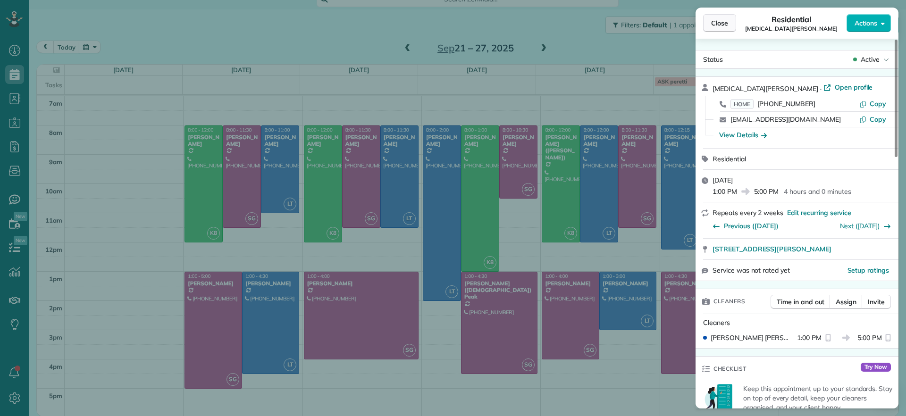
click at [720, 18] on span "Close" at bounding box center [719, 22] width 17 height 9
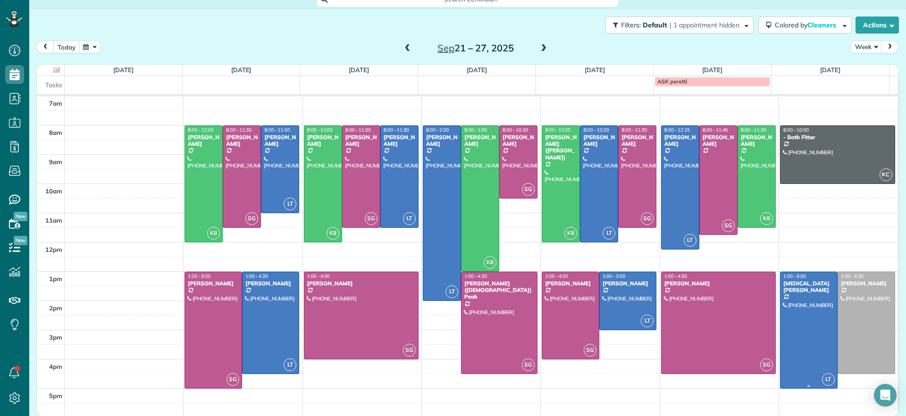
click at [791, 331] on div at bounding box center [808, 330] width 57 height 116
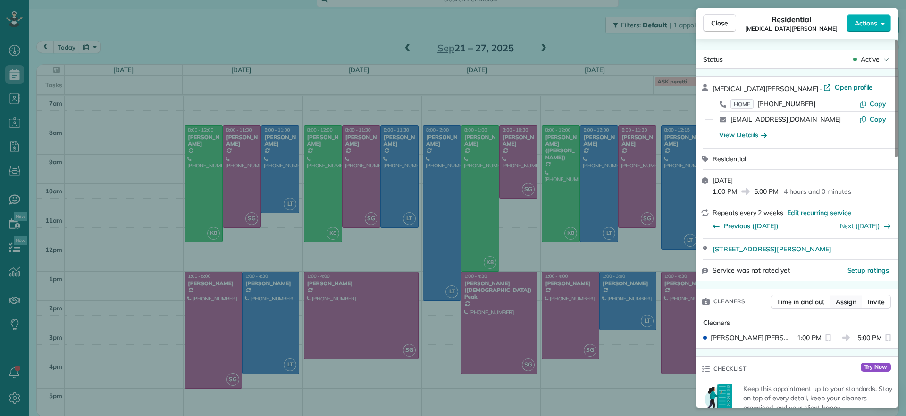
click at [850, 302] on span "Assign" at bounding box center [845, 301] width 21 height 9
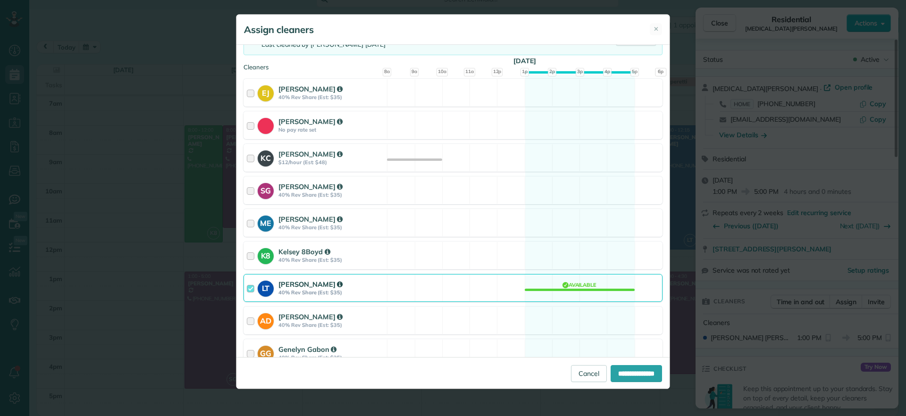
scroll to position [129, 0]
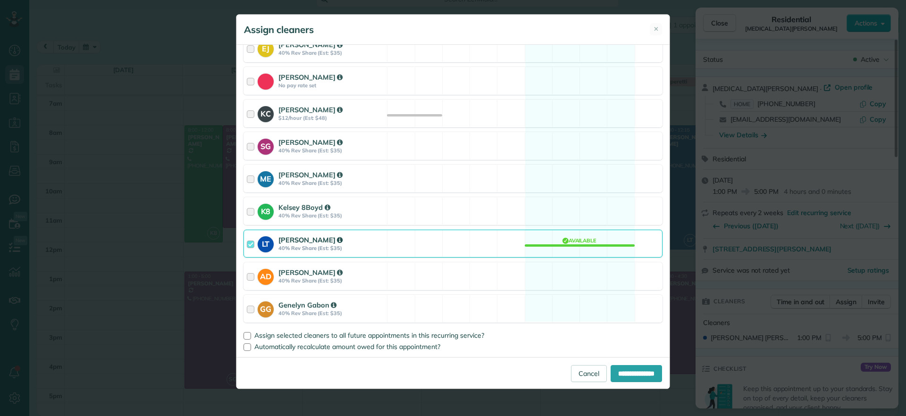
click at [591, 248] on div "LT [PERSON_NAME] 40% Rev Share (Est: $35) Available" at bounding box center [452, 244] width 419 height 28
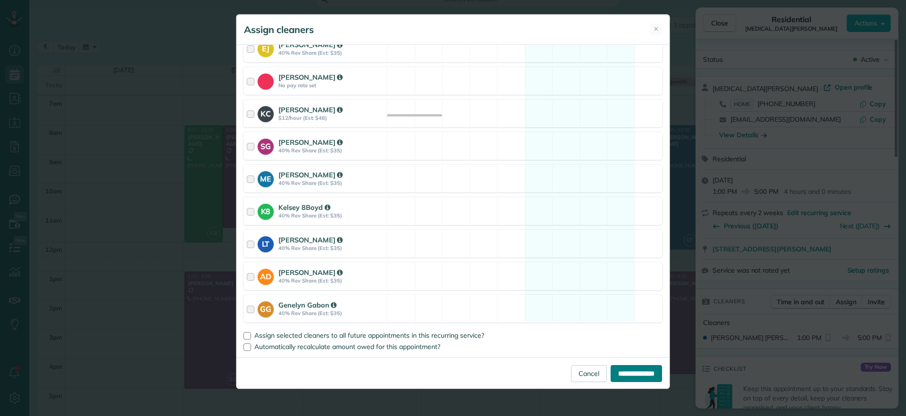
click at [633, 377] on input "**********" at bounding box center [635, 373] width 51 height 17
type input "**********"
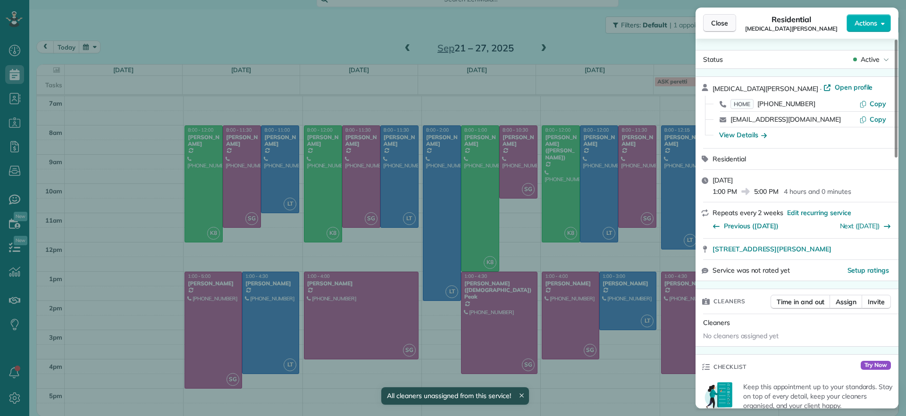
click at [711, 26] on span "Close" at bounding box center [719, 22] width 17 height 9
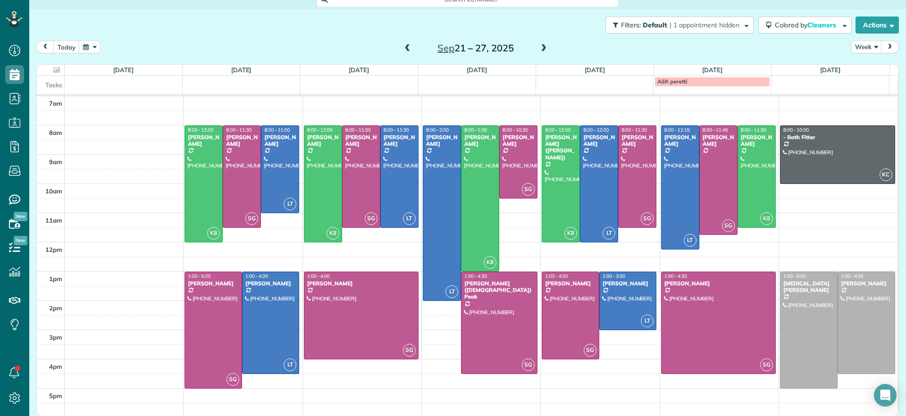
click at [538, 48] on span at bounding box center [543, 48] width 10 height 8
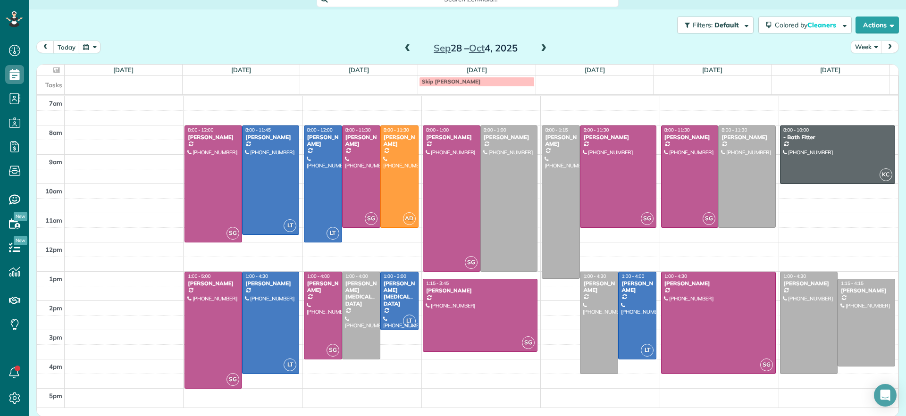
click at [404, 49] on span at bounding box center [407, 48] width 10 height 8
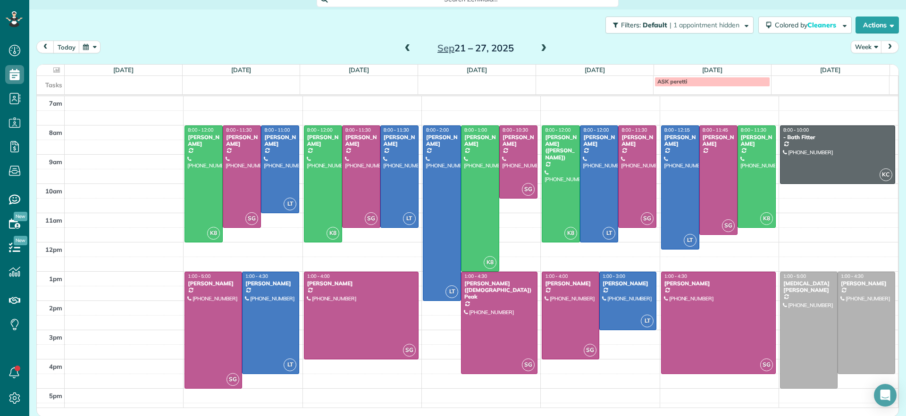
click at [402, 47] on span at bounding box center [407, 48] width 10 height 8
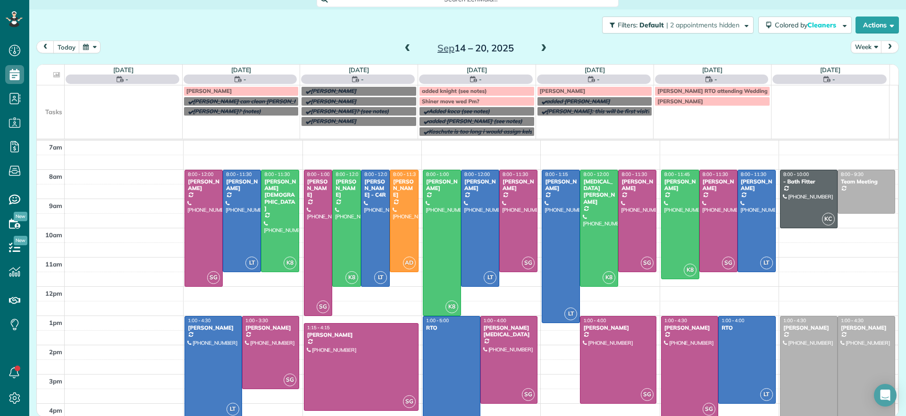
click at [541, 47] on span at bounding box center [543, 48] width 10 height 8
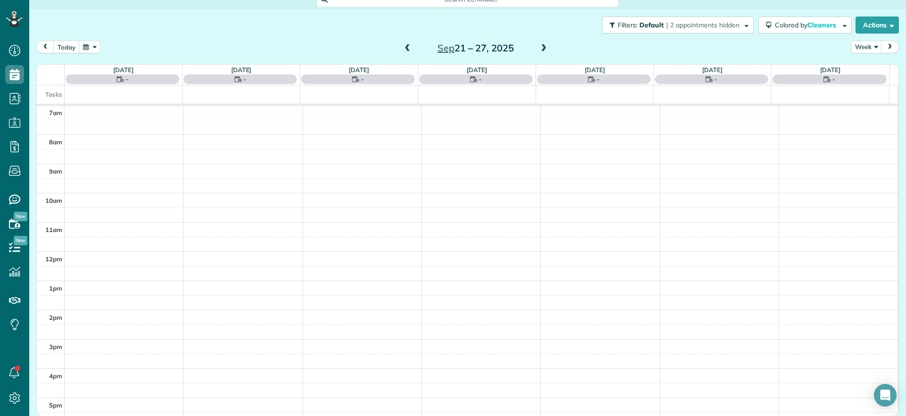
click at [541, 47] on span at bounding box center [543, 48] width 10 height 8
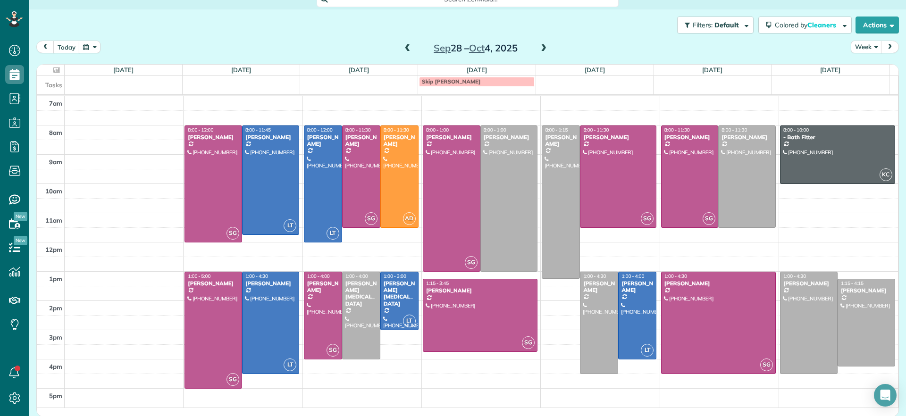
click at [405, 49] on span at bounding box center [407, 48] width 10 height 8
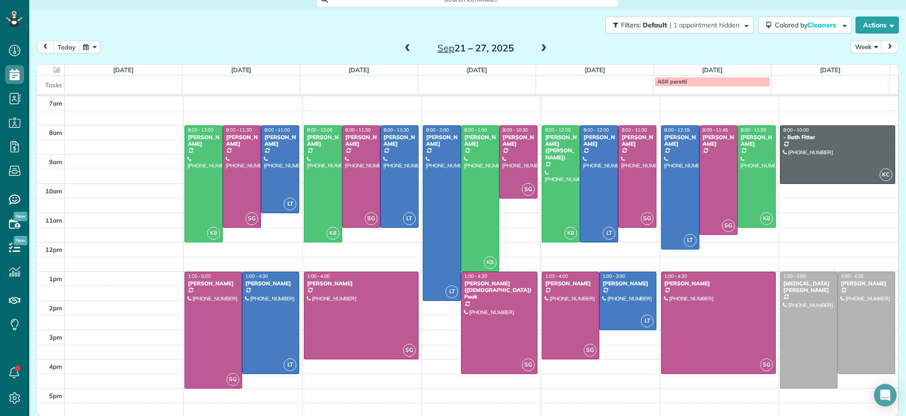
click at [402, 47] on span at bounding box center [407, 48] width 10 height 8
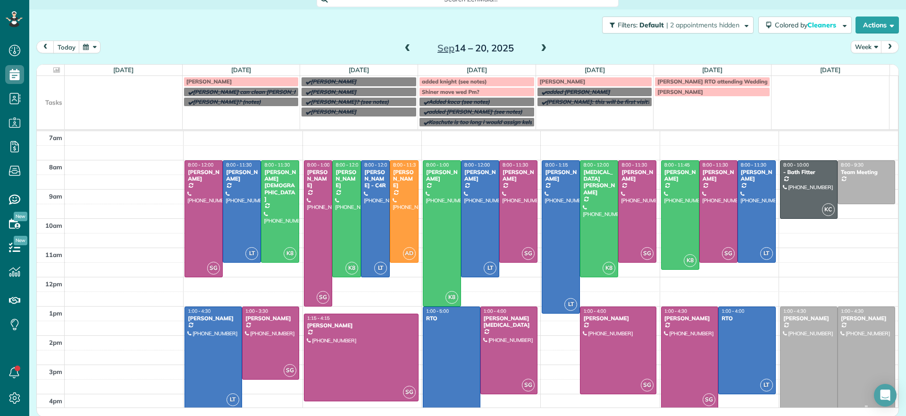
click at [838, 343] on div at bounding box center [866, 357] width 57 height 101
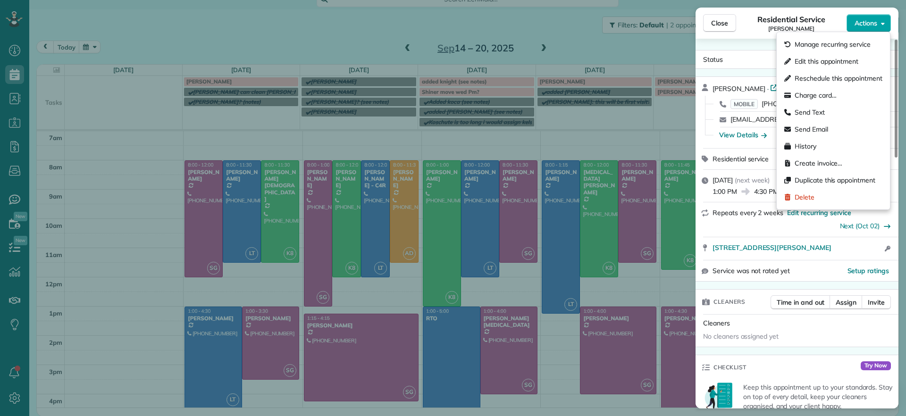
click at [860, 19] on span "Actions" at bounding box center [865, 22] width 23 height 9
click at [826, 59] on span "Edit this appointment" at bounding box center [826, 61] width 64 height 9
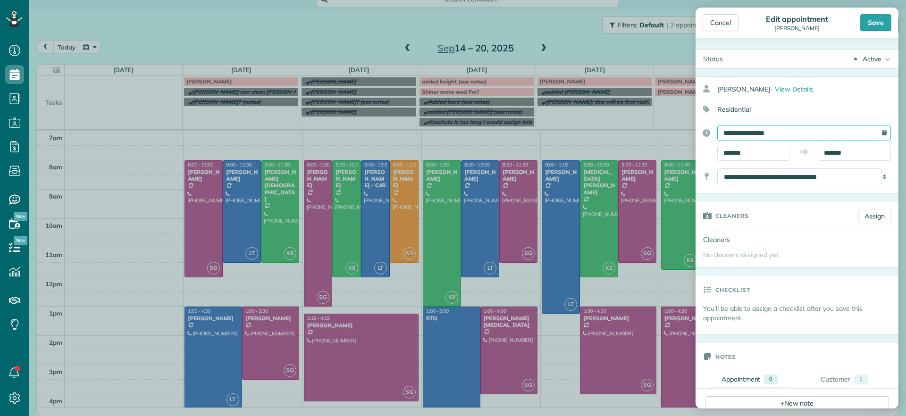
click at [865, 129] on input "**********" at bounding box center [804, 133] width 174 height 16
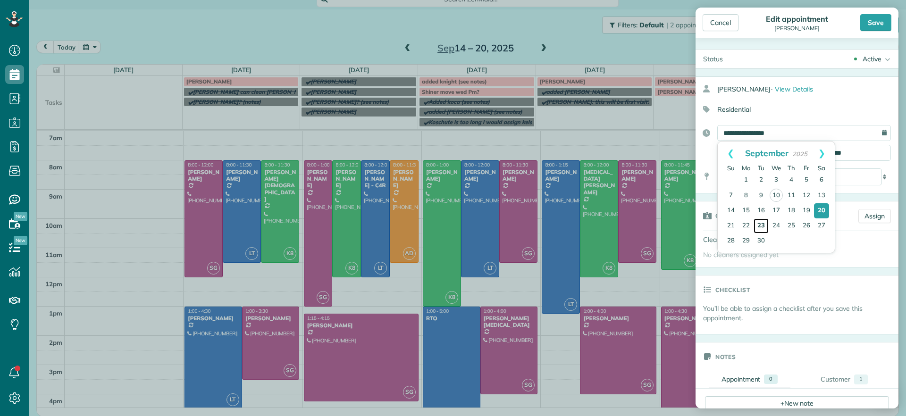
click at [759, 225] on link "23" at bounding box center [760, 225] width 15 height 15
type input "**********"
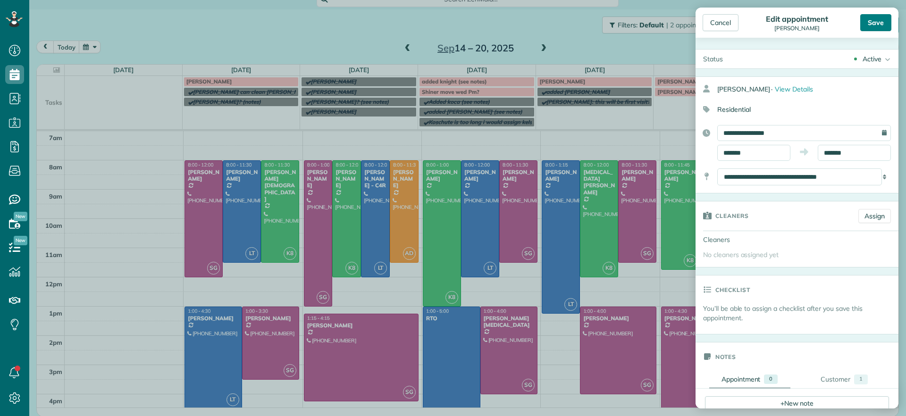
click at [881, 19] on div "Save" at bounding box center [875, 22] width 31 height 17
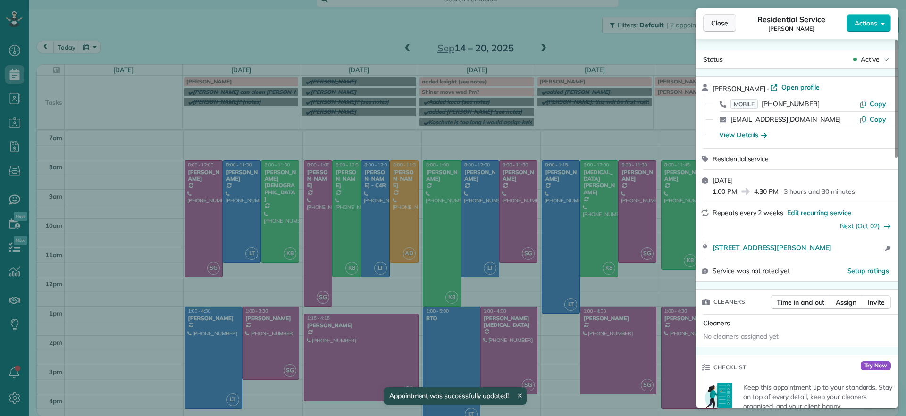
click at [724, 25] on span "Close" at bounding box center [719, 22] width 17 height 9
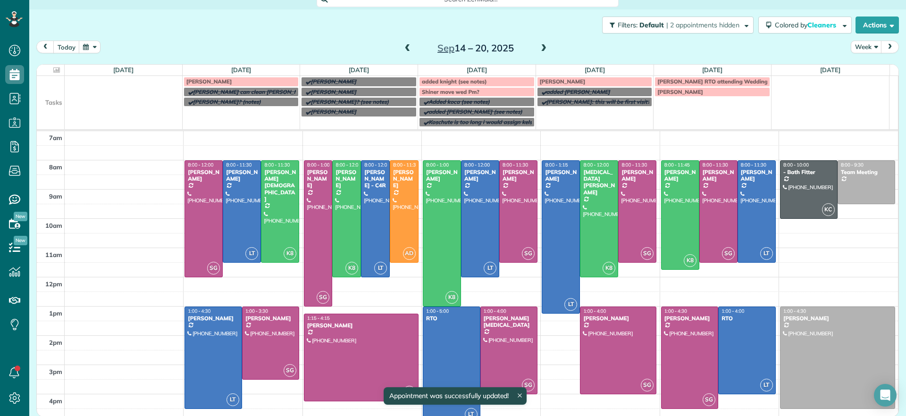
click at [538, 48] on span at bounding box center [543, 48] width 10 height 8
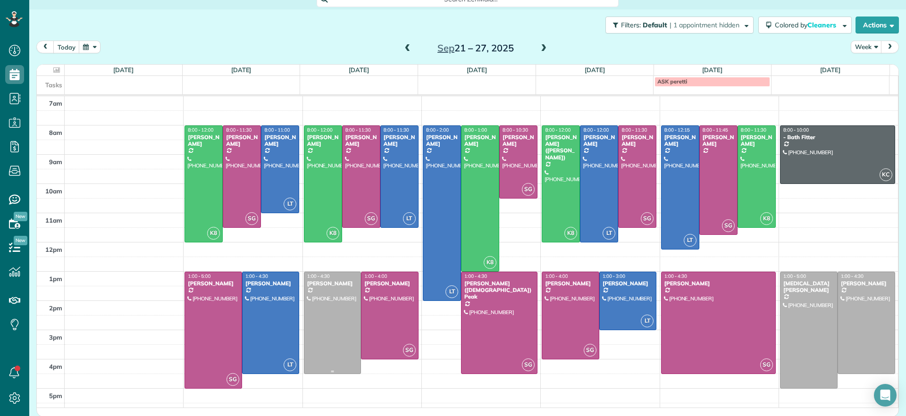
click at [332, 358] on div at bounding box center [332, 322] width 57 height 101
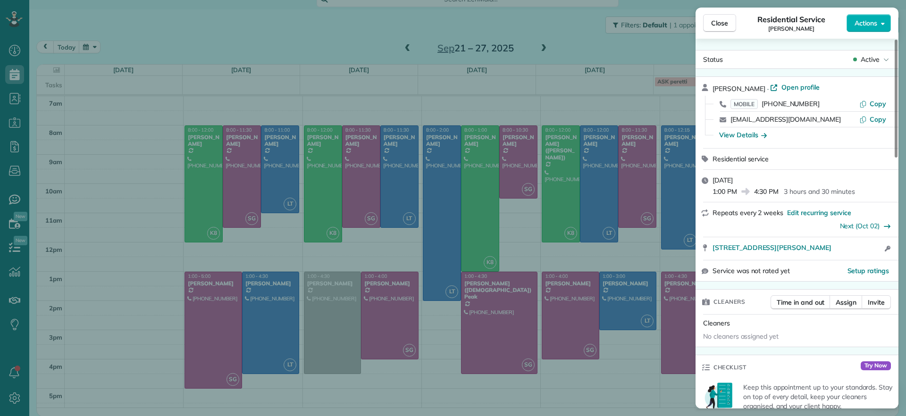
click at [332, 358] on div "Close Residential Service [PERSON_NAME] Actions Status Active [PERSON_NAME] · O…" at bounding box center [453, 208] width 906 height 416
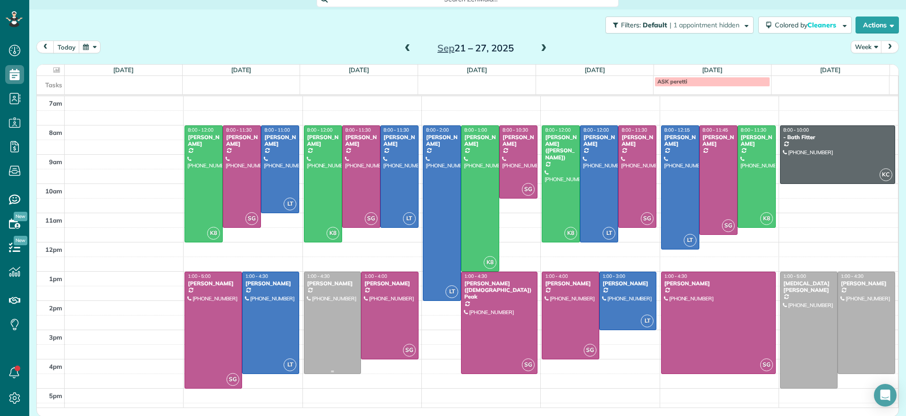
click at [332, 358] on div at bounding box center [332, 322] width 57 height 101
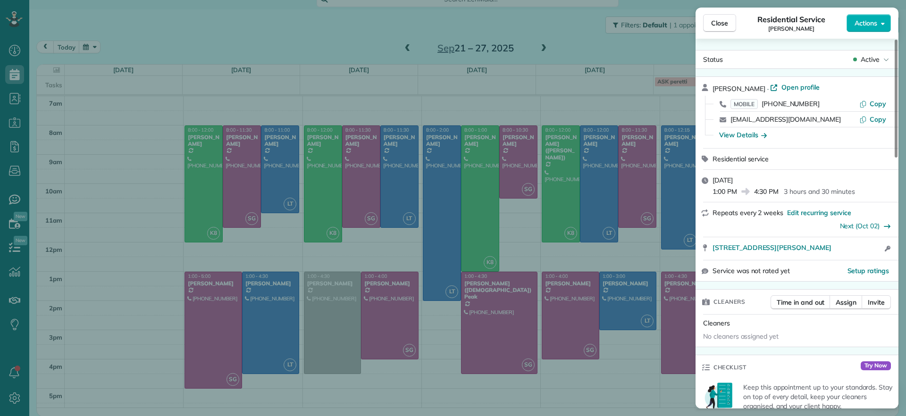
click at [332, 358] on div "Close Residential Service [PERSON_NAME] Actions Status Active [PERSON_NAME] · O…" at bounding box center [453, 208] width 906 height 416
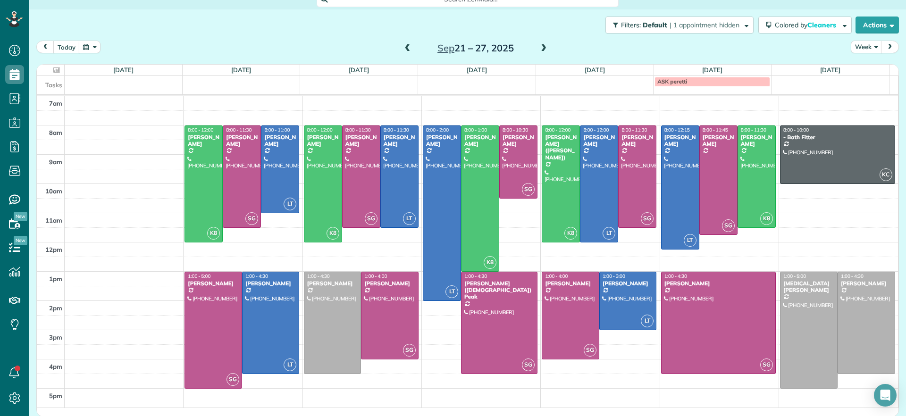
click at [402, 47] on span at bounding box center [407, 48] width 10 height 8
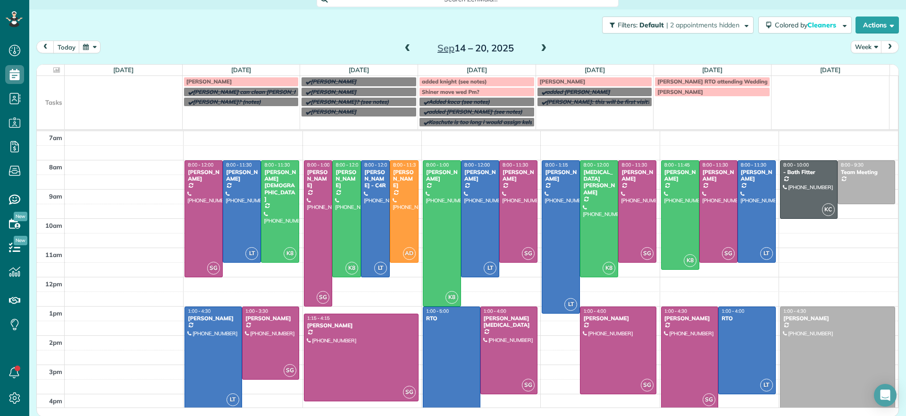
click at [403, 47] on span at bounding box center [407, 48] width 10 height 8
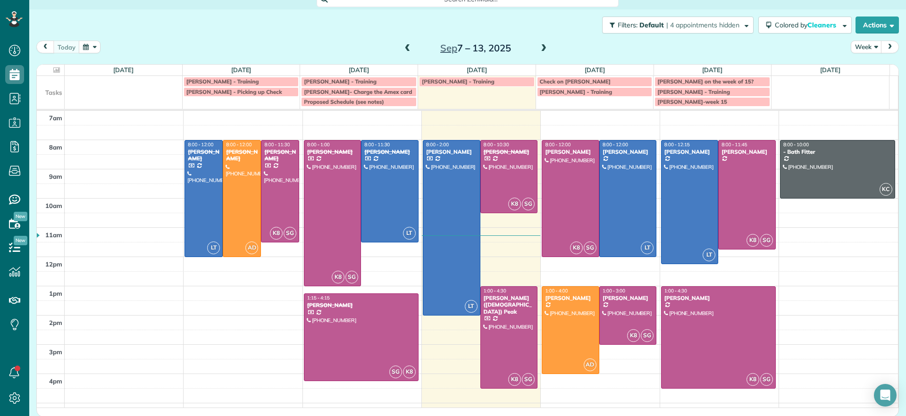
click at [402, 45] on span at bounding box center [407, 48] width 10 height 8
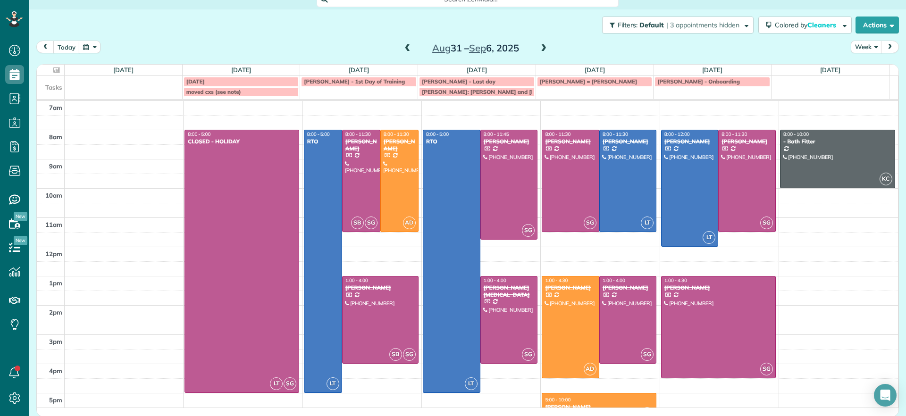
click at [402, 42] on span at bounding box center [407, 49] width 10 height 14
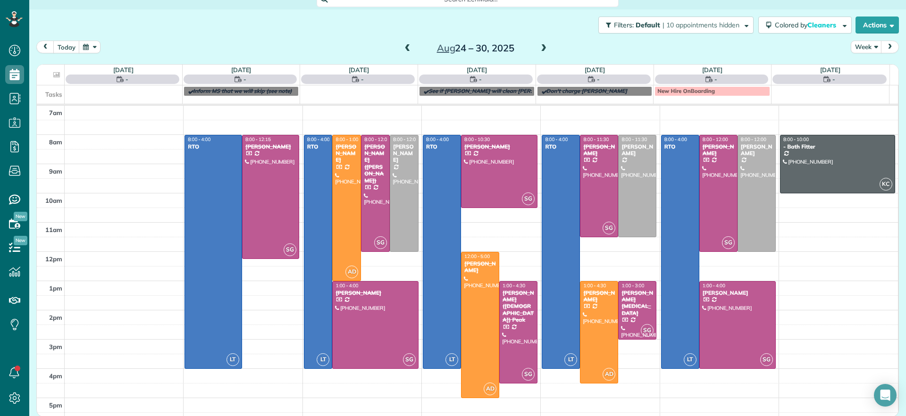
click at [538, 48] on span at bounding box center [543, 48] width 10 height 8
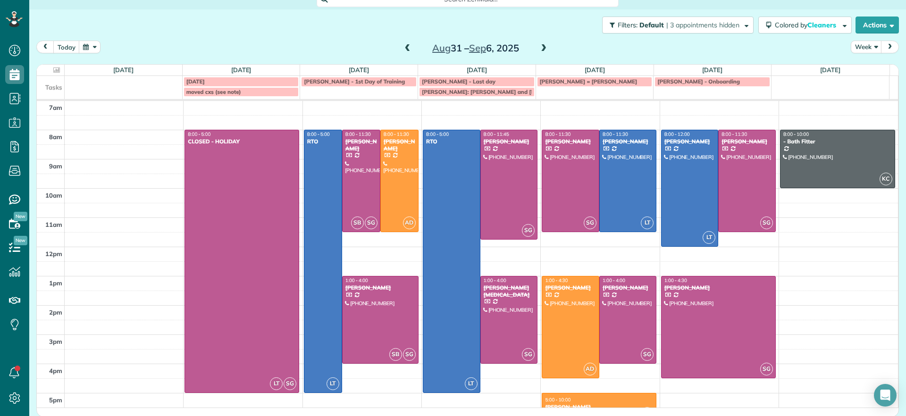
click at [538, 48] on span at bounding box center [543, 48] width 10 height 8
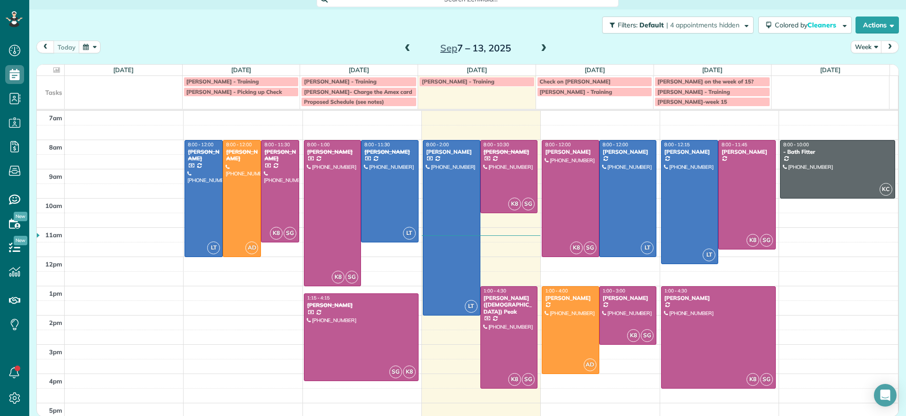
click at [539, 48] on span at bounding box center [543, 48] width 10 height 8
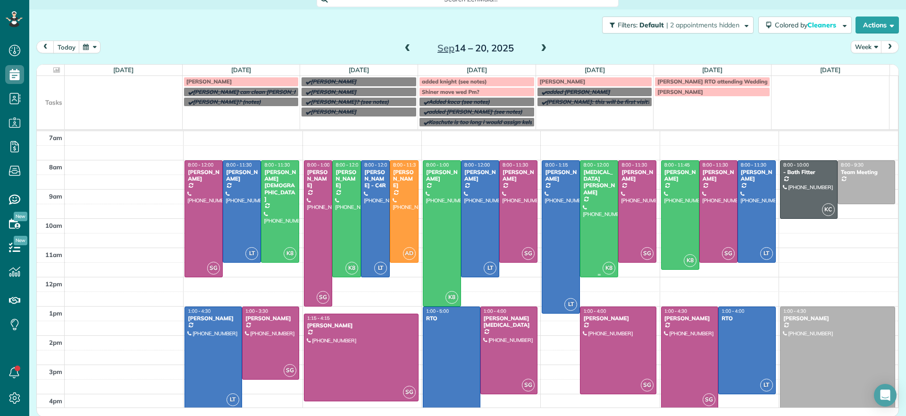
click at [589, 225] on div at bounding box center [598, 219] width 37 height 116
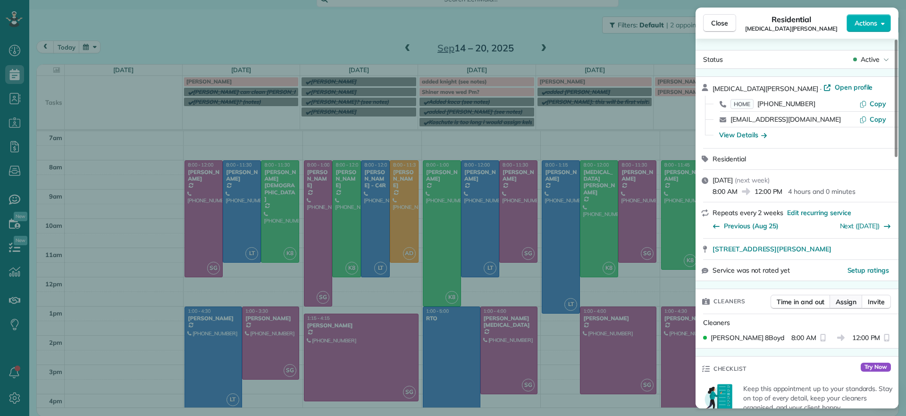
click at [839, 300] on span "Assign" at bounding box center [845, 301] width 21 height 9
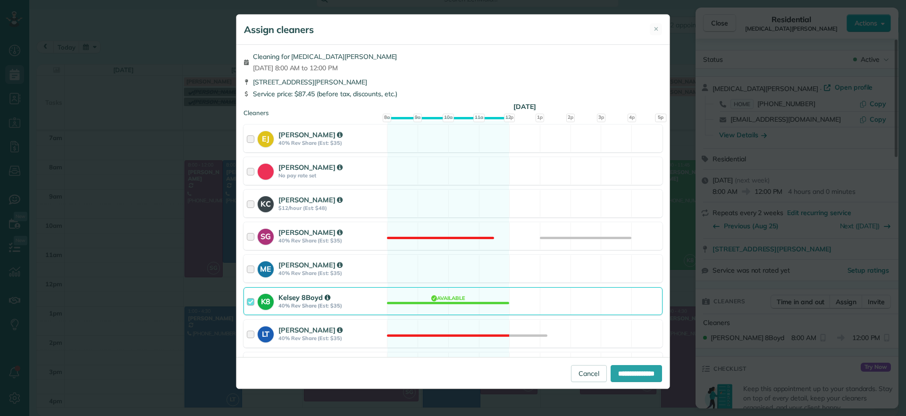
click at [460, 298] on div "K8 Kelsey 8Boyd 40% Rev Share (Est: $35) Available" at bounding box center [452, 301] width 419 height 28
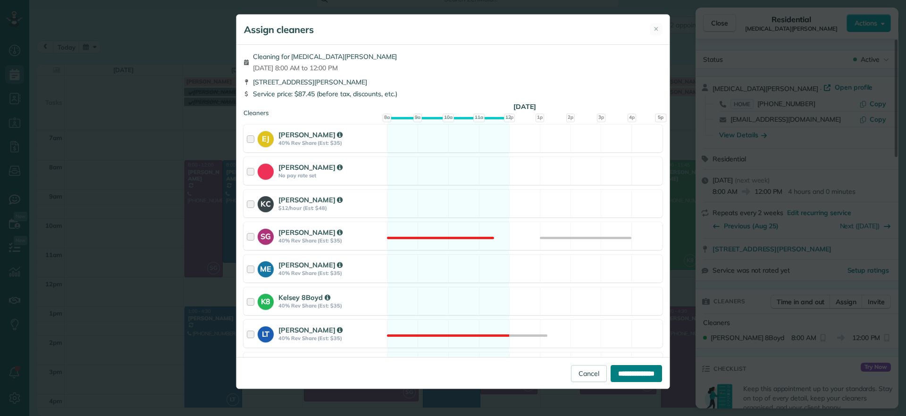
click at [640, 373] on input "**********" at bounding box center [635, 373] width 51 height 17
type input "**********"
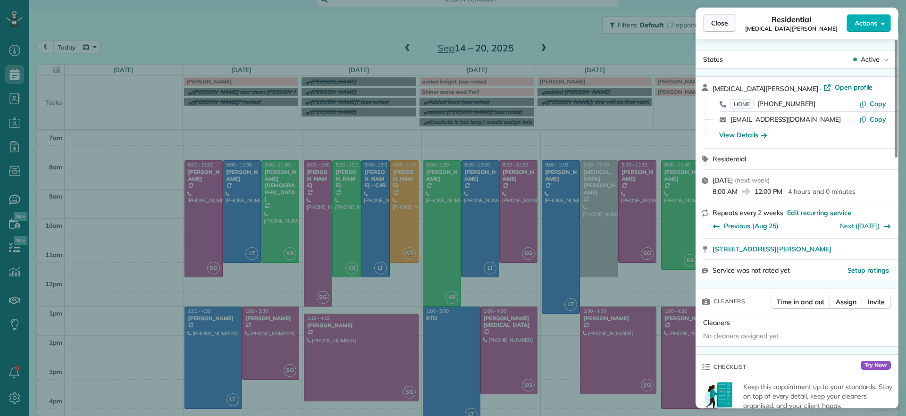
click at [710, 23] on button "Close" at bounding box center [719, 23] width 33 height 18
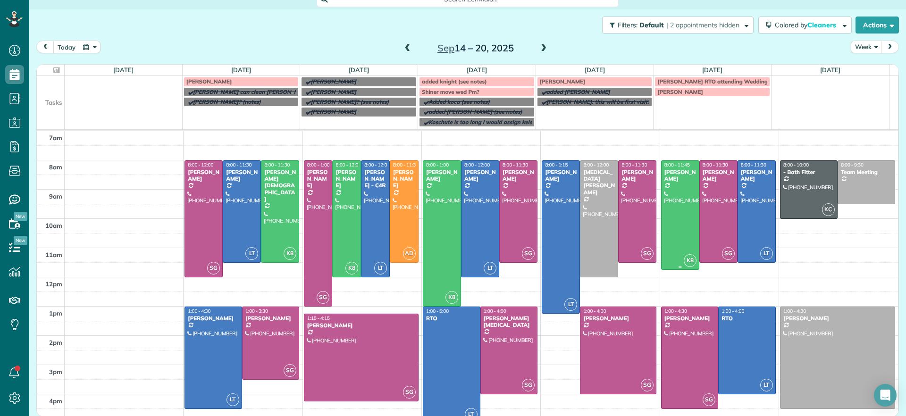
click at [667, 190] on div at bounding box center [679, 215] width 37 height 109
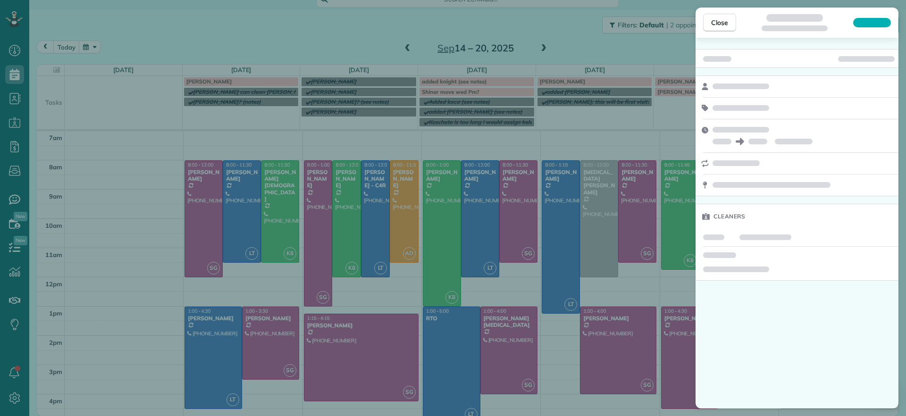
click at [642, 137] on div "Close Cleaners" at bounding box center [453, 208] width 906 height 416
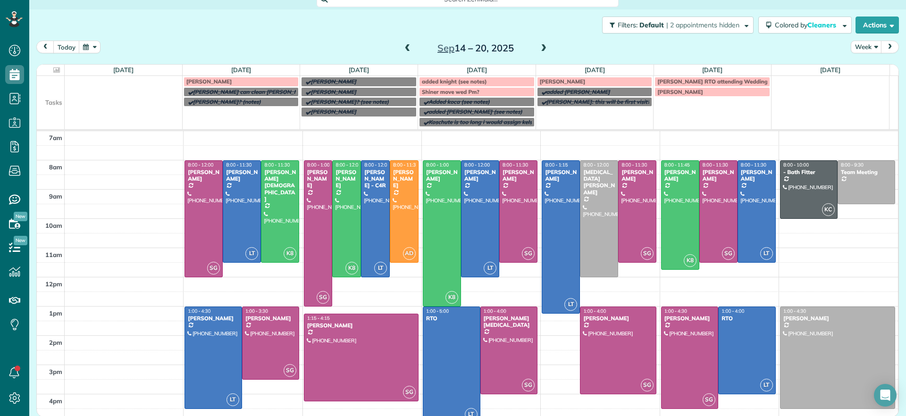
click at [674, 92] on div "[PERSON_NAME]" at bounding box center [712, 92] width 110 height 7
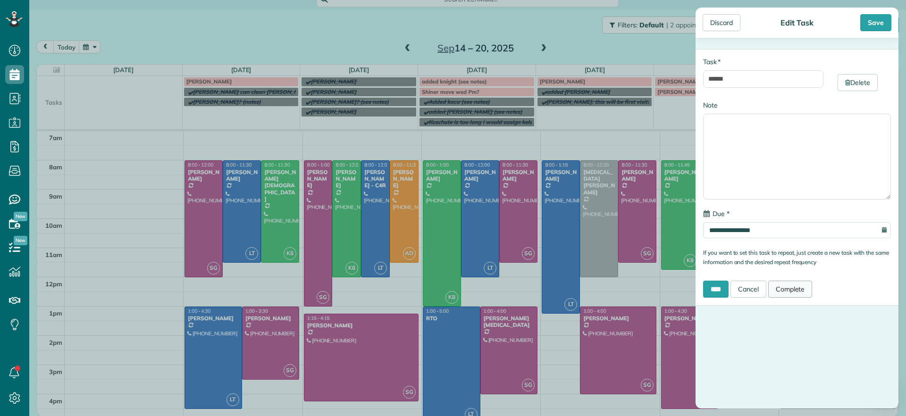
click at [790, 291] on link "Complete" at bounding box center [790, 289] width 44 height 17
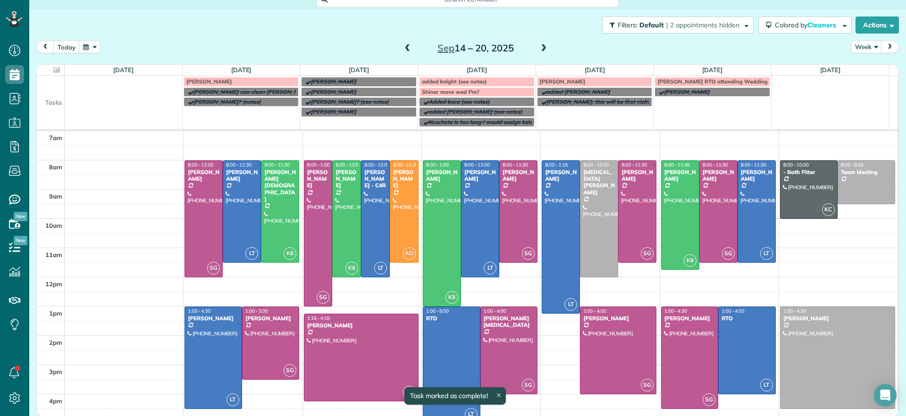
click at [609, 82] on div "[PERSON_NAME]" at bounding box center [595, 81] width 110 height 7
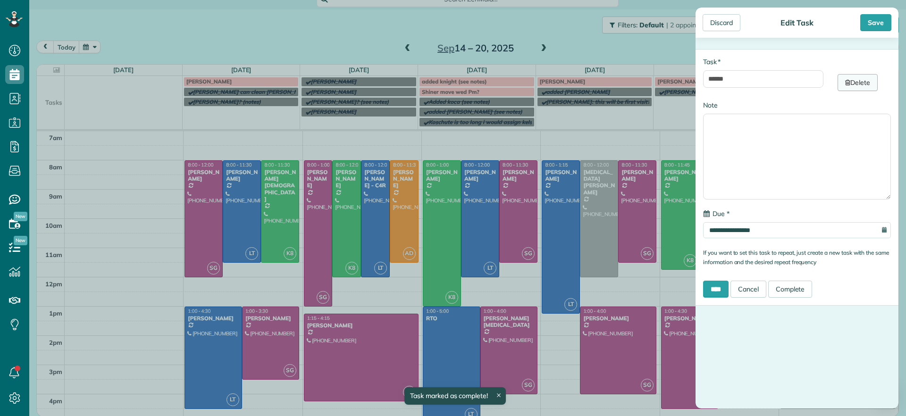
click at [848, 88] on link "Delete" at bounding box center [857, 82] width 40 height 17
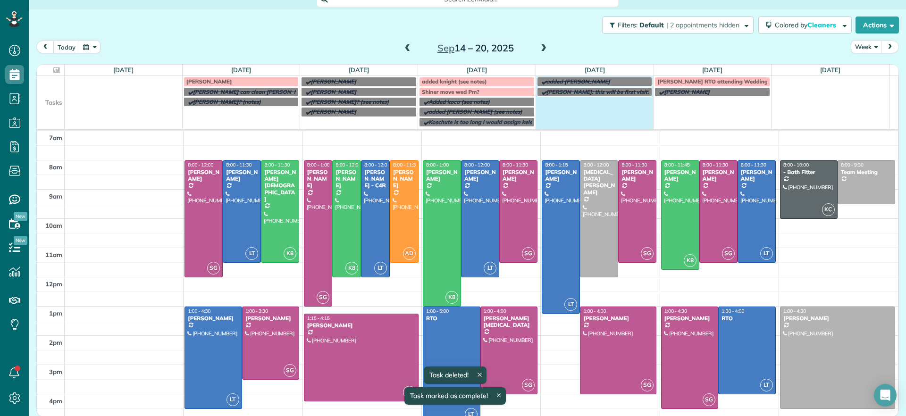
click at [589, 106] on td "[PERSON_NAME]: this will be first visit?" at bounding box center [594, 107] width 118 height 41
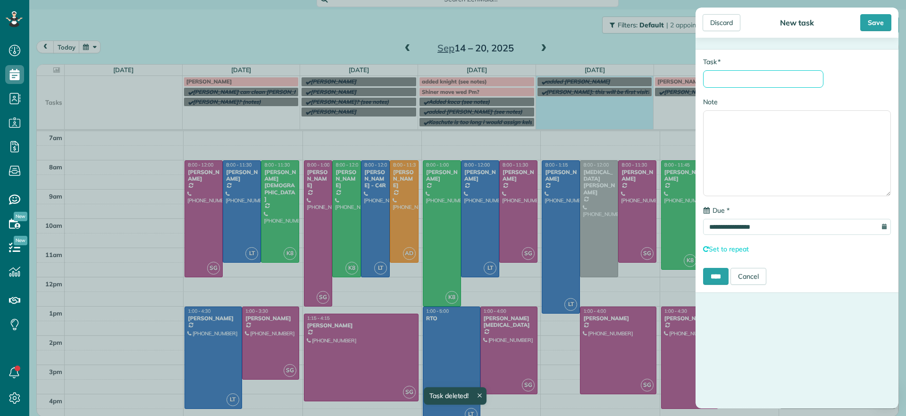
click at [756, 82] on input "* Task" at bounding box center [763, 78] width 120 height 17
type input "*"
type input "*******"
drag, startPoint x: 741, startPoint y: 143, endPoint x: 733, endPoint y: 138, distance: 9.3
click at [741, 143] on textarea "Note" at bounding box center [797, 153] width 188 height 86
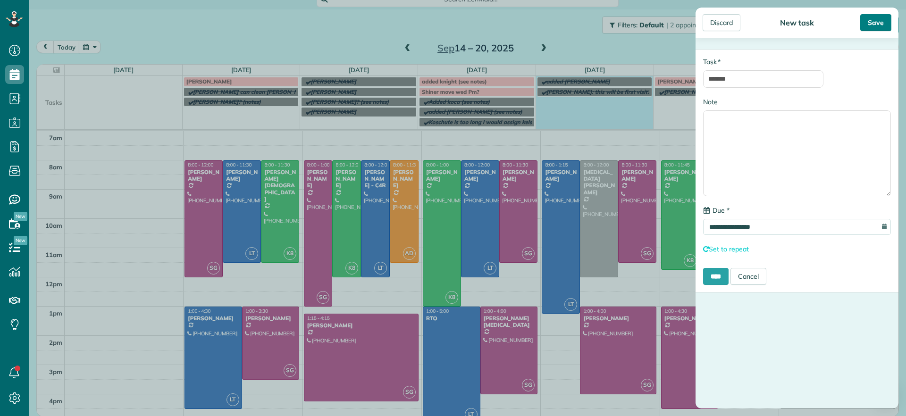
click at [888, 25] on div "Save" at bounding box center [875, 22] width 31 height 17
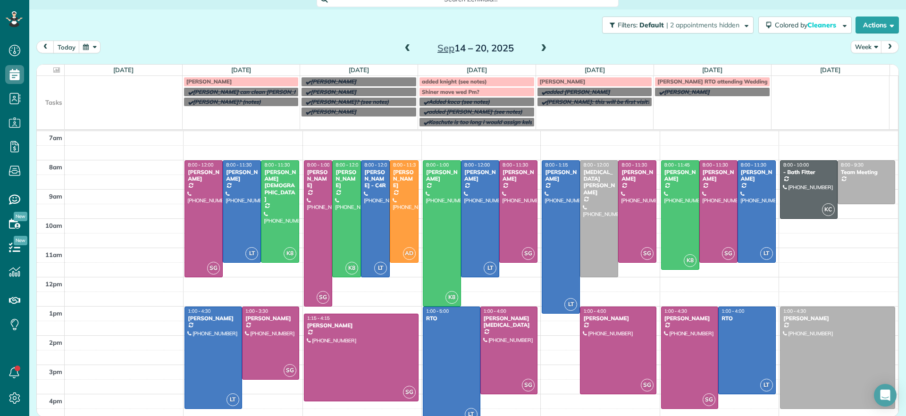
click at [374, 126] on td "[PERSON_NAME]" at bounding box center [359, 117] width 118 height 20
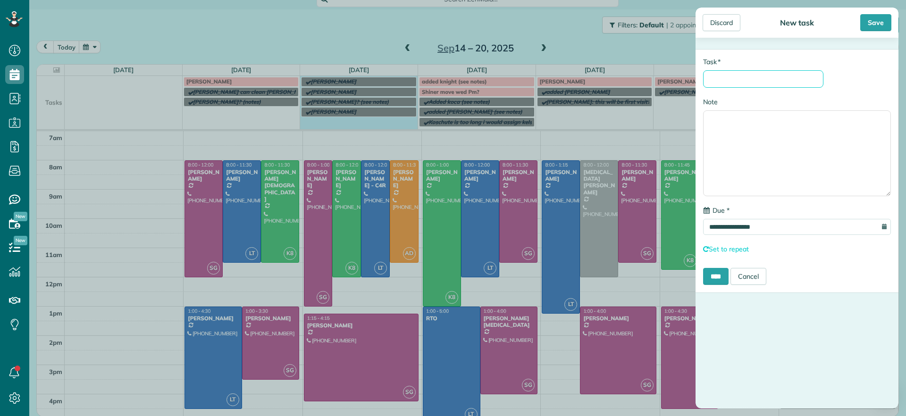
click at [748, 78] on input "* Task" at bounding box center [763, 78] width 120 height 17
click at [753, 75] on input "* Task" at bounding box center [763, 78] width 120 height 17
type input "******"
click at [713, 275] on input "****" at bounding box center [715, 276] width 25 height 17
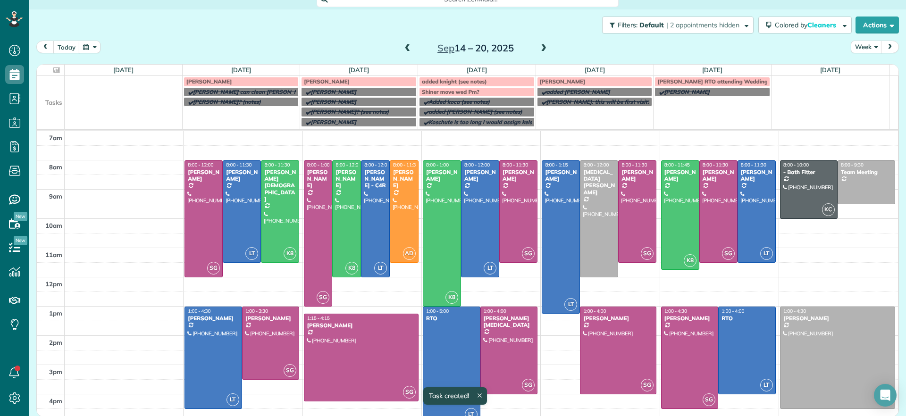
click at [346, 79] on div "[PERSON_NAME]" at bounding box center [359, 81] width 110 height 7
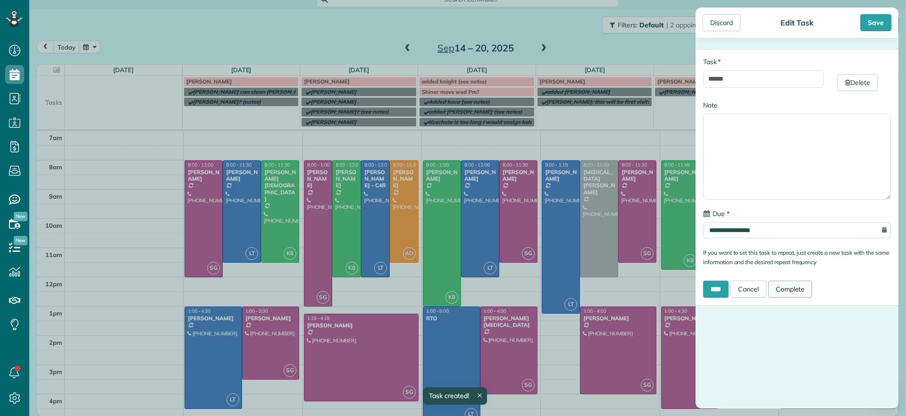
click at [790, 294] on link "Complete" at bounding box center [790, 289] width 44 height 17
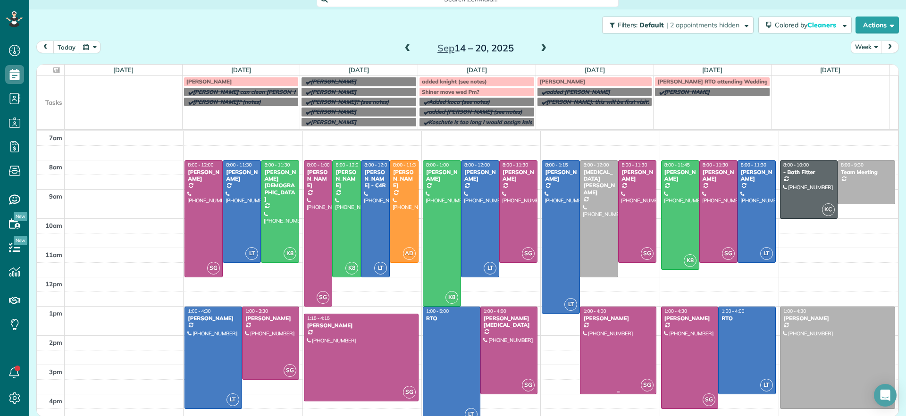
click at [623, 337] on div at bounding box center [617, 350] width 75 height 87
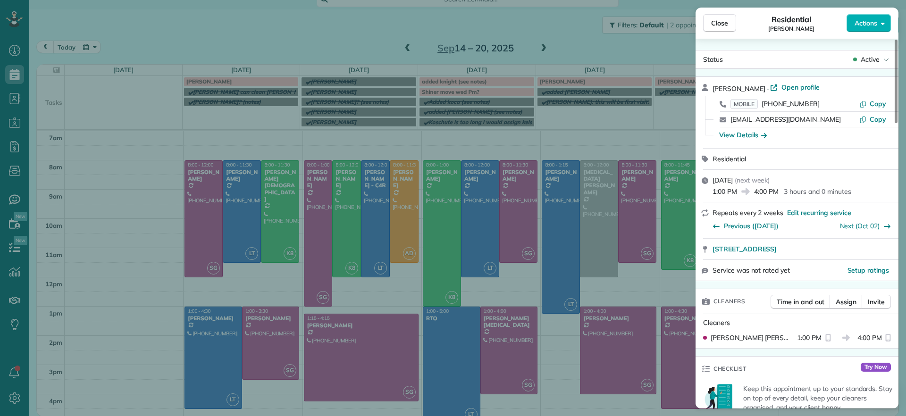
click at [629, 198] on div "Close Residential [PERSON_NAME] Actions Status Active [PERSON_NAME] · Open prof…" at bounding box center [453, 208] width 906 height 416
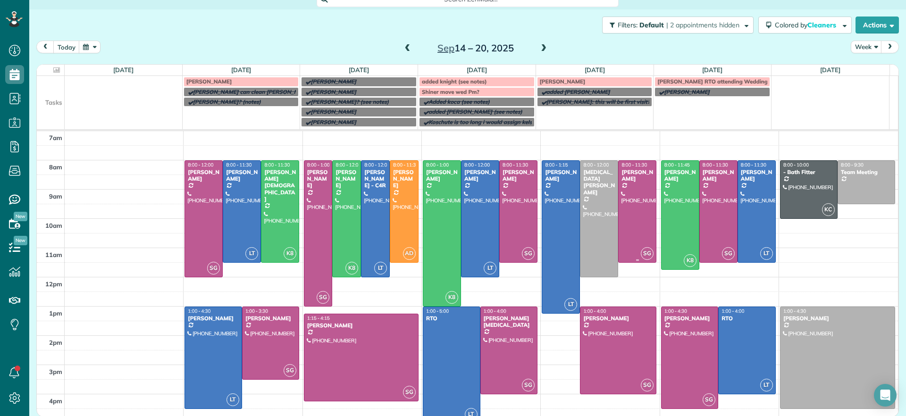
click at [629, 198] on div at bounding box center [636, 211] width 37 height 101
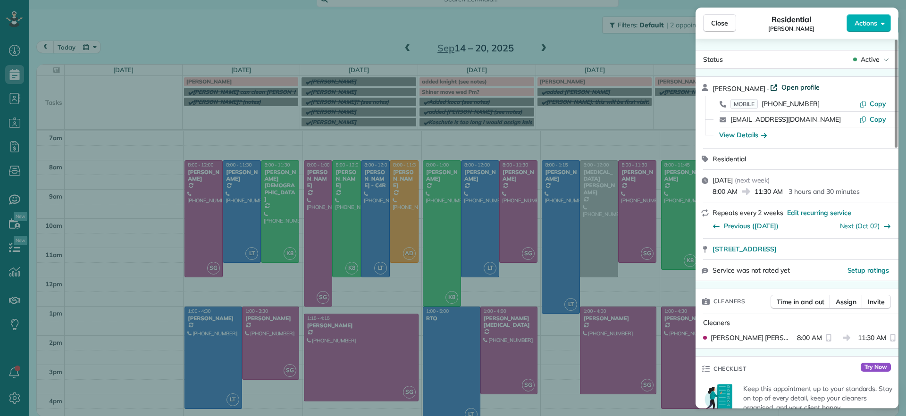
click at [806, 90] on span "Open profile" at bounding box center [800, 87] width 38 height 9
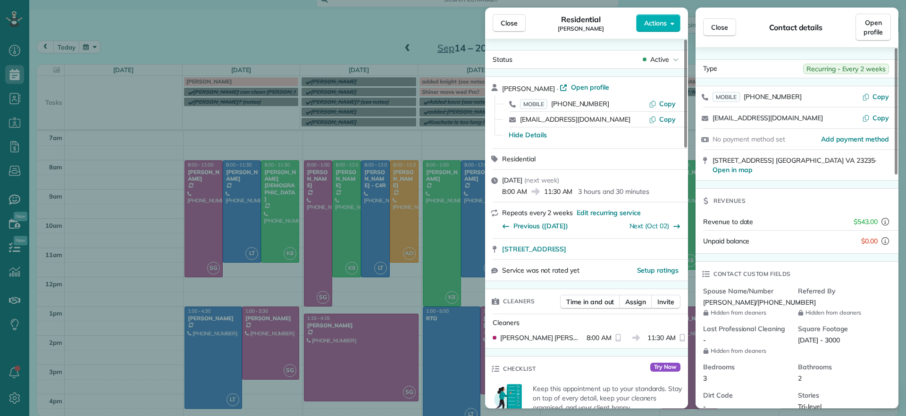
click at [239, 49] on div "Close Residential [PERSON_NAME] Actions Status Active [PERSON_NAME] · Open prof…" at bounding box center [453, 208] width 906 height 416
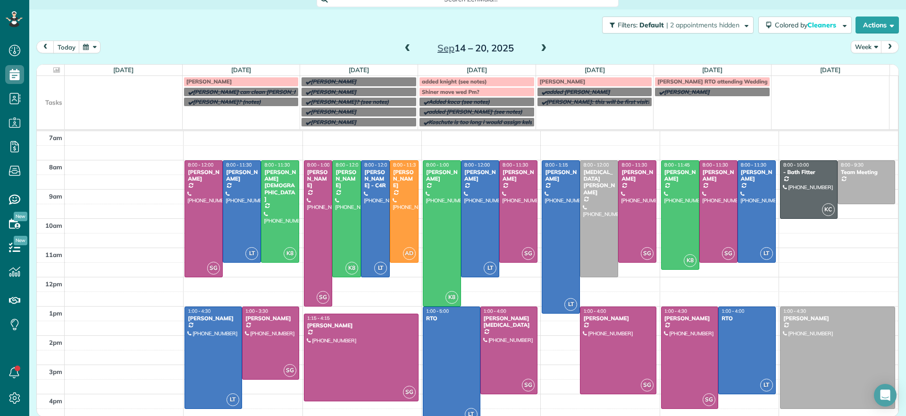
click at [402, 49] on span at bounding box center [407, 48] width 10 height 8
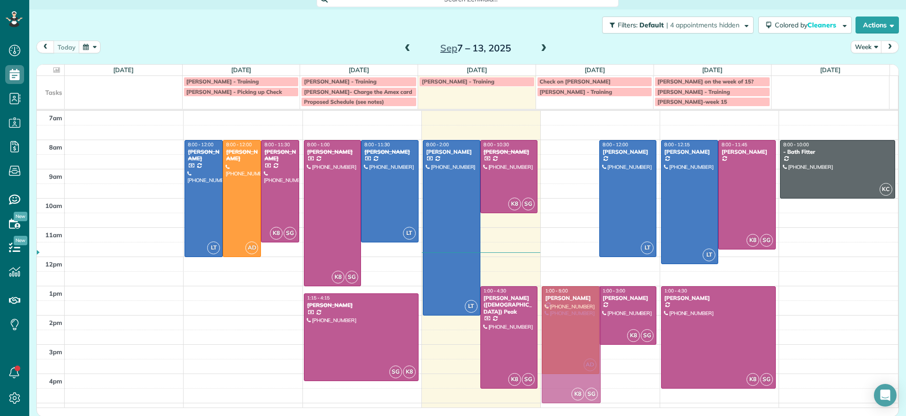
drag, startPoint x: 561, startPoint y: 175, endPoint x: 552, endPoint y: 319, distance: 143.7
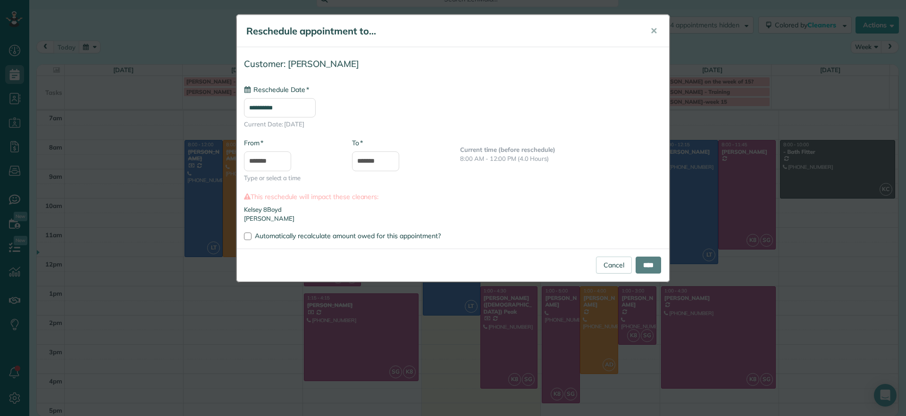
type input "**********"
click at [644, 271] on input "****" at bounding box center [647, 265] width 25 height 17
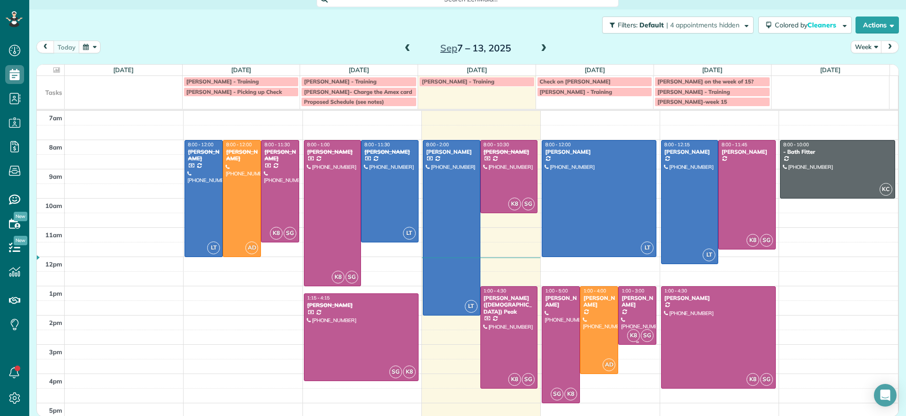
click at [621, 303] on div "[PERSON_NAME]" at bounding box center [637, 302] width 33 height 14
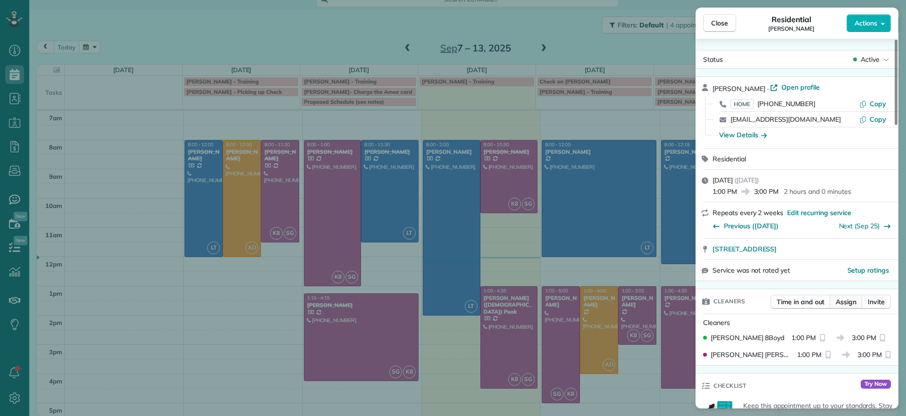
click at [850, 304] on span "Assign" at bounding box center [845, 301] width 21 height 9
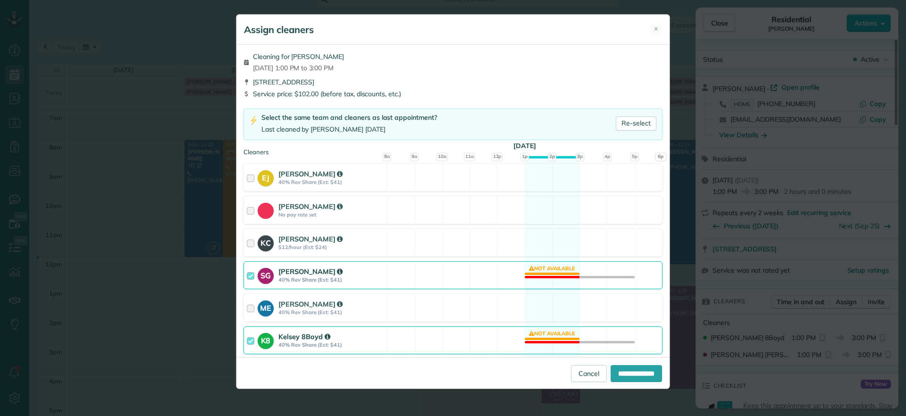
click at [541, 274] on div "SG [PERSON_NAME] 40% Rev Share (Est: $41) Not available" at bounding box center [452, 275] width 419 height 28
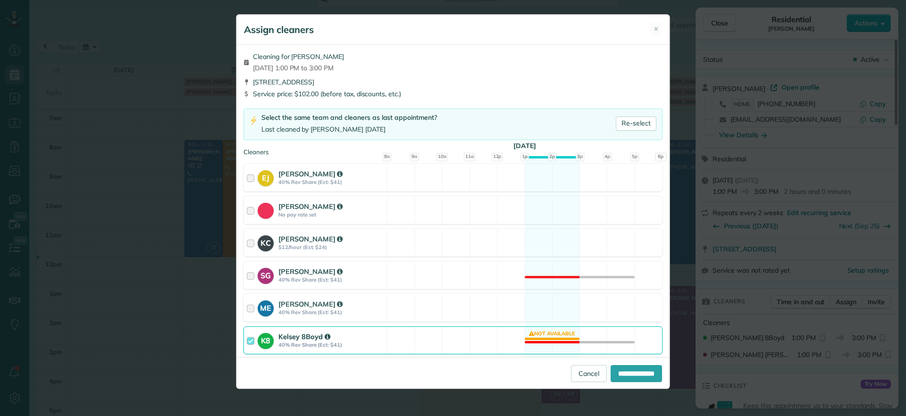
click at [552, 333] on div "K8 Kelsey 8Boyd 40% Rev Share (Est: $41) Not available" at bounding box center [452, 340] width 419 height 28
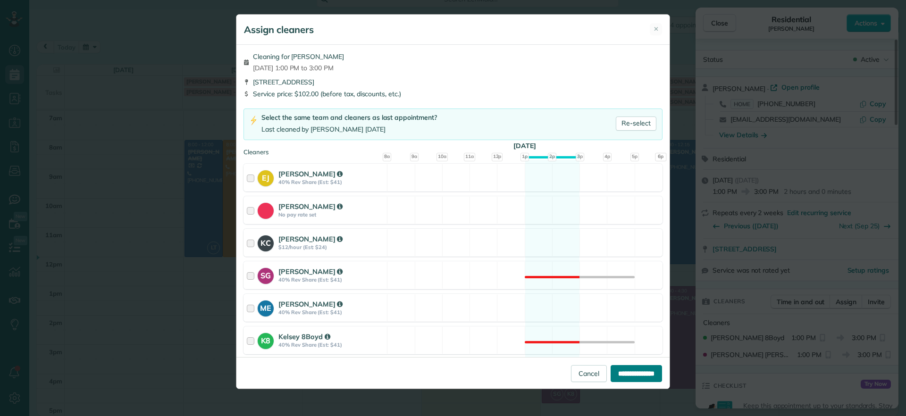
click at [626, 369] on input "**********" at bounding box center [635, 373] width 51 height 17
type input "**********"
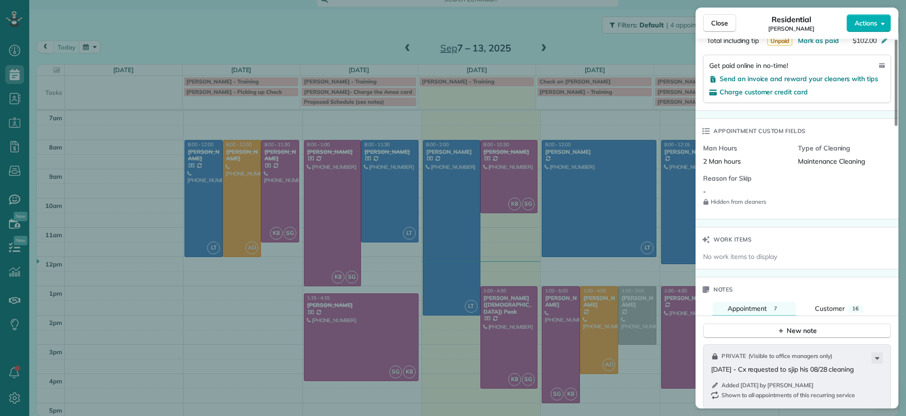
scroll to position [595, 0]
click at [573, 224] on div "Close Residential [PERSON_NAME] English Actions Status Active [PERSON_NAME] Eng…" at bounding box center [453, 208] width 906 height 416
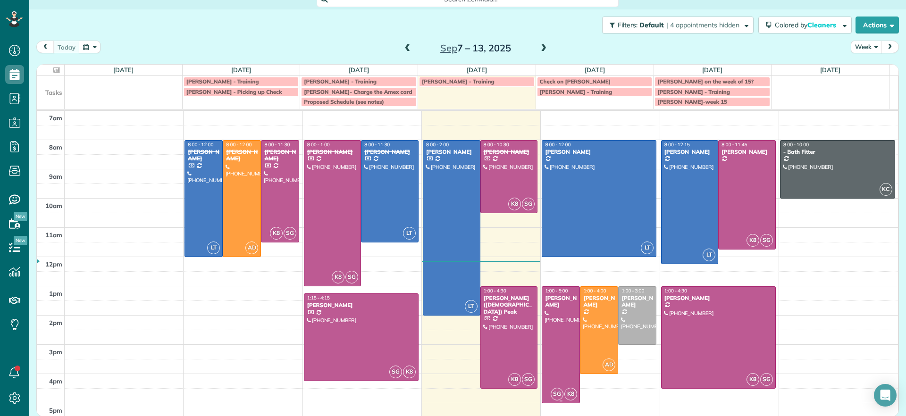
click at [557, 316] on div at bounding box center [560, 345] width 37 height 116
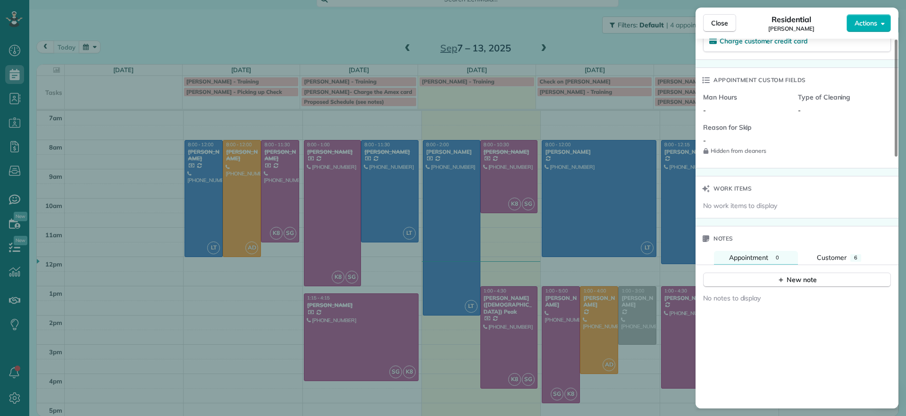
scroll to position [714, 0]
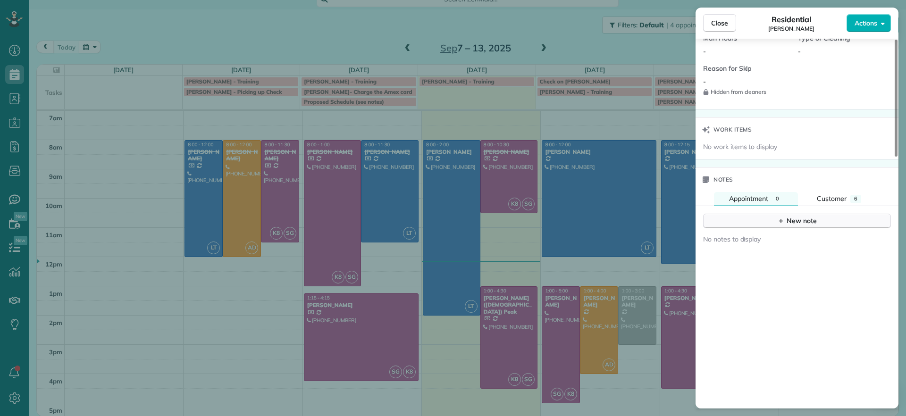
click at [770, 226] on button "New note" at bounding box center [797, 221] width 188 height 15
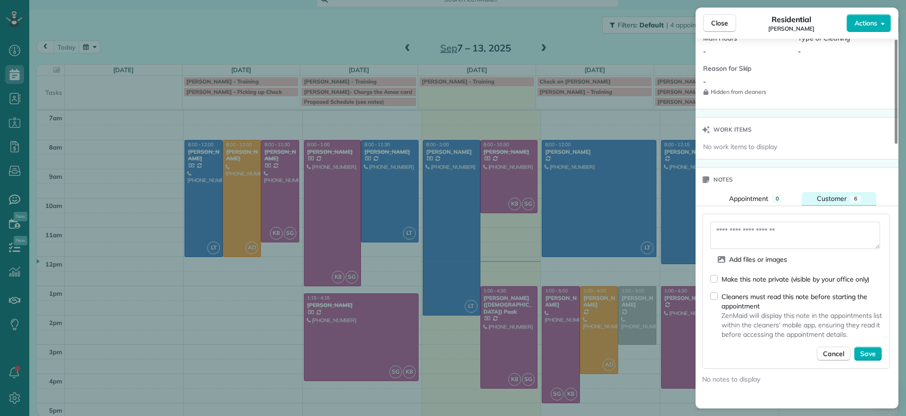
click at [837, 204] on button "Customer 6" at bounding box center [838, 199] width 75 height 14
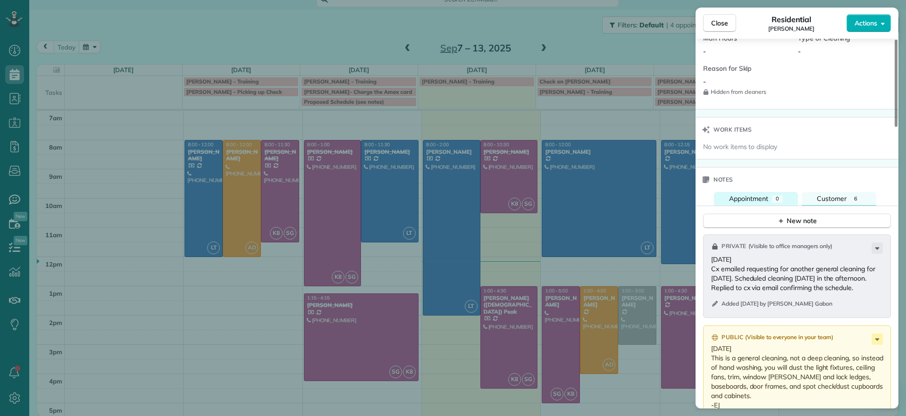
click at [765, 203] on div "Appointment" at bounding box center [748, 199] width 39 height 10
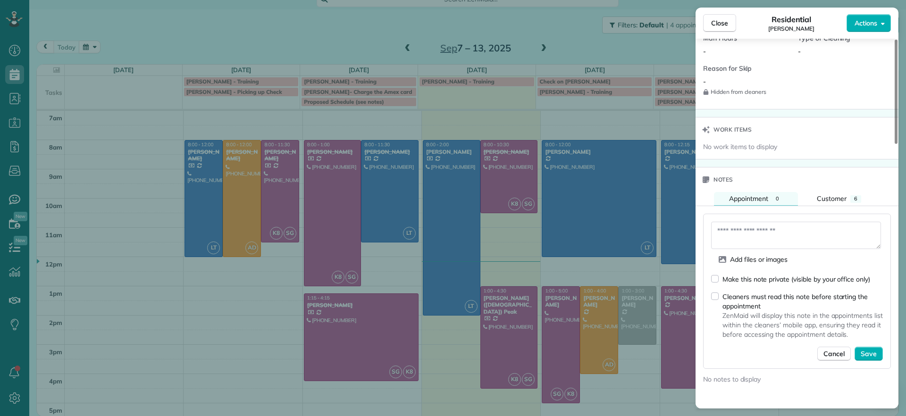
click at [765, 236] on textarea at bounding box center [796, 235] width 170 height 27
click at [718, 300] on div "Cleaners must read this note before starting the appointment ZenMaid will displ…" at bounding box center [797, 315] width 172 height 48
click at [780, 232] on textarea at bounding box center [796, 235] width 170 height 27
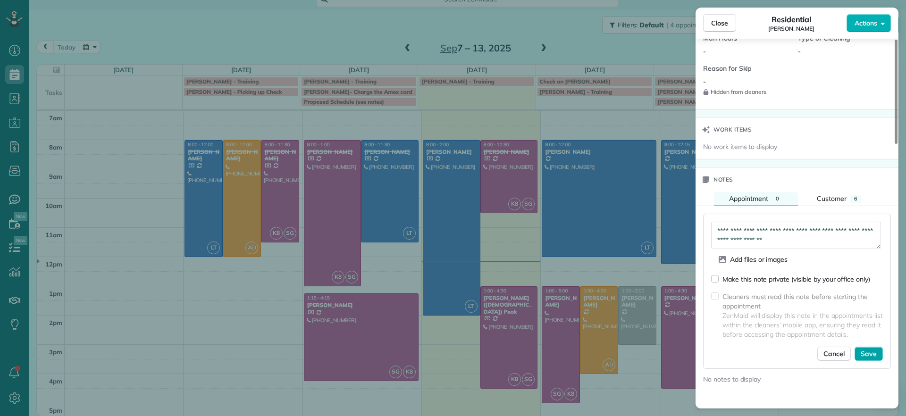
type textarea "**********"
click at [872, 355] on span "Save" at bounding box center [868, 353] width 16 height 9
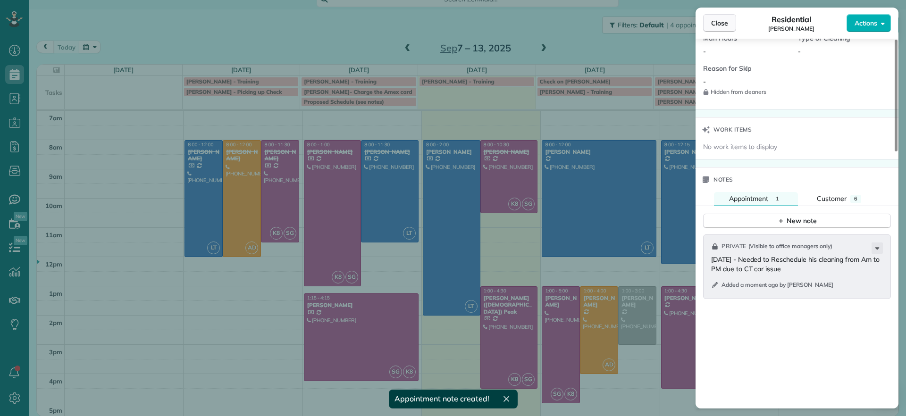
click at [721, 27] on span "Close" at bounding box center [719, 22] width 17 height 9
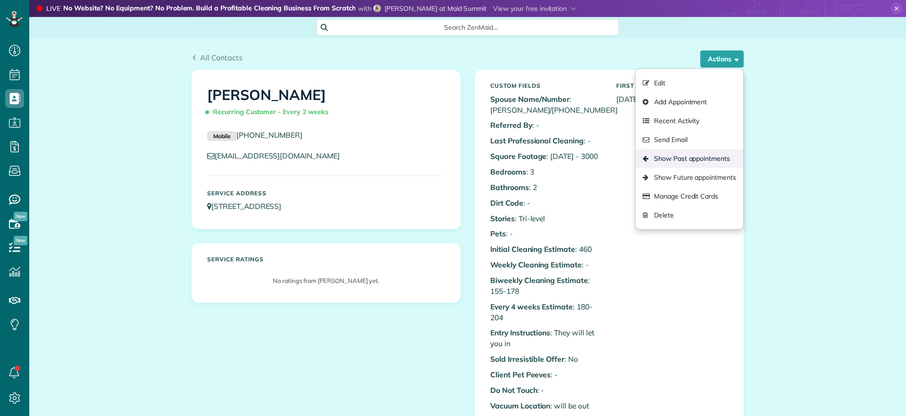
scroll to position [4, 4]
click at [690, 156] on link "Show Past appointments" at bounding box center [689, 158] width 108 height 19
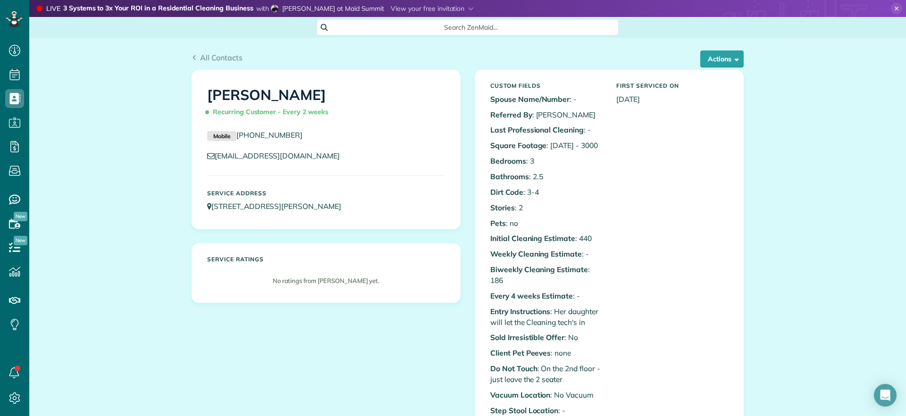
scroll to position [4, 4]
